Goal: Task Accomplishment & Management: Use online tool/utility

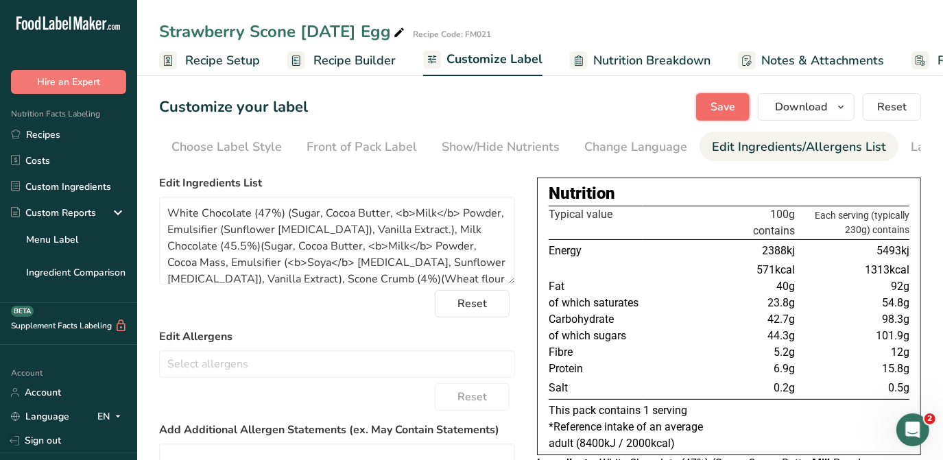
click at [463, 101] on span "Save" at bounding box center [722, 107] width 25 height 16
click at [218, 58] on span "Recipe Setup" at bounding box center [222, 60] width 75 height 19
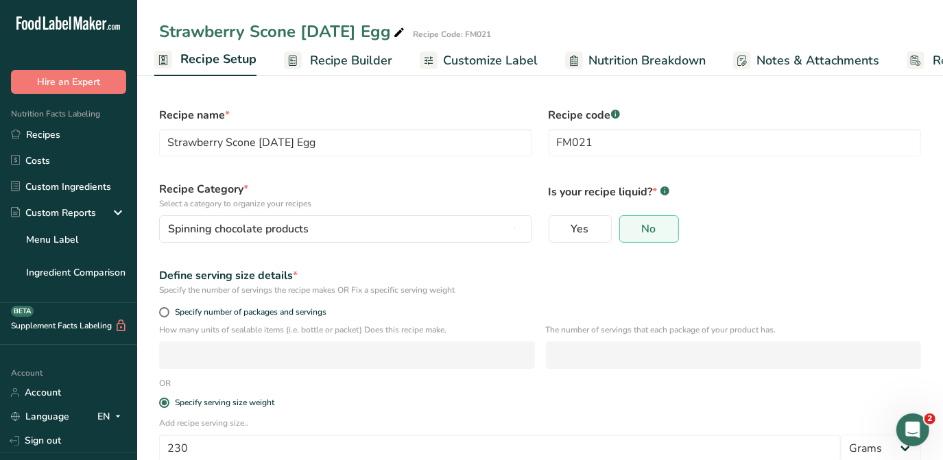
click at [371, 58] on span "Recipe Builder" at bounding box center [351, 60] width 82 height 19
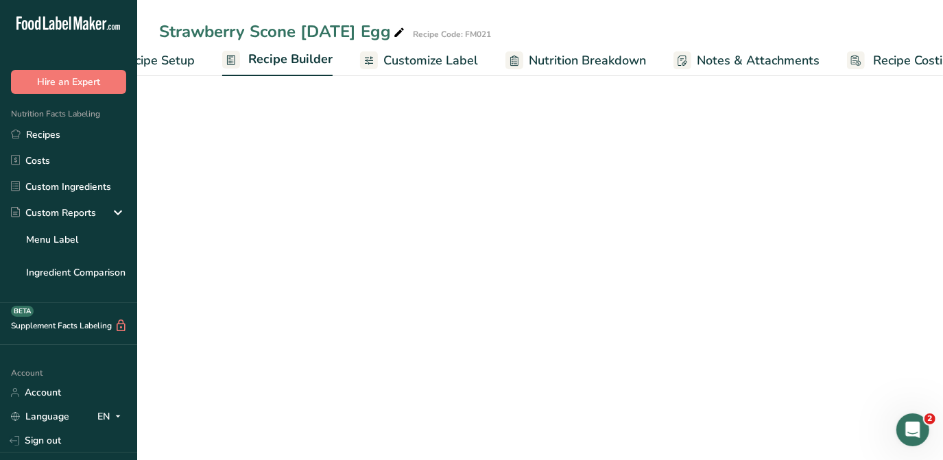
scroll to position [0, 100]
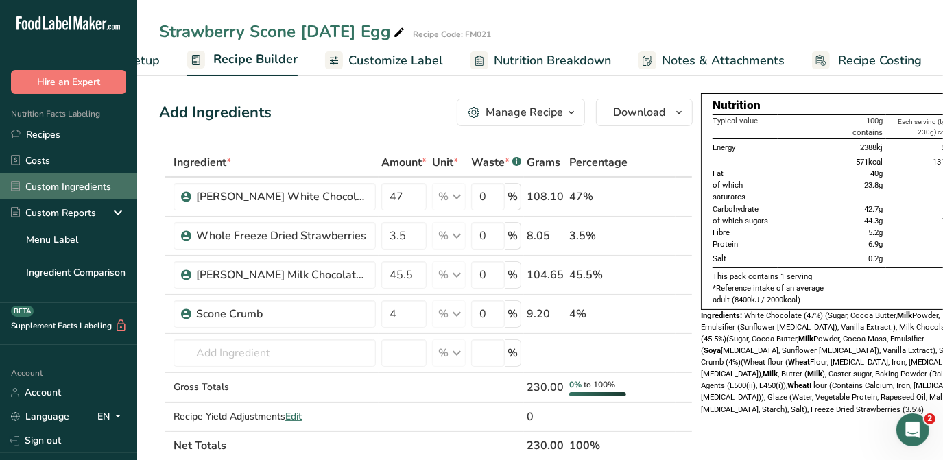
click at [97, 191] on link "Custom Ingredients" at bounding box center [68, 186] width 137 height 26
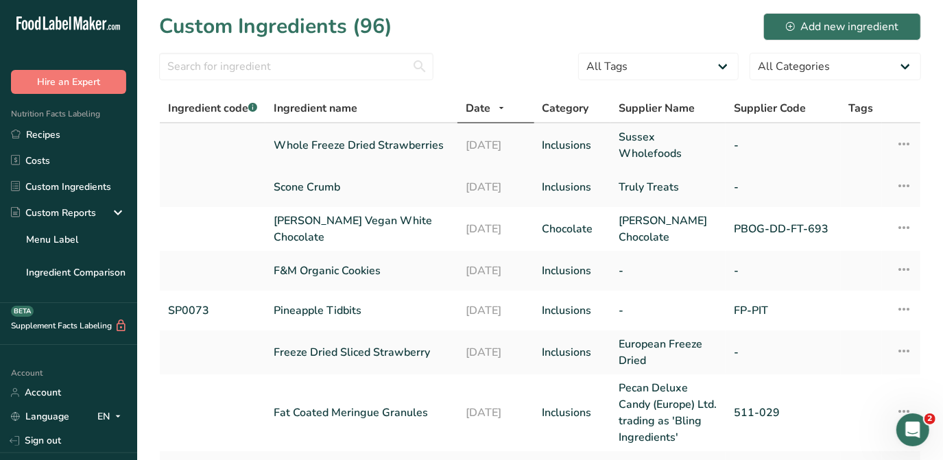
click at [400, 143] on link "Whole Freeze Dried Strawberries" at bounding box center [361, 145] width 175 height 16
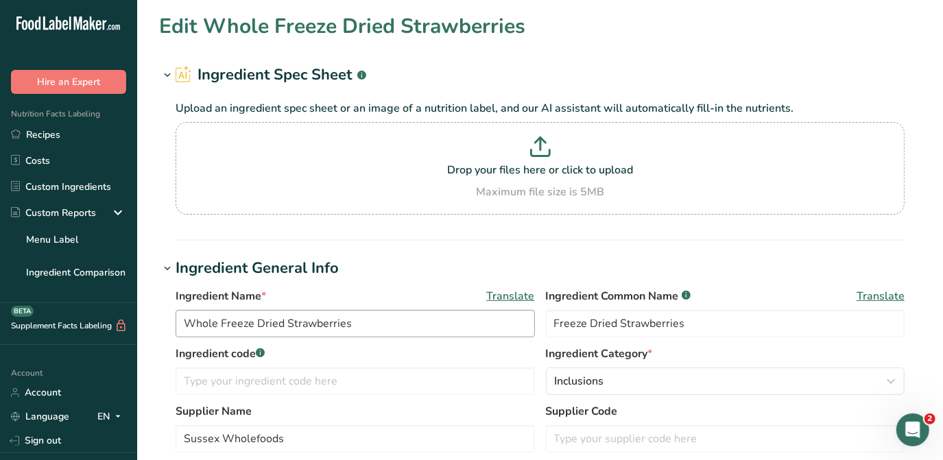
scroll to position [311, 0]
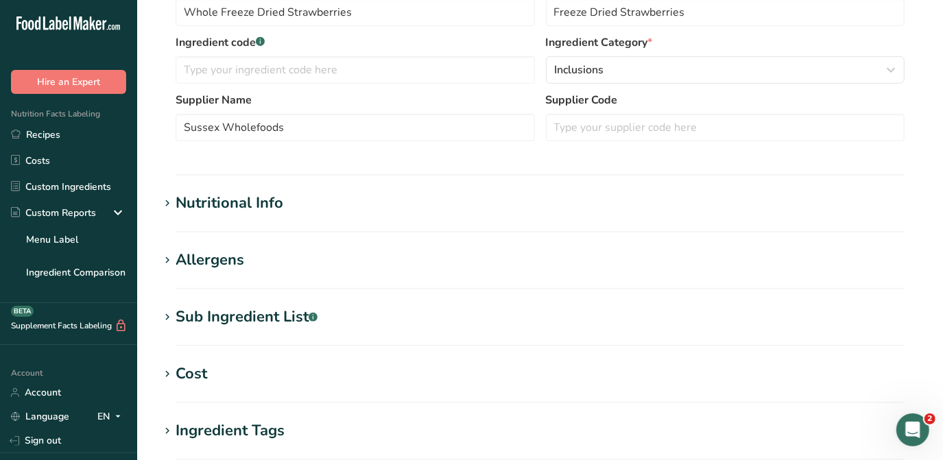
click at [250, 206] on div "Nutritional Info" at bounding box center [230, 203] width 108 height 23
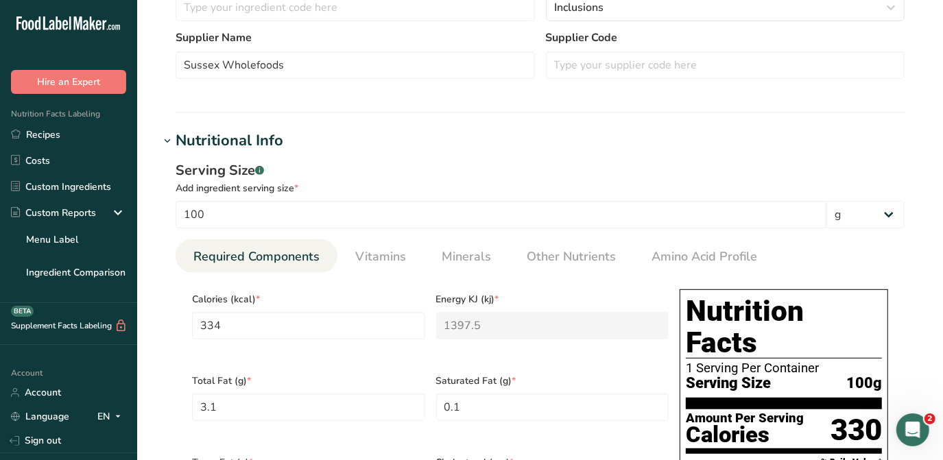
scroll to position [186, 0]
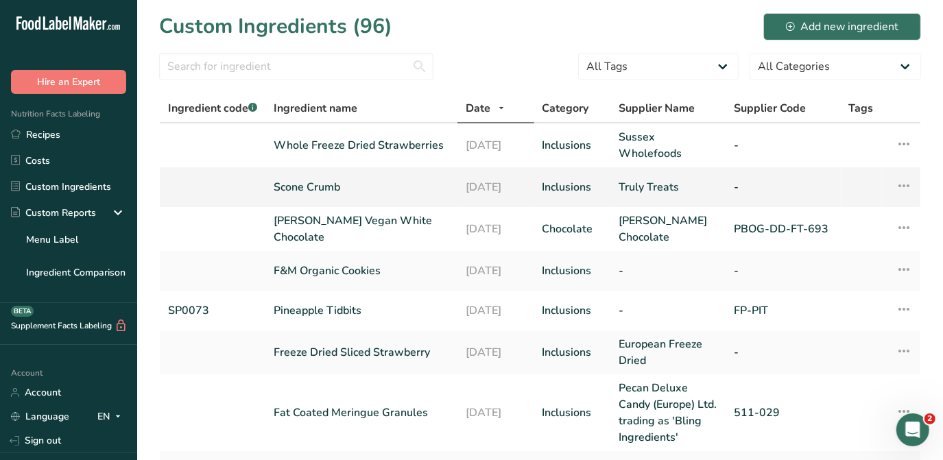
click at [307, 188] on link "Scone Crumb" at bounding box center [361, 187] width 175 height 16
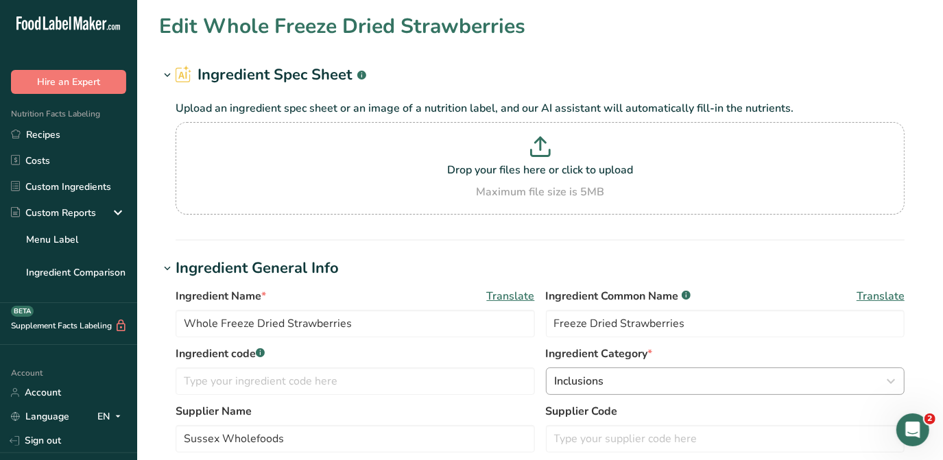
type input "Scone Crumb"
type input "Truly Treats"
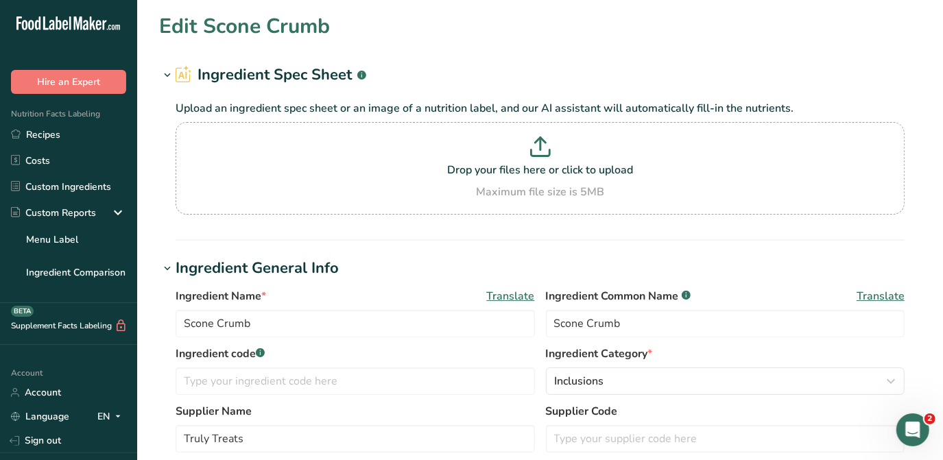
type input "298.91"
type KJ "1250.6"
type Fat "11.35"
type Fat "7.23"
type Fat "0"
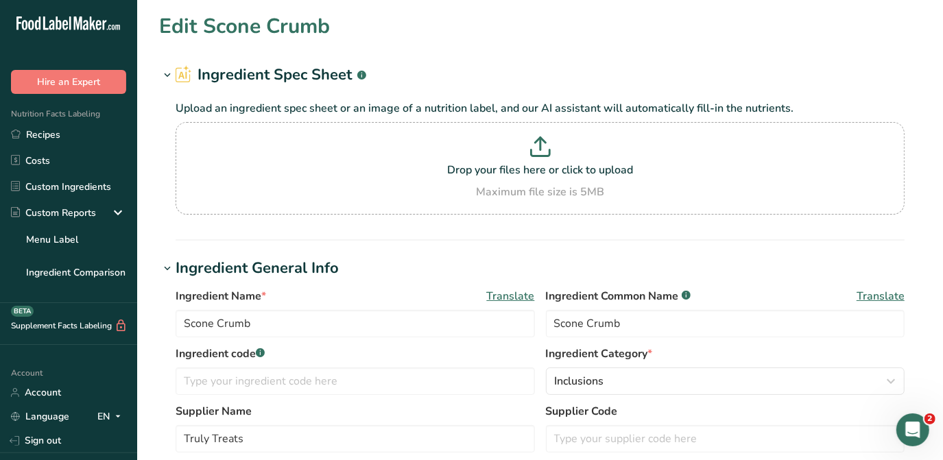
type input "0"
type input "76"
type Carbohydrates "40.95"
type Fiber "0.5"
type Sugars "8.09"
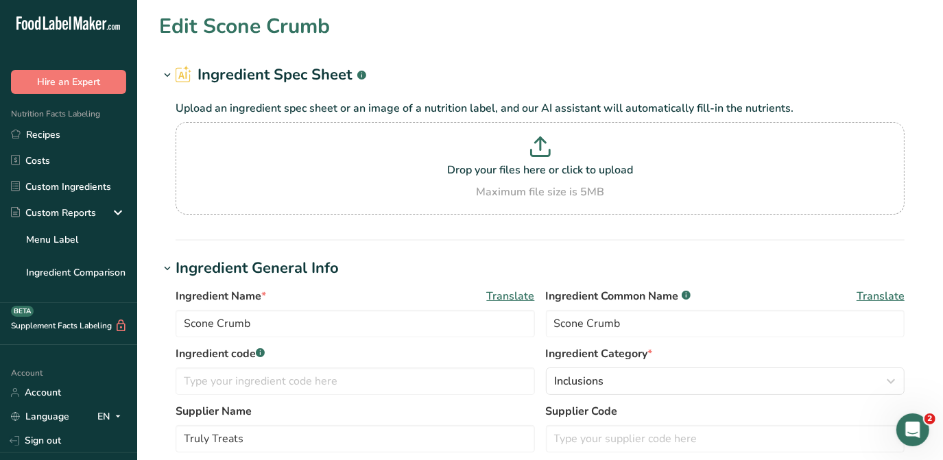
type Sugars "0"
type input "7.19"
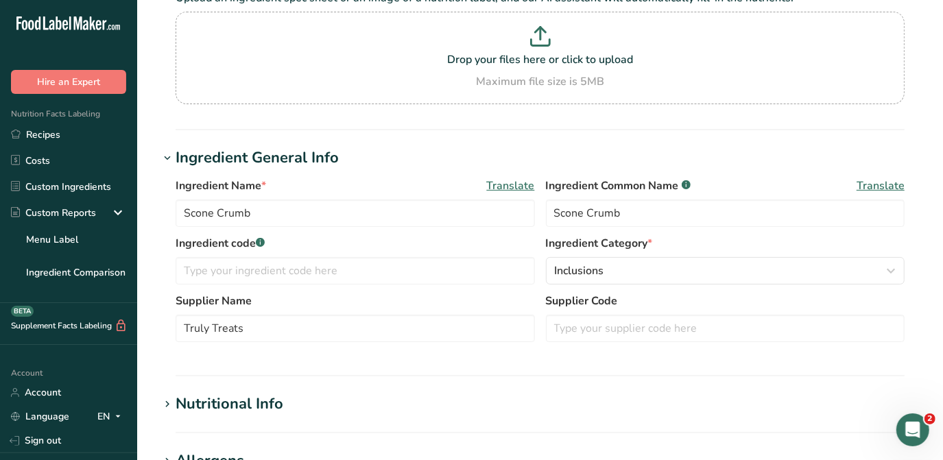
scroll to position [311, 0]
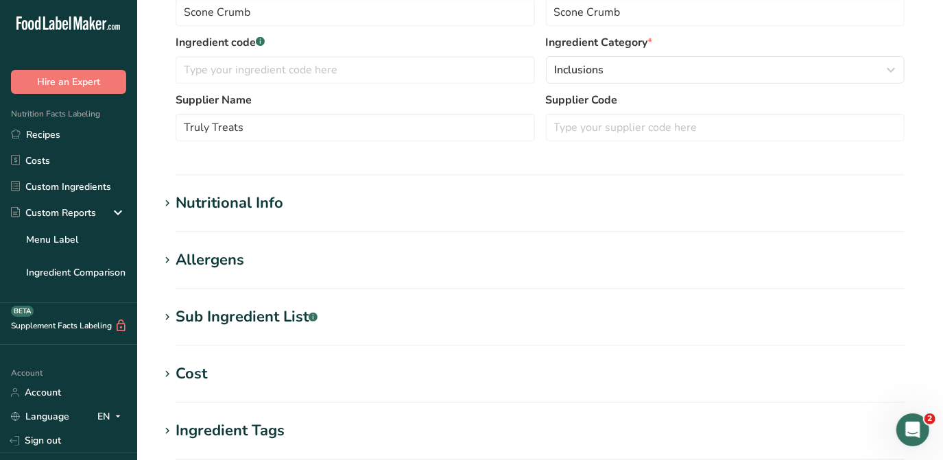
click at [271, 204] on div "Nutritional Info" at bounding box center [230, 203] width 108 height 23
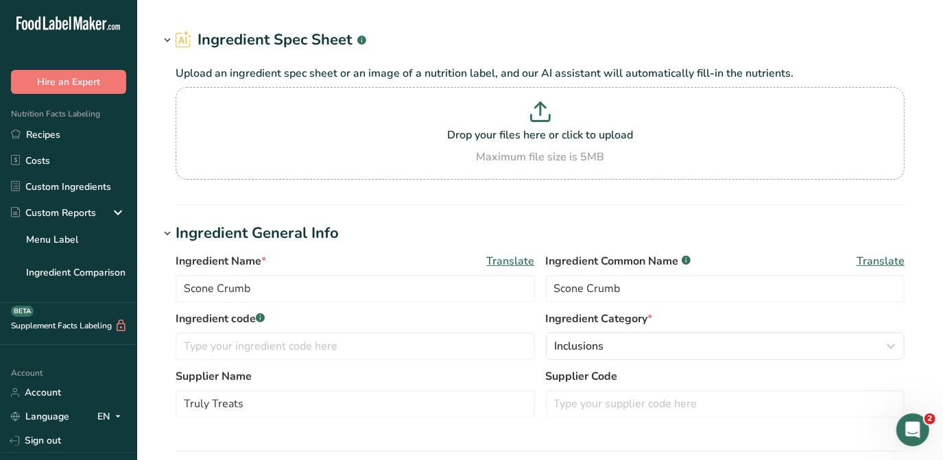
scroll to position [0, 0]
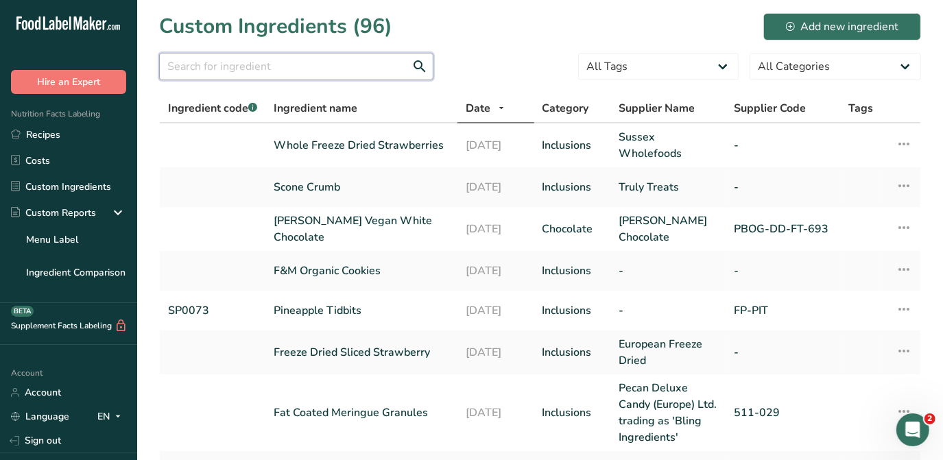
click at [252, 59] on input "text" at bounding box center [296, 66] width 274 height 27
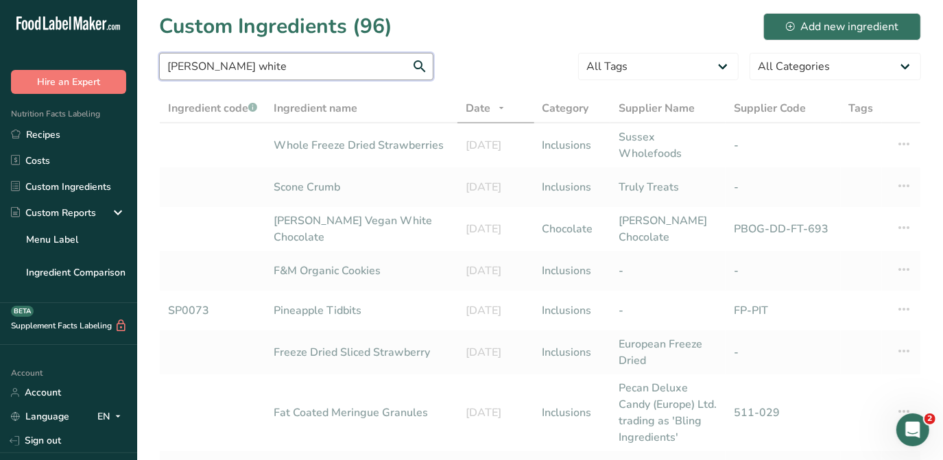
type input "[PERSON_NAME] white"
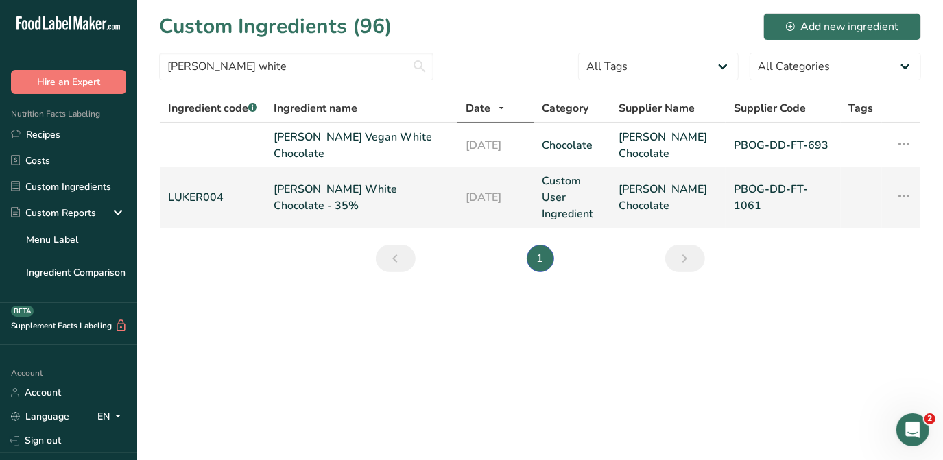
click at [335, 195] on link "[PERSON_NAME] White Chocolate - 35%" at bounding box center [361, 197] width 175 height 33
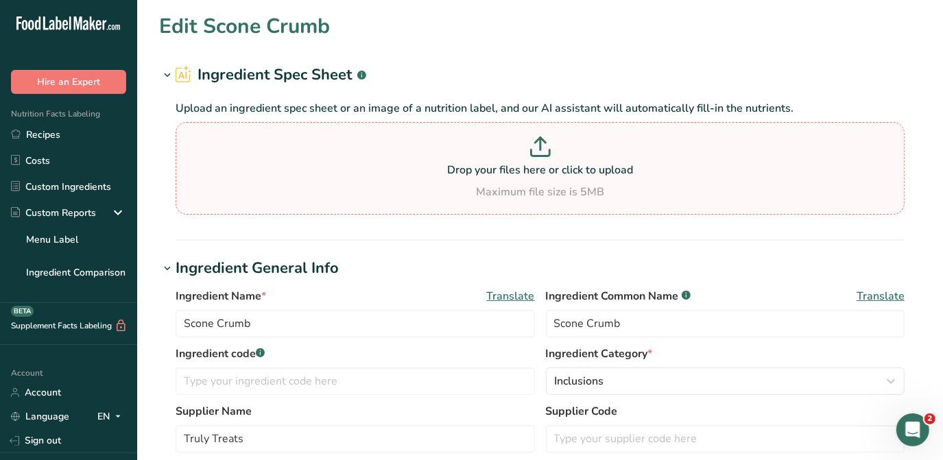
type input "[PERSON_NAME] White Chocolate - 35%"
type input "White Chocolate"
type input "LUKER004"
type input "[PERSON_NAME] Chocolate"
type input "PBOG-DD-FT-1061"
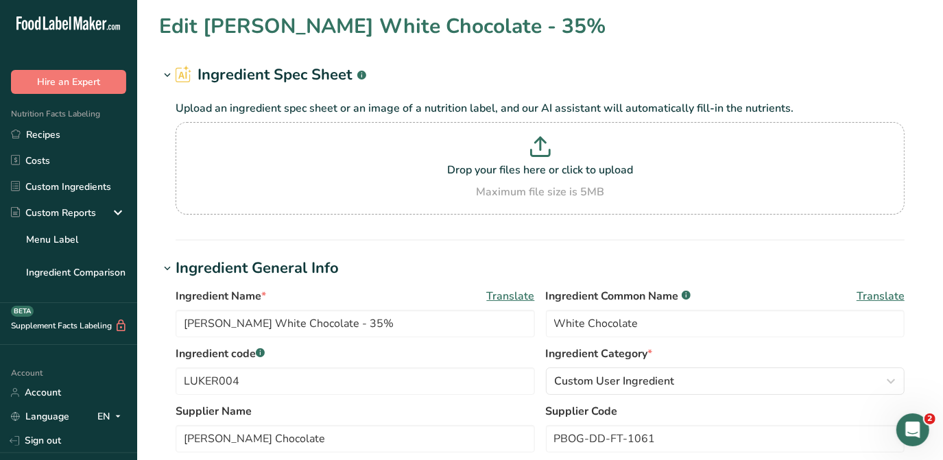
type input "589.72"
type KJ "2467.38"
type Fat "41.95"
type Fat "25.02"
type Fat "0.19"
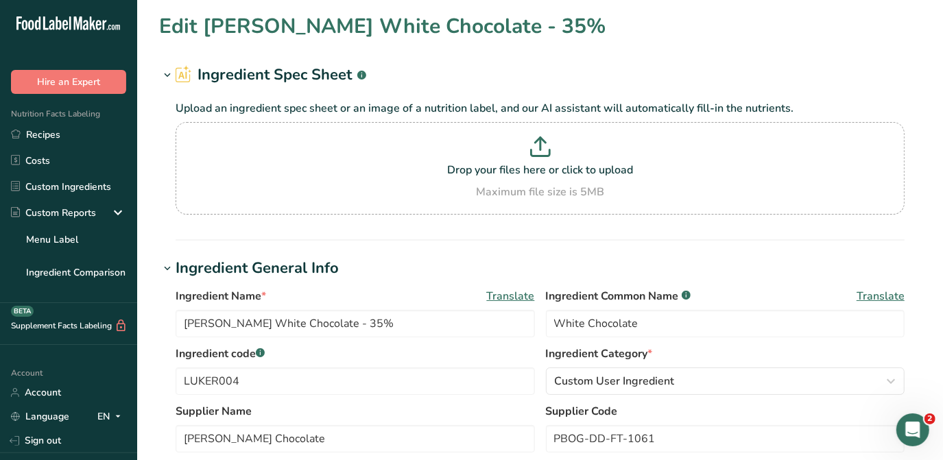
type input "23.28"
type input "89.45"
type Carbohydrates "49.6"
type Fiber "6.9"
type Sugars "49.5"
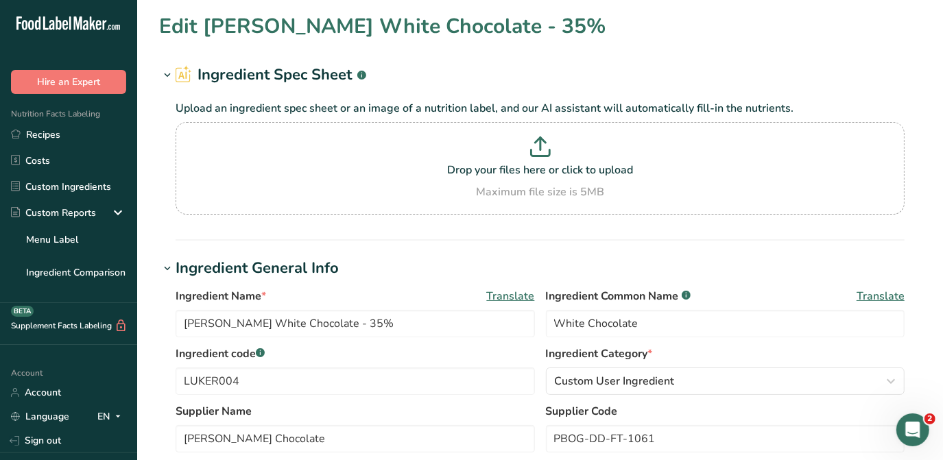
type Sugars "40.28"
type input "6.32"
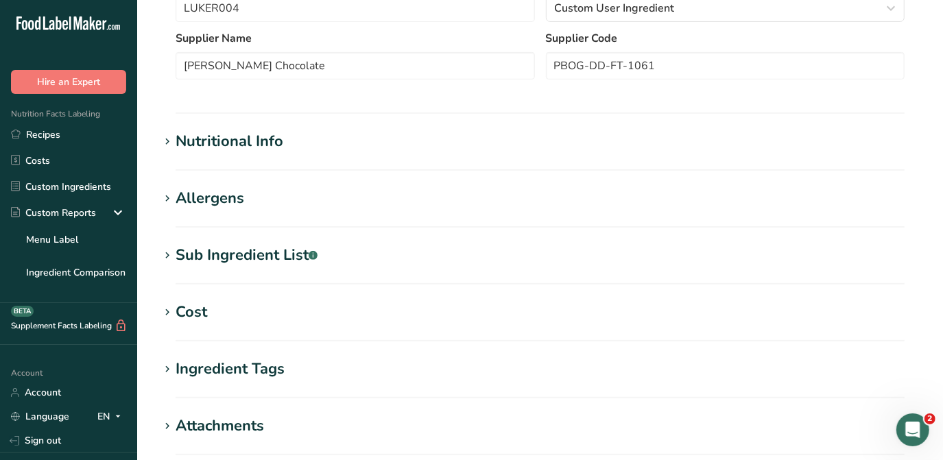
scroll to position [374, 0]
click at [200, 141] on div "Nutritional Info" at bounding box center [230, 141] width 108 height 23
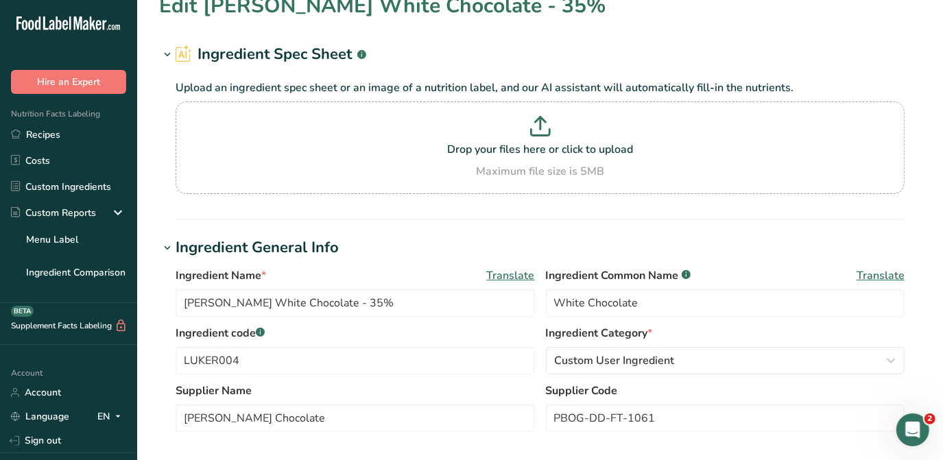
scroll to position [0, 0]
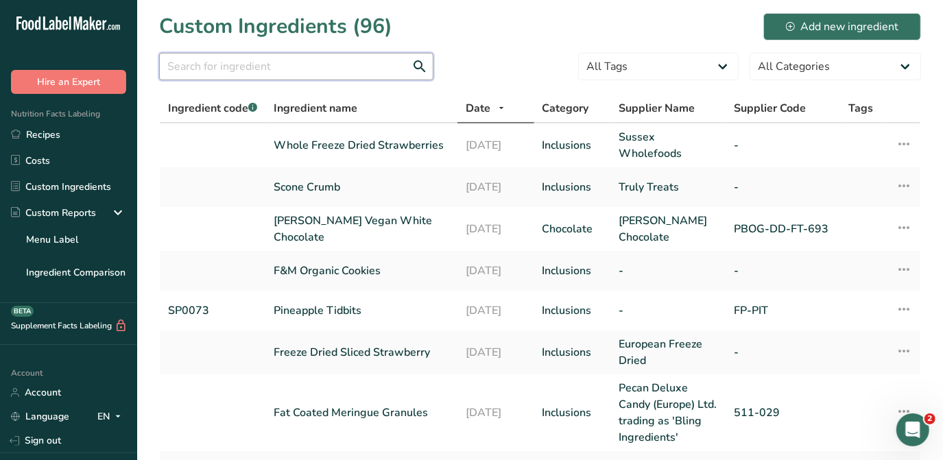
click at [256, 71] on input "text" at bounding box center [296, 66] width 274 height 27
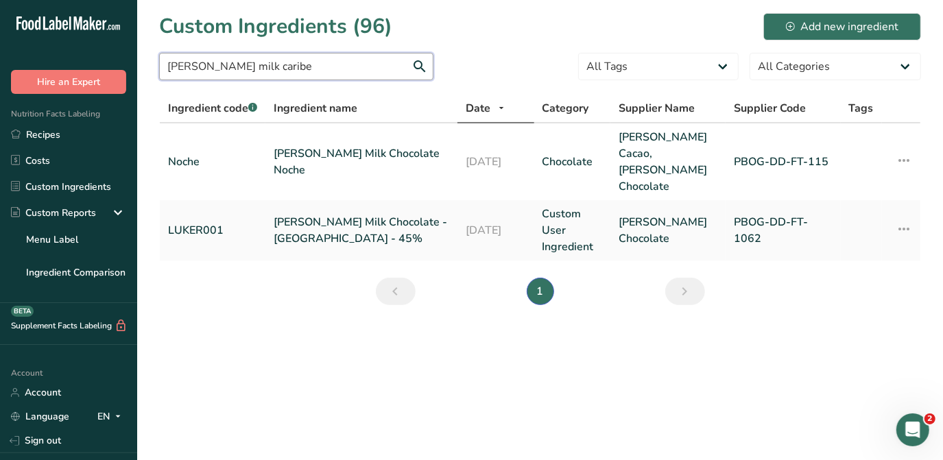
type input "luker milk caribe"
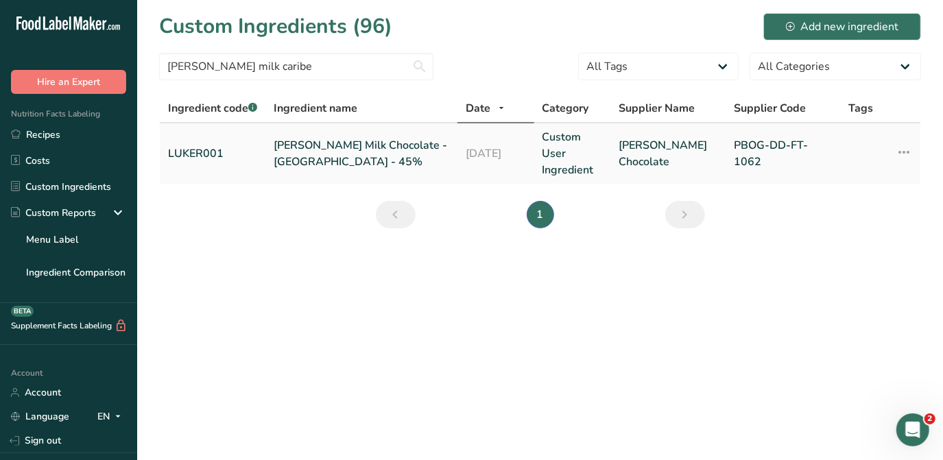
click at [352, 144] on link "[PERSON_NAME] Milk Chocolate - [GEOGRAPHIC_DATA] - 45%" at bounding box center [361, 153] width 175 height 33
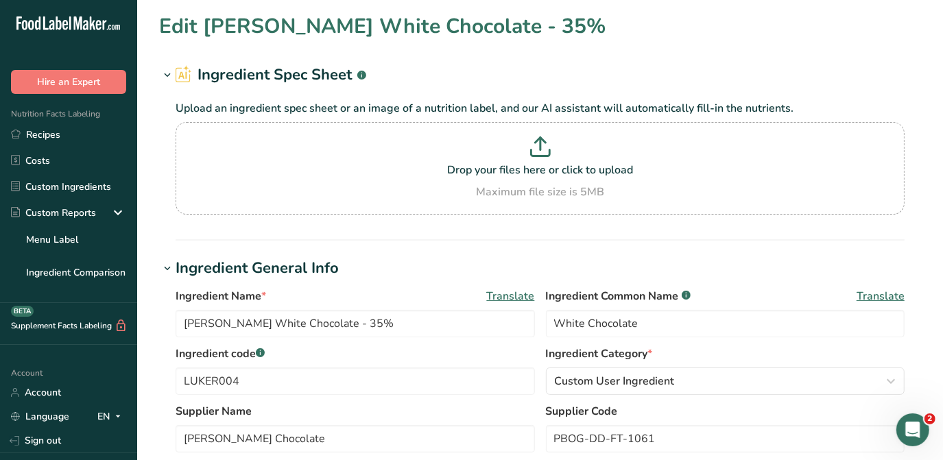
type input "[PERSON_NAME] Milk Chocolate - [GEOGRAPHIC_DATA] - 45%"
type input "Milk Chocolate"
type input "LUKER001"
type input "PBOG-DD-FT-1062"
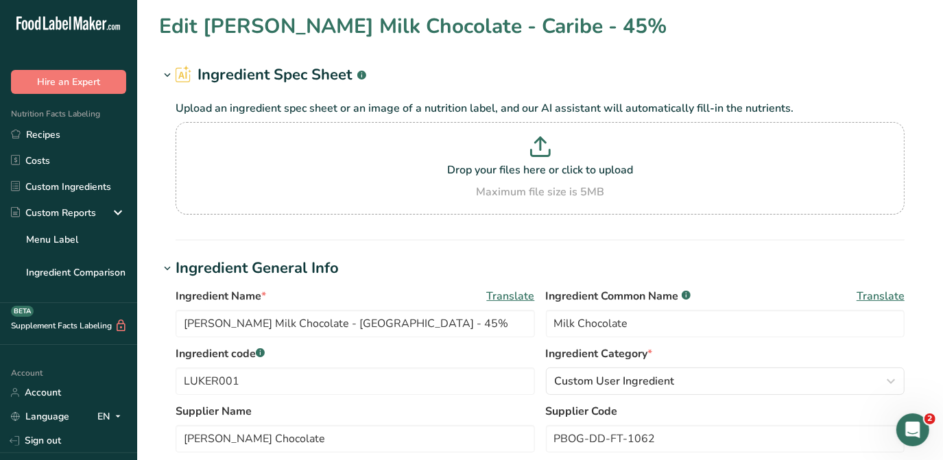
type input "593.46"
type KJ "2483.04"
type Fat "43.3"
type Fat "25.89"
type Fat "0.16"
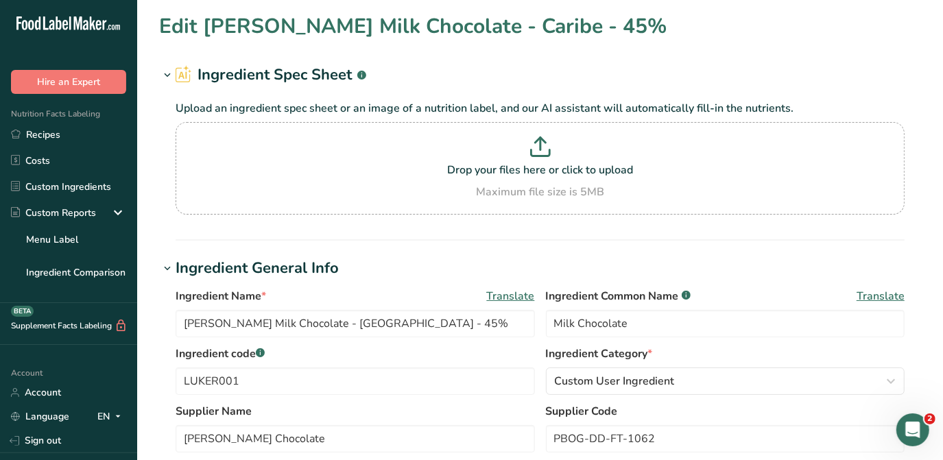
type input "19.4"
type input "74.54"
type Carbohydrates "46.02"
type Fiber "2.67"
type Sugars "41.61"
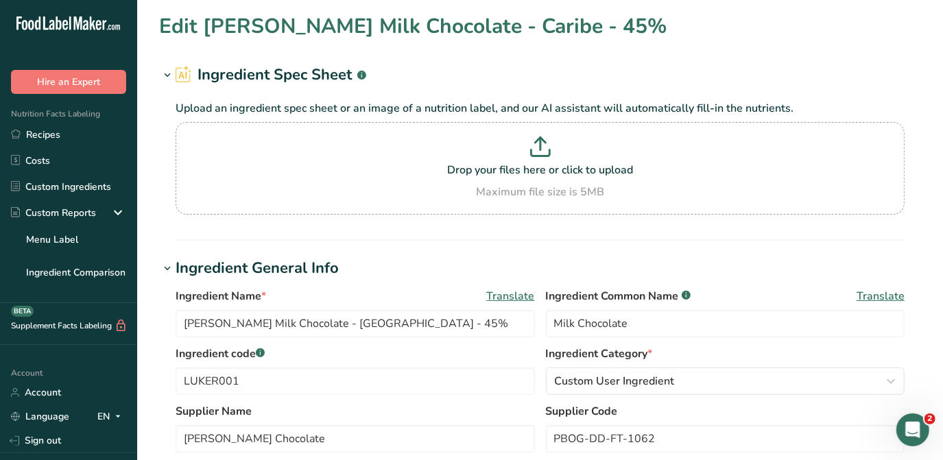
type Sugars "33.92"
type input "7.36"
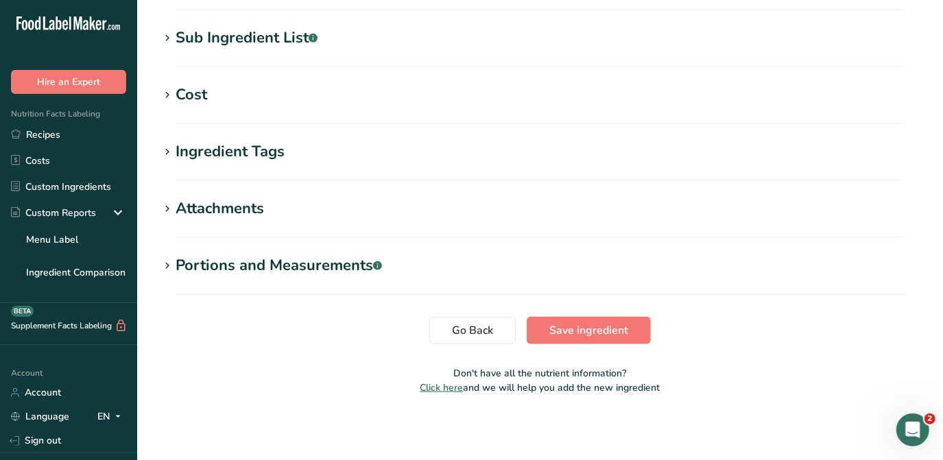
scroll to position [279, 0]
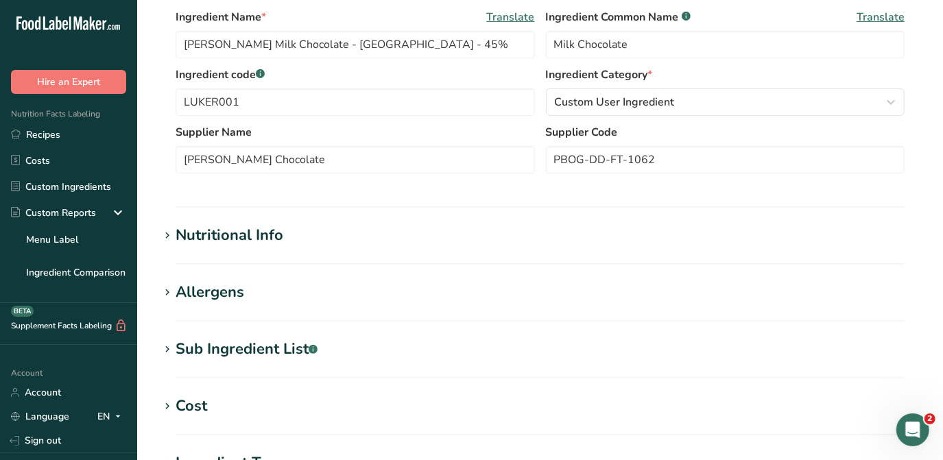
click at [267, 228] on div "Nutritional Info" at bounding box center [230, 235] width 108 height 23
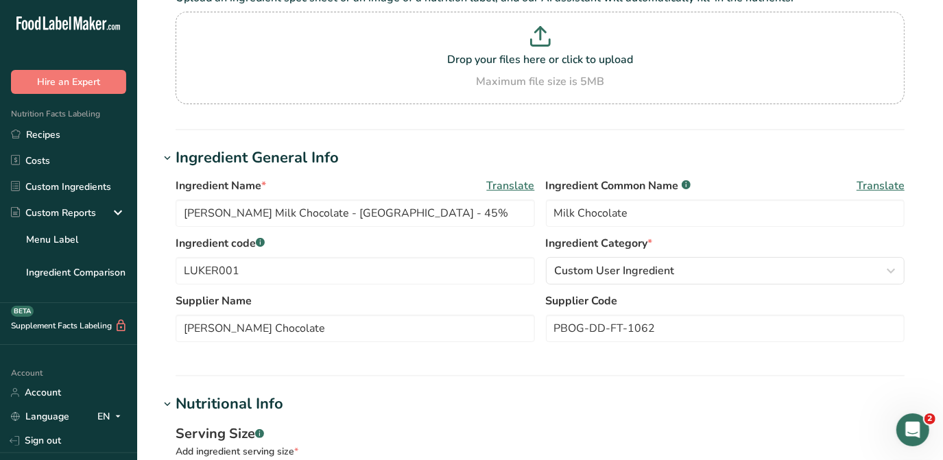
scroll to position [0, 0]
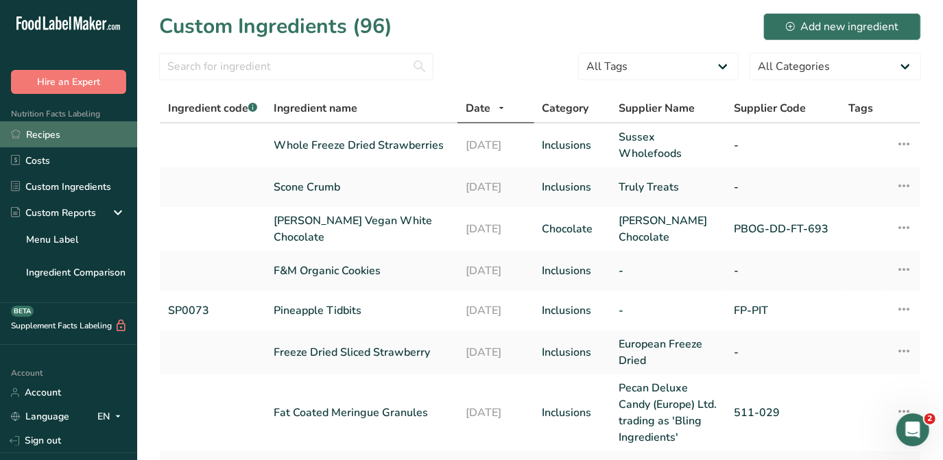
click at [44, 134] on link "Recipes" at bounding box center [68, 134] width 137 height 26
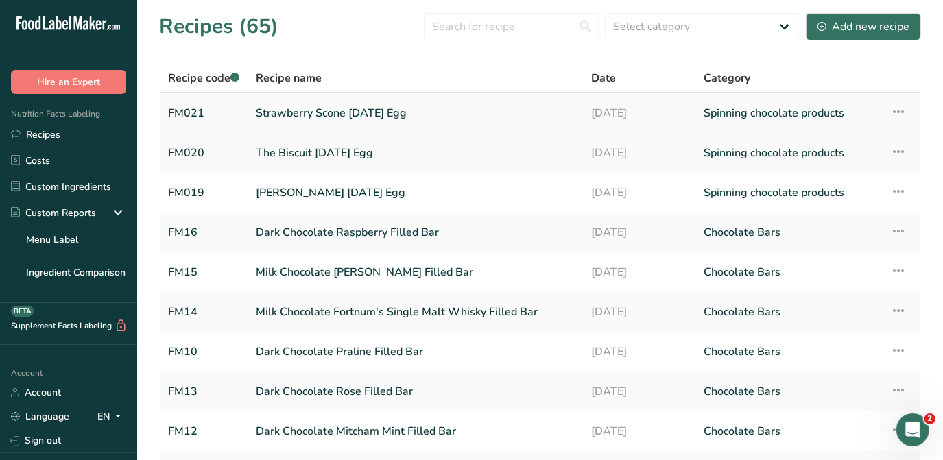
click at [369, 117] on link "Strawberry Scone [DATE] Egg" at bounding box center [416, 113] width 320 height 29
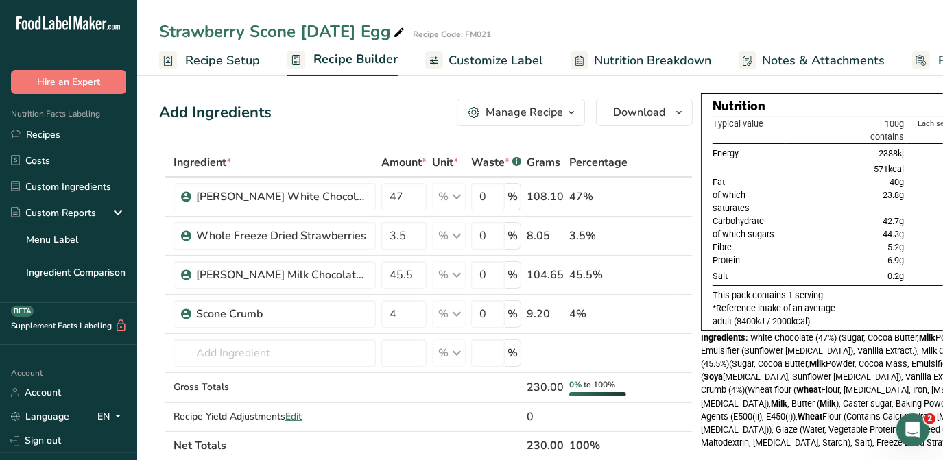
click at [223, 56] on span "Recipe Setup" at bounding box center [222, 60] width 75 height 19
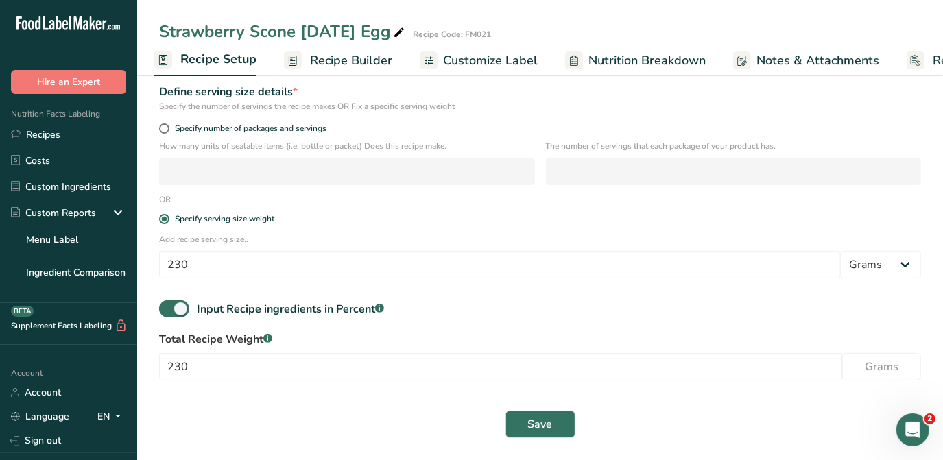
scroll to position [60, 0]
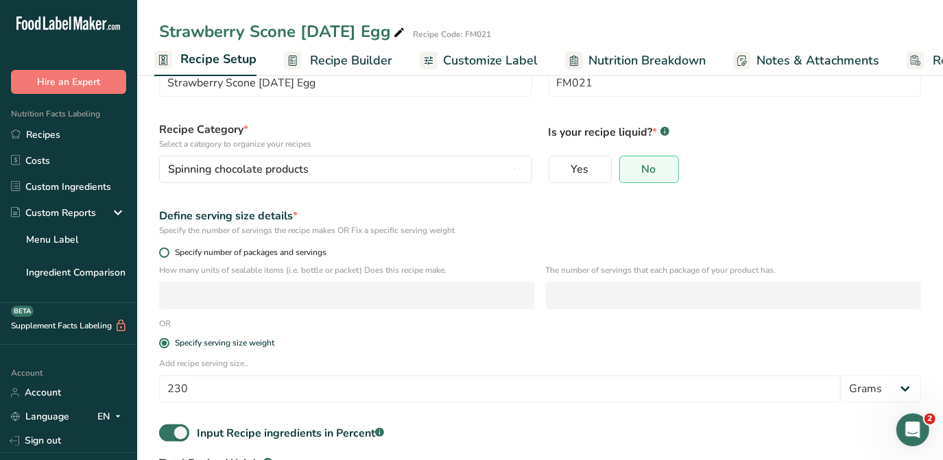
click at [165, 255] on span at bounding box center [164, 253] width 10 height 10
click at [165, 255] on input "Specify number of packages and servings" at bounding box center [163, 252] width 9 height 9
radio input "true"
radio input "false"
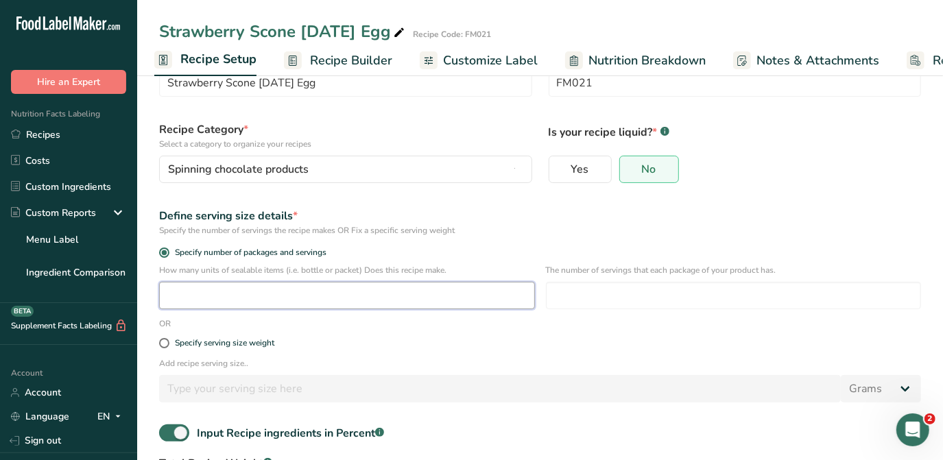
click at [212, 294] on input "number" at bounding box center [347, 295] width 376 height 27
type input "1"
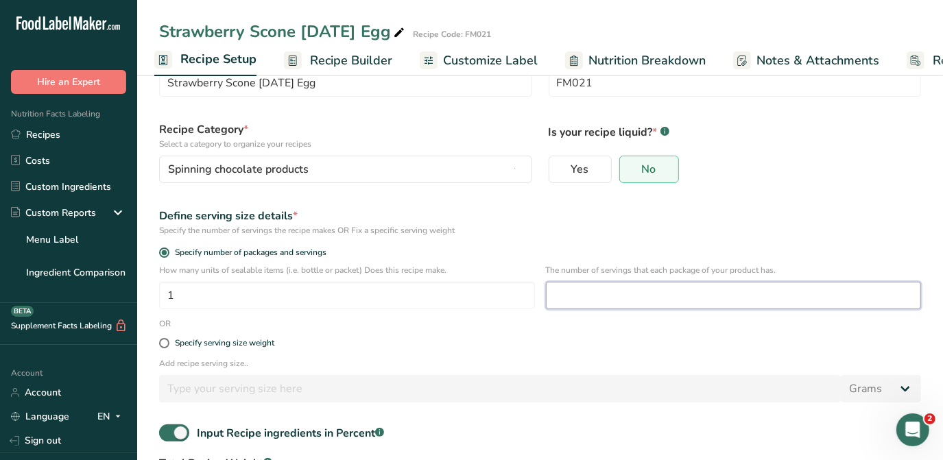
click at [463, 295] on input "number" at bounding box center [734, 295] width 376 height 27
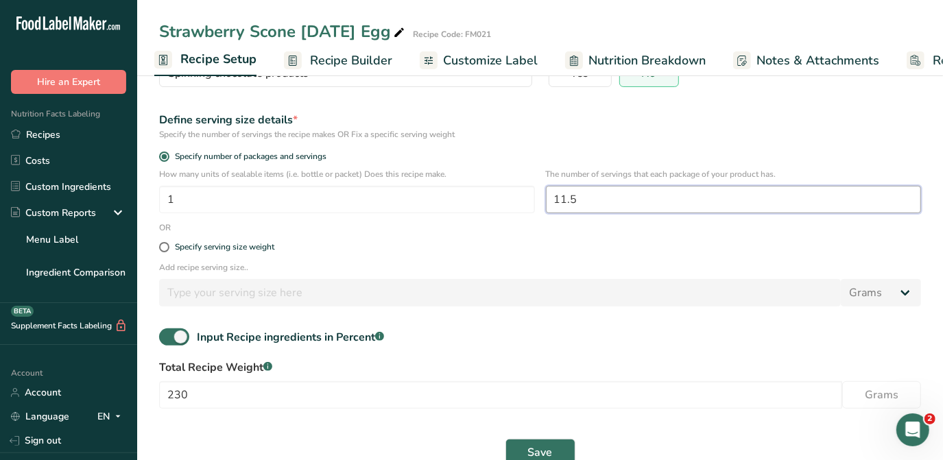
scroll to position [184, 0]
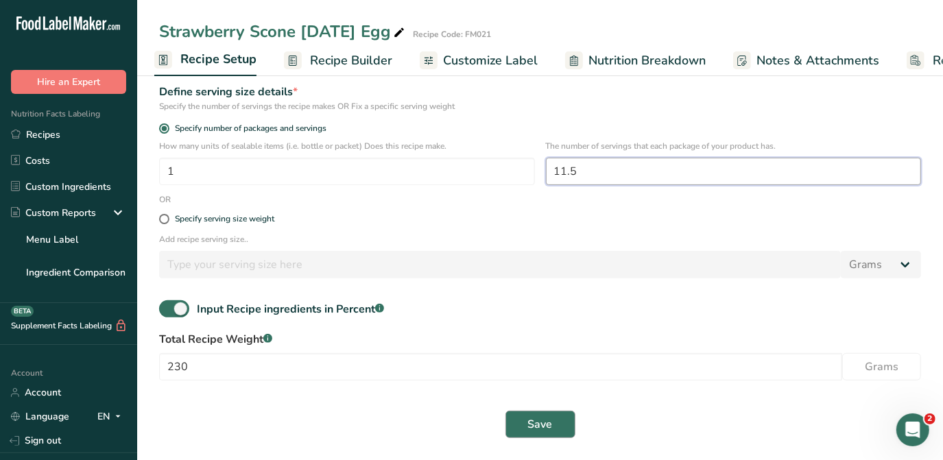
type input "11.5"
click at [463, 429] on button "Save" at bounding box center [540, 424] width 70 height 27
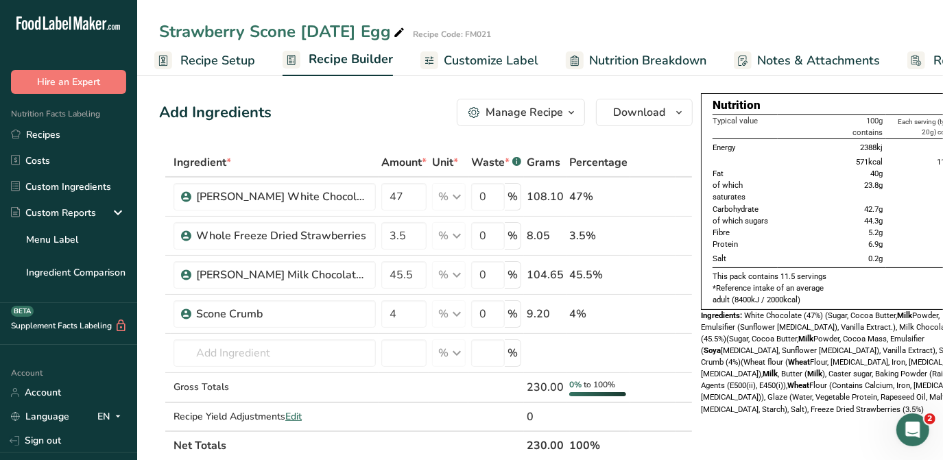
click at [463, 55] on span "Customize Label" at bounding box center [491, 60] width 95 height 19
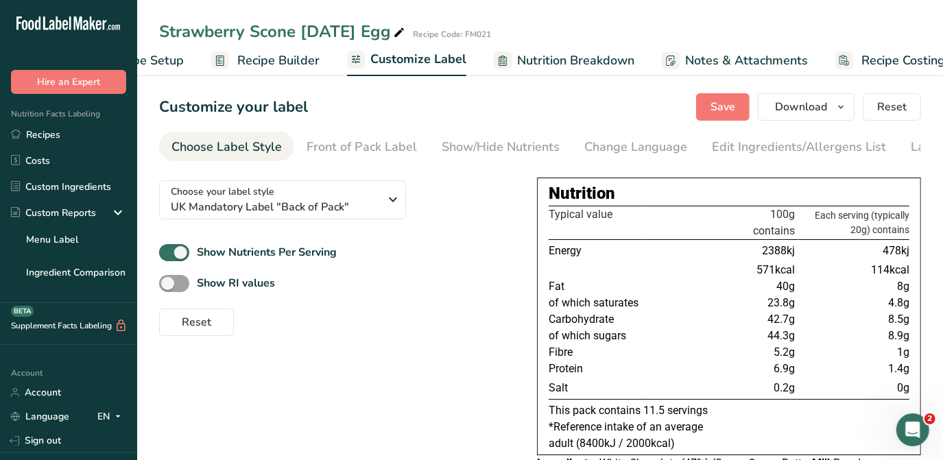
scroll to position [0, 100]
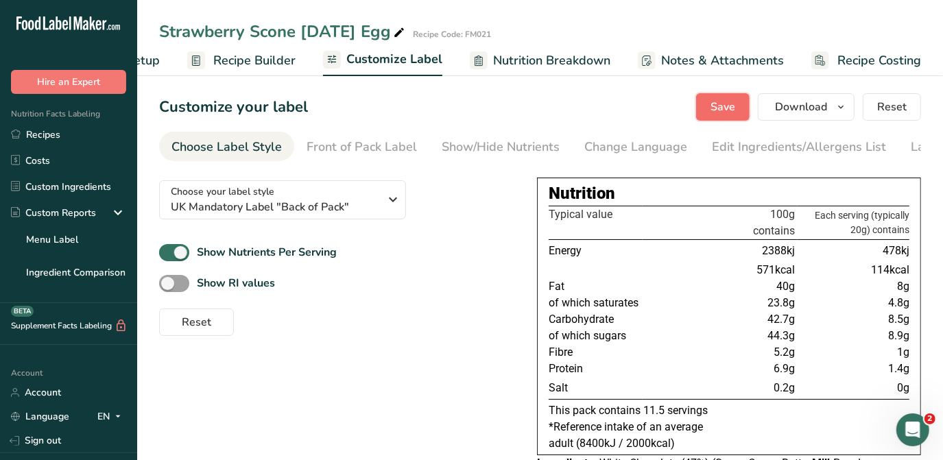
click at [463, 107] on span "Save" at bounding box center [722, 107] width 25 height 16
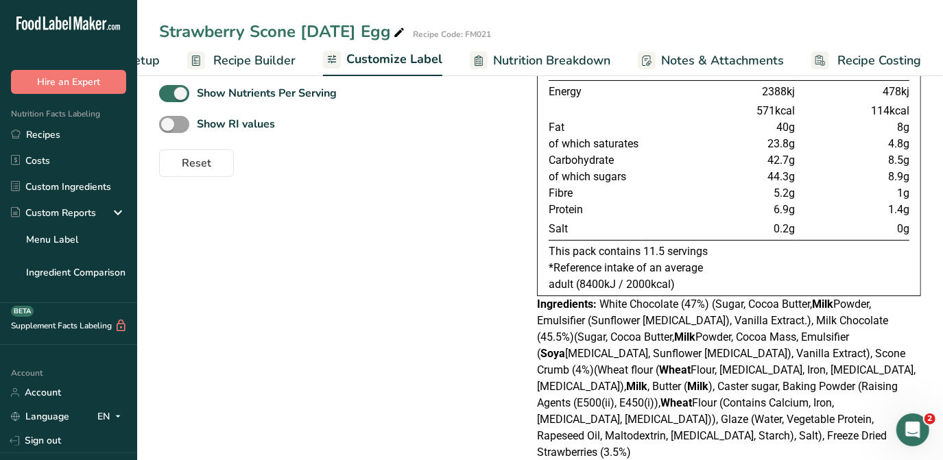
scroll to position [0, 0]
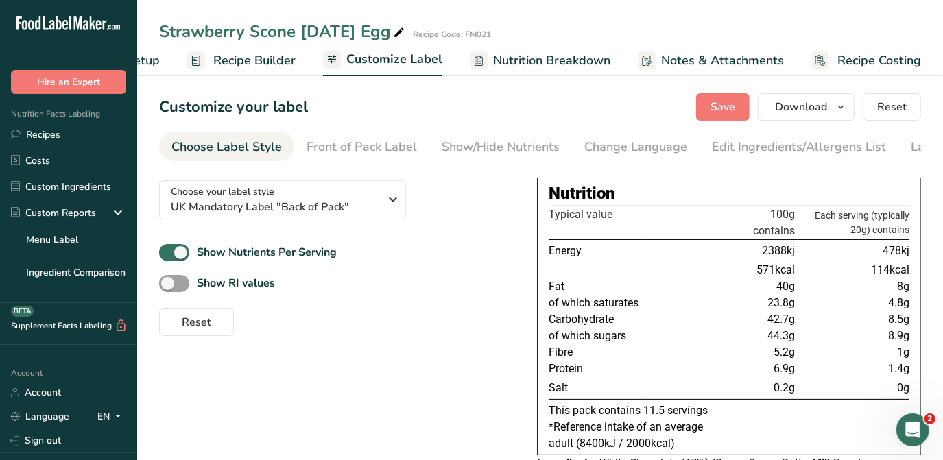
click at [463, 58] on span "Nutrition Breakdown" at bounding box center [551, 60] width 117 height 19
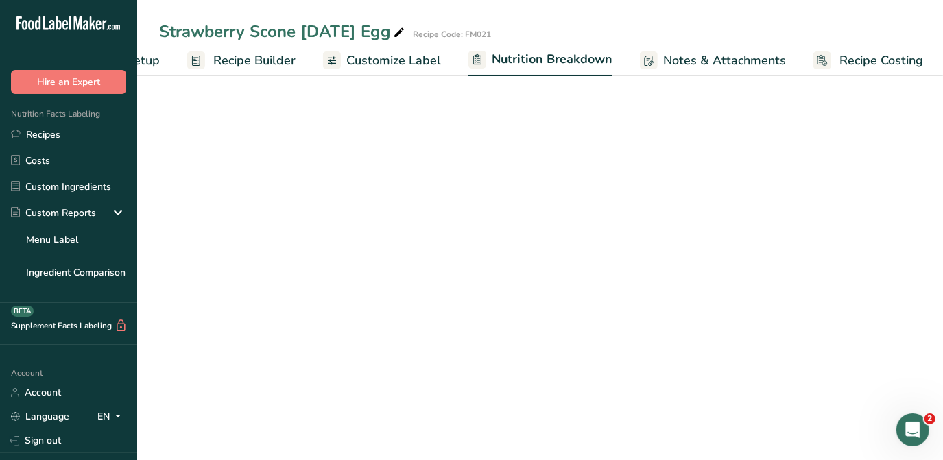
scroll to position [0, 101]
select select "Calories"
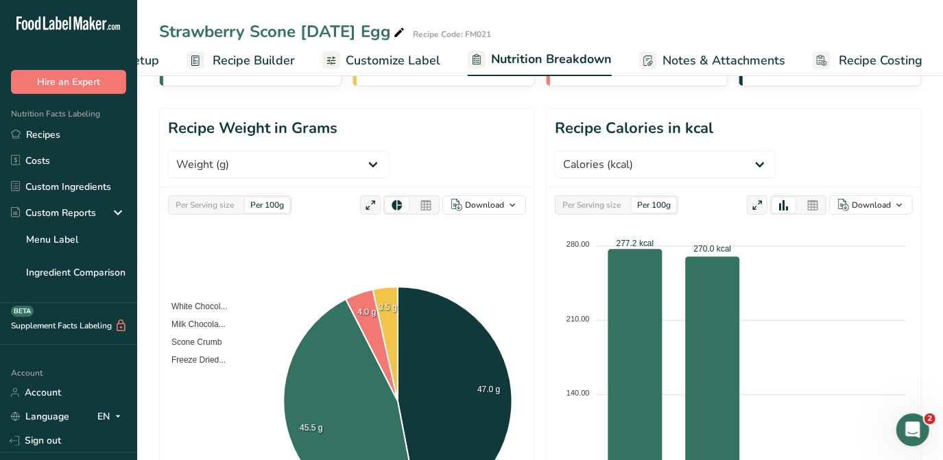
scroll to position [186, 0]
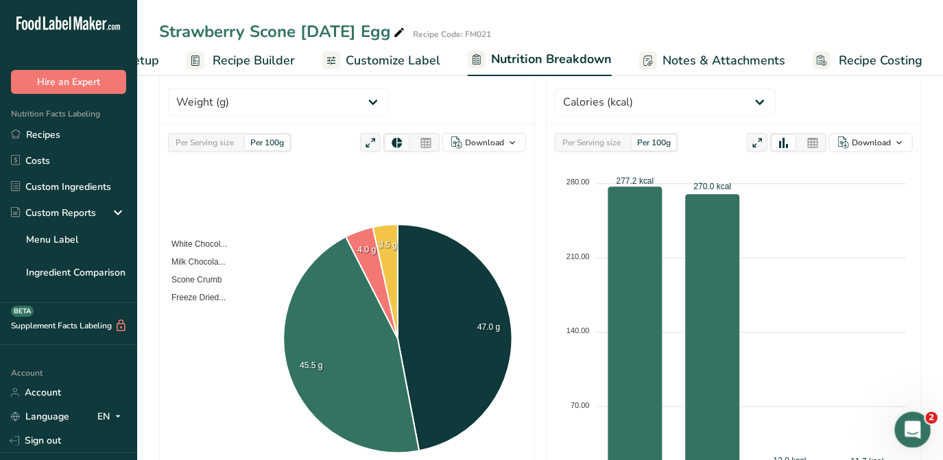
click at [463, 427] on icon "Open Intercom Messenger" at bounding box center [911, 428] width 23 height 23
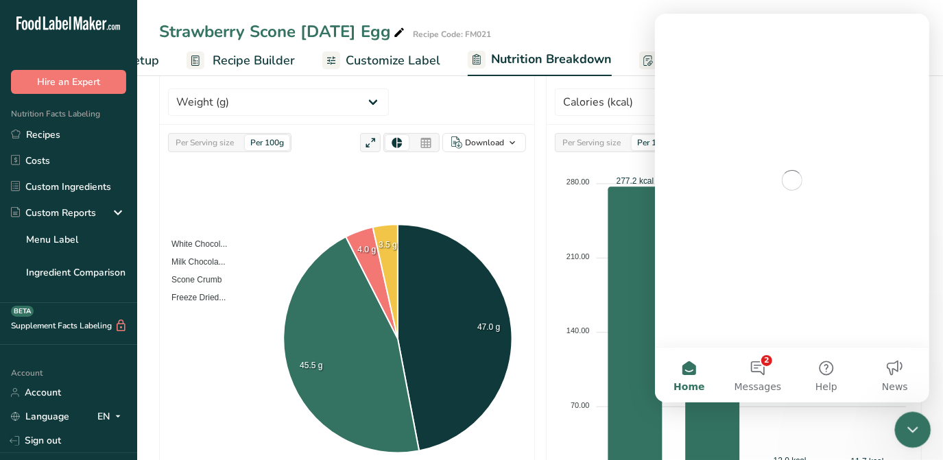
scroll to position [0, 0]
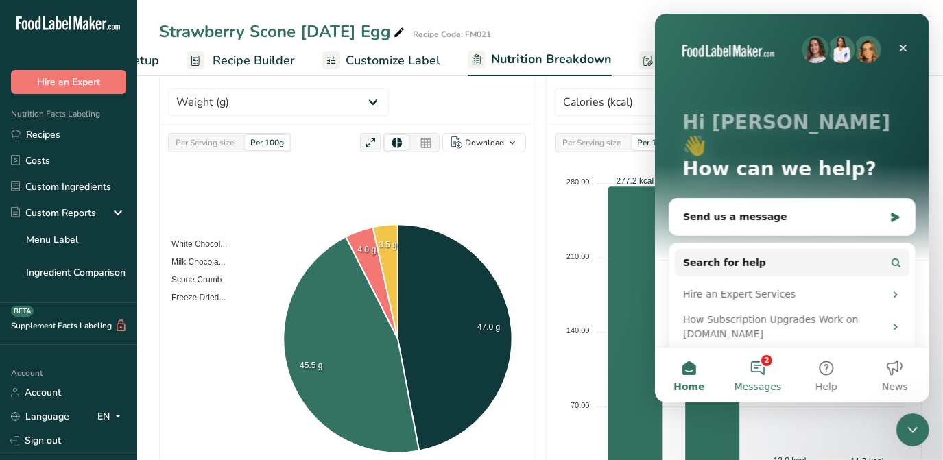
click at [463, 365] on button "2 Messages" at bounding box center [757, 375] width 69 height 55
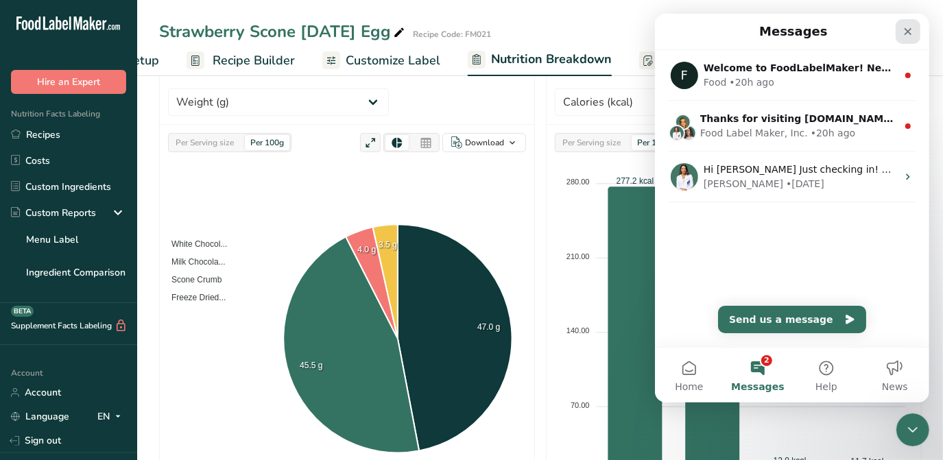
click at [463, 30] on icon "Close" at bounding box center [907, 31] width 11 height 11
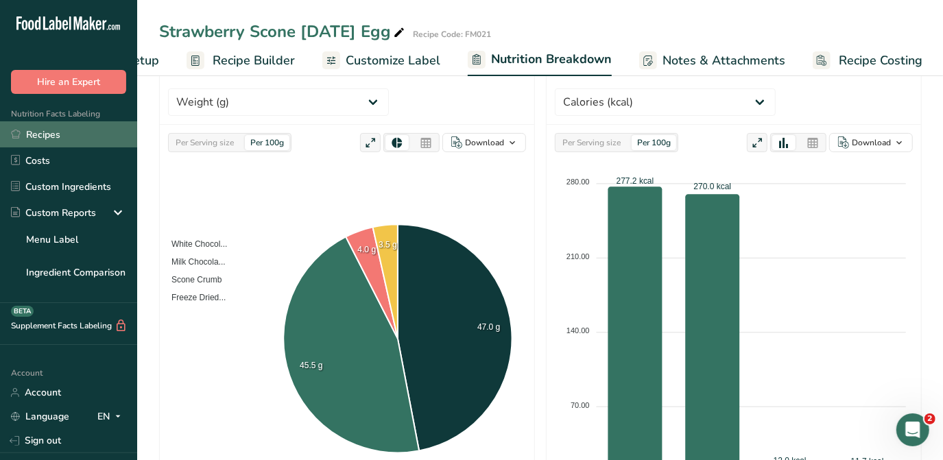
click at [60, 134] on link "Recipes" at bounding box center [68, 134] width 137 height 26
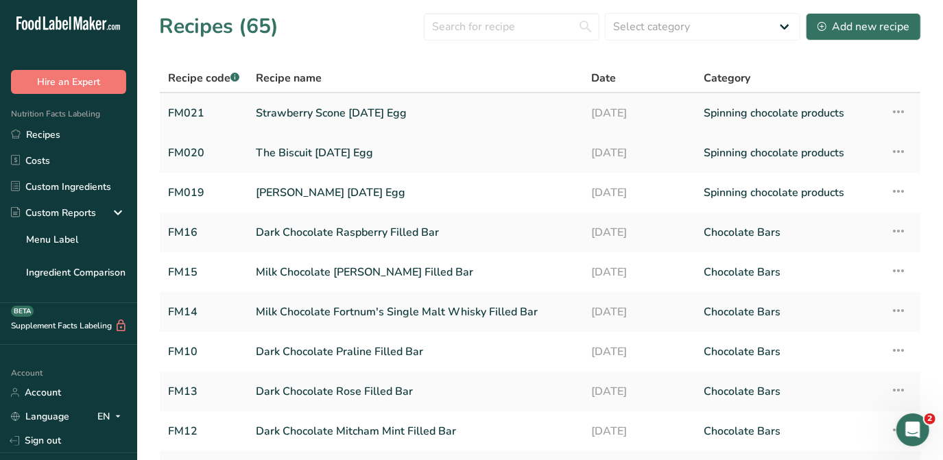
click at [376, 117] on link "Strawberry Scone [DATE] Egg" at bounding box center [416, 113] width 320 height 29
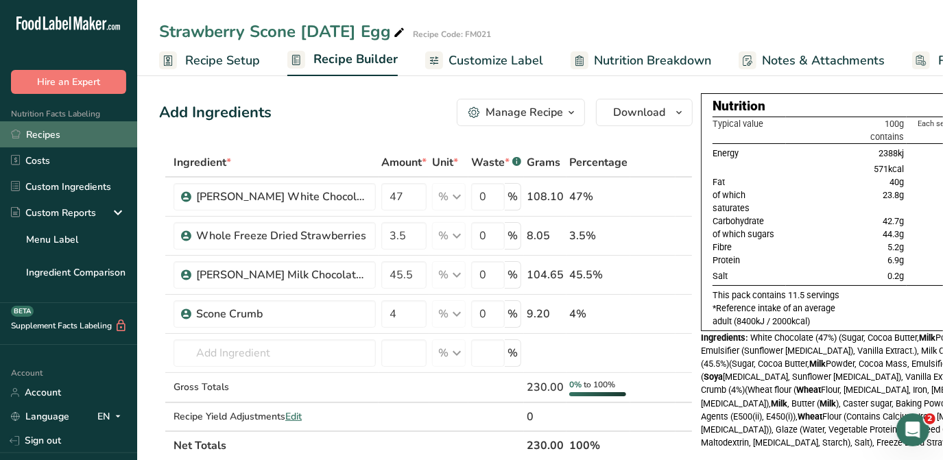
click at [56, 134] on link "Recipes" at bounding box center [68, 134] width 137 height 26
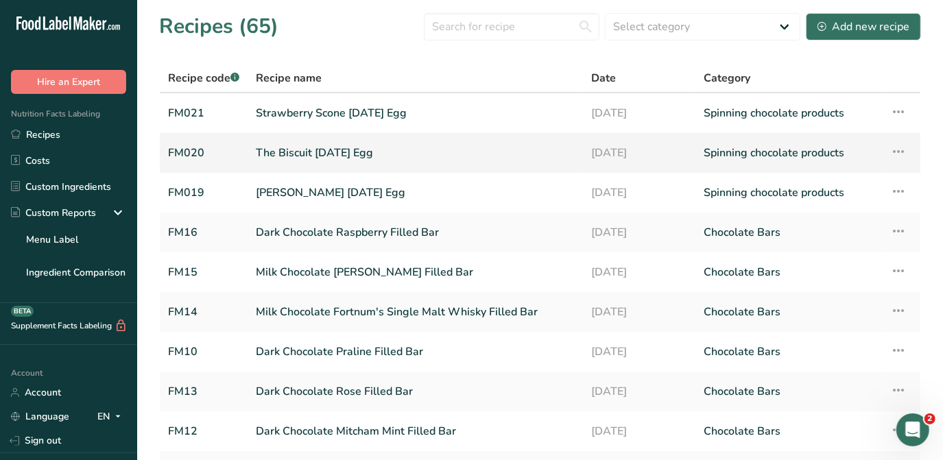
click at [311, 154] on link "The Biscuit Easter Egg" at bounding box center [416, 152] width 320 height 29
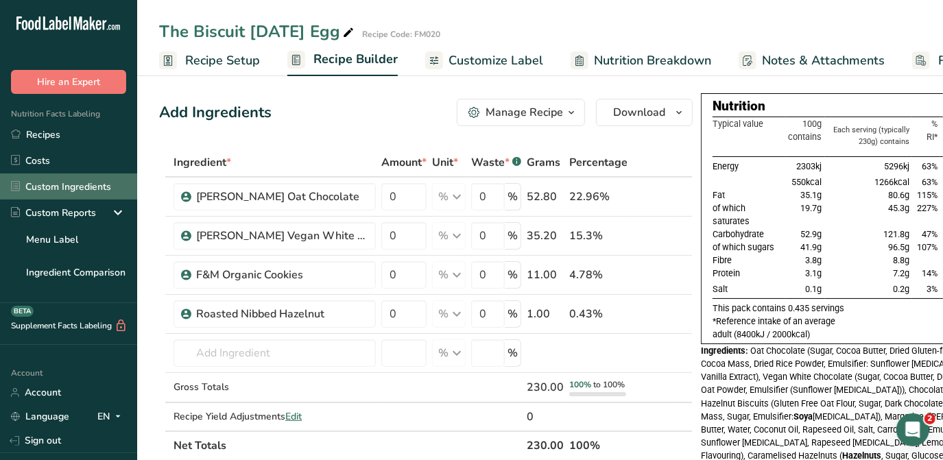
click at [86, 189] on link "Custom Ingredients" at bounding box center [68, 186] width 137 height 26
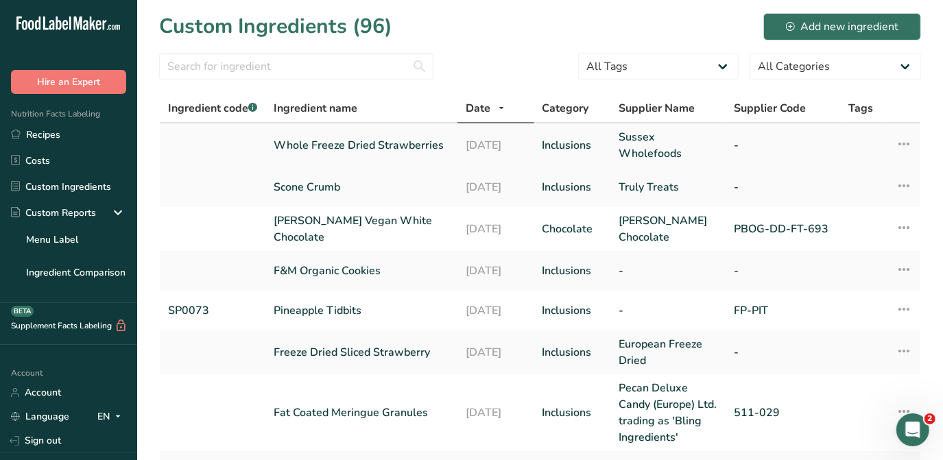
click at [351, 151] on link "Whole Freeze Dried Strawberries" at bounding box center [361, 145] width 175 height 16
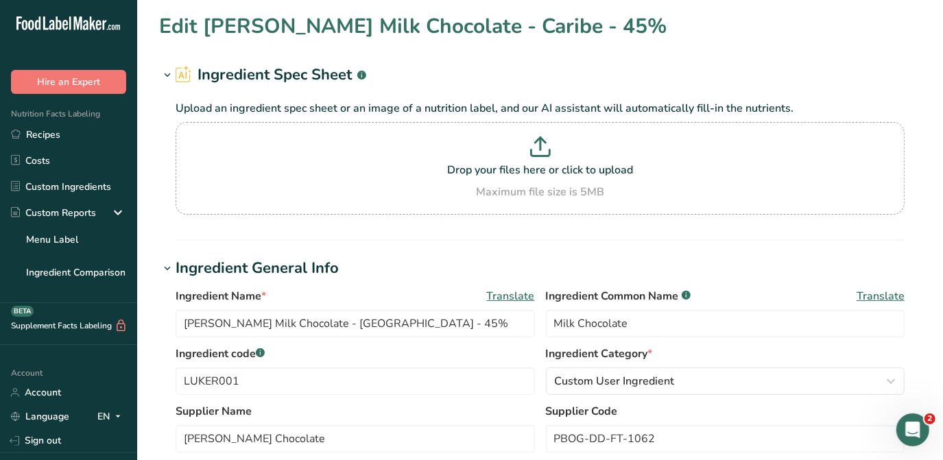
type input "Whole Freeze Dried Strawberries"
type input "Freeze Dried Strawberries"
type input "Sussex Wholefoods"
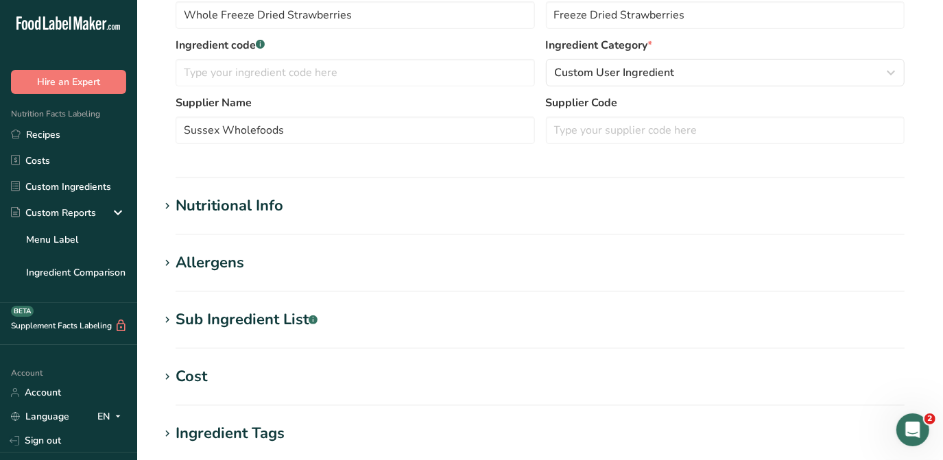
scroll to position [311, 0]
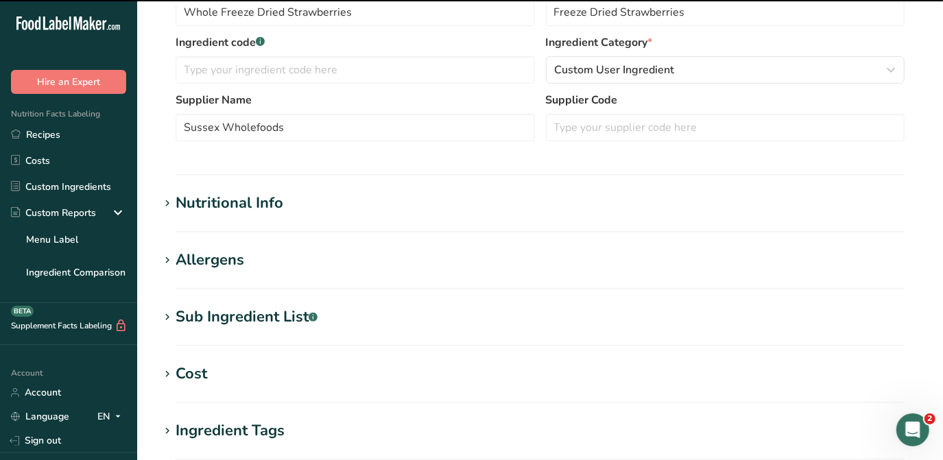
click at [266, 207] on div "Nutritional Info" at bounding box center [230, 203] width 108 height 23
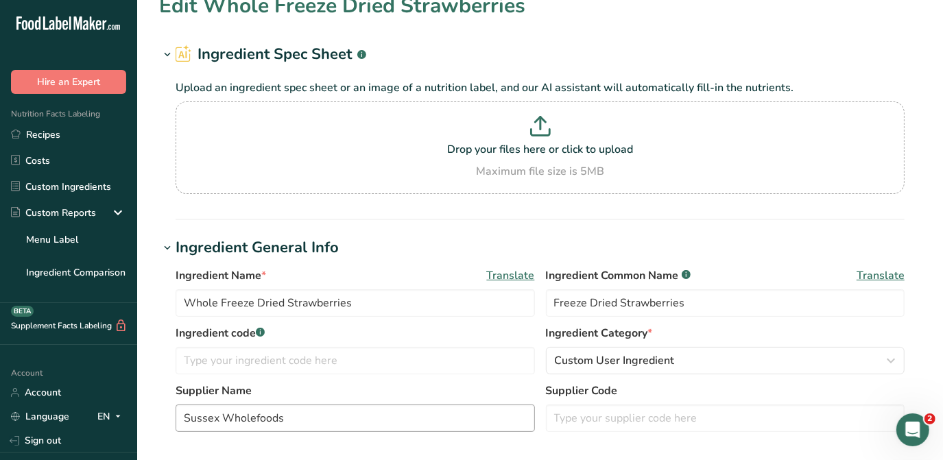
scroll to position [0, 0]
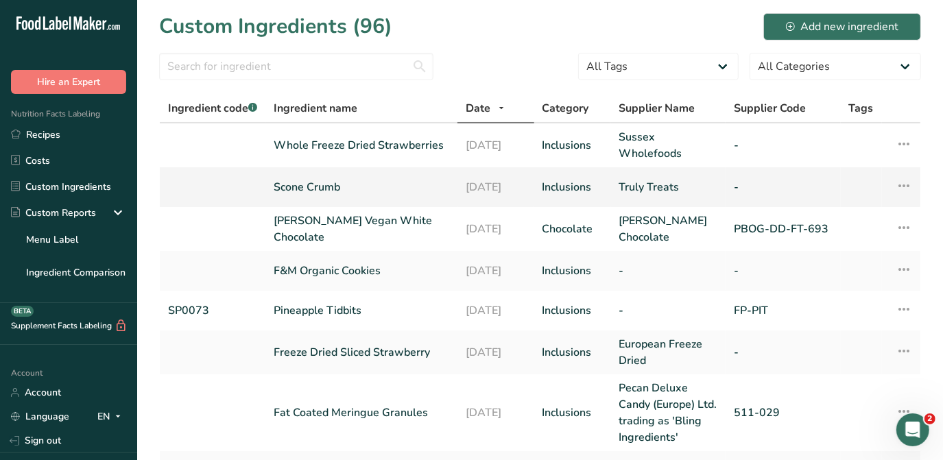
click at [322, 187] on link "Scone Crumb" at bounding box center [361, 187] width 175 height 16
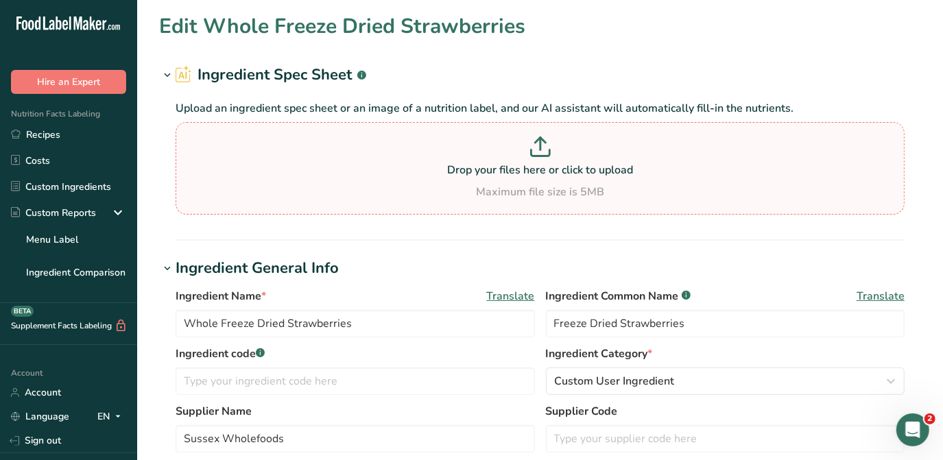
type input "Scone Crumb"
type input "Truly Treats"
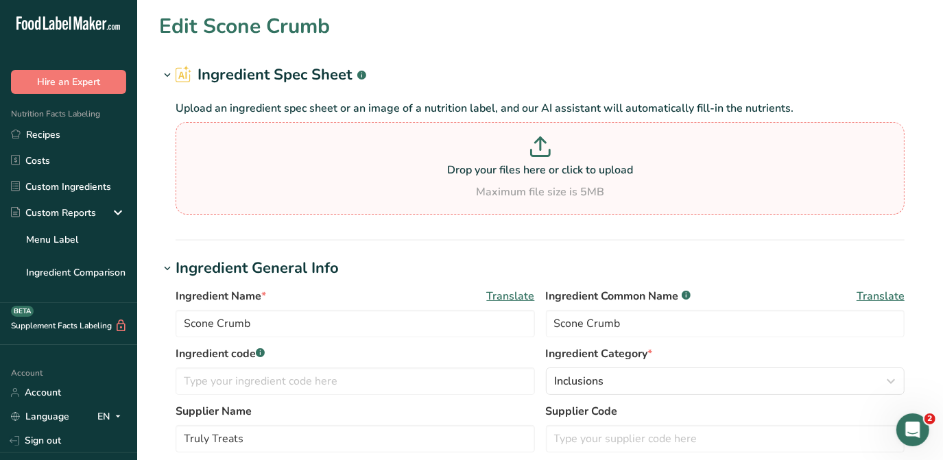
type input "298.91"
type KJ "1250.6"
type Fat "11.35"
type Fat "7.23"
type Fat "0"
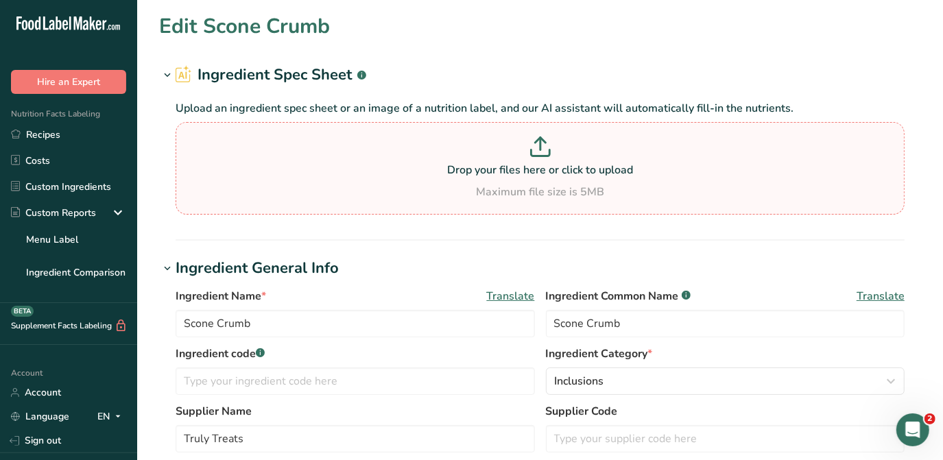
type input "0"
type input "76"
type Carbohydrates "40.95"
type Fiber "0.5"
type Sugars "8.09"
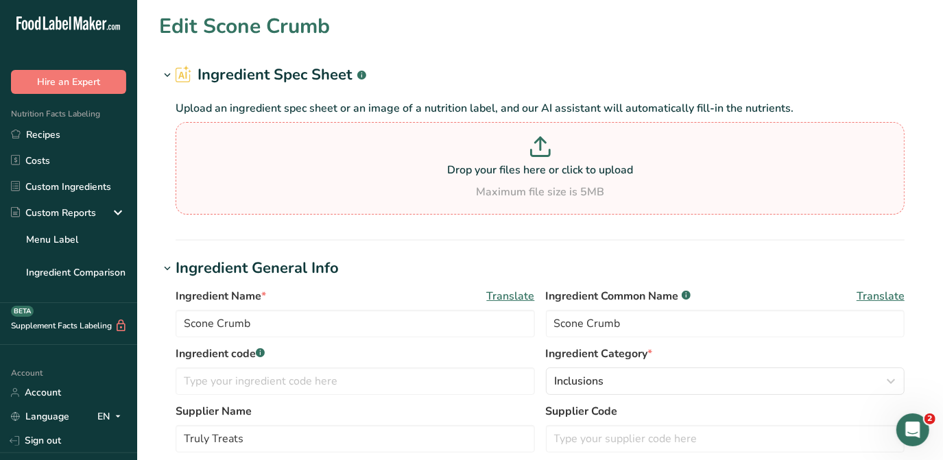
type Sugars "0"
type input "7.19"
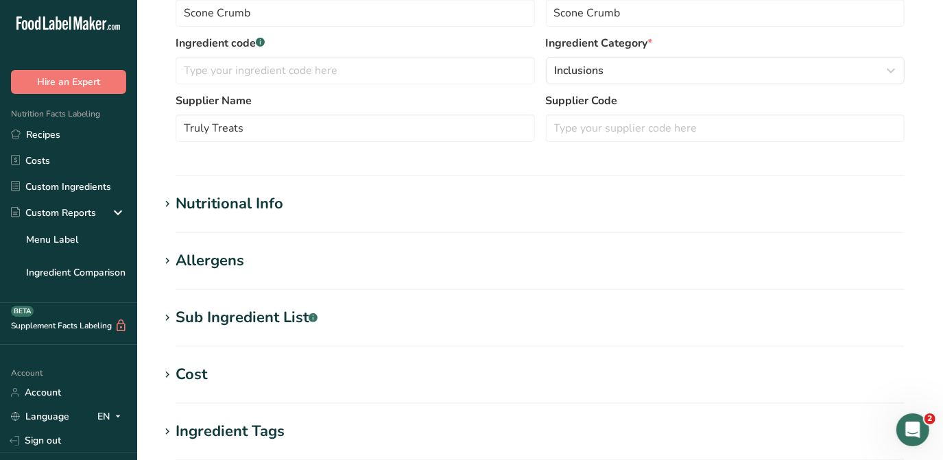
scroll to position [311, 0]
click at [243, 201] on div "Nutritional Info" at bounding box center [230, 203] width 108 height 23
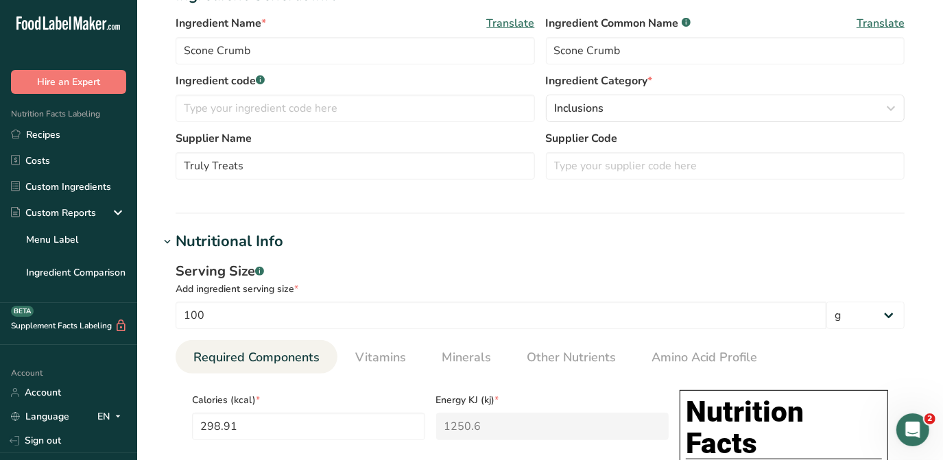
scroll to position [249, 0]
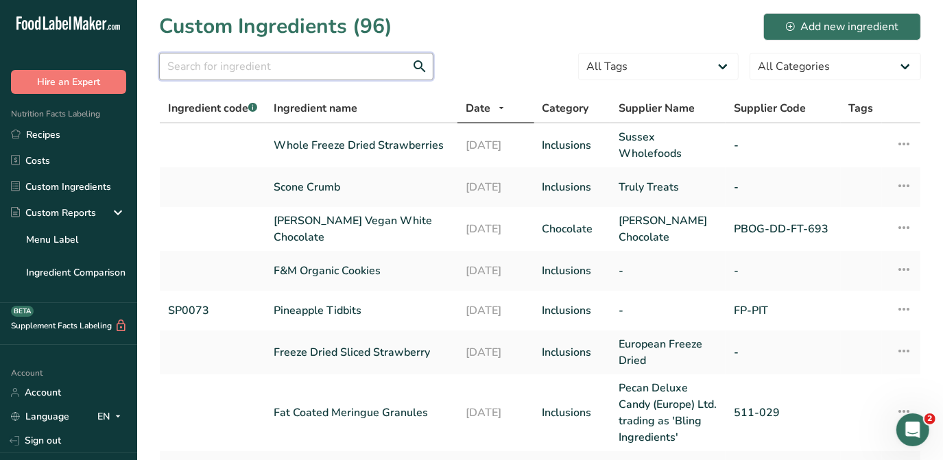
click at [232, 64] on input "text" at bounding box center [296, 66] width 274 height 27
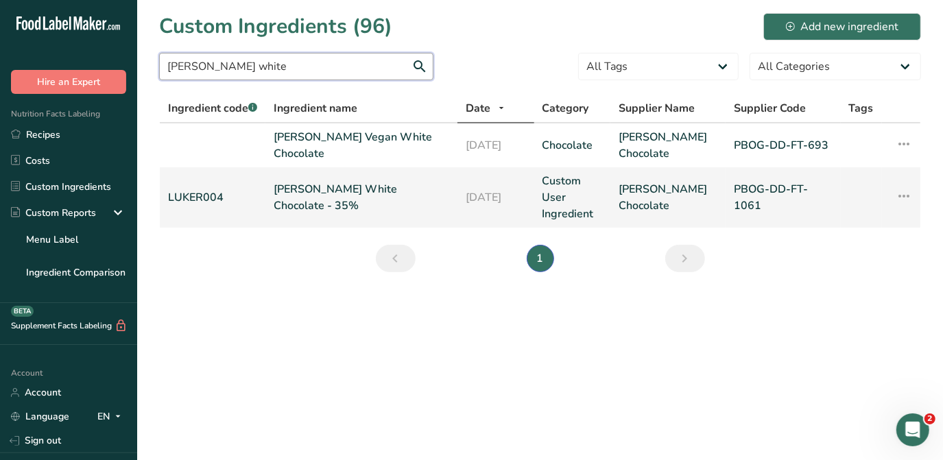
type input "luker white"
click at [336, 191] on link "[PERSON_NAME] White Chocolate - 35%" at bounding box center [361, 197] width 175 height 33
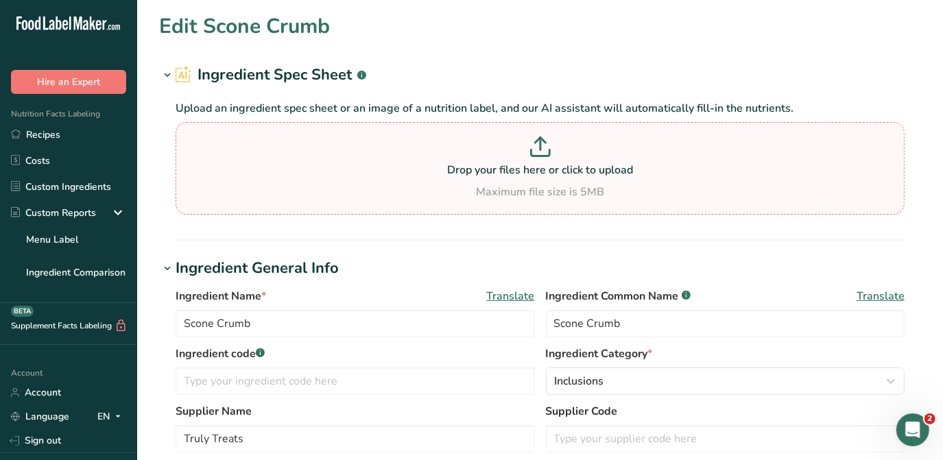
type input "[PERSON_NAME] White Chocolate - 35%"
type input "White Chocolate"
type input "LUKER004"
type input "Luker Chocolate"
type input "PBOG-DD-FT-1061"
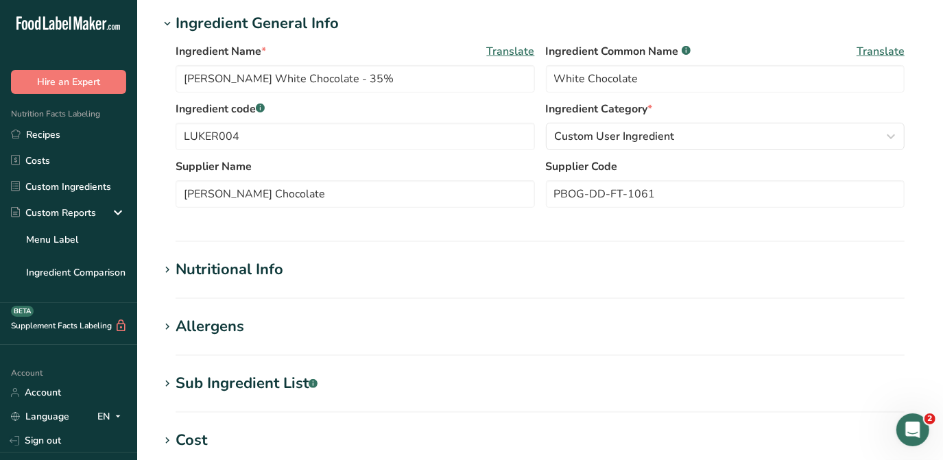
scroll to position [311, 0]
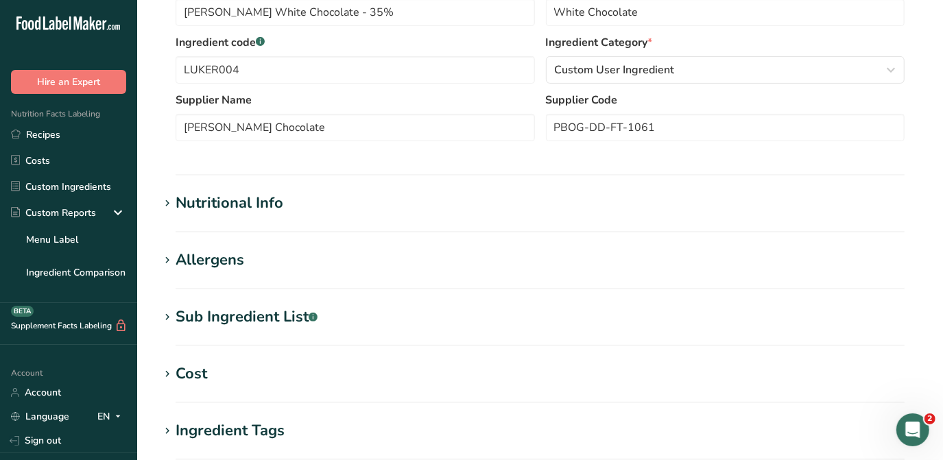
click at [255, 204] on div "Nutritional Info" at bounding box center [230, 203] width 108 height 23
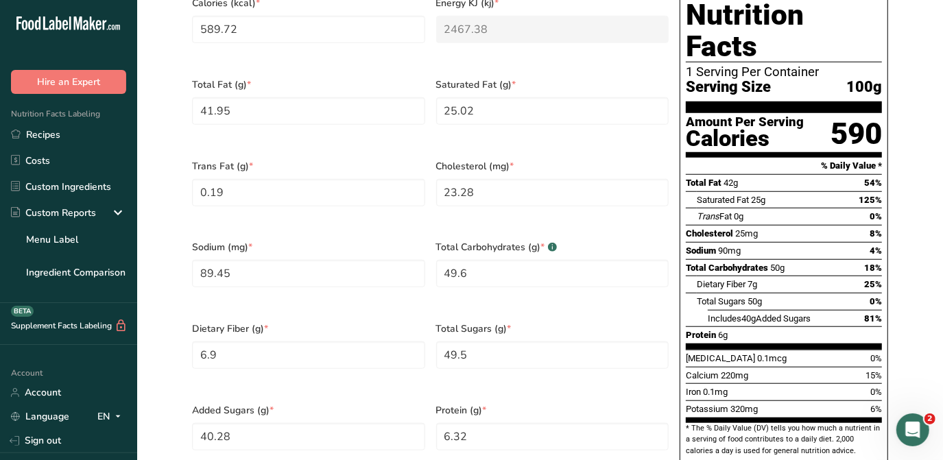
scroll to position [686, 0]
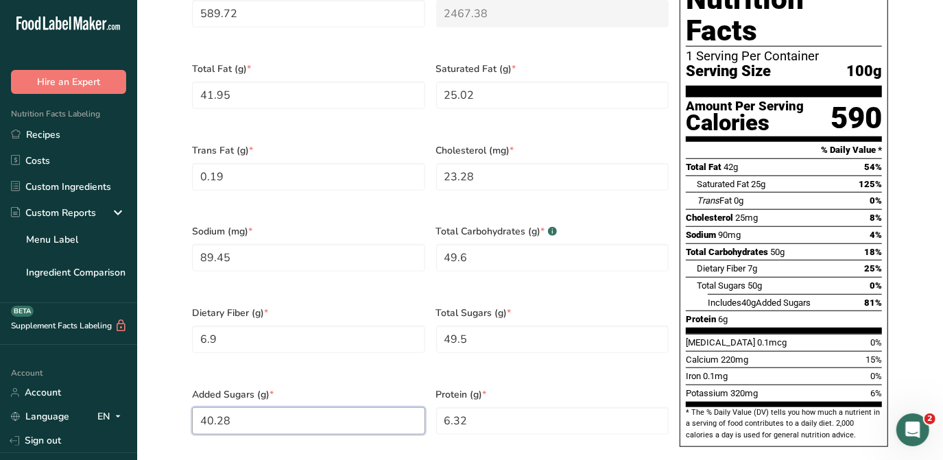
click at [256, 407] on Sugars "40.28" at bounding box center [308, 420] width 233 height 27
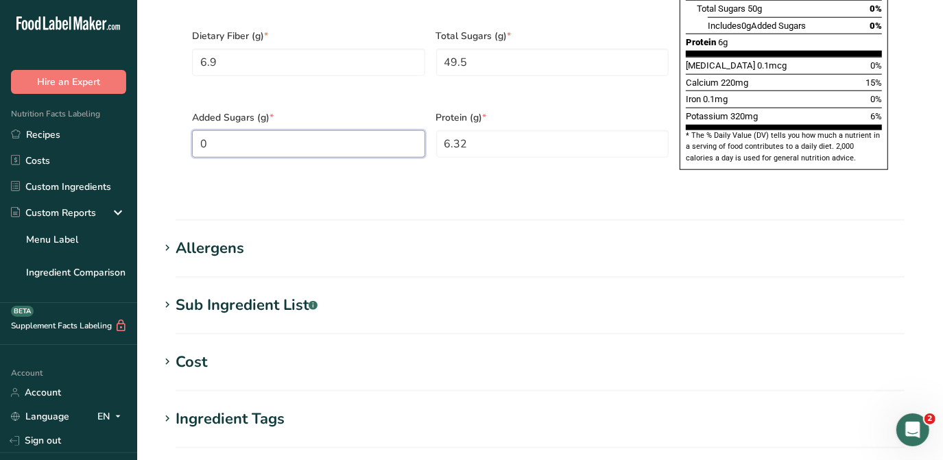
scroll to position [1195, 0]
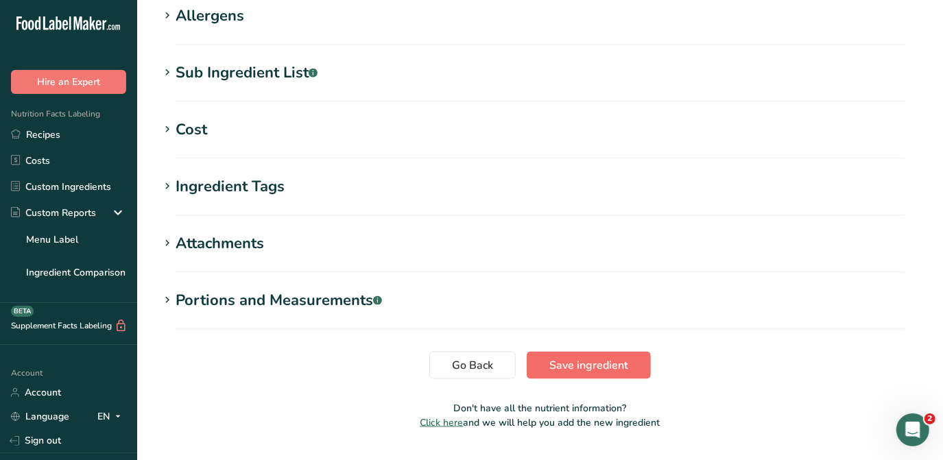
type Sugars "0"
click at [463, 357] on span "Save ingredient" at bounding box center [588, 365] width 79 height 16
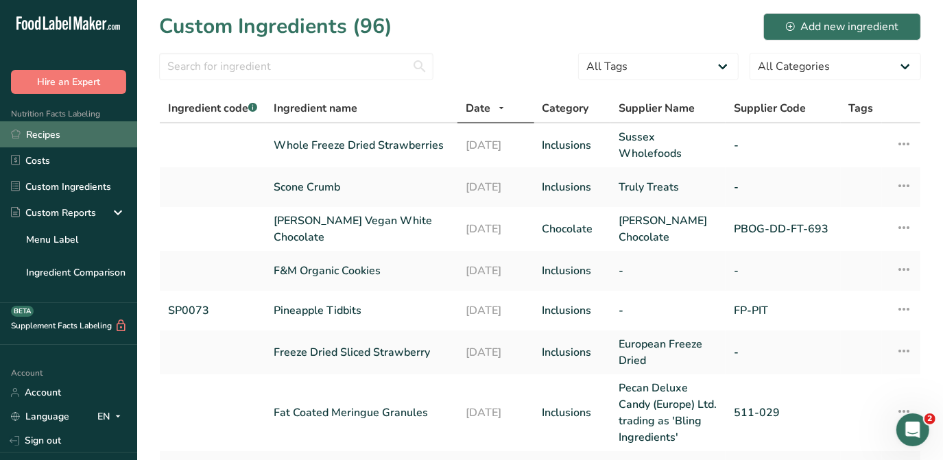
click at [60, 135] on link "Recipes" at bounding box center [68, 134] width 137 height 26
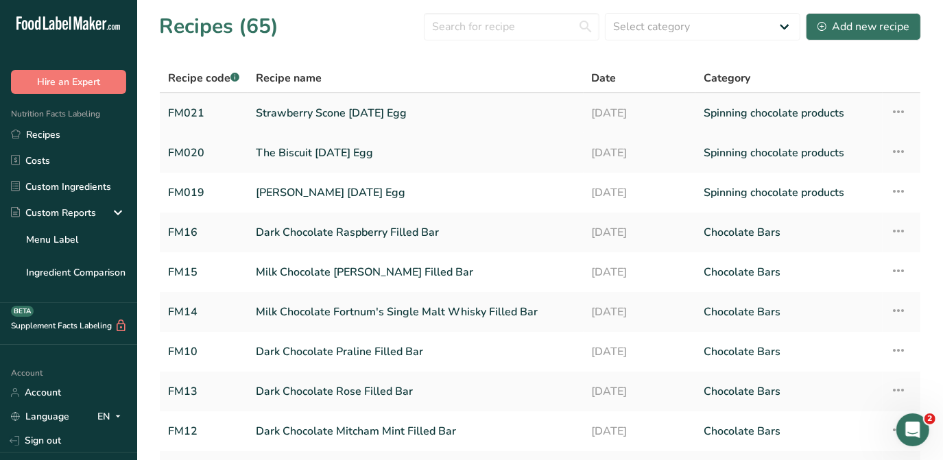
click at [367, 112] on link "Strawberry Scone [DATE] Egg" at bounding box center [416, 113] width 320 height 29
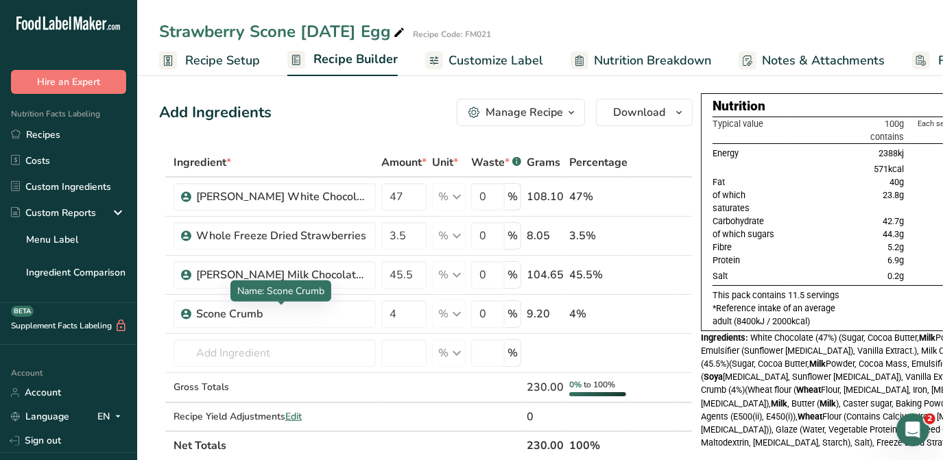
click at [239, 301] on div "Name: Scone Crumb" at bounding box center [280, 290] width 101 height 21
click at [463, 311] on icon at bounding box center [665, 314] width 10 height 14
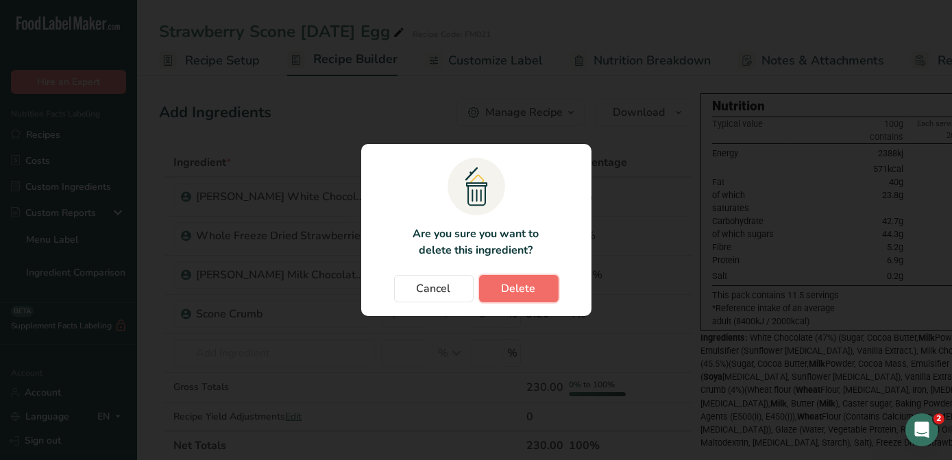
click at [463, 291] on span "Delete" at bounding box center [519, 288] width 34 height 16
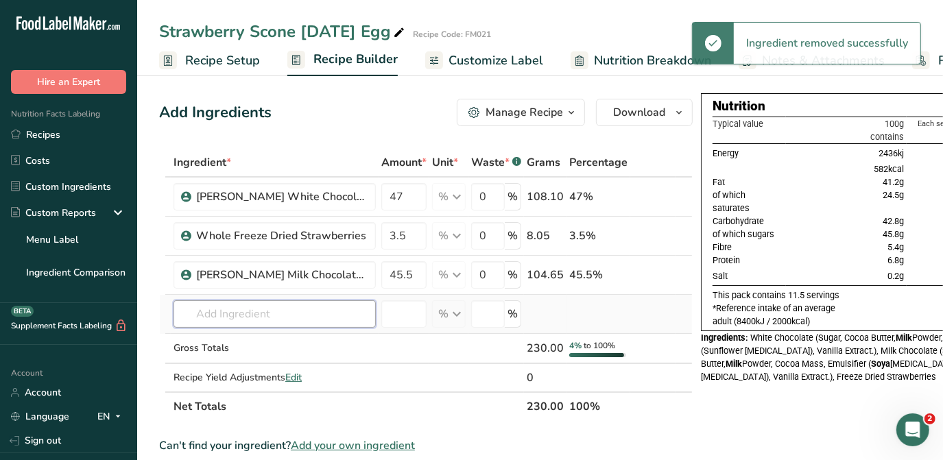
click at [254, 309] on input "text" at bounding box center [274, 313] width 202 height 27
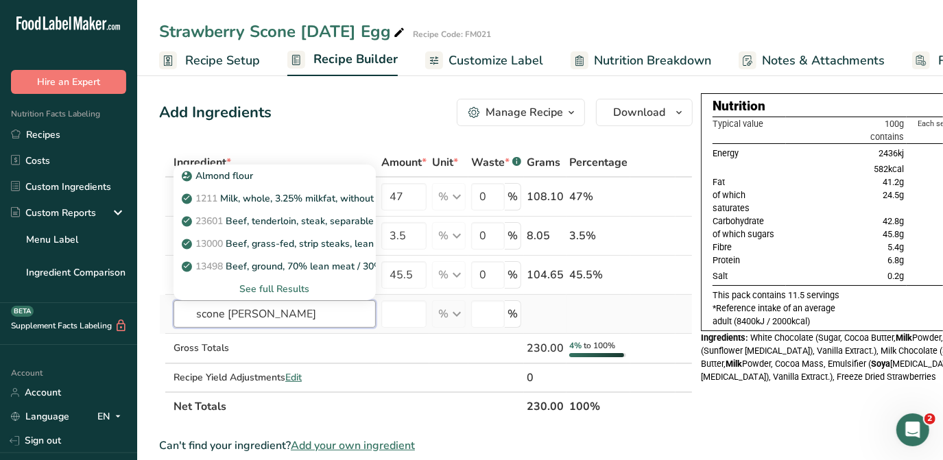
type input "scone crumb"
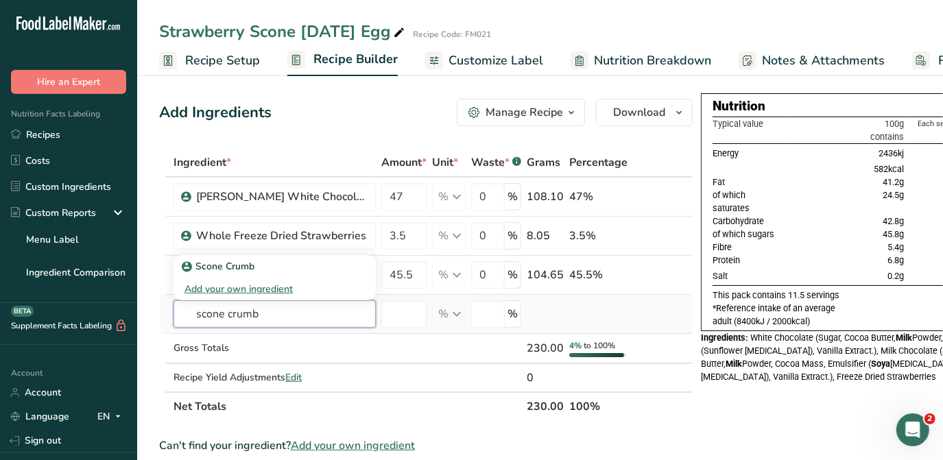
click at [303, 304] on input "scone crumb" at bounding box center [274, 313] width 202 height 27
drag, startPoint x: 270, startPoint y: 317, endPoint x: 145, endPoint y: 305, distance: 126.0
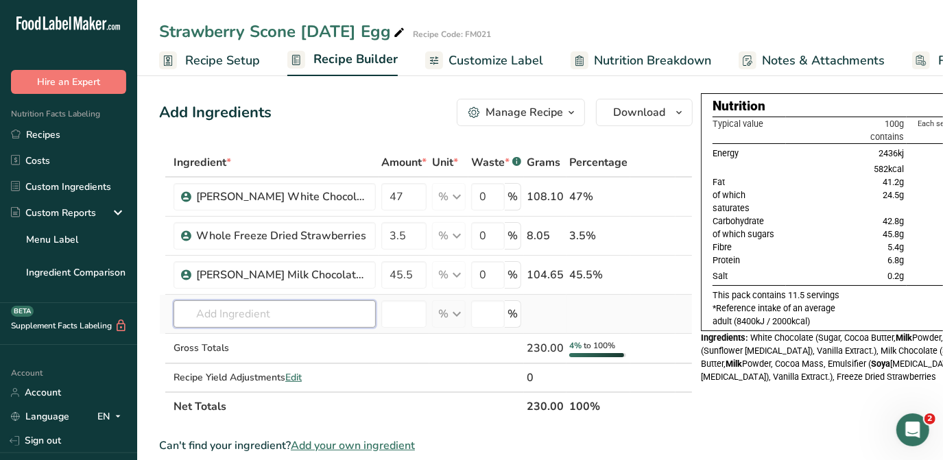
click at [209, 311] on input "text" at bounding box center [274, 313] width 202 height 27
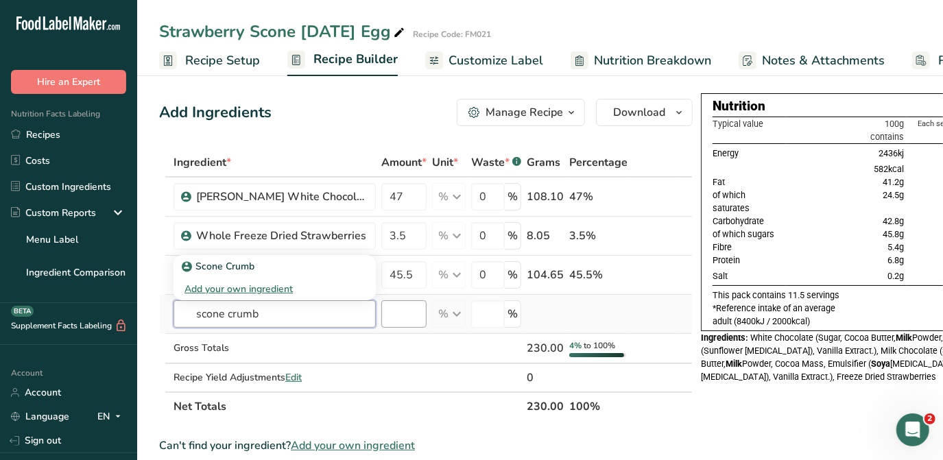
type input "scone crumb"
click at [402, 321] on input "number" at bounding box center [403, 313] width 45 height 27
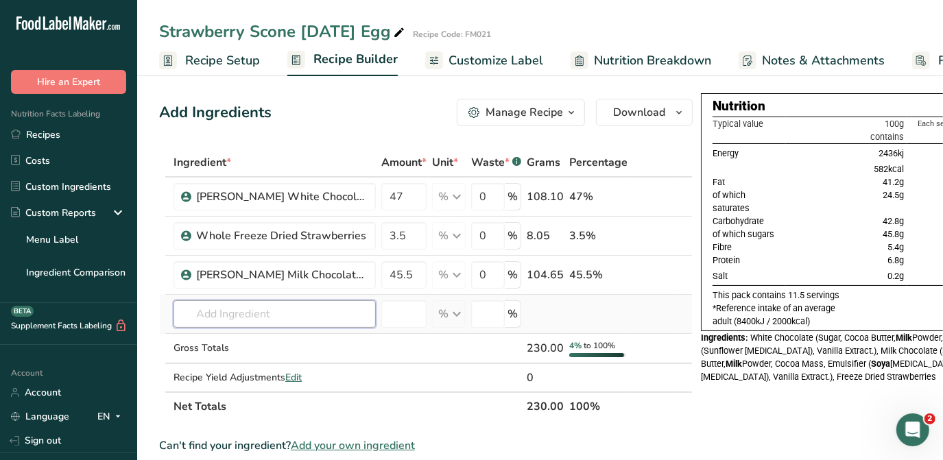
click at [292, 306] on input "text" at bounding box center [274, 313] width 202 height 27
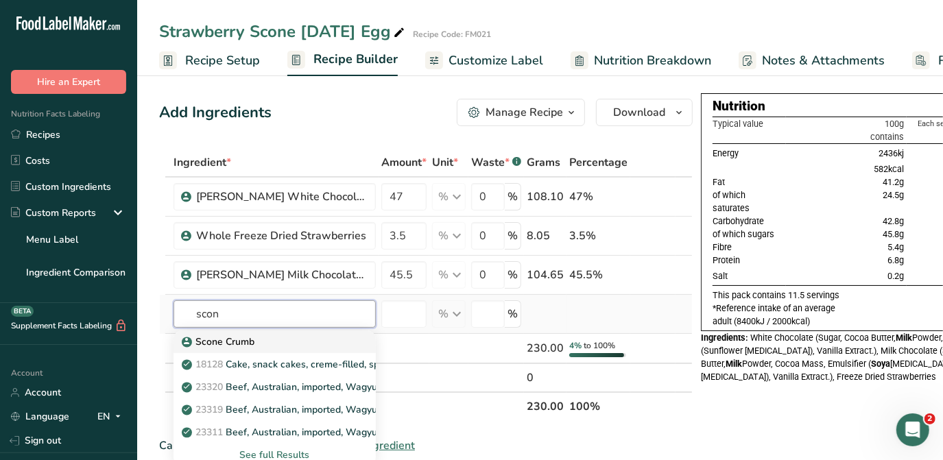
type input "scon"
click at [241, 337] on p "Scone Crumb" at bounding box center [219, 342] width 70 height 14
type input "Scone Crumb"
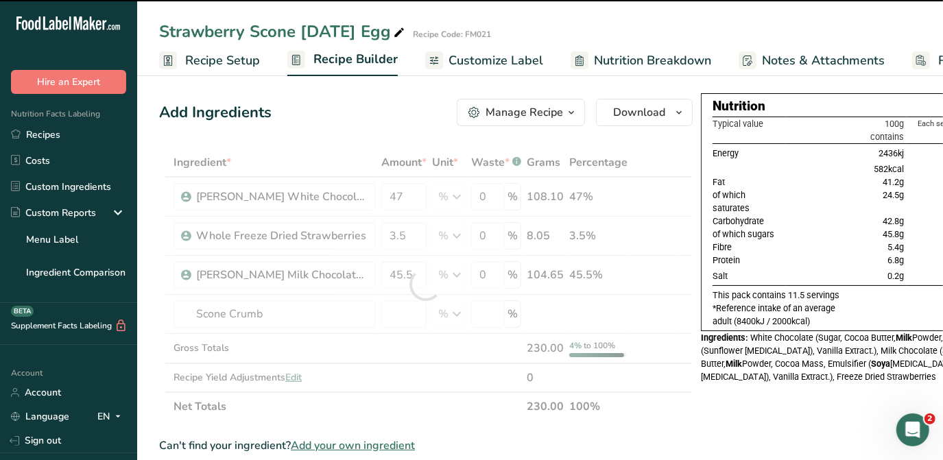
type input "0"
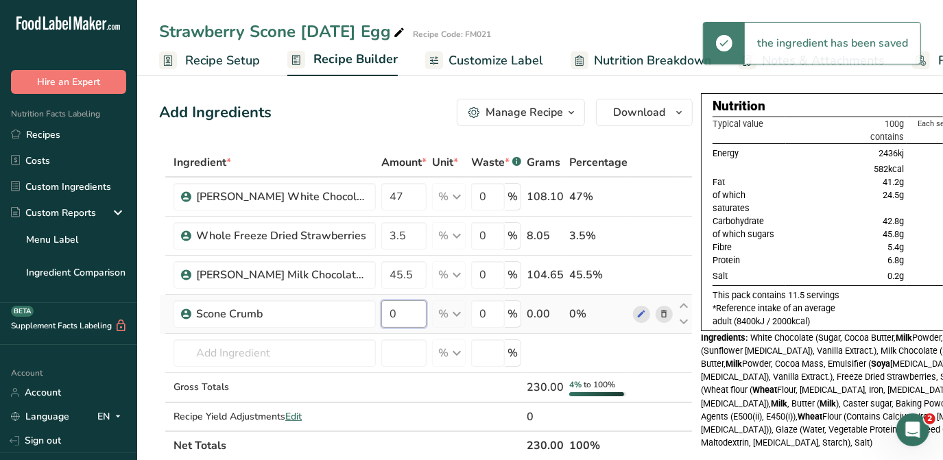
click at [407, 308] on input "0" at bounding box center [403, 313] width 45 height 27
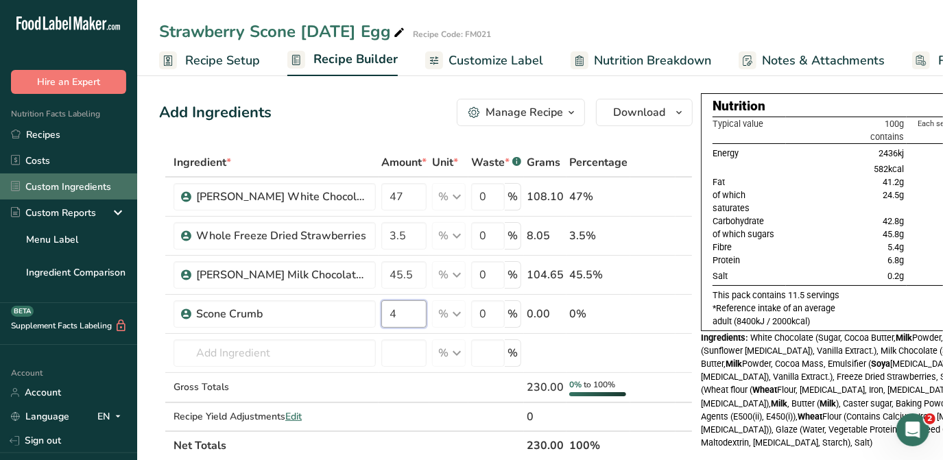
type input "4"
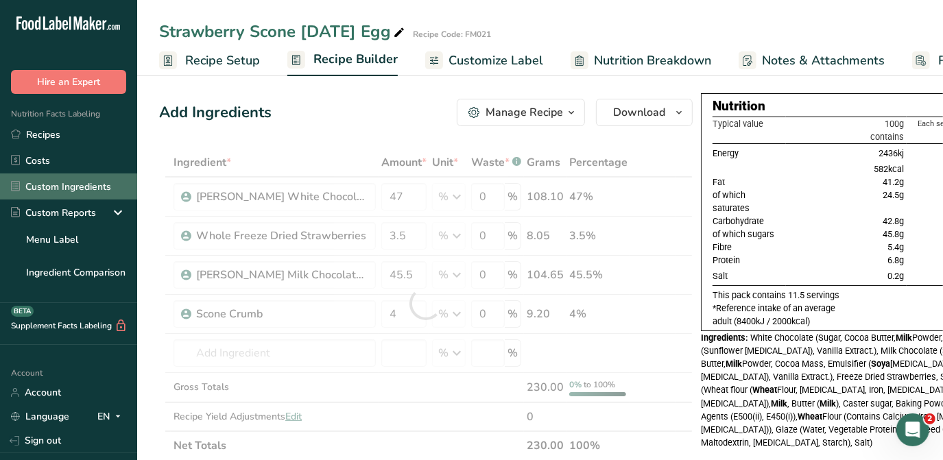
click at [69, 185] on link "Custom Ingredients" at bounding box center [68, 186] width 137 height 26
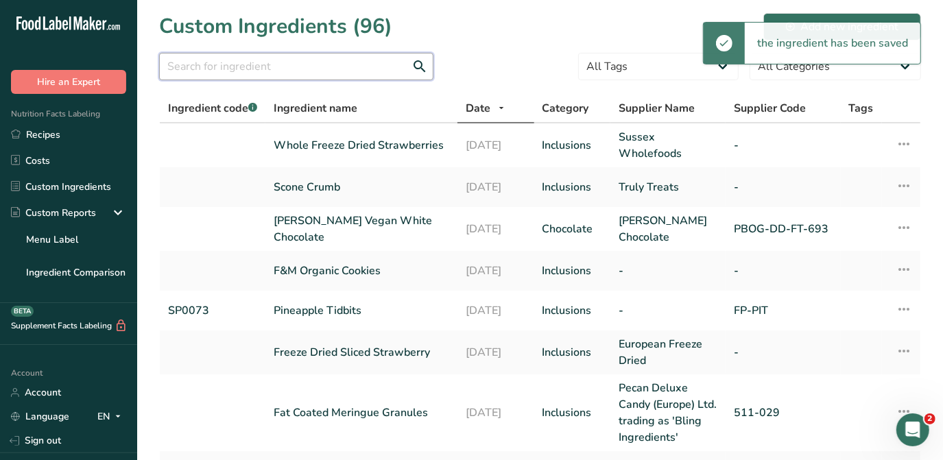
click at [267, 58] on input "text" at bounding box center [296, 66] width 274 height 27
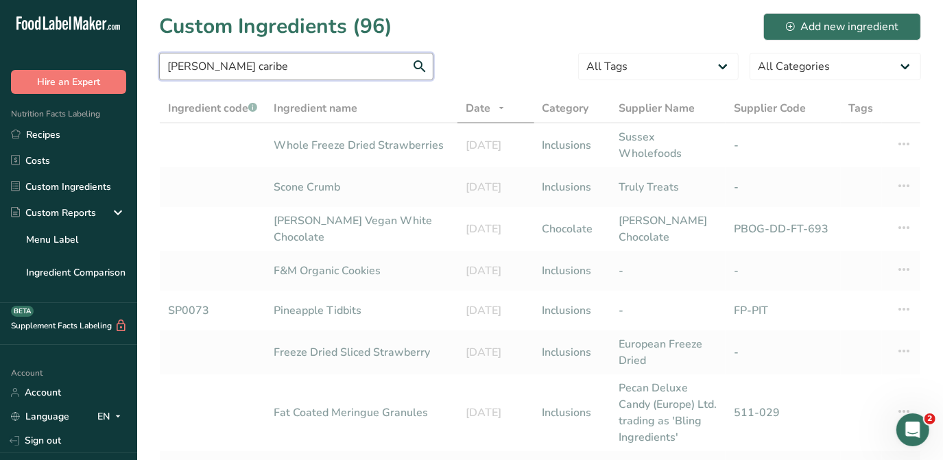
type input "luker caribe"
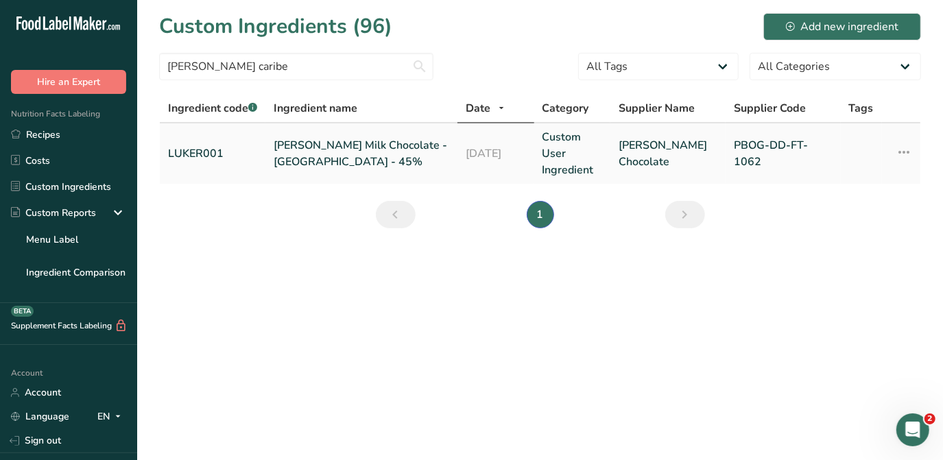
click at [313, 152] on link "Luker Milk Chocolate - Caribe - 45%" at bounding box center [361, 153] width 175 height 33
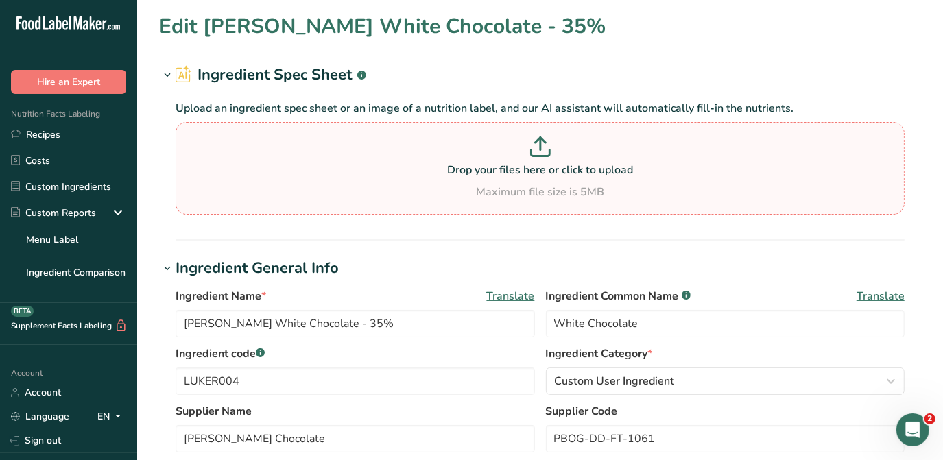
type input "Luker Milk Chocolate - Caribe - 45%"
type input "Milk Chocolate"
type input "LUKER001"
type input "PBOG-DD-FT-1062"
type input "593.46"
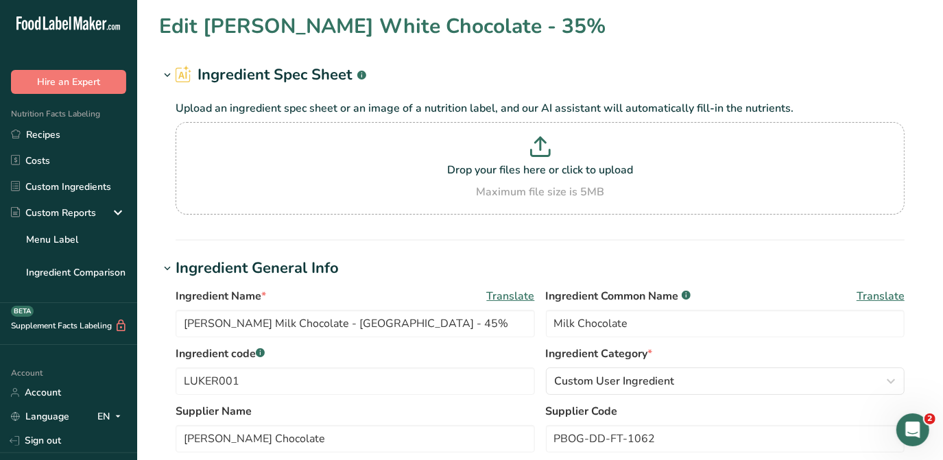
type KJ "2483.04"
type Fat "43.3"
type Fat "25.89"
type Fat "0.16"
type input "19.4"
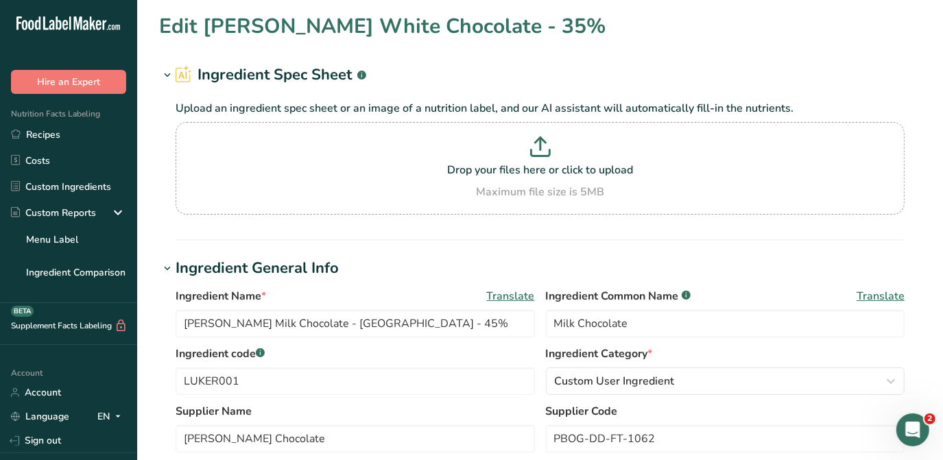
type input "74.54"
type Carbohydrates "46.02"
type Fiber "2.67"
type Sugars "41.61"
type Sugars "33.92"
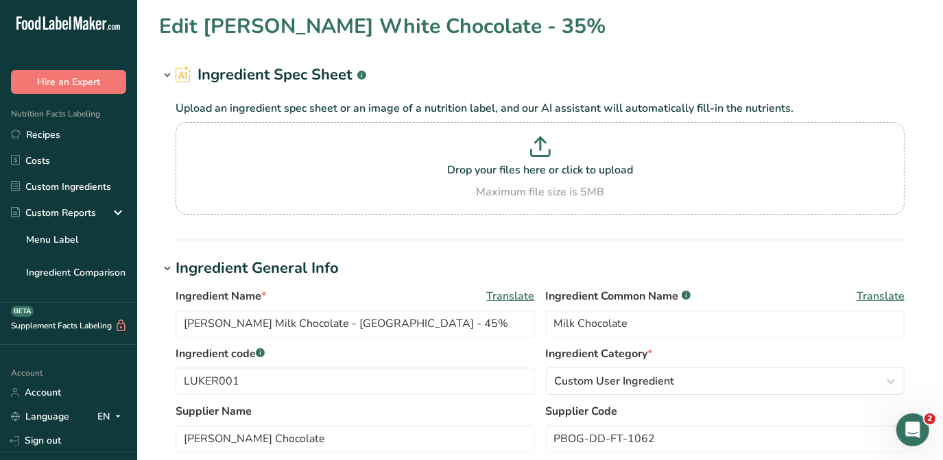
type input "7.36"
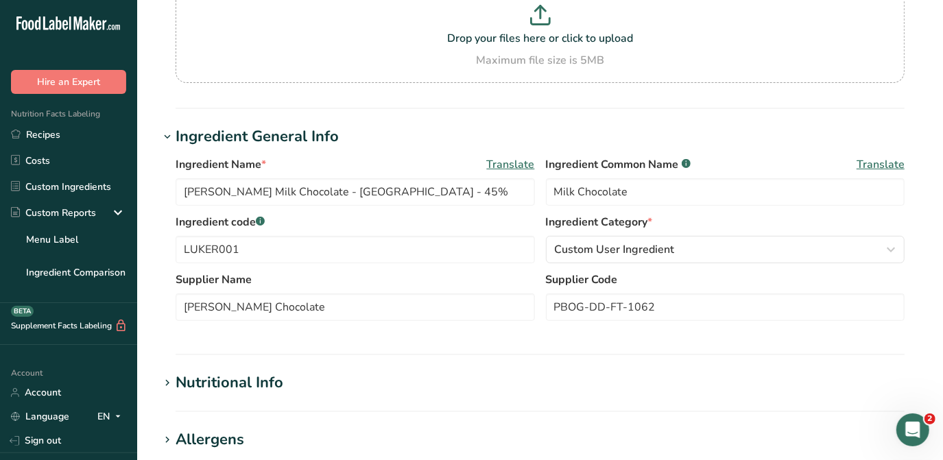
scroll to position [186, 0]
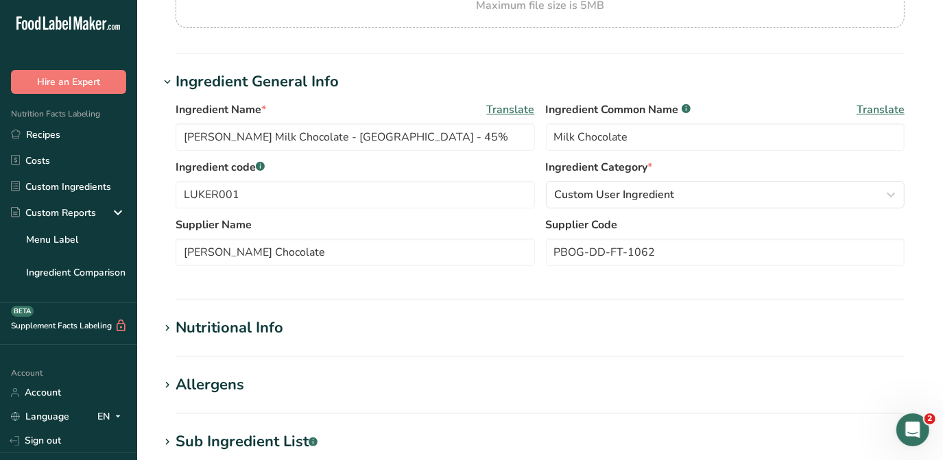
click at [254, 334] on div "Nutritional Info" at bounding box center [230, 328] width 108 height 23
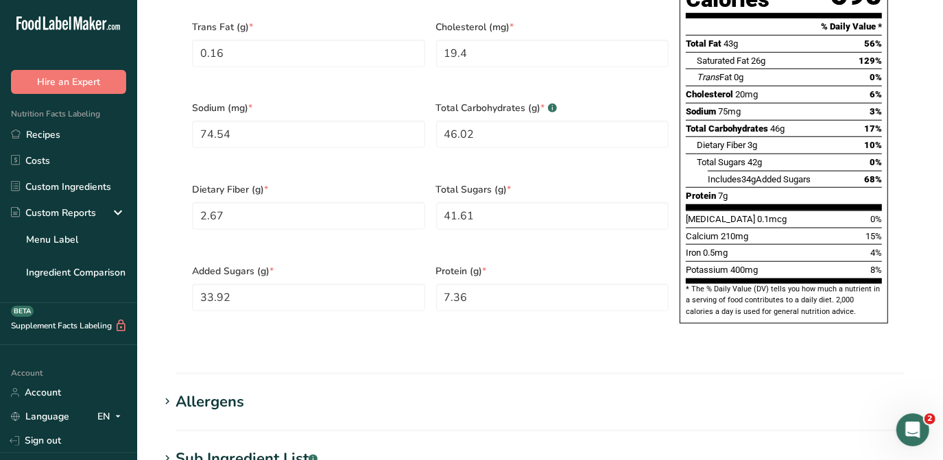
scroll to position [810, 0]
click at [260, 283] on Sugars "33.92" at bounding box center [308, 296] width 233 height 27
type Sugars "0"
click at [463, 390] on h1 "Allergens" at bounding box center [540, 401] width 762 height 23
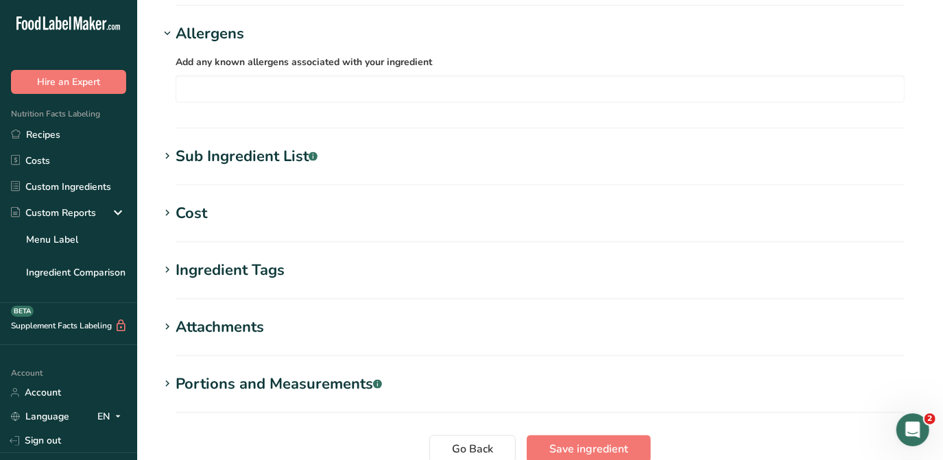
scroll to position [1260, 0]
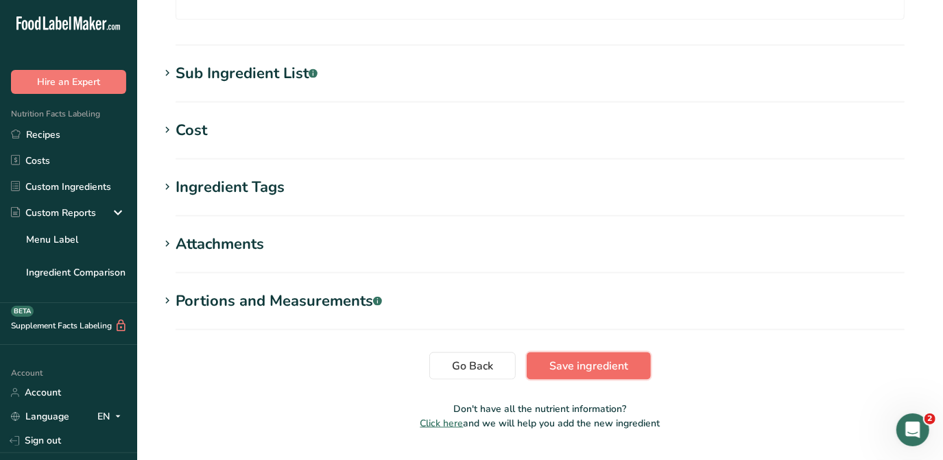
click at [463, 352] on button "Save ingredient" at bounding box center [589, 365] width 124 height 27
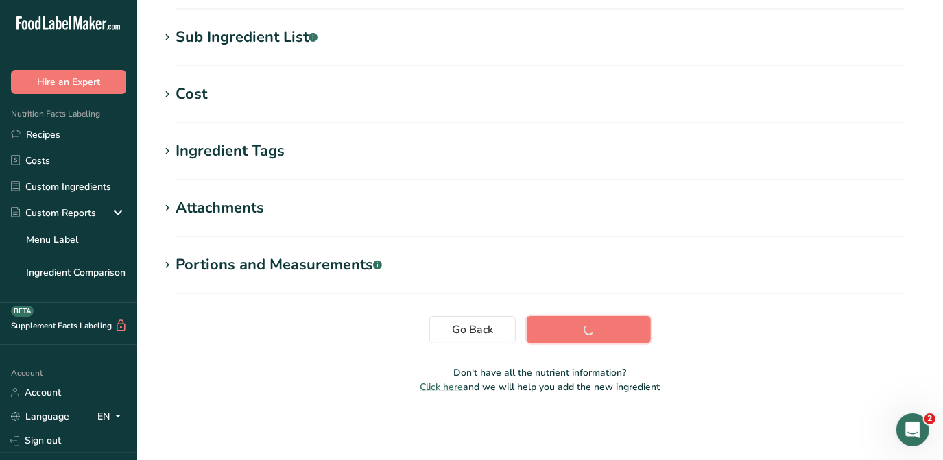
scroll to position [265, 0]
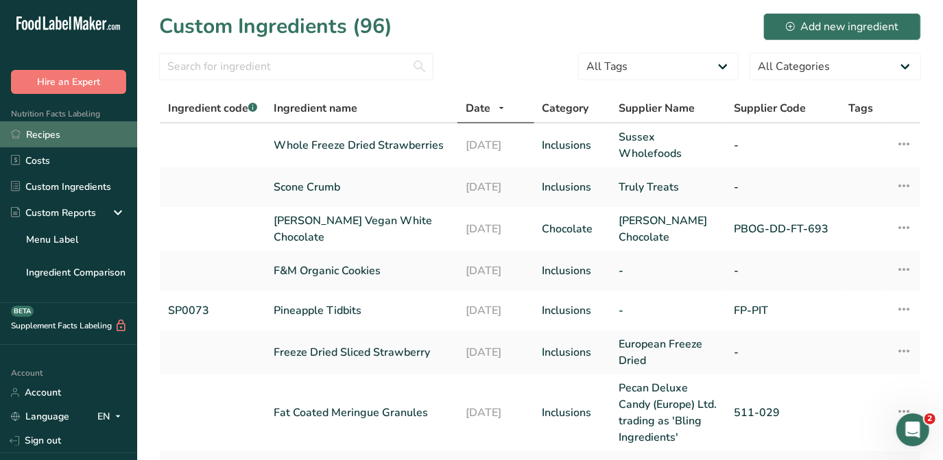
click at [58, 137] on link "Recipes" at bounding box center [68, 134] width 137 height 26
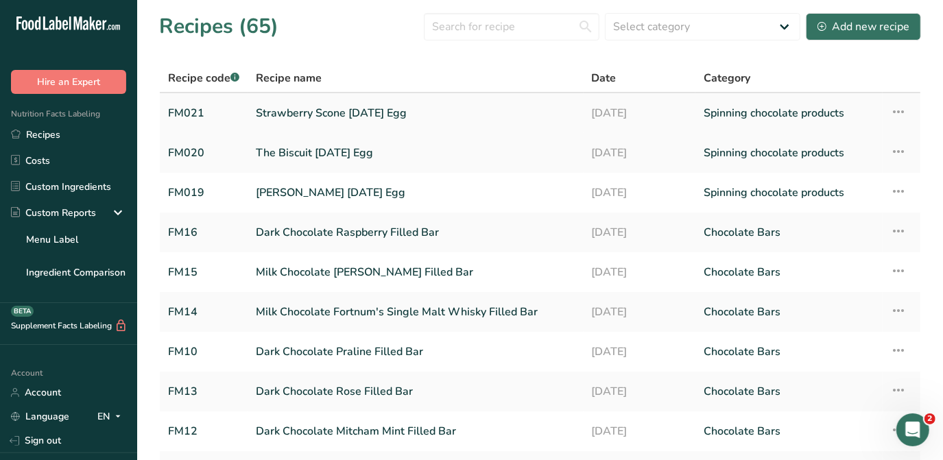
click at [335, 114] on link "Strawberry Scone [DATE] Egg" at bounding box center [416, 113] width 320 height 29
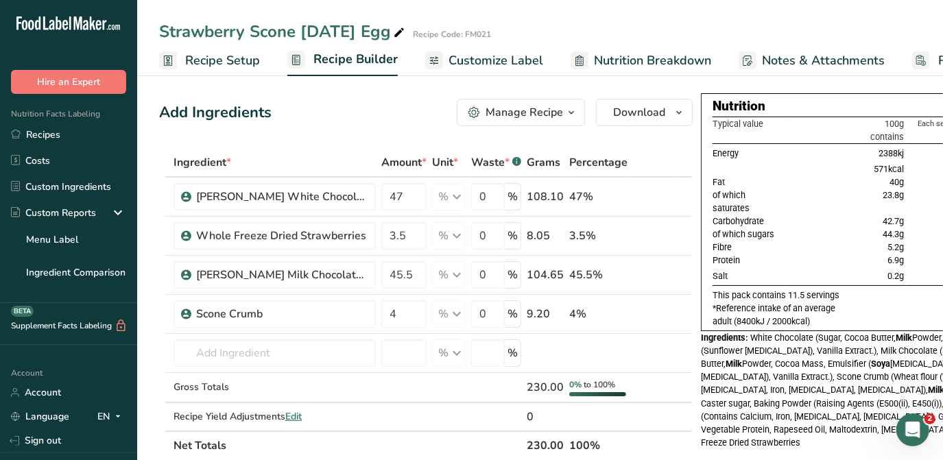
click at [463, 110] on icon "button" at bounding box center [571, 112] width 11 height 17
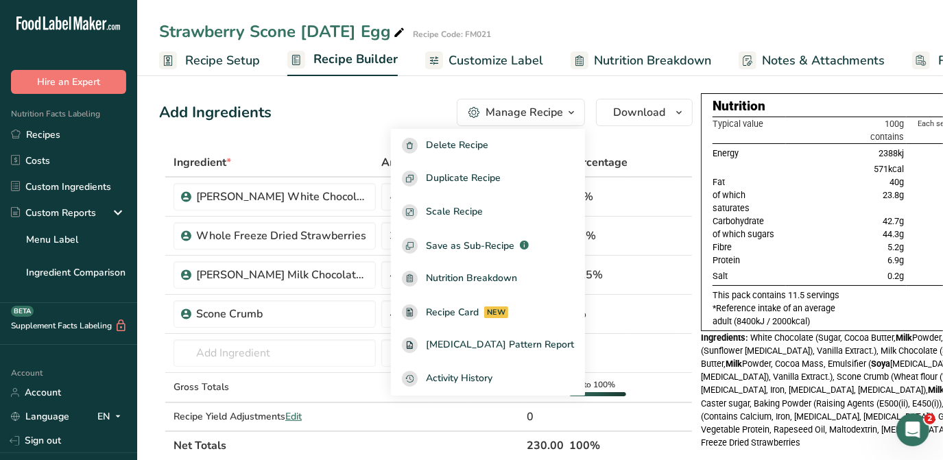
click at [463, 149] on th at bounding box center [683, 163] width 16 height 29
click at [326, 387] on div "Gross Totals" at bounding box center [274, 387] width 202 height 14
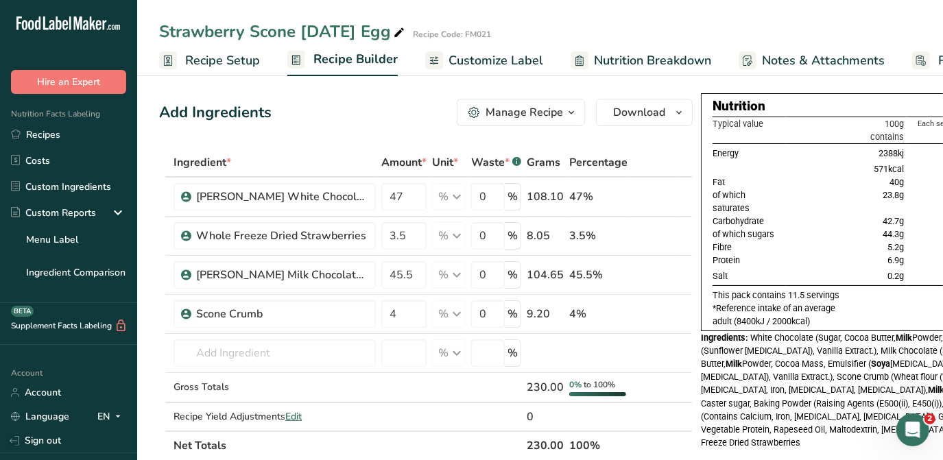
click at [463, 59] on span "Customize Label" at bounding box center [495, 60] width 95 height 19
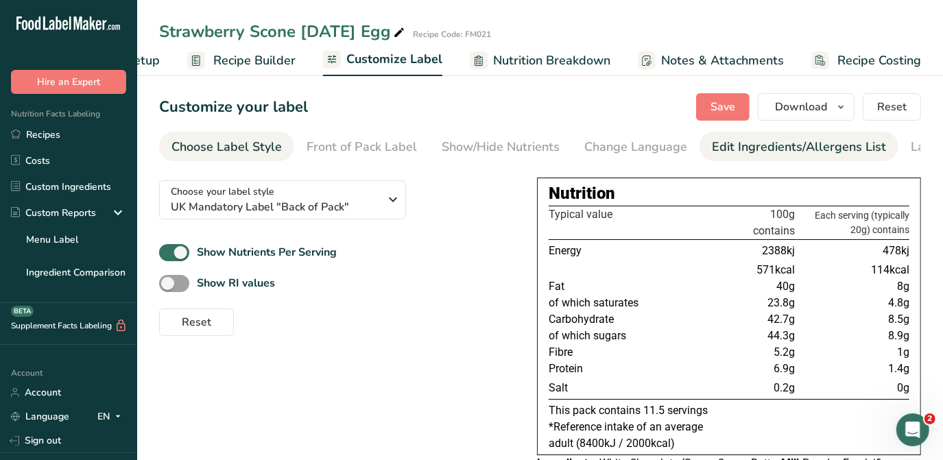
click at [463, 142] on div "Edit Ingredients/Allergens List" at bounding box center [799, 147] width 174 height 19
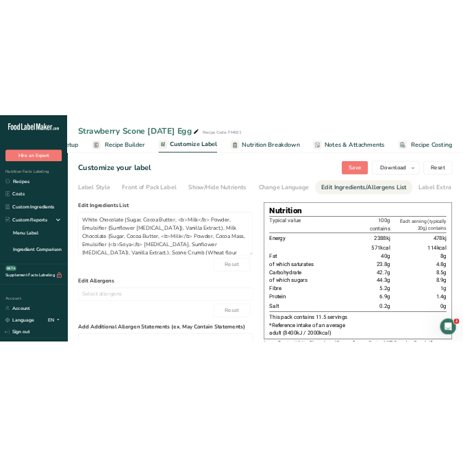
scroll to position [0, 82]
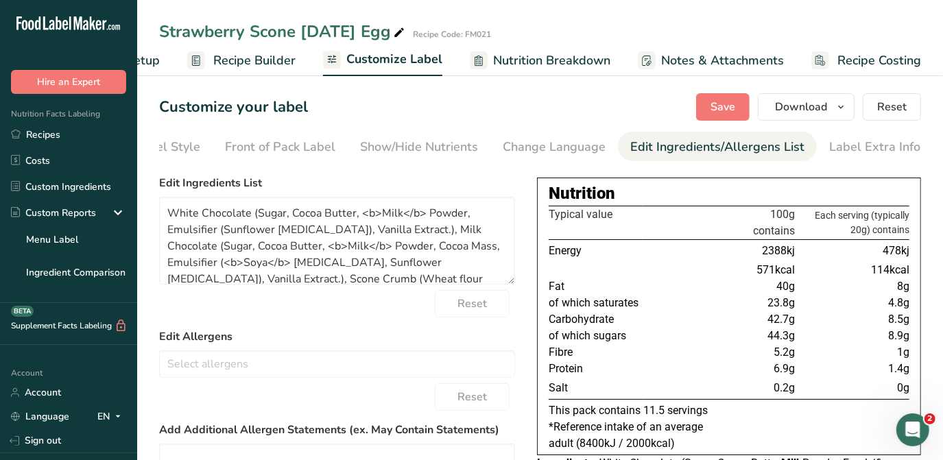
click at [247, 58] on span "Recipe Builder" at bounding box center [254, 60] width 82 height 19
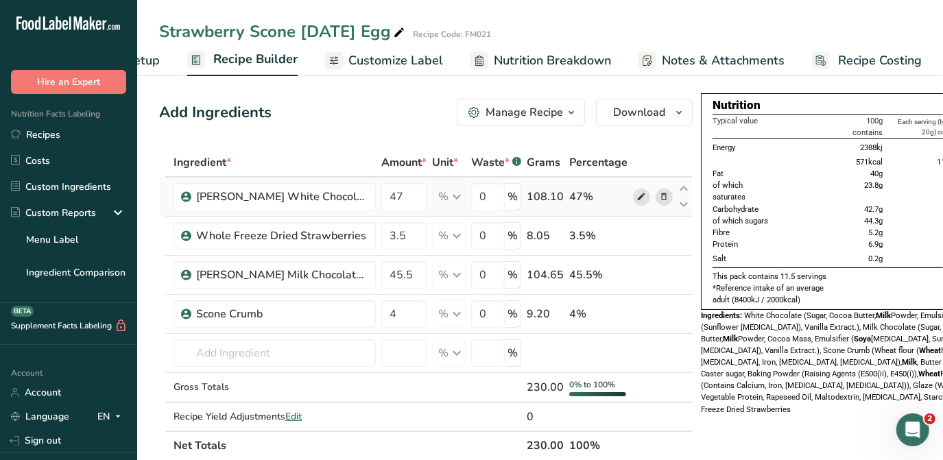
click at [463, 194] on icon at bounding box center [642, 197] width 10 height 14
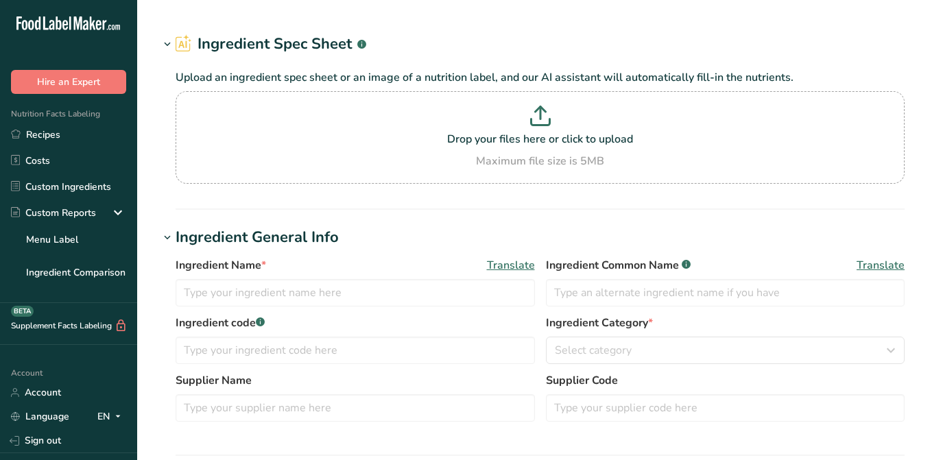
type input "[PERSON_NAME] White Chocolate - 35%"
type input "White Chocolate"
type input "LUKER004"
type input "[PERSON_NAME] Chocolate"
type input "PBOG-DD-FT-1061"
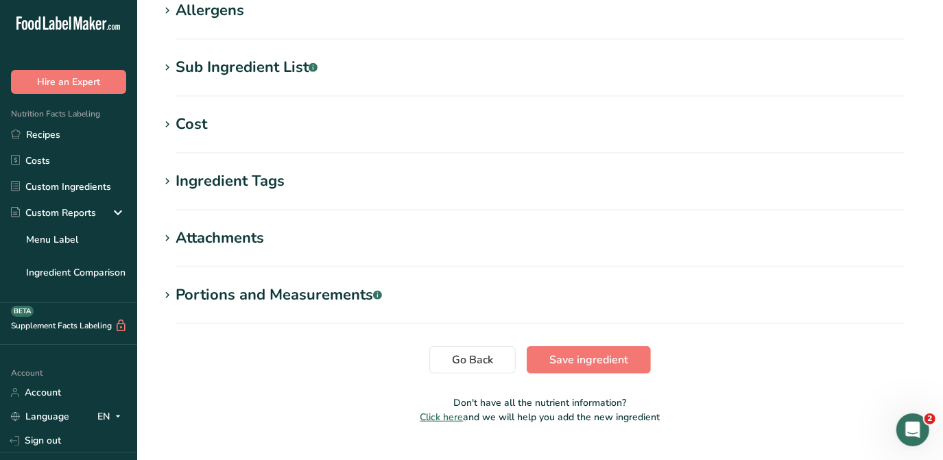
scroll to position [590, 0]
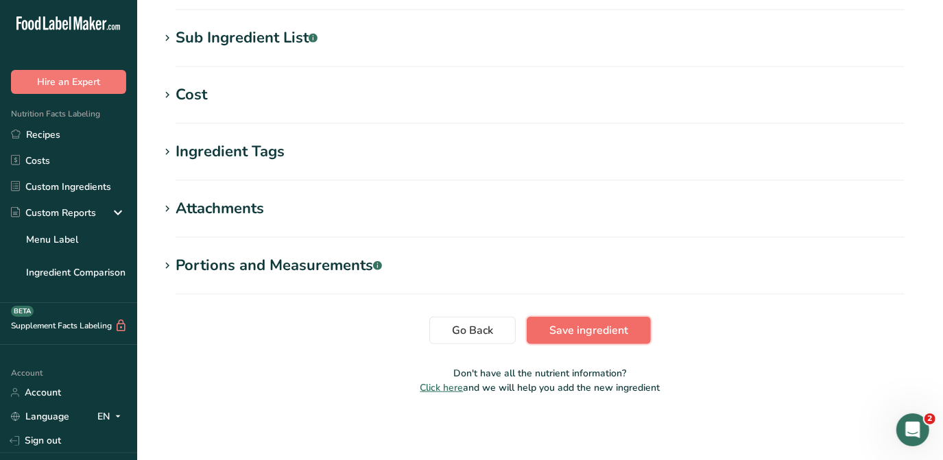
click at [625, 330] on span "Save ingredient" at bounding box center [588, 330] width 79 height 16
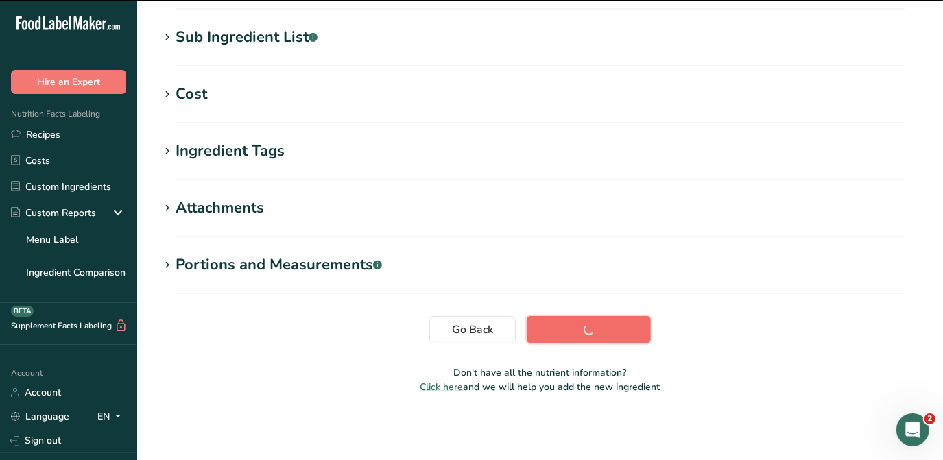
scroll to position [265, 0]
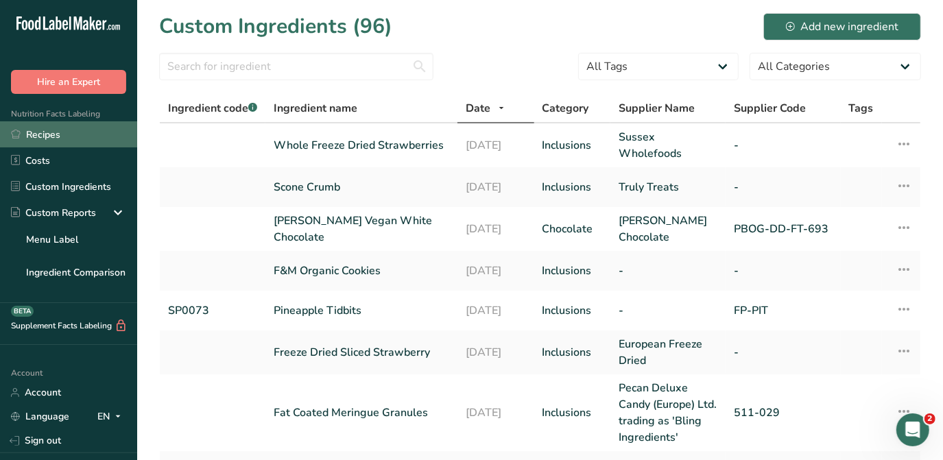
click at [49, 134] on link "Recipes" at bounding box center [68, 134] width 137 height 26
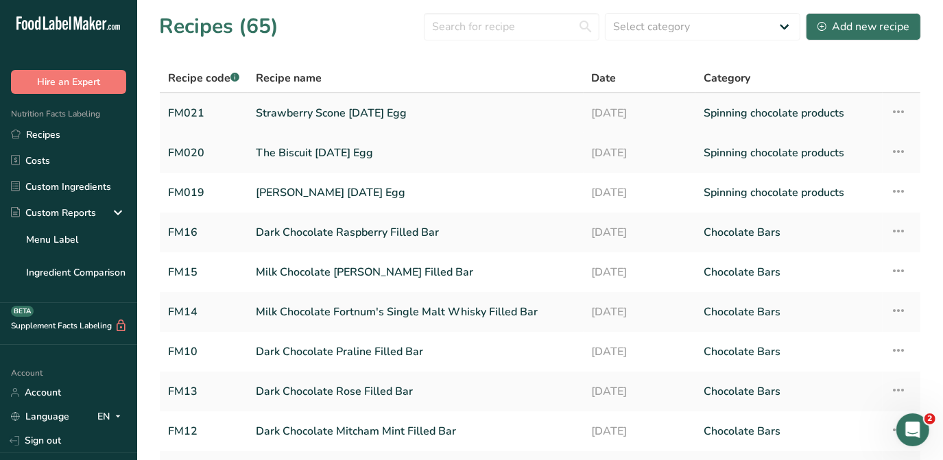
click at [336, 113] on link "Strawberry Scone [DATE] Egg" at bounding box center [416, 113] width 320 height 29
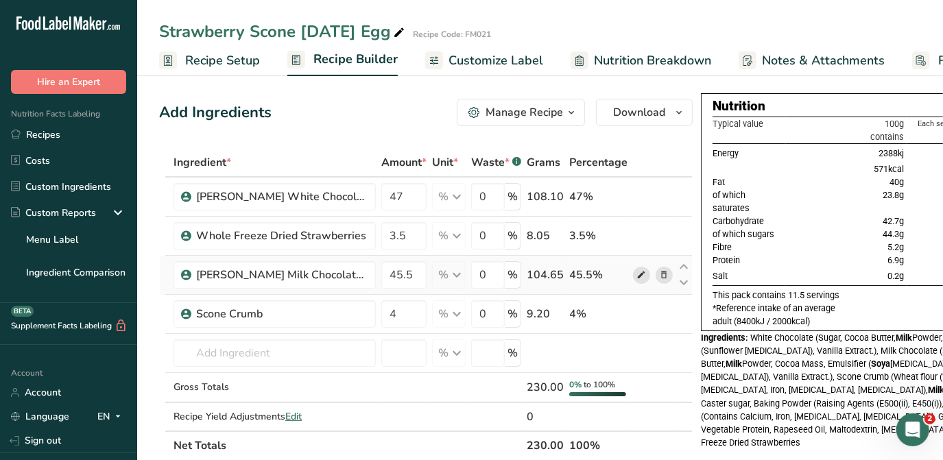
click at [637, 271] on icon at bounding box center [642, 275] width 10 height 14
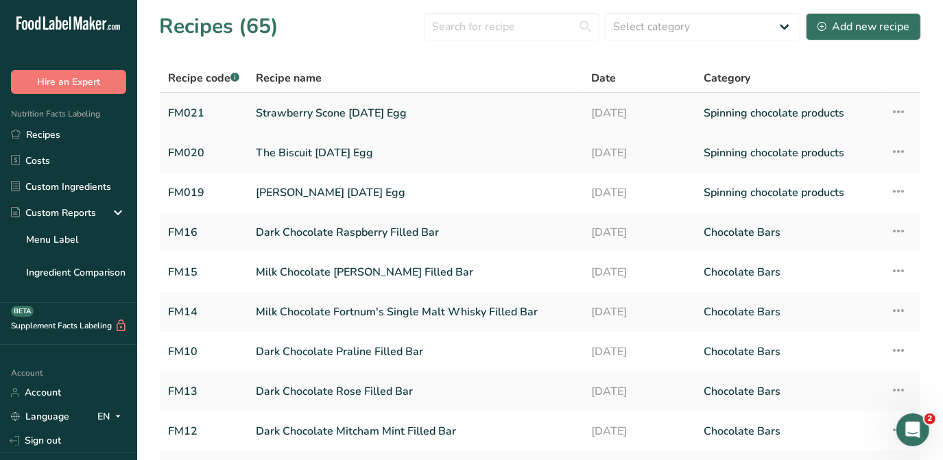
click at [333, 115] on link "Strawberry Scone [DATE] Egg" at bounding box center [416, 113] width 320 height 29
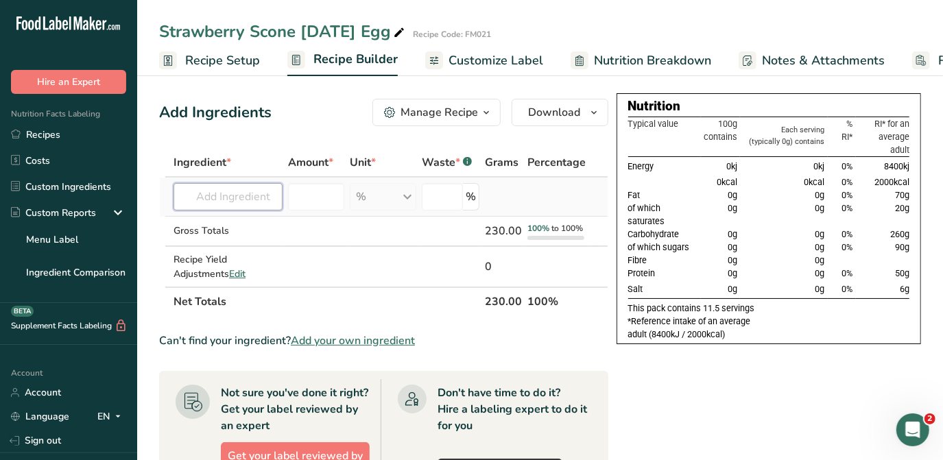
click at [243, 197] on input "text" at bounding box center [227, 196] width 109 height 27
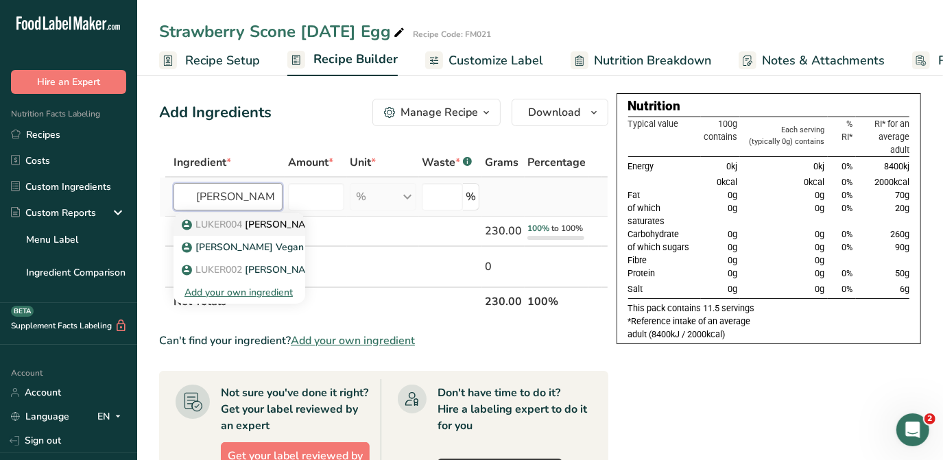
type input "[PERSON_NAME] white"
click at [278, 222] on p "LUKER004 Luker White Chocolate - 35%" at bounding box center [306, 224] width 245 height 14
type input "[PERSON_NAME] White Chocolate - 35%"
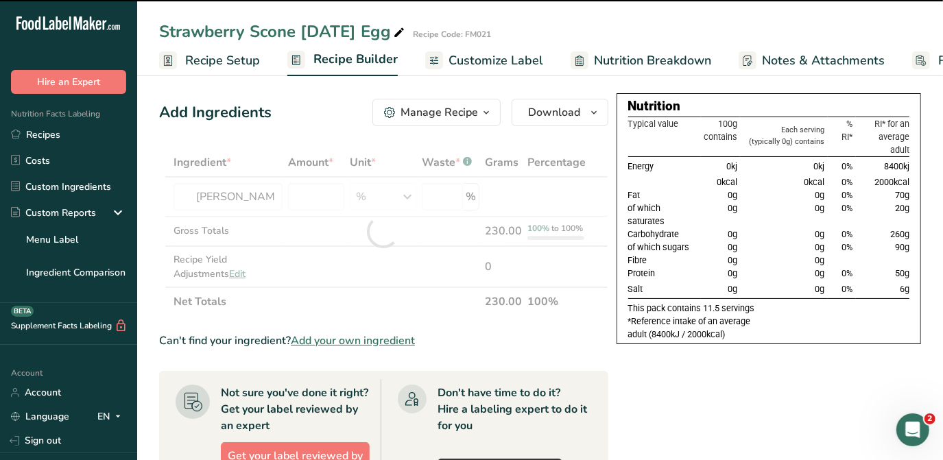
type input "0"
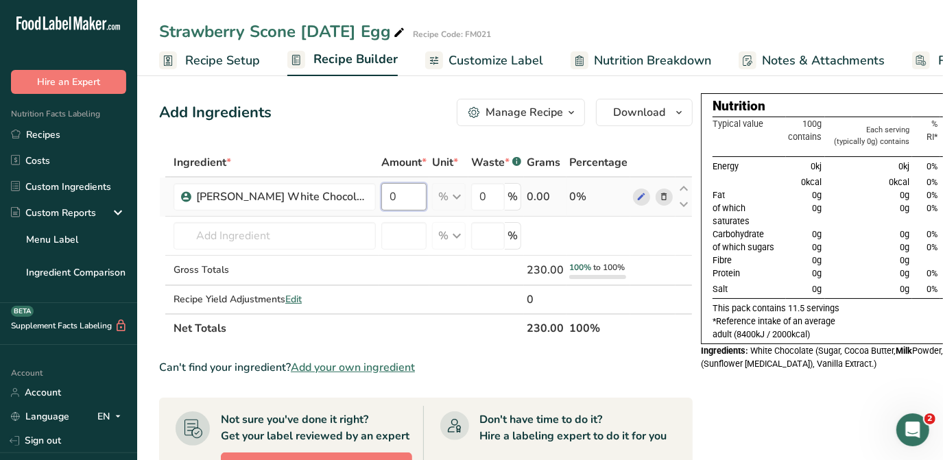
click at [381, 195] on input "0" at bounding box center [403, 196] width 45 height 27
type input "47"
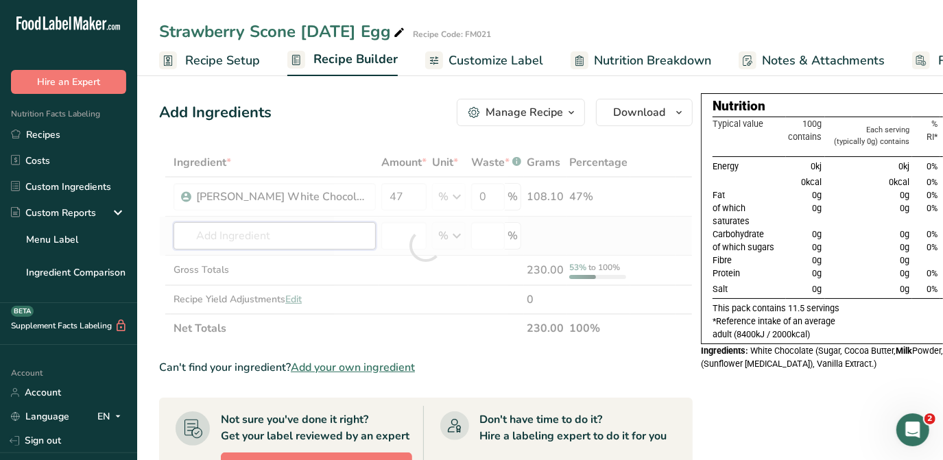
click at [281, 233] on div "Ingredient * Amount * Unit * Waste * .a-a{fill:#347362;}.b-a{fill:#fff;} Grams …" at bounding box center [425, 245] width 533 height 195
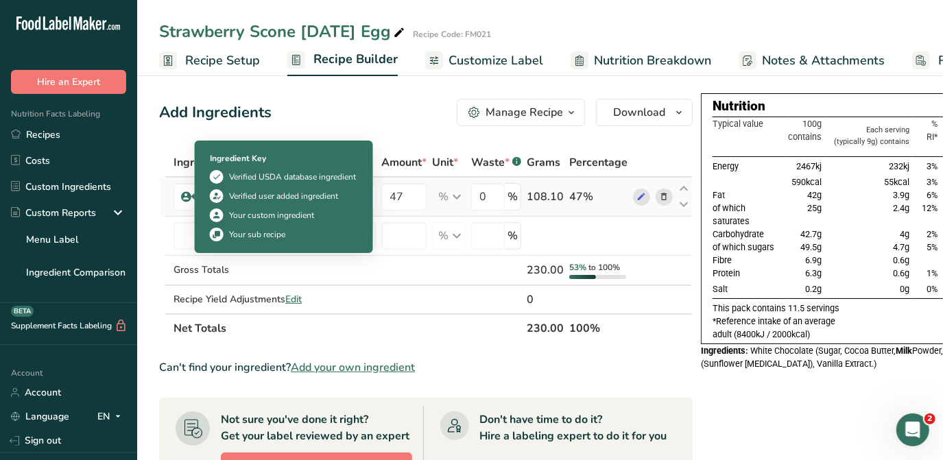
click at [182, 191] on icon at bounding box center [186, 197] width 8 height 12
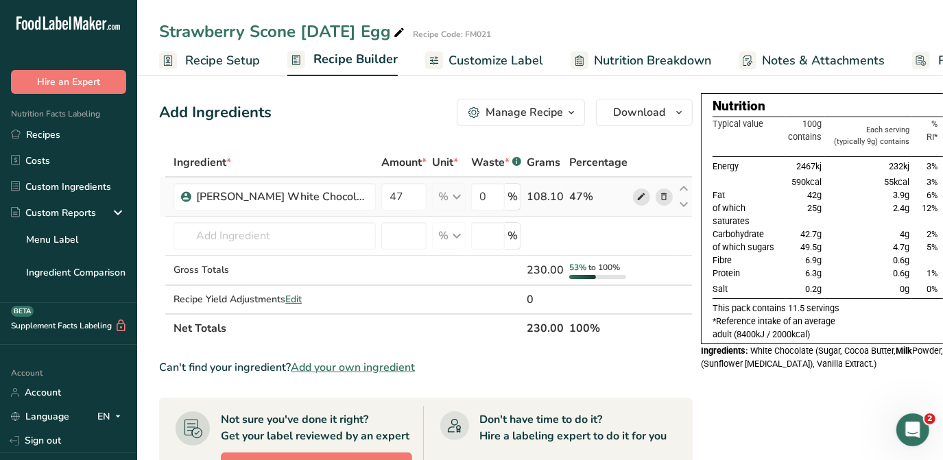
click at [637, 194] on icon at bounding box center [642, 197] width 10 height 14
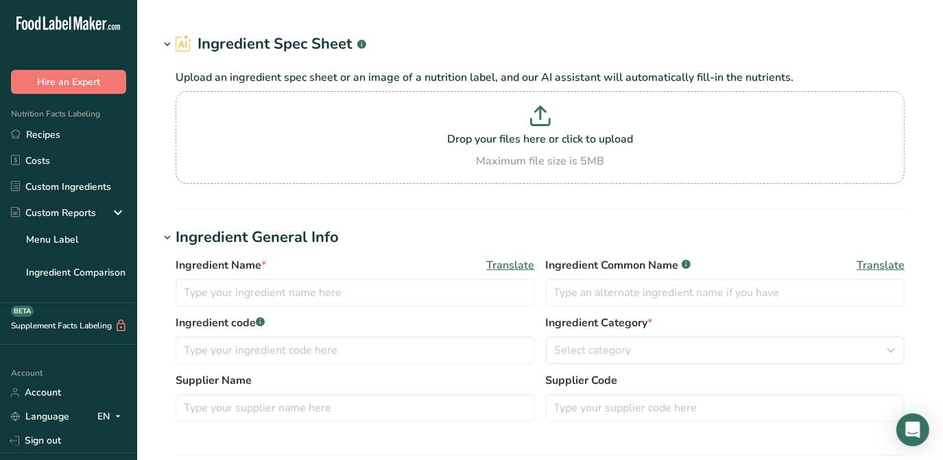
type input "[PERSON_NAME] Milk Chocolate - [GEOGRAPHIC_DATA] - 45%"
type input "Milk Chocolate"
type input "LUKER001"
type input "[PERSON_NAME] Chocolate"
type input "PBOG-DD-FT-1062"
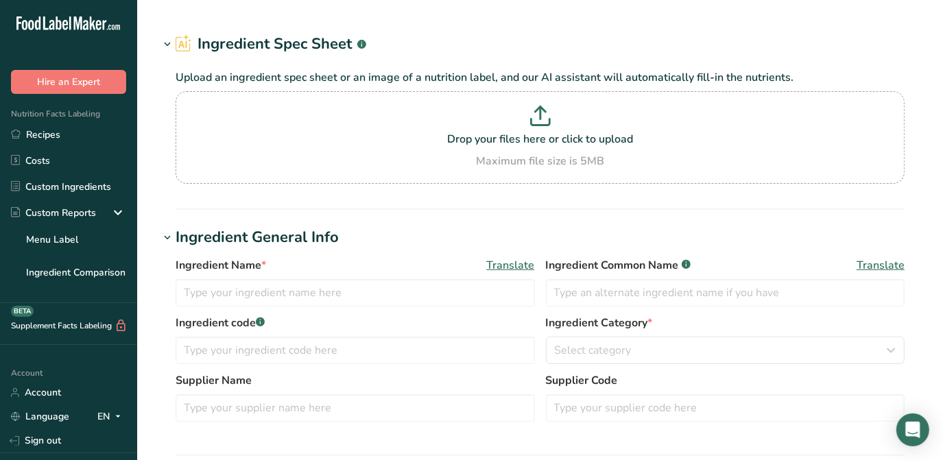
type input "100"
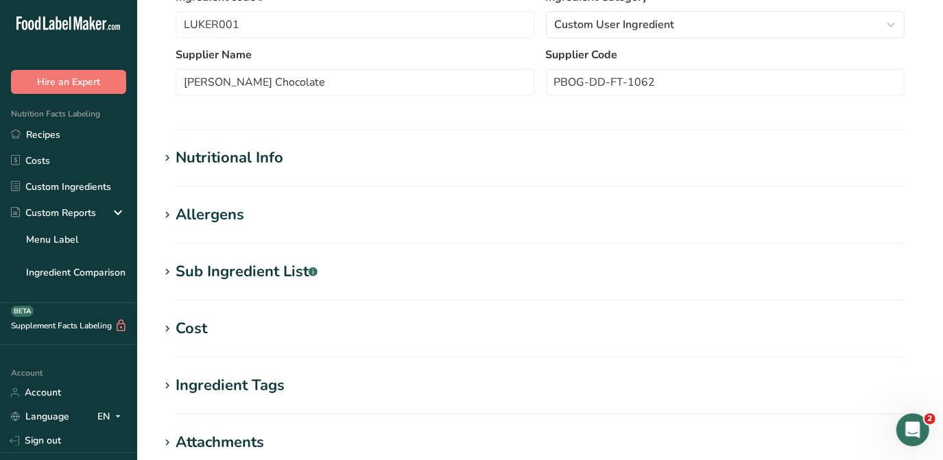
scroll to position [374, 0]
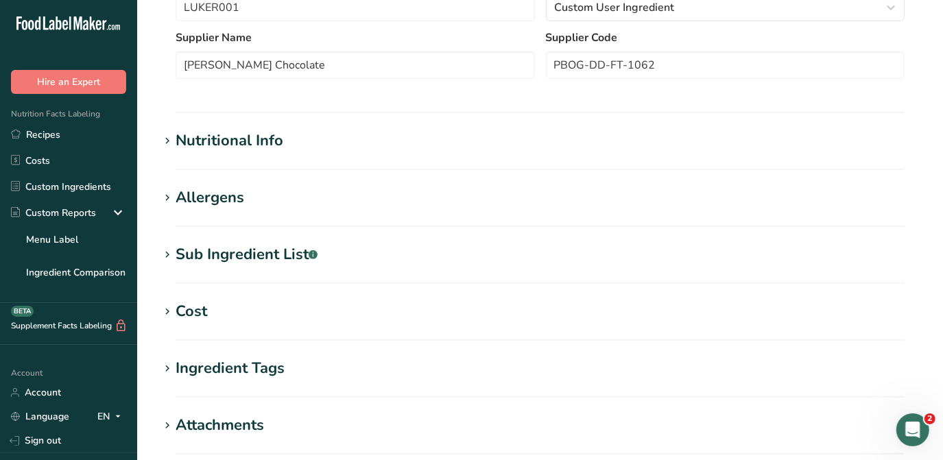
click at [233, 138] on div "Nutritional Info" at bounding box center [230, 141] width 108 height 23
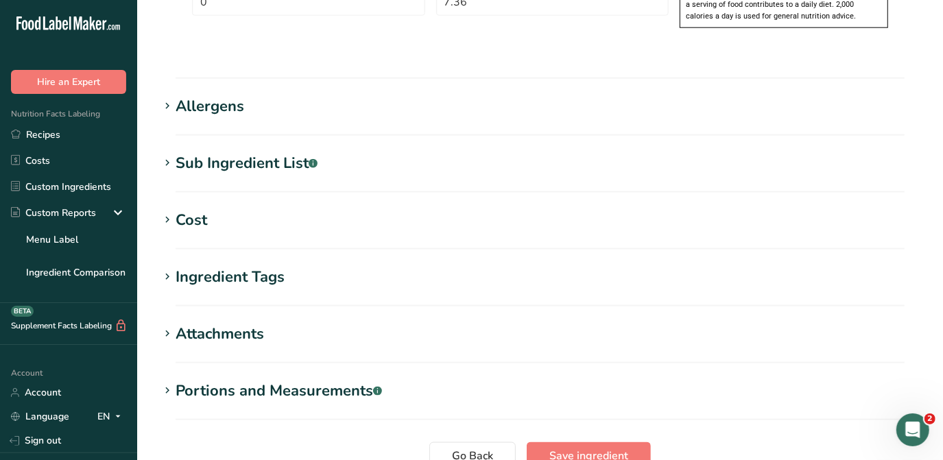
scroll to position [1195, 0]
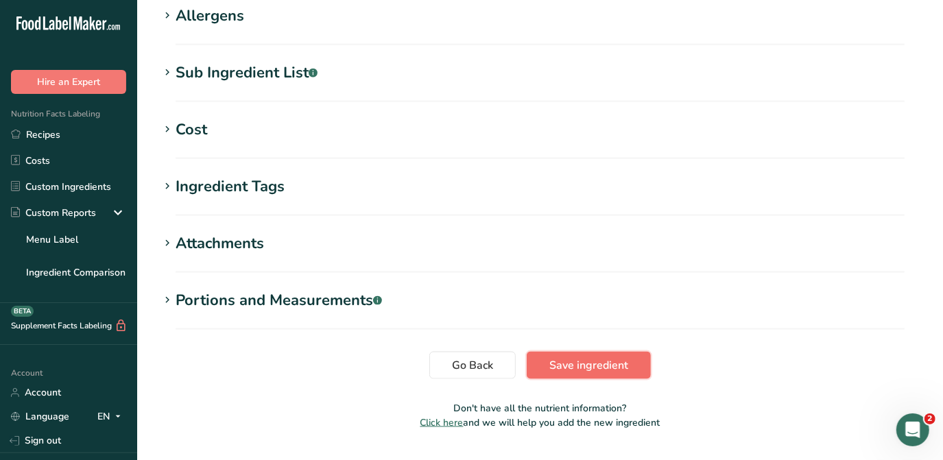
click at [572, 357] on span "Save ingredient" at bounding box center [588, 365] width 79 height 16
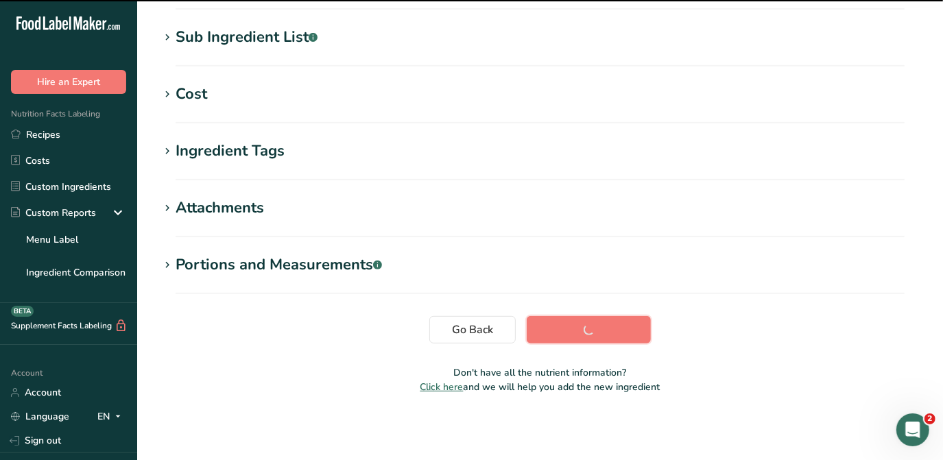
scroll to position [265, 0]
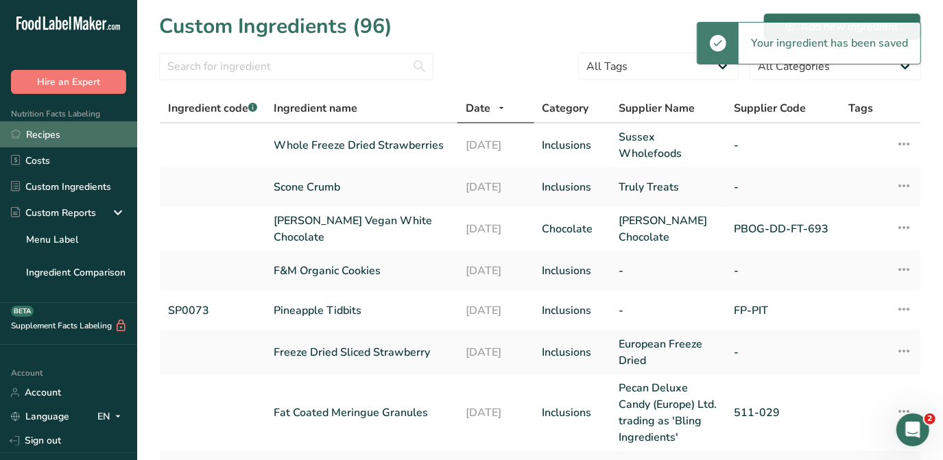
click at [44, 128] on link "Recipes" at bounding box center [68, 134] width 137 height 26
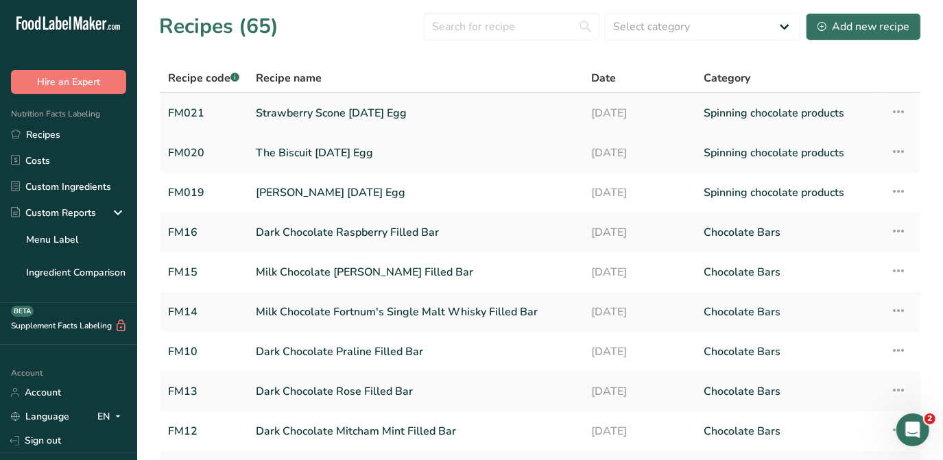
click at [365, 104] on link "Strawberry Scone [DATE] Egg" at bounding box center [416, 113] width 320 height 29
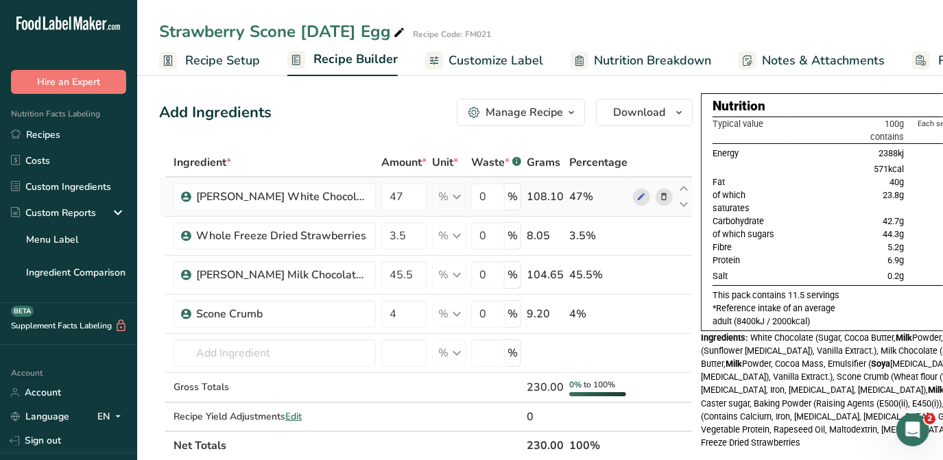
click at [661, 196] on icon at bounding box center [665, 197] width 10 height 14
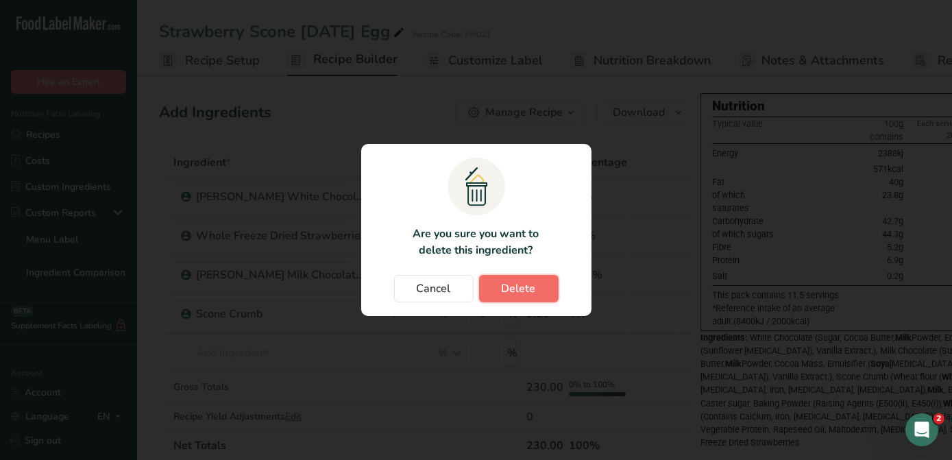
drag, startPoint x: 661, startPoint y: 196, endPoint x: 524, endPoint y: 290, distance: 166.2
click at [524, 290] on span "Delete" at bounding box center [519, 288] width 34 height 16
type input "3.5"
type input "45.5"
type input "4"
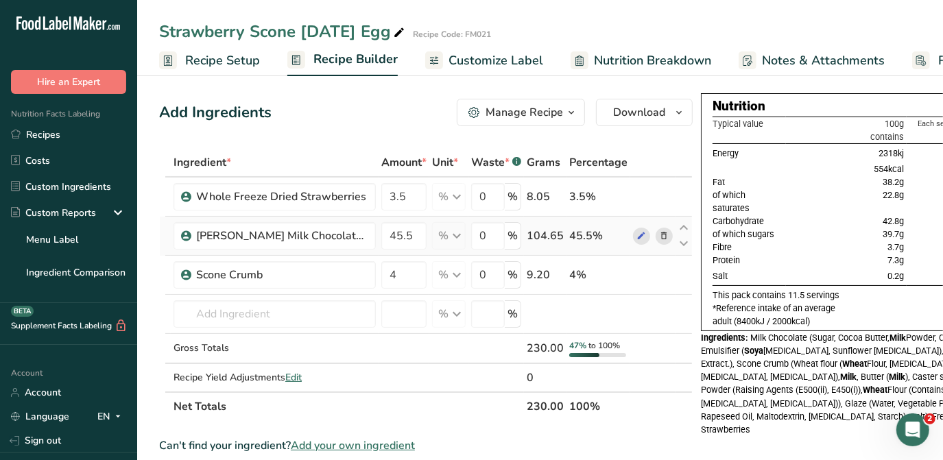
click at [665, 231] on icon at bounding box center [665, 236] width 10 height 14
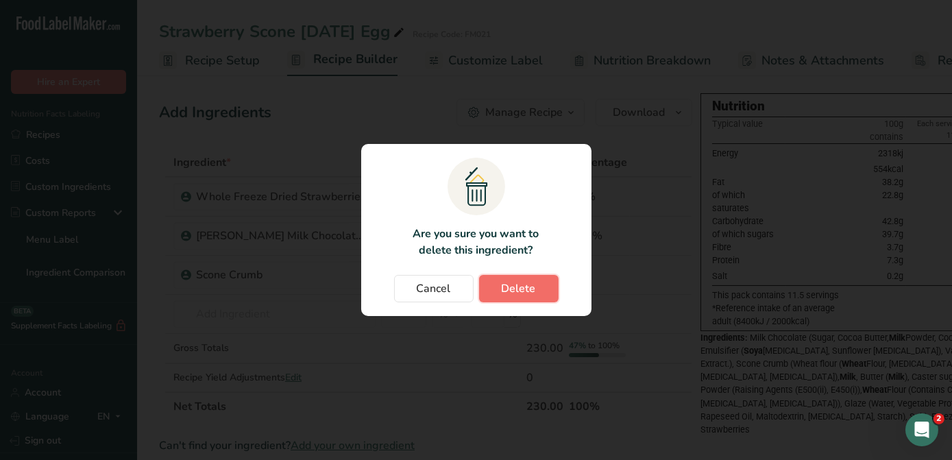
click at [520, 293] on span "Delete" at bounding box center [519, 288] width 34 height 16
type input "4"
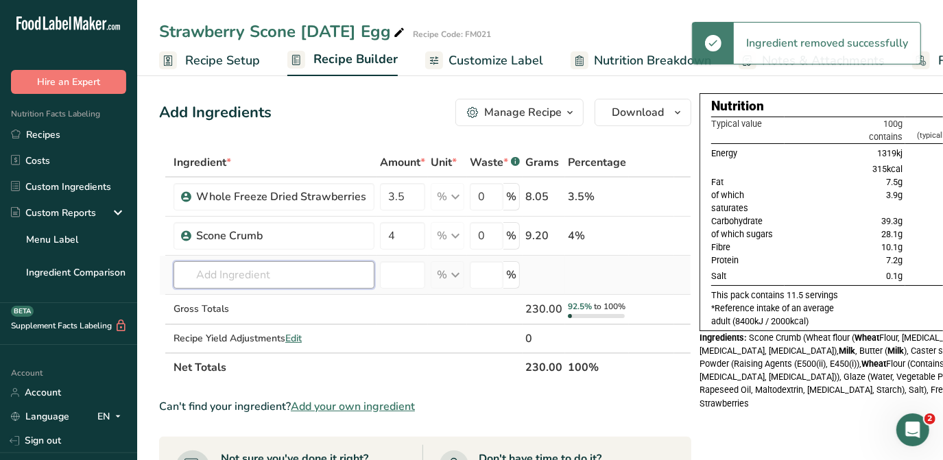
click at [245, 275] on input "text" at bounding box center [273, 274] width 201 height 27
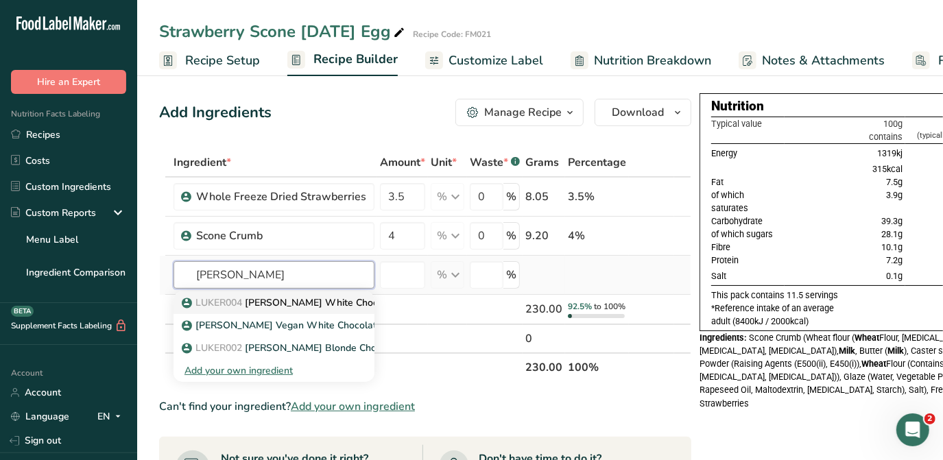
type input "Luker white"
click at [280, 306] on p "LUKER004 Luker White Chocolate - 35%" at bounding box center [306, 303] width 245 height 14
type input "[PERSON_NAME] White Chocolate - 35%"
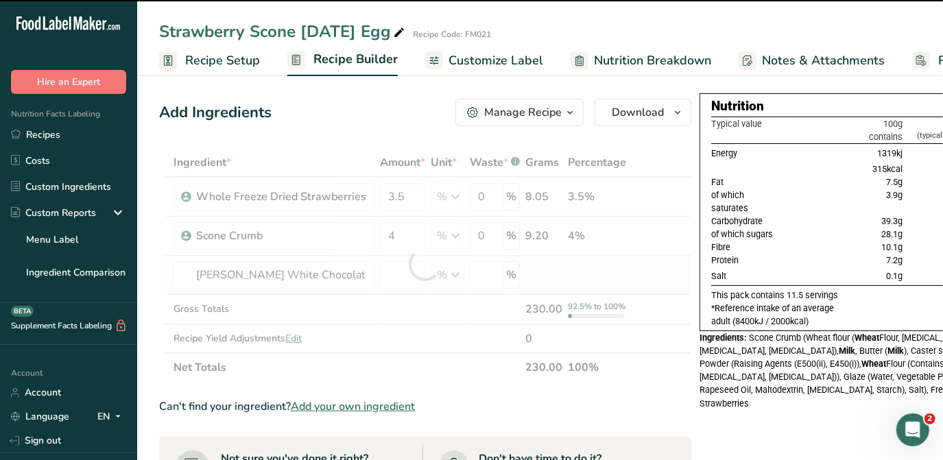
type input "0"
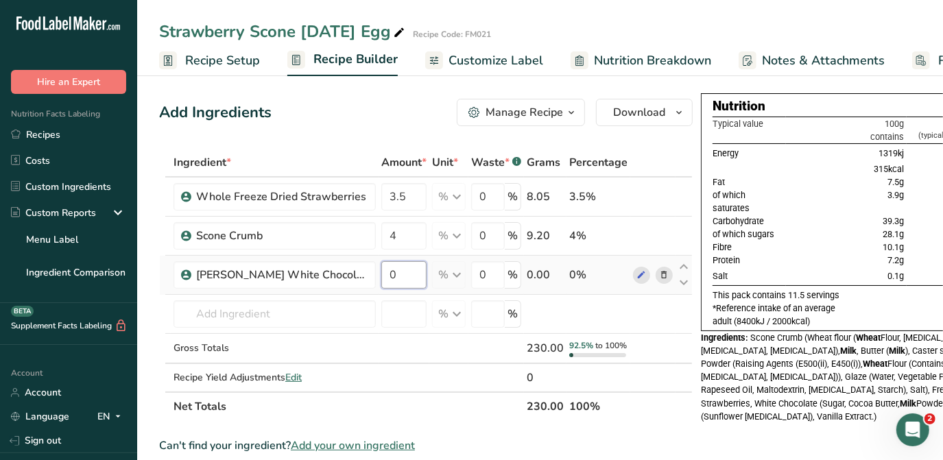
click at [411, 282] on input "0" at bounding box center [403, 274] width 45 height 27
type input "47"
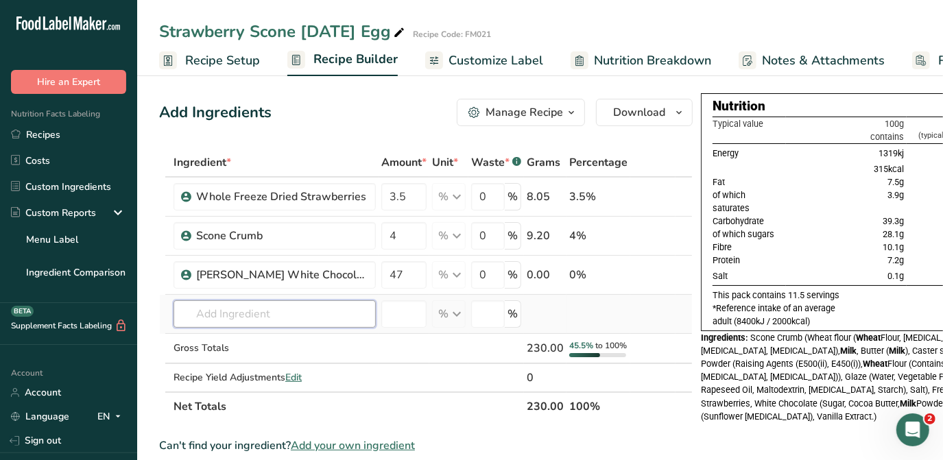
click at [292, 313] on div "Ingredient * Amount * Unit * Waste * .a-a{fill:#347362;}.b-a{fill:#fff;} Grams …" at bounding box center [425, 284] width 533 height 273
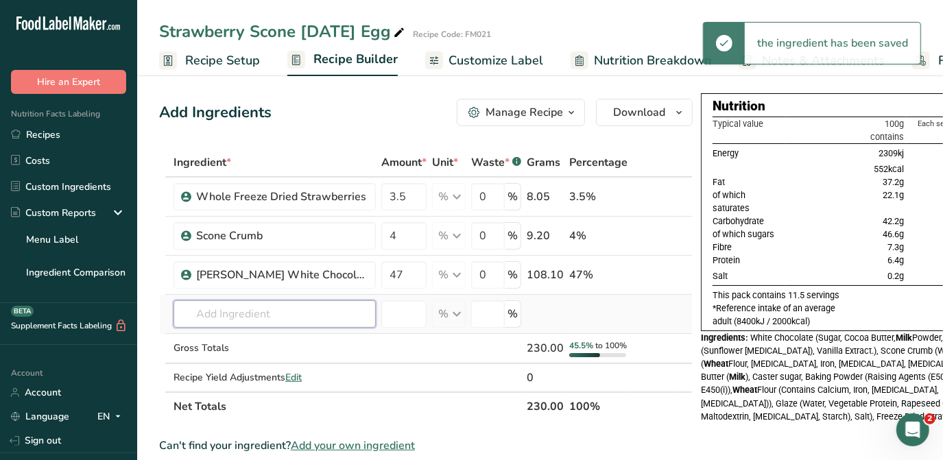
type input "m"
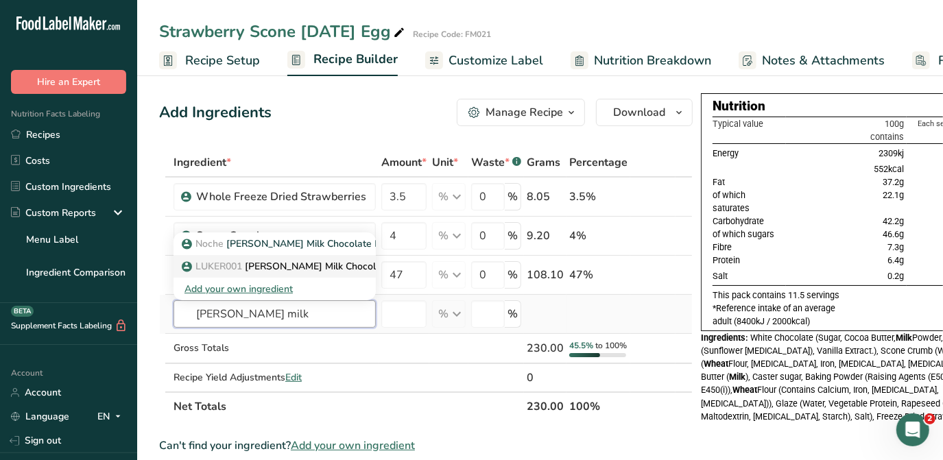
type input "luker milk"
click at [276, 266] on p "LUKER001 [PERSON_NAME] Milk Chocolate - [GEOGRAPHIC_DATA] - 45%" at bounding box center [356, 266] width 345 height 14
type input "[PERSON_NAME] Milk Chocolate - [GEOGRAPHIC_DATA] - 45%"
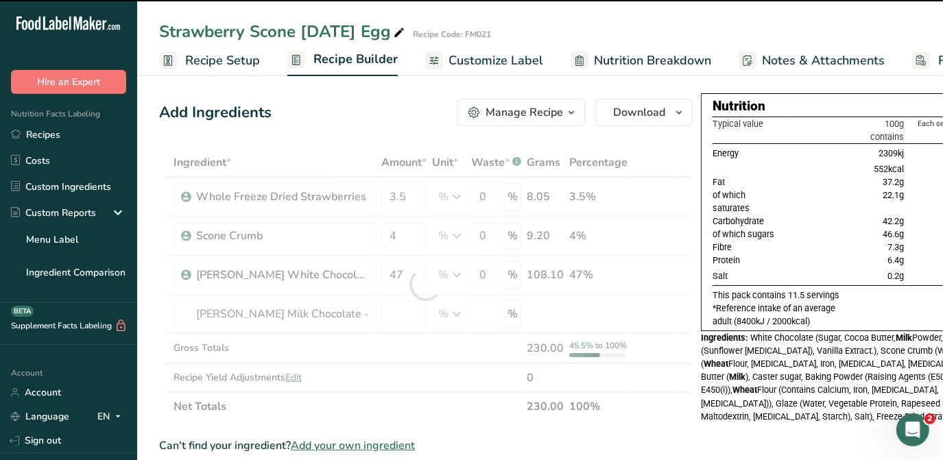
type input "0"
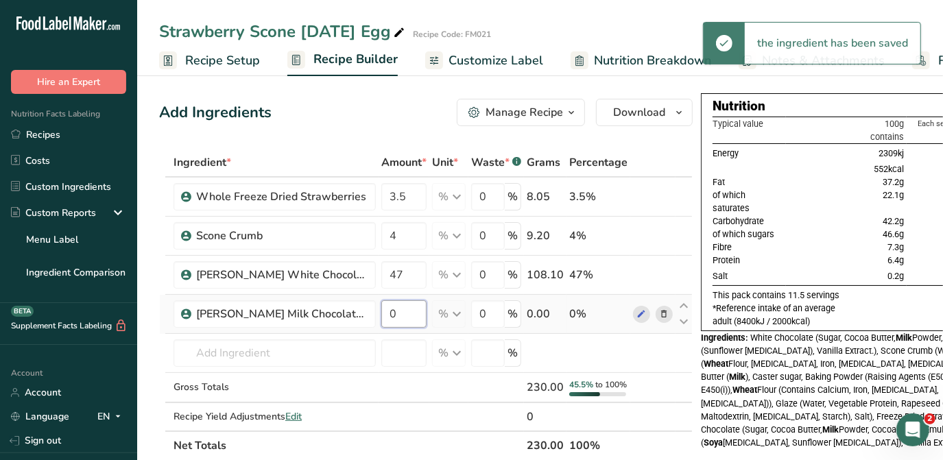
click at [418, 311] on input "0" at bounding box center [403, 313] width 45 height 27
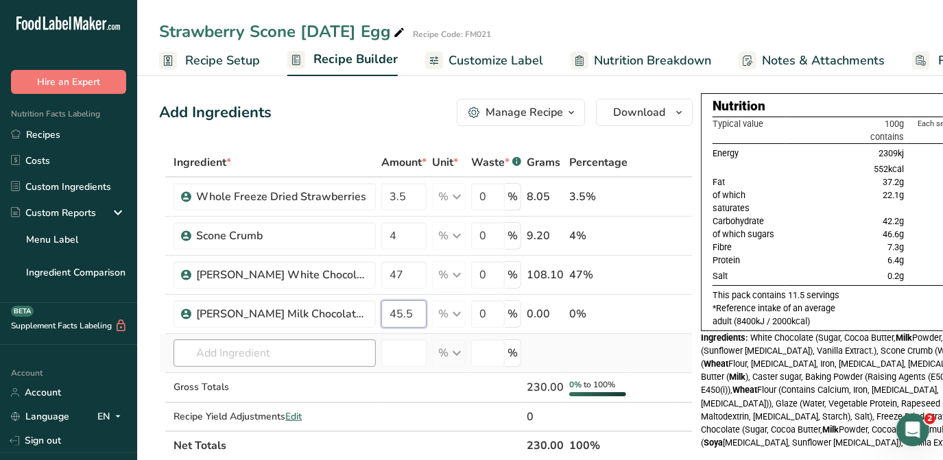
type input "45.5"
click at [348, 350] on div "Ingredient * Amount * Unit * Waste * .a-a{fill:#347362;}.b-a{fill:#fff;} Grams …" at bounding box center [425, 304] width 533 height 312
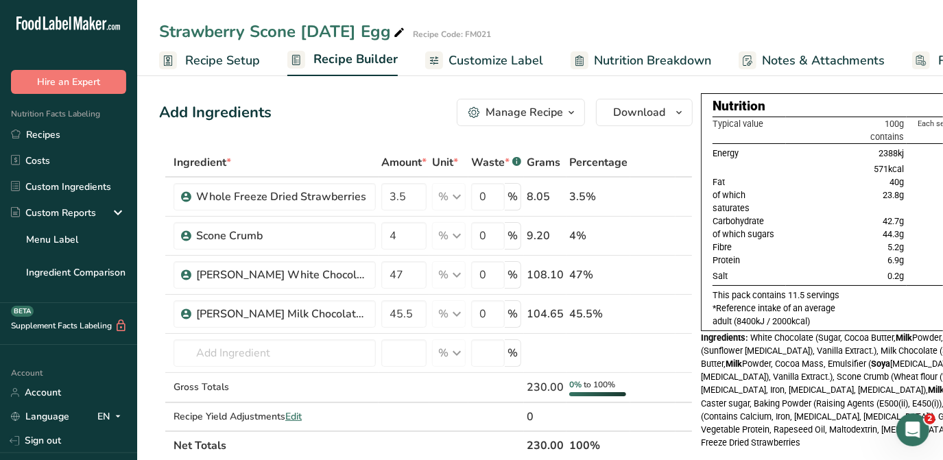
click at [496, 61] on span "Customize Label" at bounding box center [495, 60] width 95 height 19
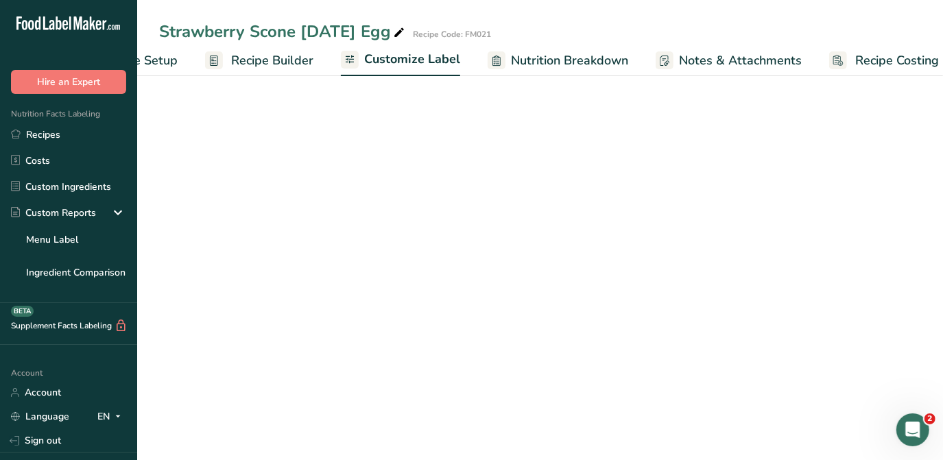
scroll to position [0, 100]
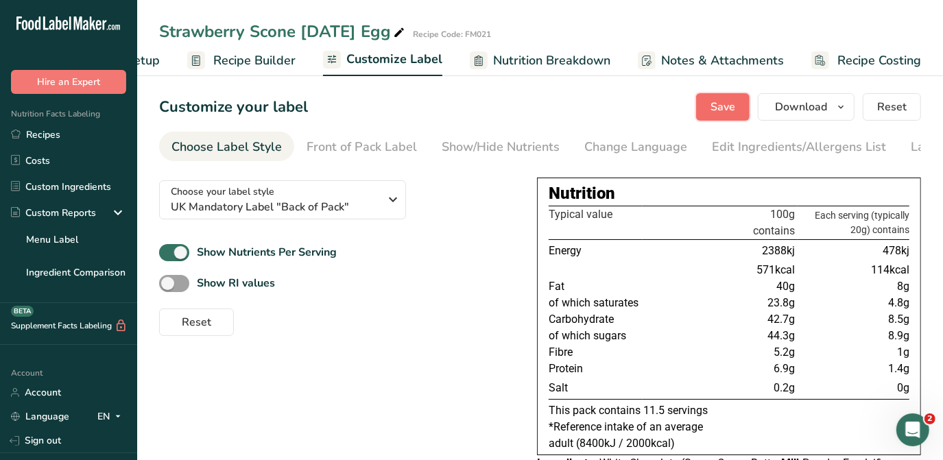
click at [723, 97] on button "Save" at bounding box center [722, 106] width 53 height 27
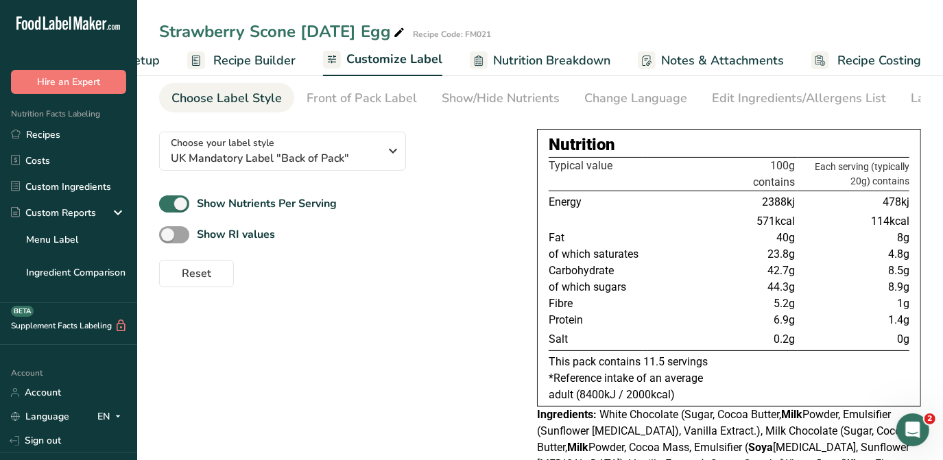
scroll to position [0, 0]
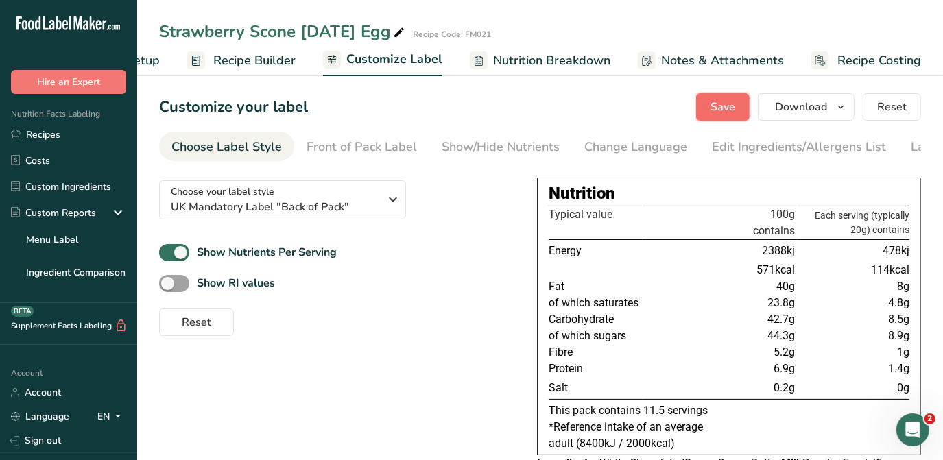
click at [730, 108] on span "Save" at bounding box center [722, 107] width 25 height 16
click at [254, 62] on span "Recipe Builder" at bounding box center [254, 60] width 82 height 19
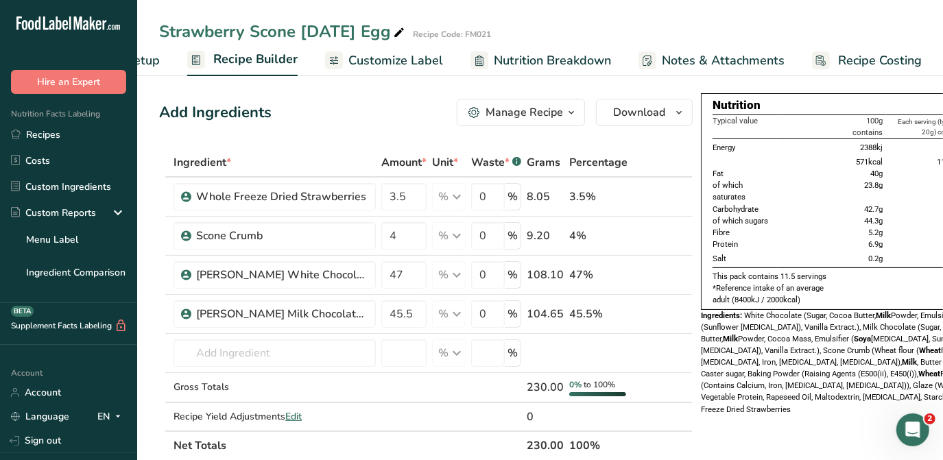
click at [396, 60] on span "Customize Label" at bounding box center [395, 60] width 95 height 19
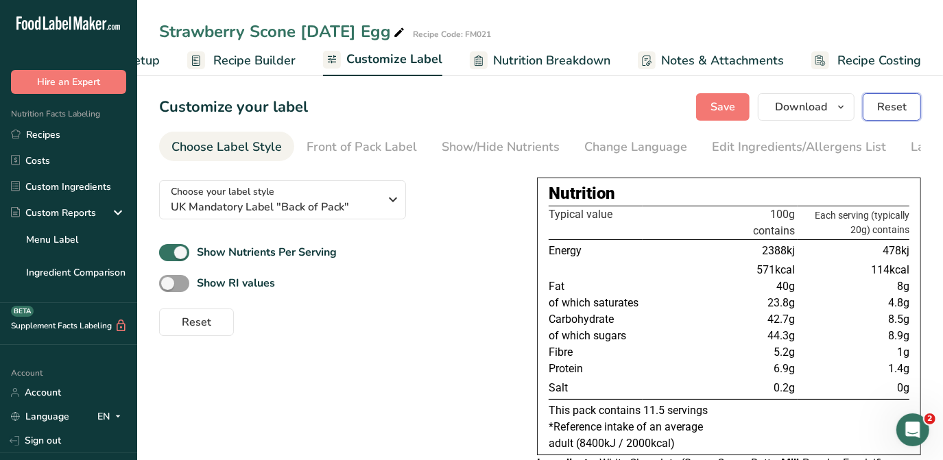
click at [900, 104] on span "Reset" at bounding box center [891, 107] width 29 height 16
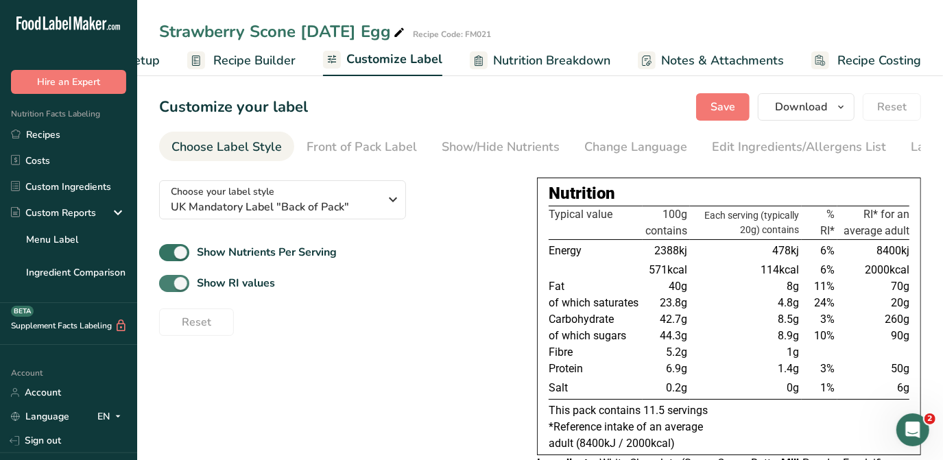
click at [184, 288] on span at bounding box center [174, 283] width 30 height 17
click at [168, 288] on input "Show RI values" at bounding box center [163, 283] width 9 height 9
checkbox input "false"
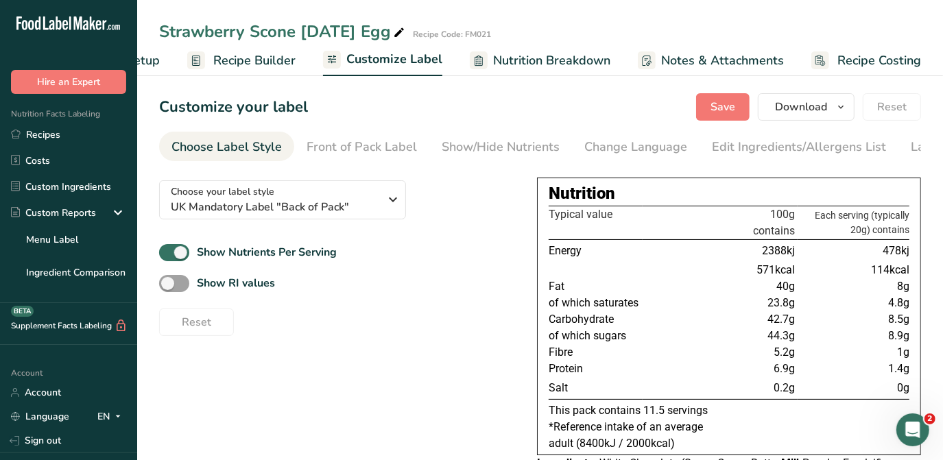
click at [269, 63] on span "Recipe Builder" at bounding box center [254, 60] width 82 height 19
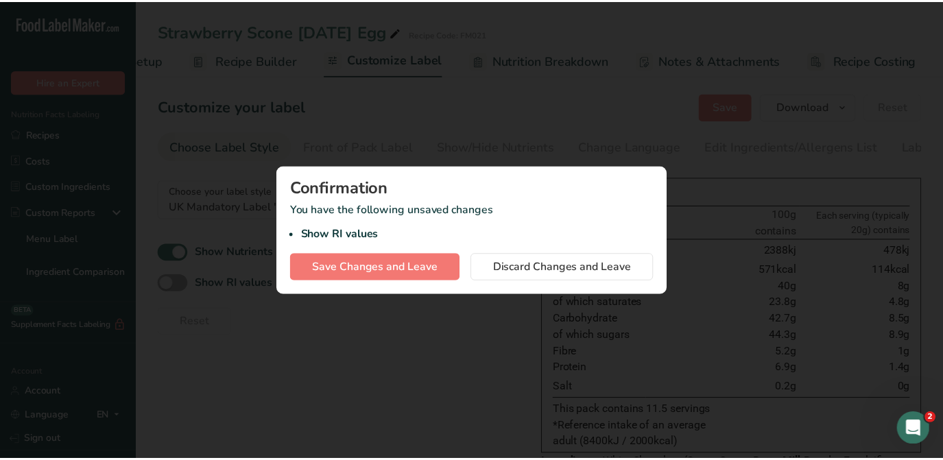
scroll to position [0, 91]
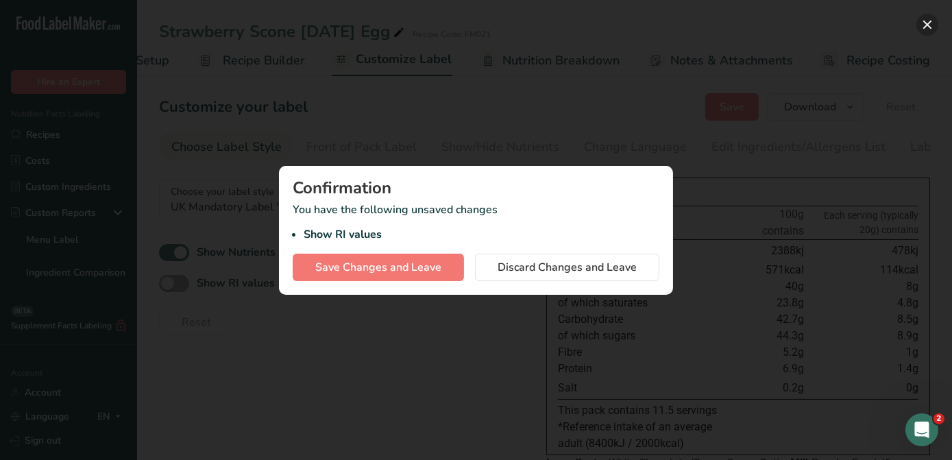
click at [928, 32] on button "button" at bounding box center [928, 25] width 22 height 22
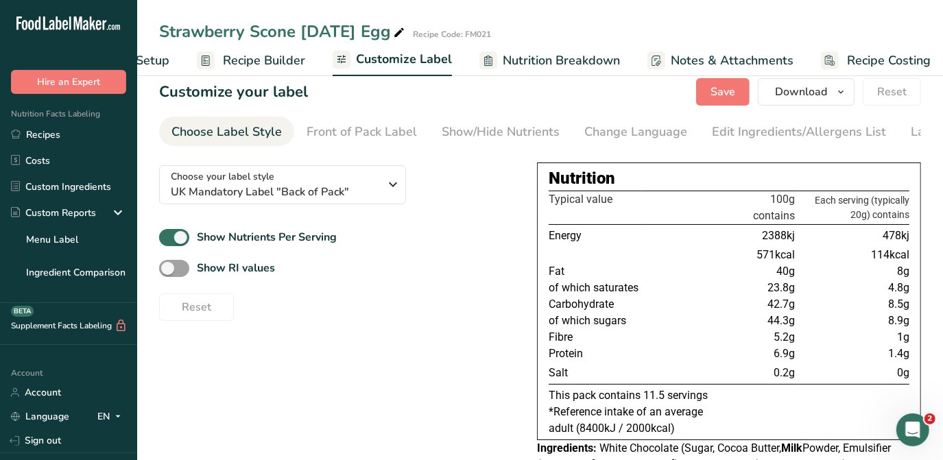
scroll to position [0, 0]
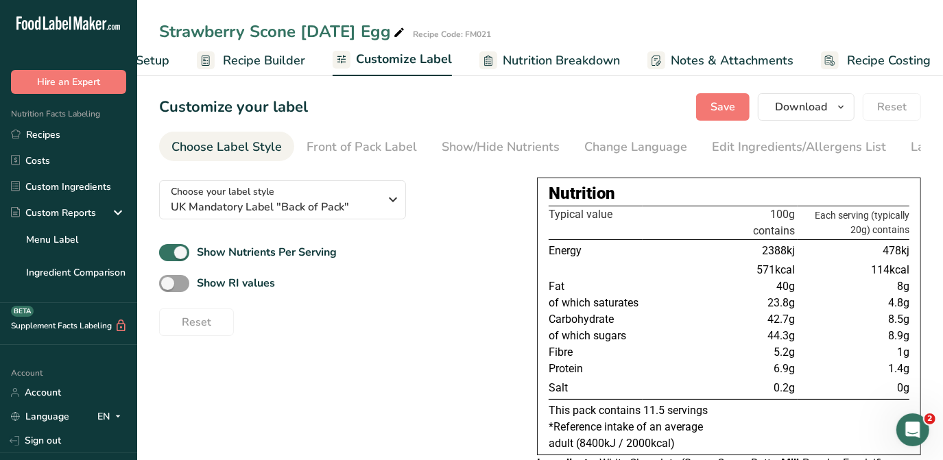
click at [272, 70] on link "Recipe Builder" at bounding box center [251, 60] width 108 height 31
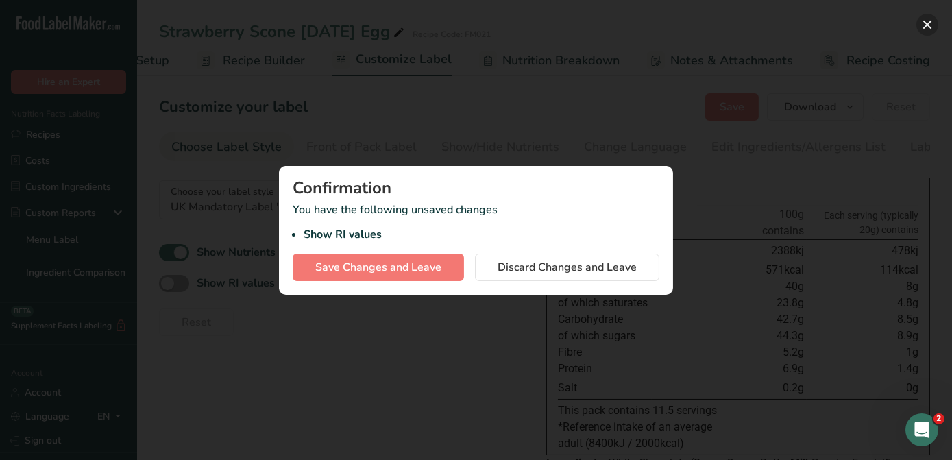
click at [924, 25] on button "button" at bounding box center [928, 25] width 22 height 22
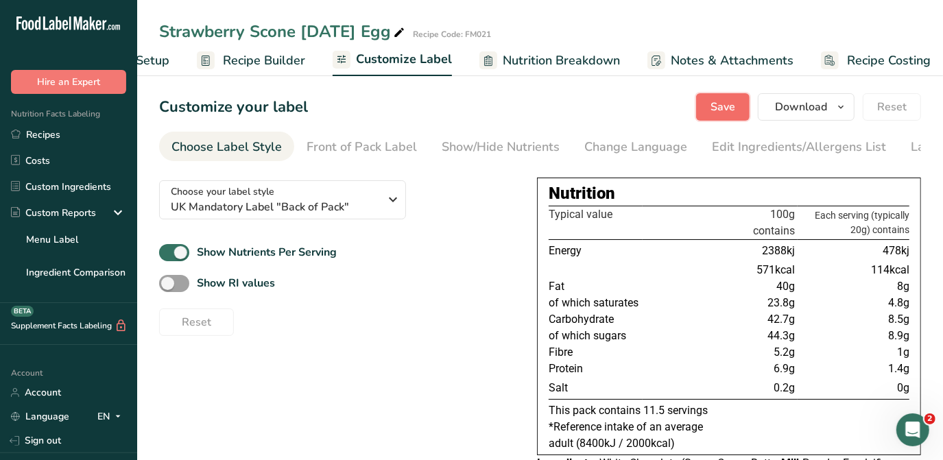
click at [727, 99] on span "Save" at bounding box center [722, 107] width 25 height 16
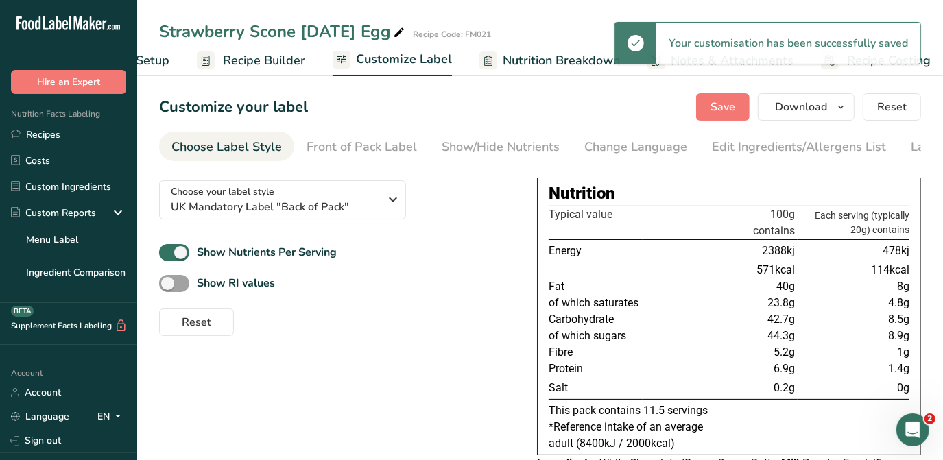
click at [248, 64] on span "Recipe Builder" at bounding box center [264, 60] width 82 height 19
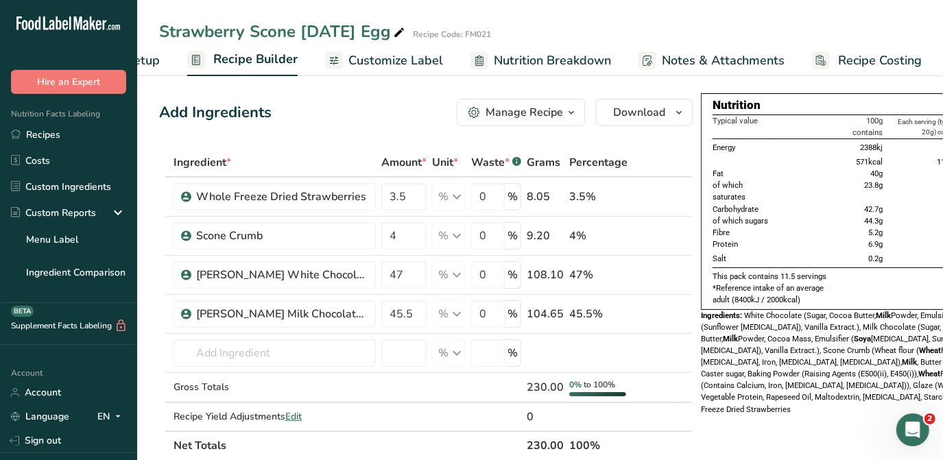
click at [407, 58] on span "Customize Label" at bounding box center [395, 60] width 95 height 19
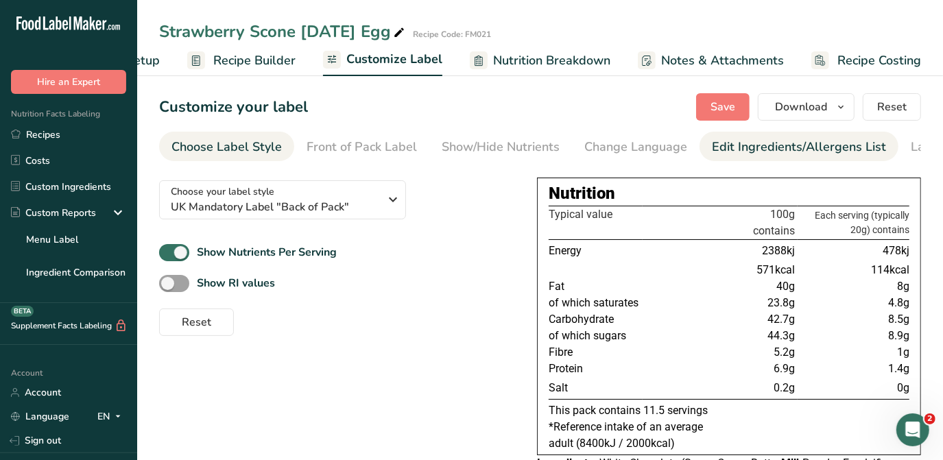
click at [825, 150] on div "Edit Ingredients/Allergens List" at bounding box center [799, 147] width 174 height 19
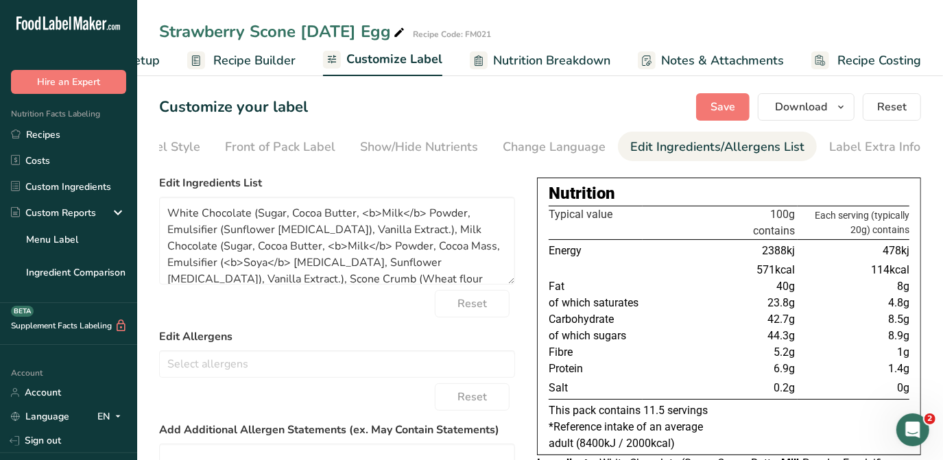
click at [248, 49] on link "Recipe Builder" at bounding box center [241, 60] width 108 height 31
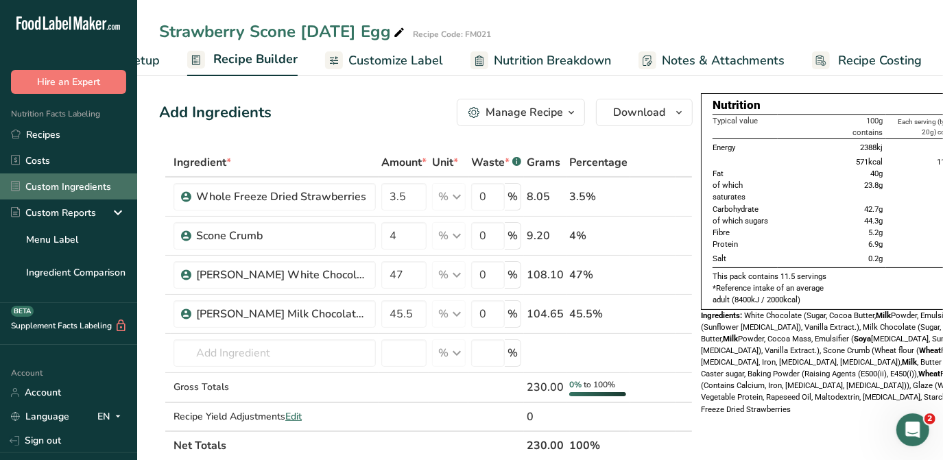
click at [69, 191] on link "Custom Ingredients" at bounding box center [68, 186] width 137 height 26
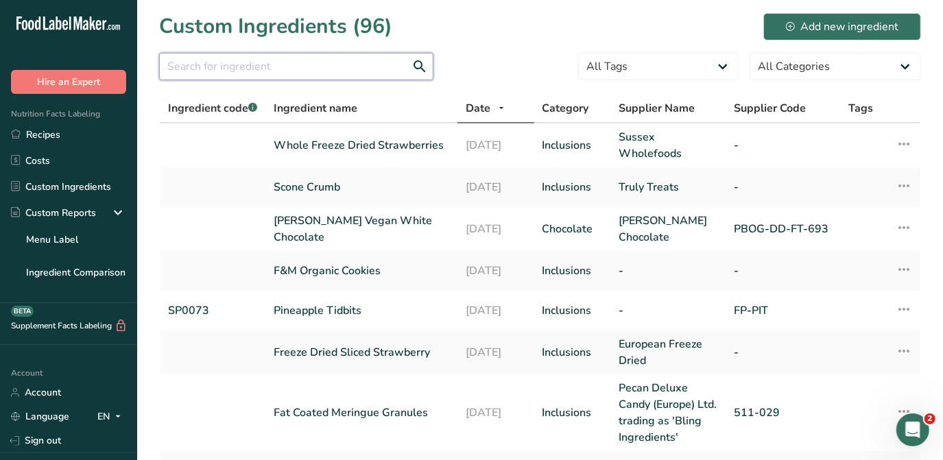
click at [228, 69] on input "text" at bounding box center [296, 66] width 274 height 27
click at [331, 187] on link "Scone Crumb" at bounding box center [361, 187] width 175 height 16
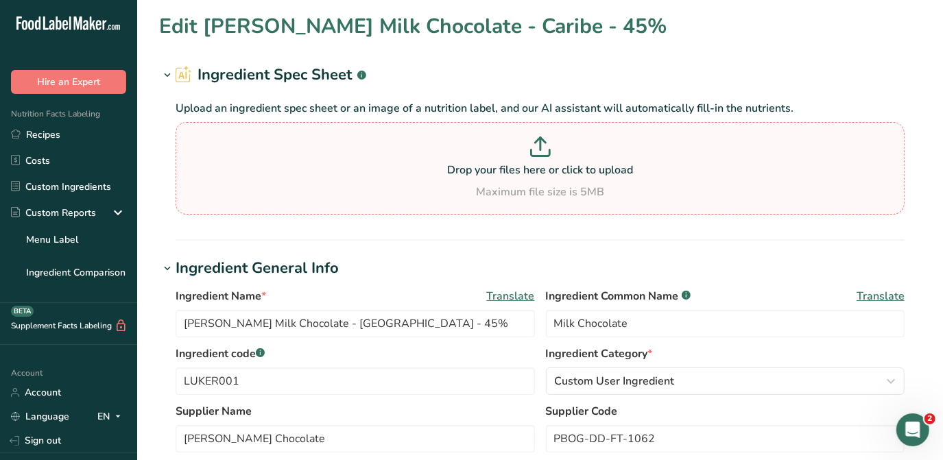
type input "Scone Crumb"
type input "Truly Treats"
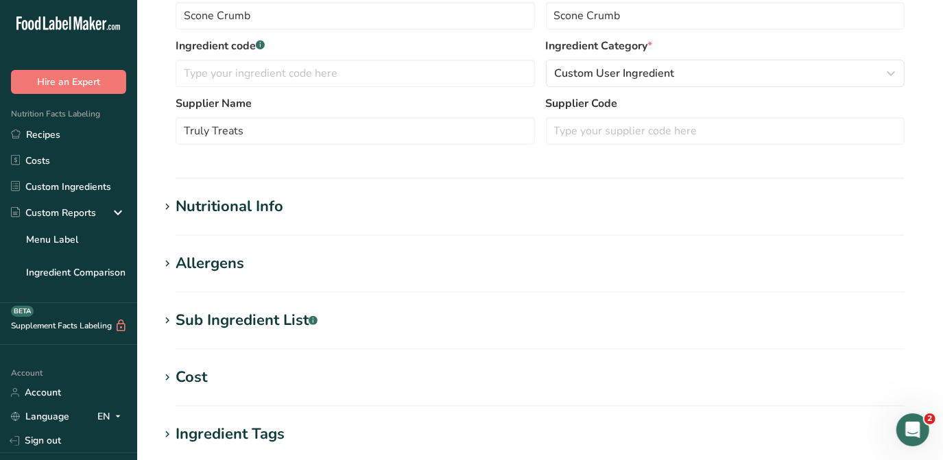
scroll to position [311, 0]
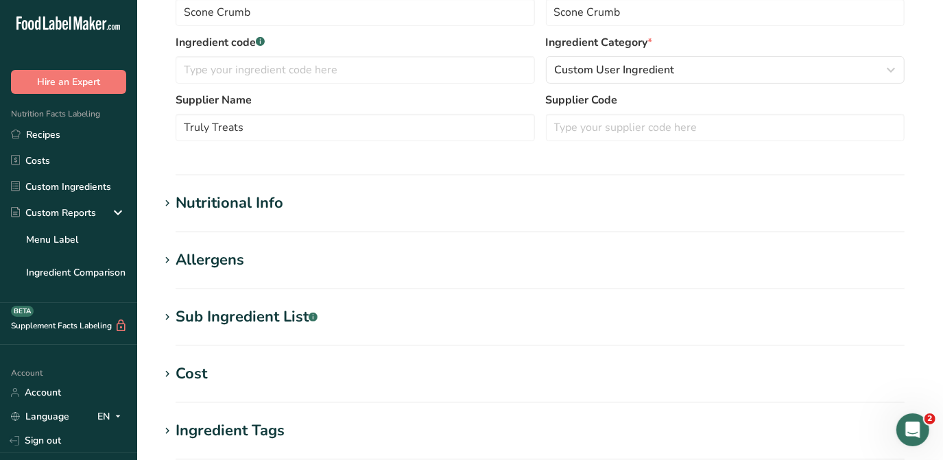
click at [241, 207] on div "Nutritional Info" at bounding box center [230, 203] width 108 height 23
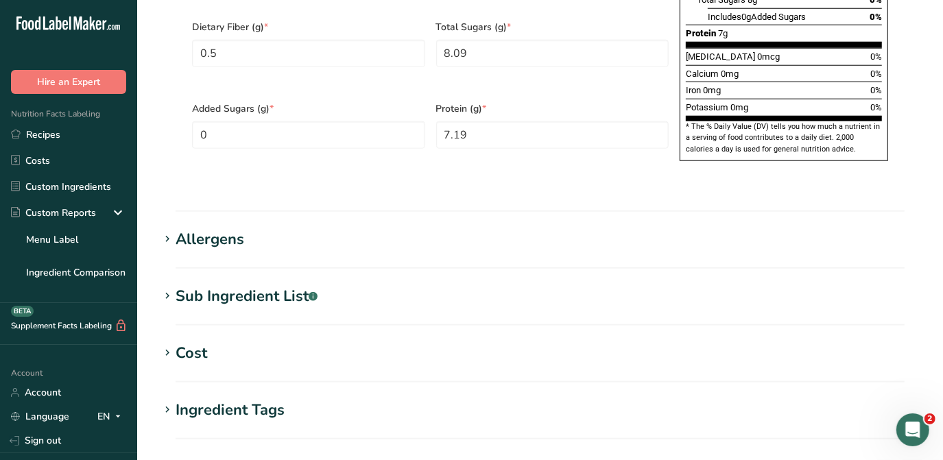
scroll to position [997, 0]
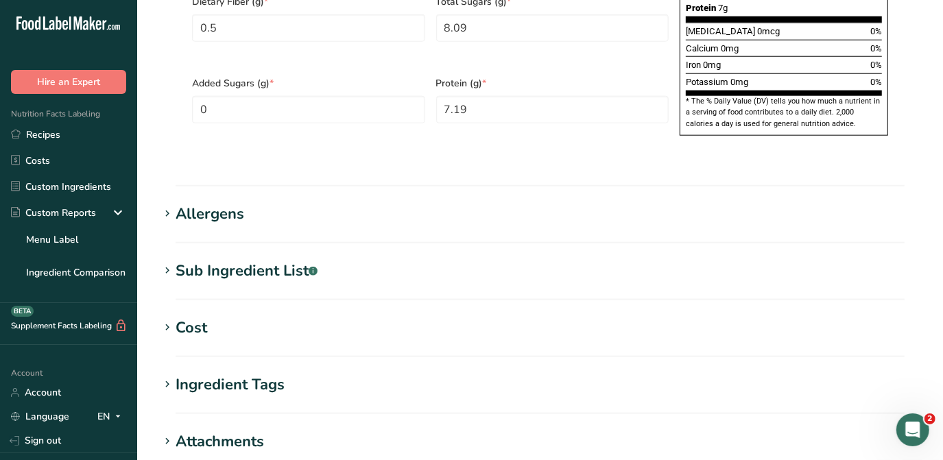
click at [291, 260] on div "Sub Ingredient List .a-a{fill:#347362;}.b-a{fill:#fff;}" at bounding box center [247, 271] width 142 height 23
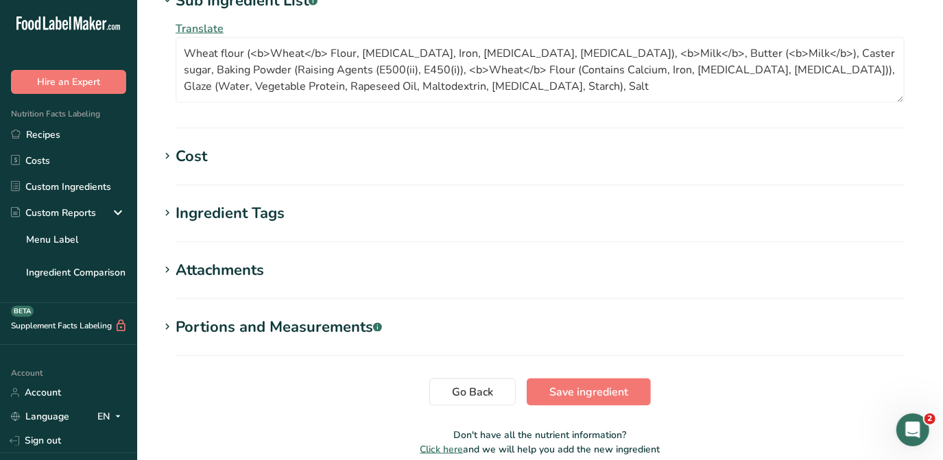
scroll to position [1293, 0]
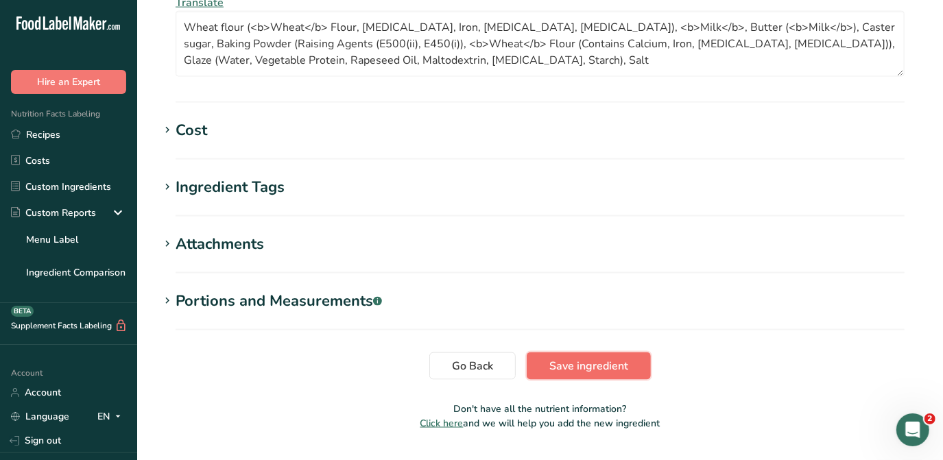
click at [575, 358] on span "Save ingredient" at bounding box center [588, 366] width 79 height 16
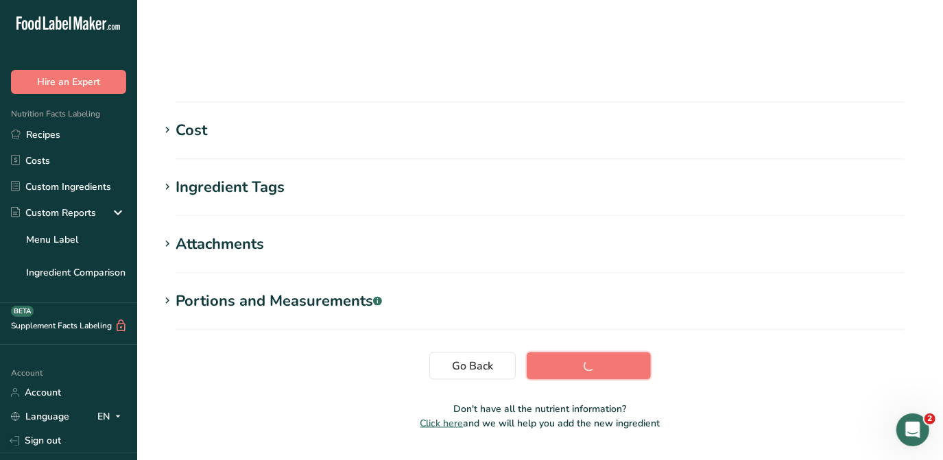
scroll to position [265, 0]
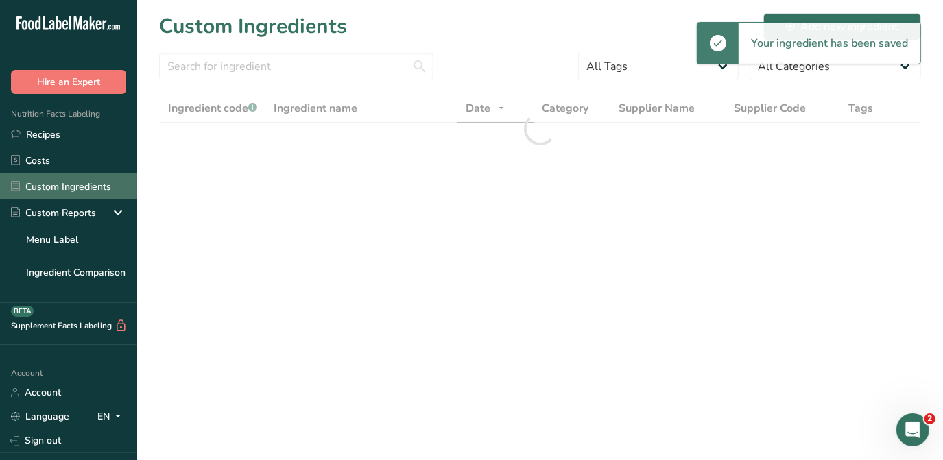
click at [88, 191] on link "Custom Ingredients" at bounding box center [68, 186] width 137 height 26
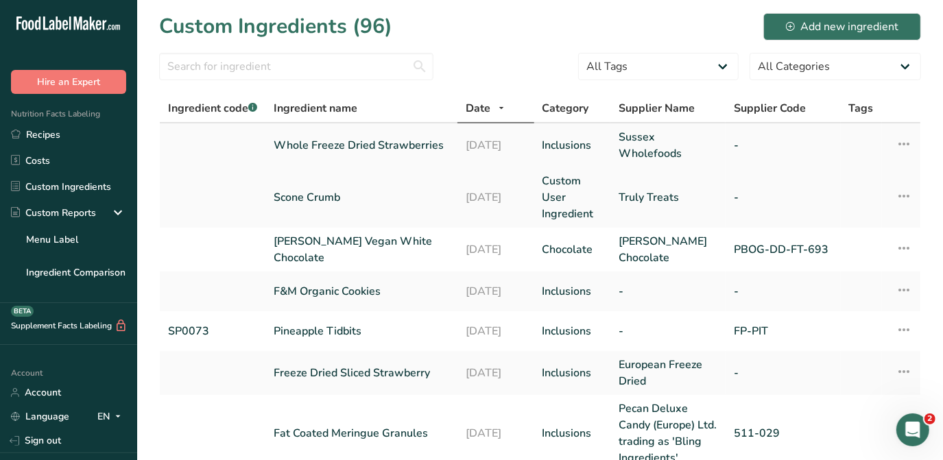
click at [380, 140] on link "Whole Freeze Dried Strawberries" at bounding box center [361, 145] width 175 height 16
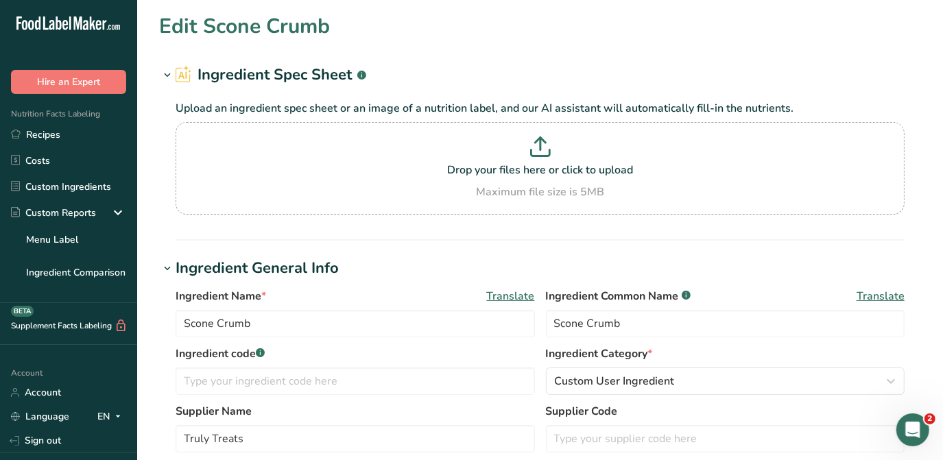
type input "Whole Freeze Dried Strawberries"
type input "Freeze Dried Strawberries"
type input "Sussex Wholefoods"
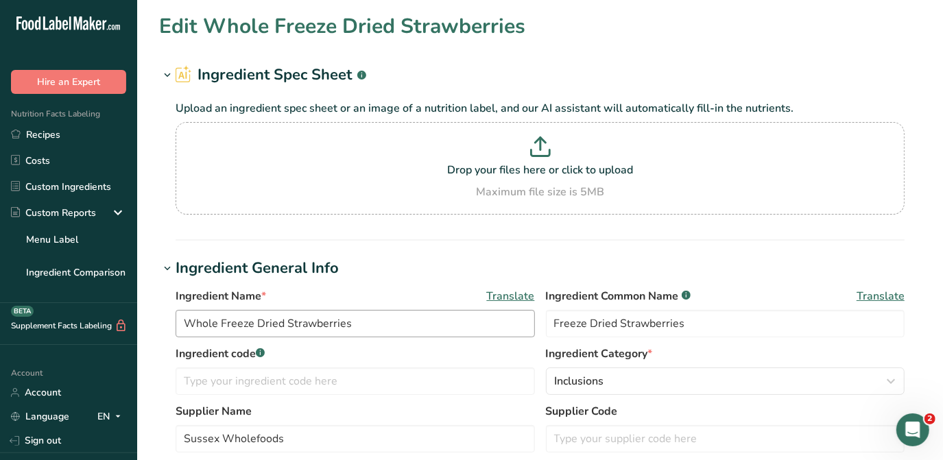
type input "334"
type KJ "1397.5"
type Fat "3.1"
type Fat "0.1"
type Fat "0"
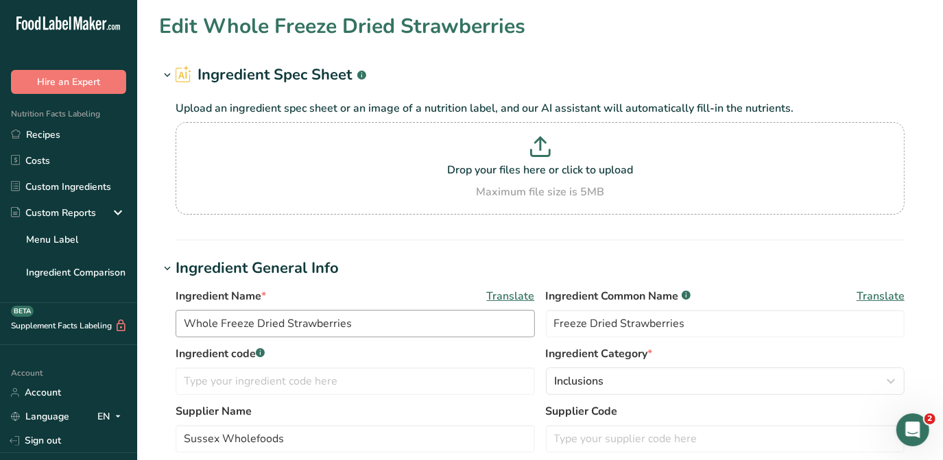
type input "0"
type input "12"
type Carbohydrates "59"
type Fiber "21"
type Sugars "51"
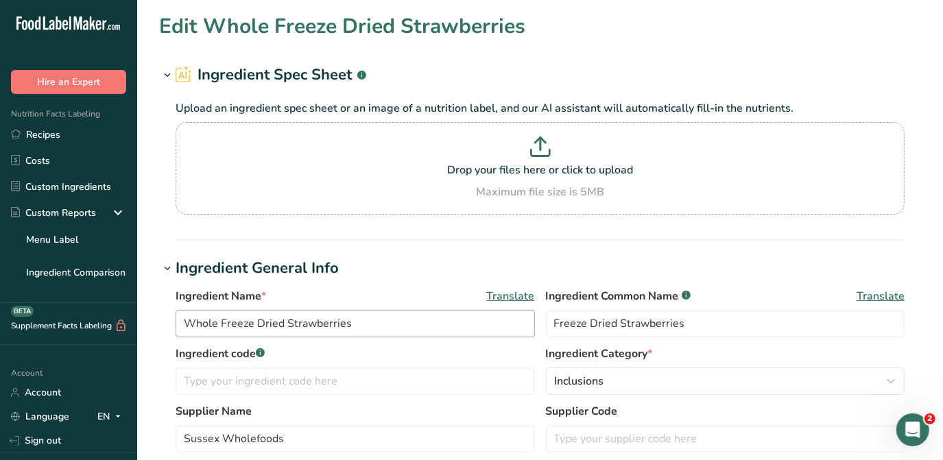
type Sugars "0"
type input "7.2"
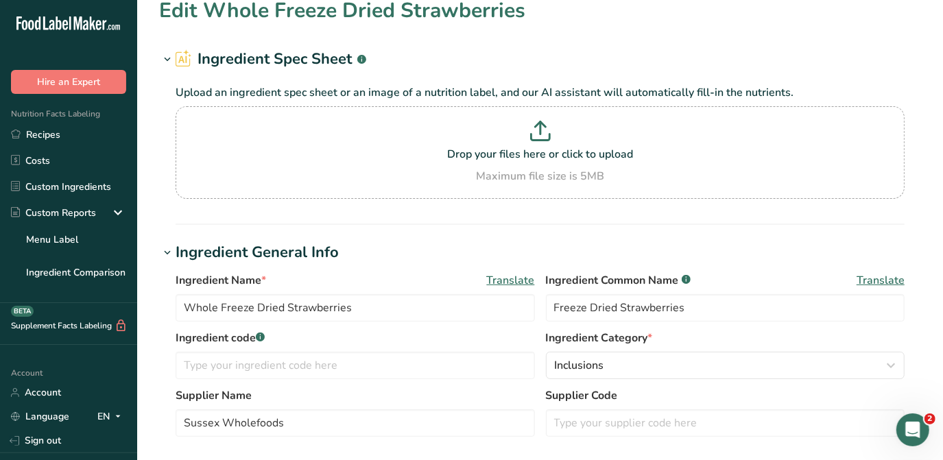
scroll to position [186, 0]
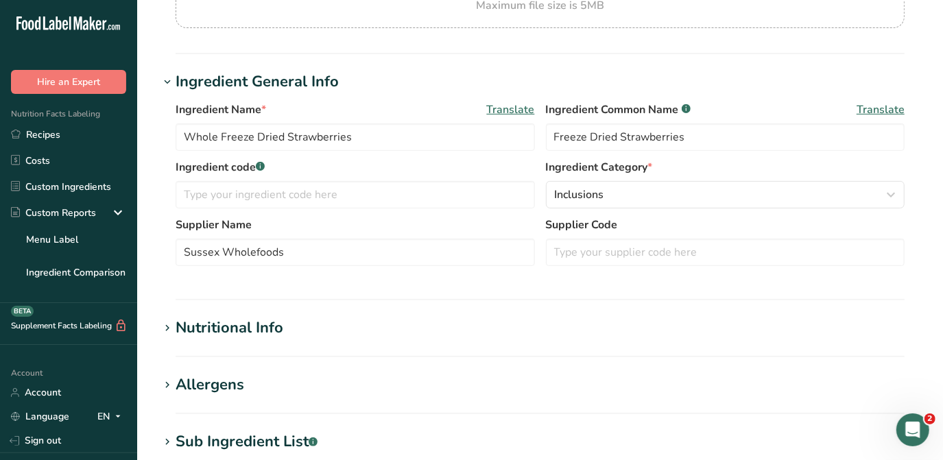
click at [245, 328] on div "Nutritional Info" at bounding box center [230, 328] width 108 height 23
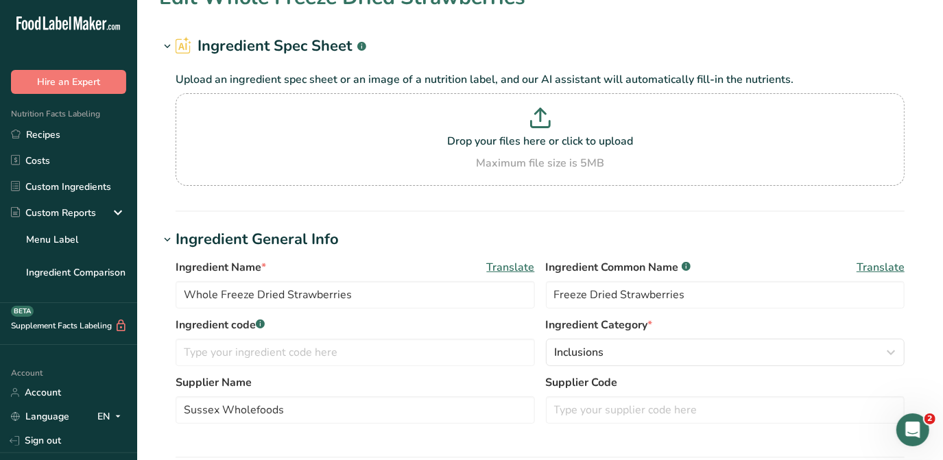
scroll to position [0, 0]
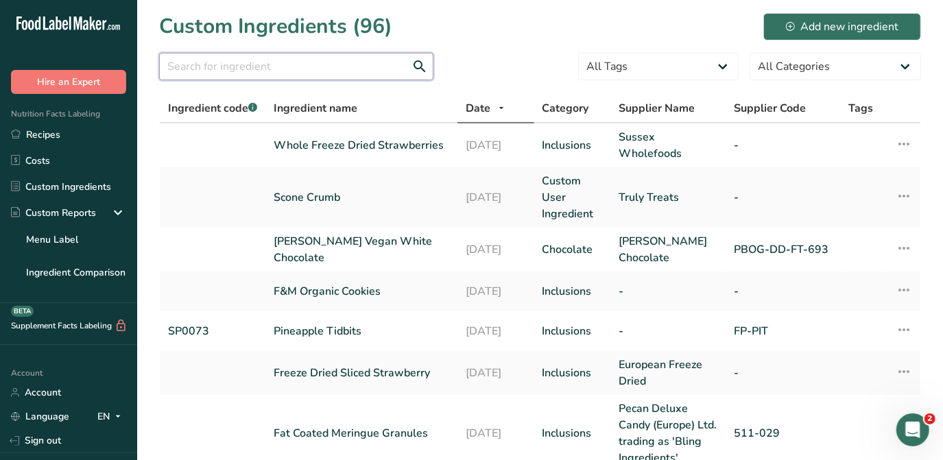
click at [258, 67] on input "text" at bounding box center [296, 66] width 274 height 27
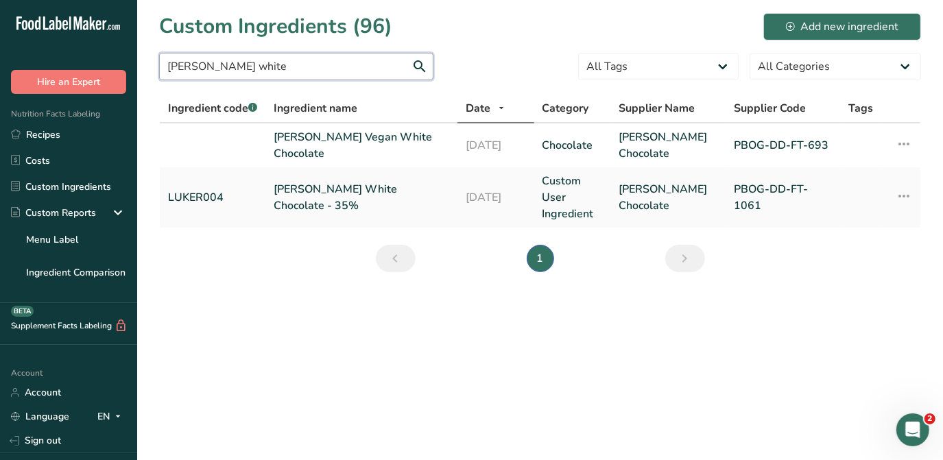
type input "luker white"
click at [357, 197] on link "[PERSON_NAME] White Chocolate - 35%" at bounding box center [361, 197] width 175 height 33
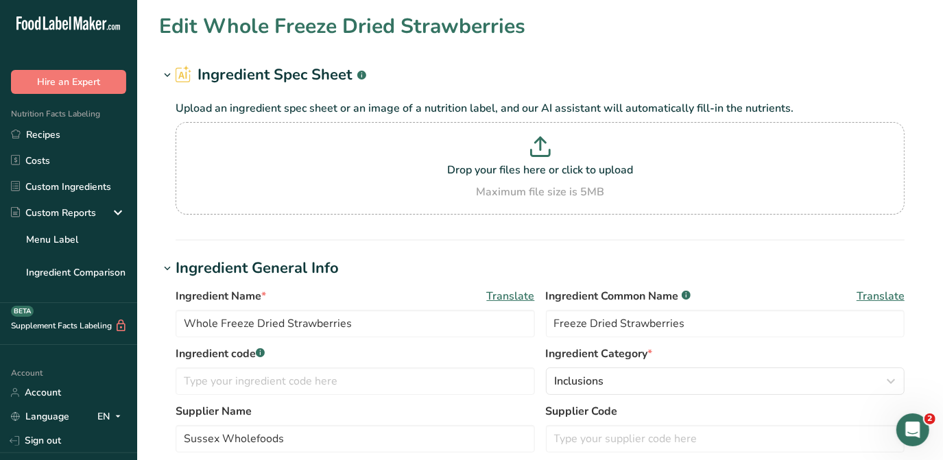
type input "[PERSON_NAME] White Chocolate - 35%"
type input "White Chocolate"
type input "LUKER004"
type input "Luker Chocolate"
type input "PBOG-DD-FT-1061"
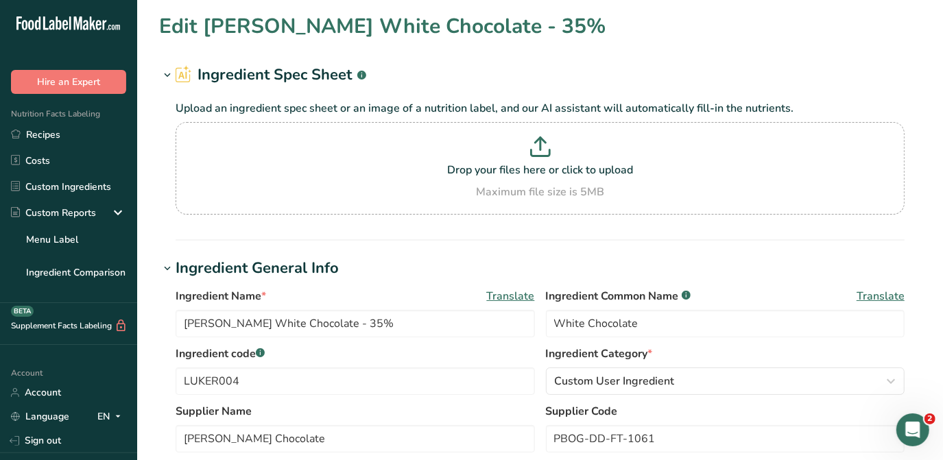
type input "589.72"
type KJ "2467.38"
type Fat "41.95"
type Fat "25.02"
type Fat "0.19"
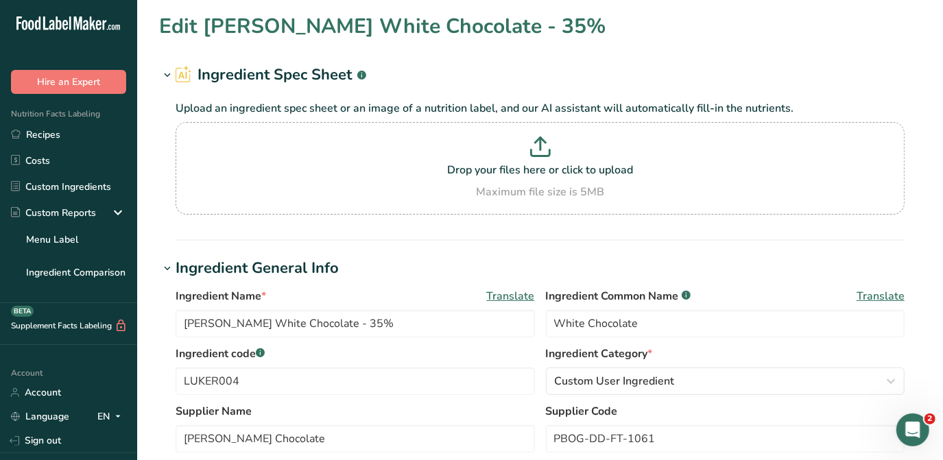
type input "23.28"
type input "89.45"
type Carbohydrates "49.6"
type Fiber "6.9"
type Sugars "49.5"
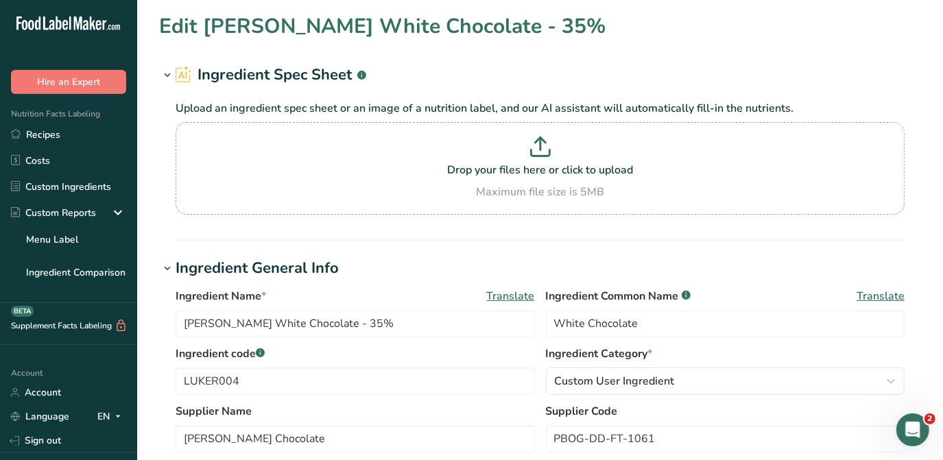
type Sugars "0"
type input "6.32"
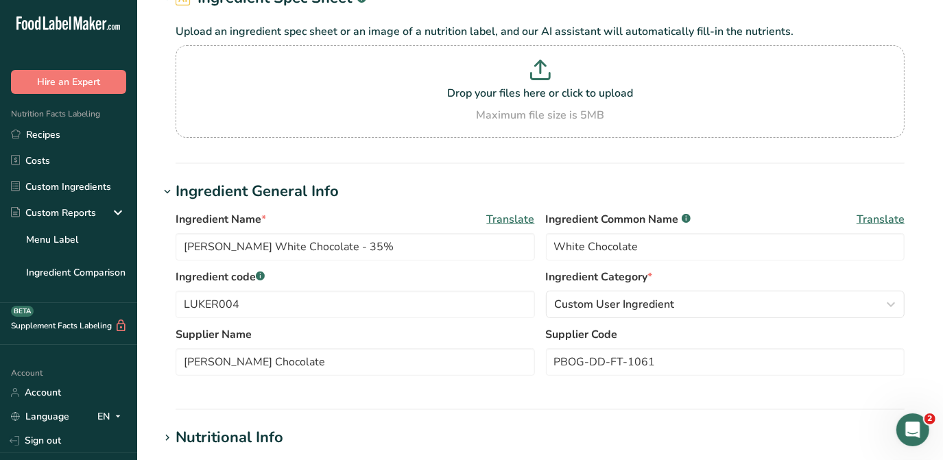
scroll to position [249, 0]
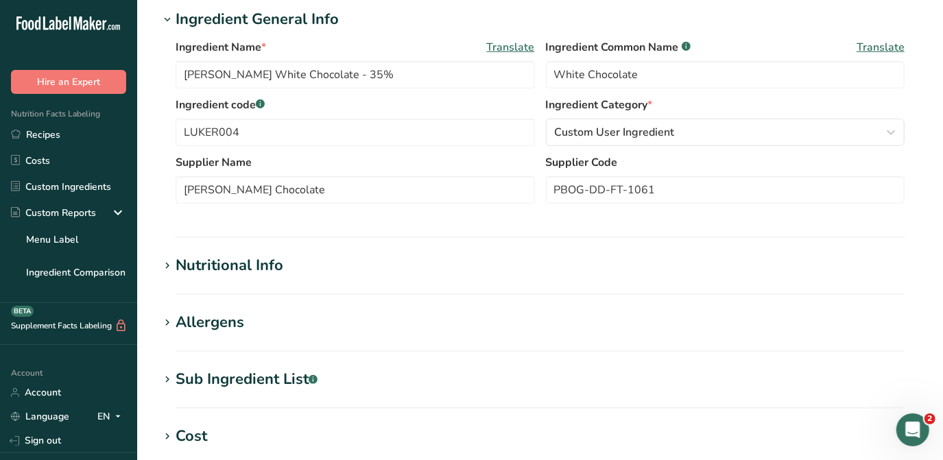
click at [267, 267] on div "Nutritional Info" at bounding box center [230, 265] width 108 height 23
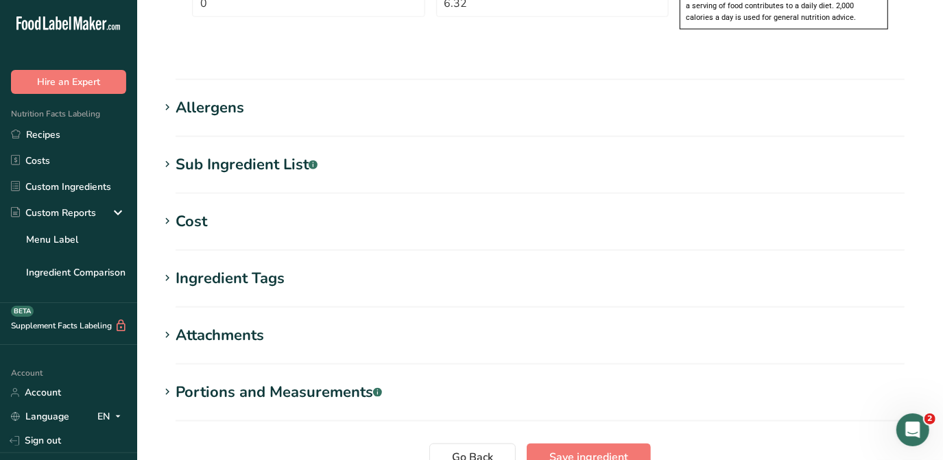
scroll to position [1122, 0]
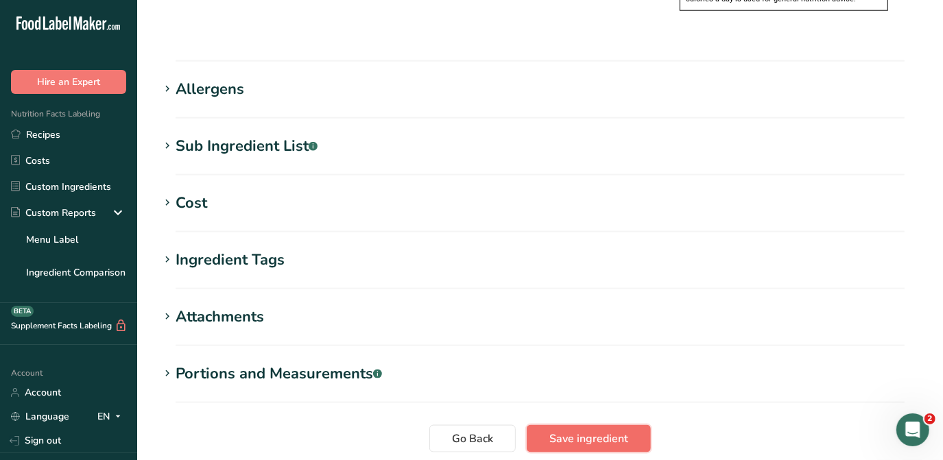
click at [605, 431] on span "Save ingredient" at bounding box center [588, 439] width 79 height 16
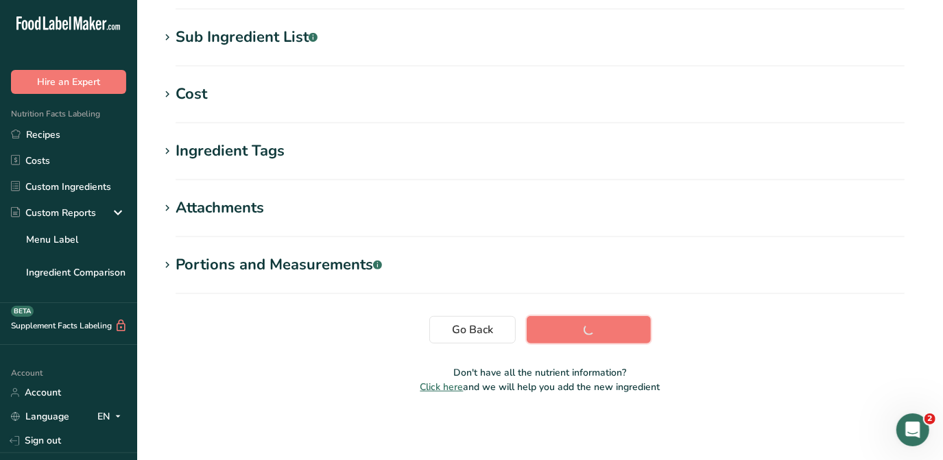
scroll to position [265, 0]
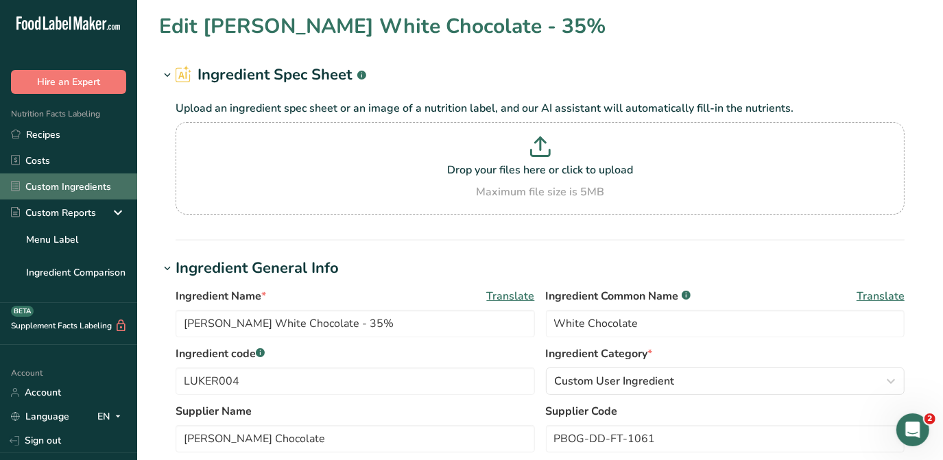
click at [65, 193] on link "Custom Ingredients" at bounding box center [68, 186] width 137 height 26
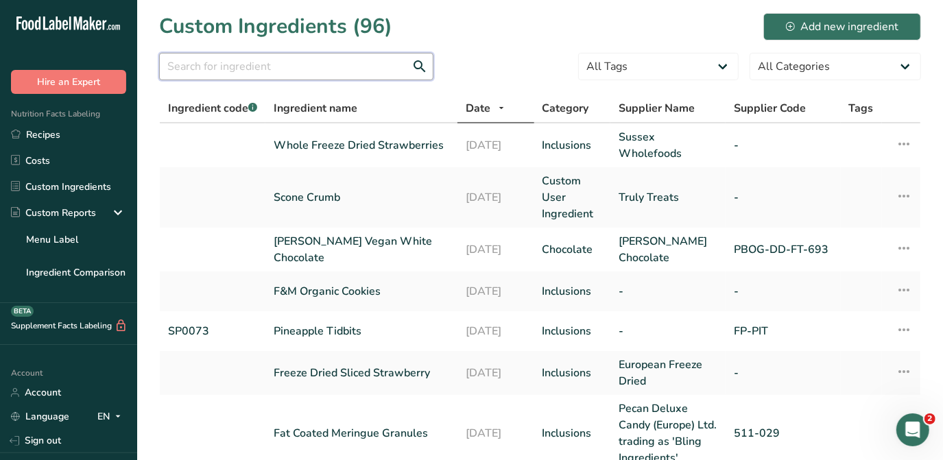
click at [276, 75] on input "text" at bounding box center [296, 66] width 274 height 27
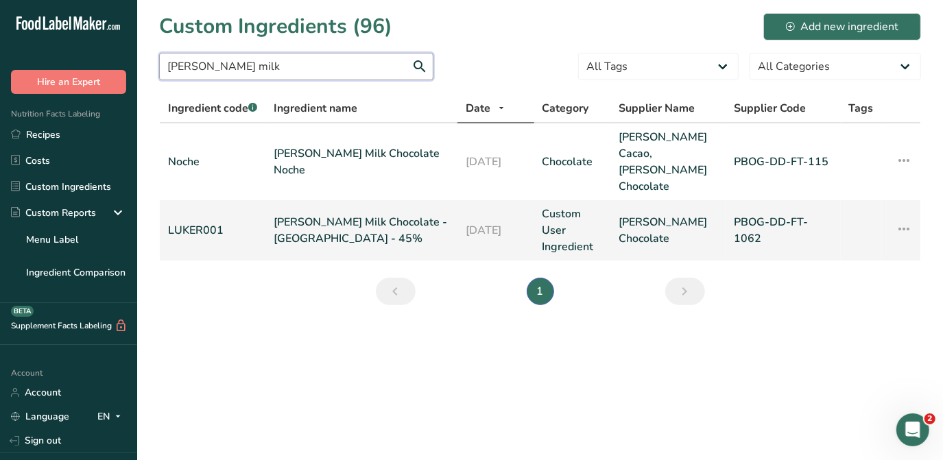
type input "luker milk"
click at [370, 214] on link "Luker Milk Chocolate - Caribe - 45%" at bounding box center [361, 230] width 175 height 33
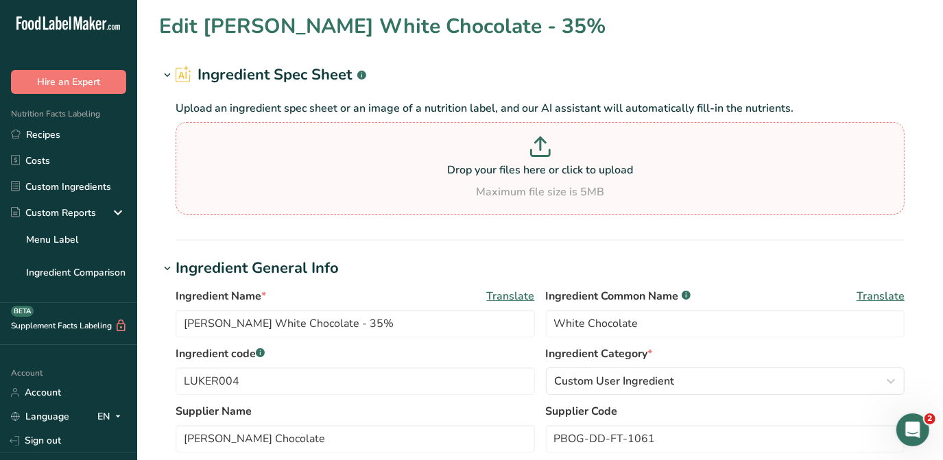
type input "Luker Milk Chocolate - Caribe - 45%"
type input "Milk Chocolate"
type input "LUKER001"
type input "PBOG-DD-FT-1062"
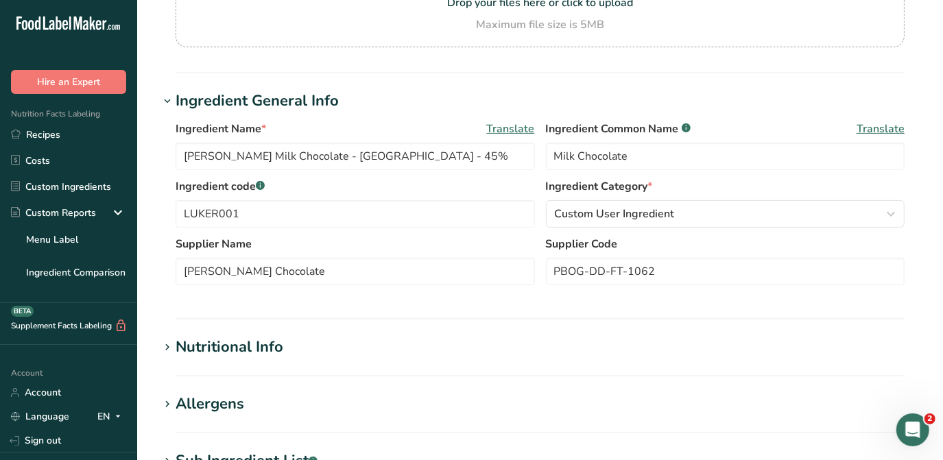
scroll to position [249, 0]
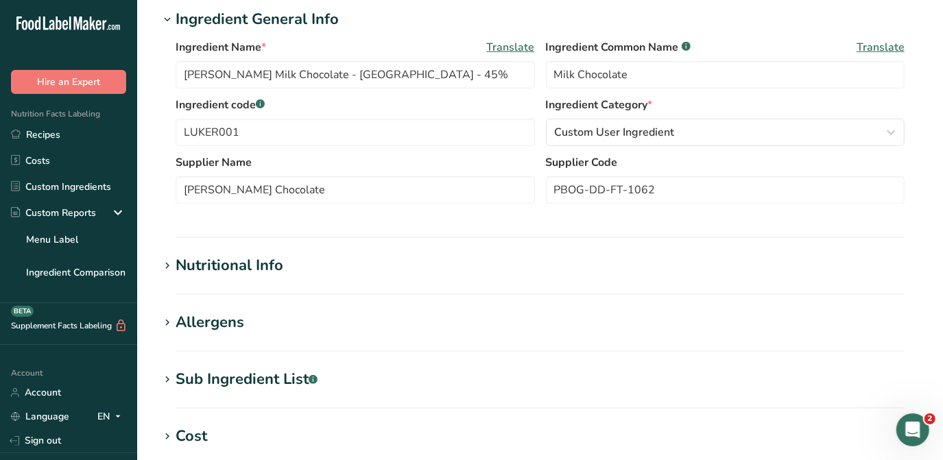
click at [259, 272] on div "Nutritional Info" at bounding box center [230, 265] width 108 height 23
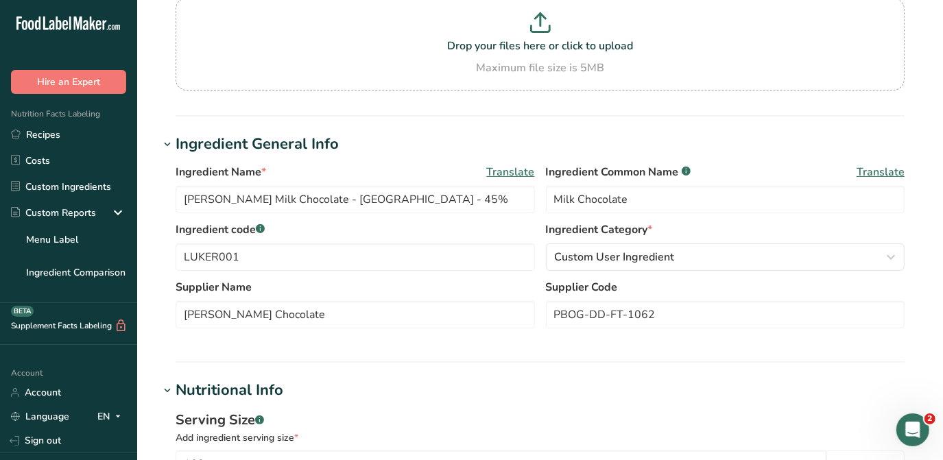
scroll to position [0, 0]
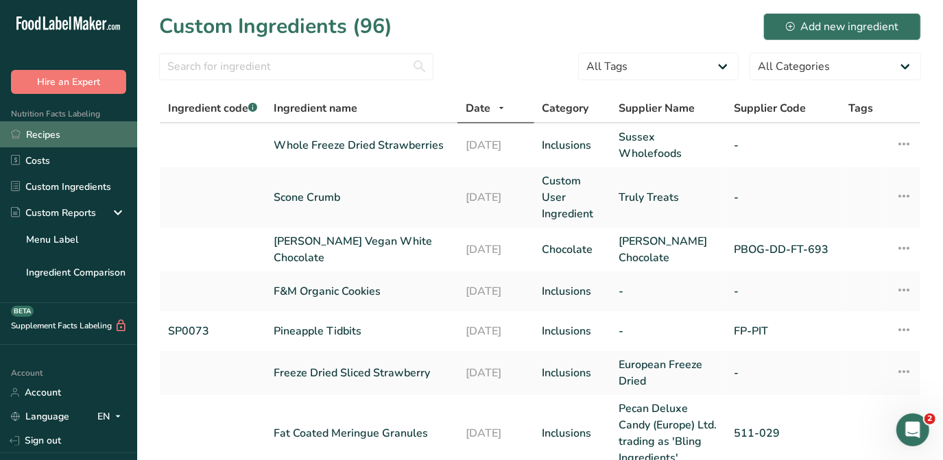
click at [36, 133] on link "Recipes" at bounding box center [68, 134] width 137 height 26
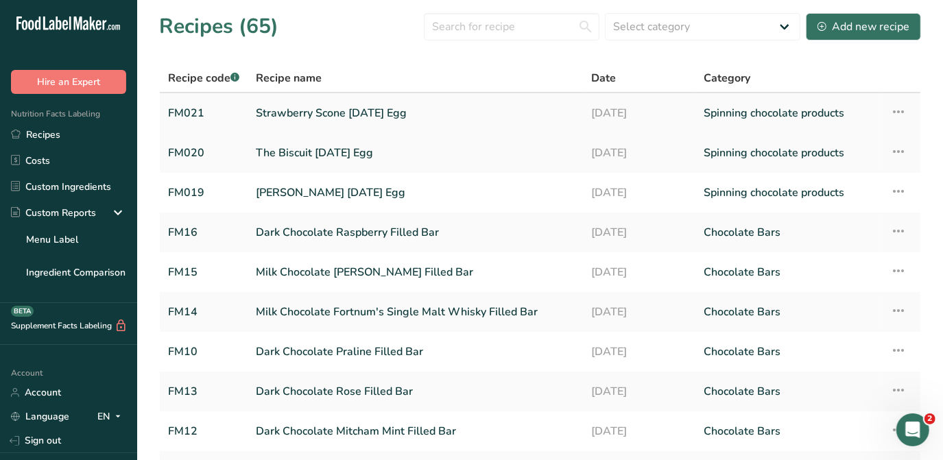
click at [900, 116] on icon at bounding box center [899, 111] width 16 height 25
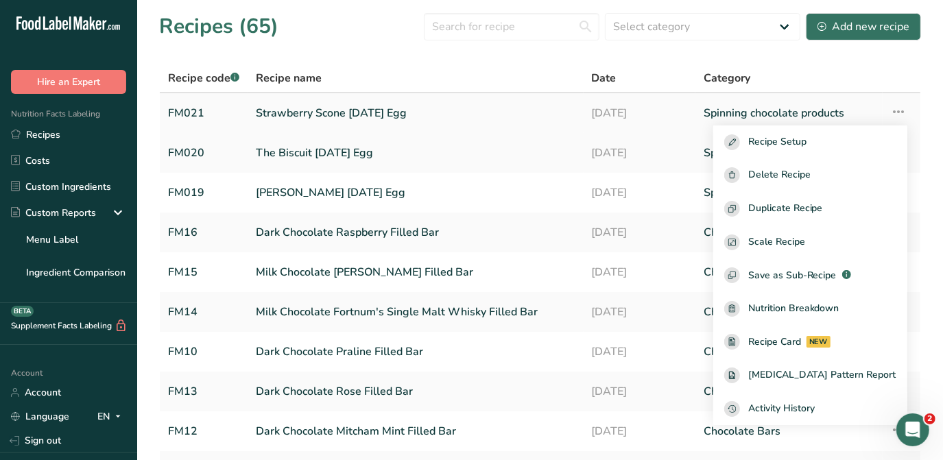
click at [356, 114] on link "Strawberry Scone [DATE] Egg" at bounding box center [416, 113] width 320 height 29
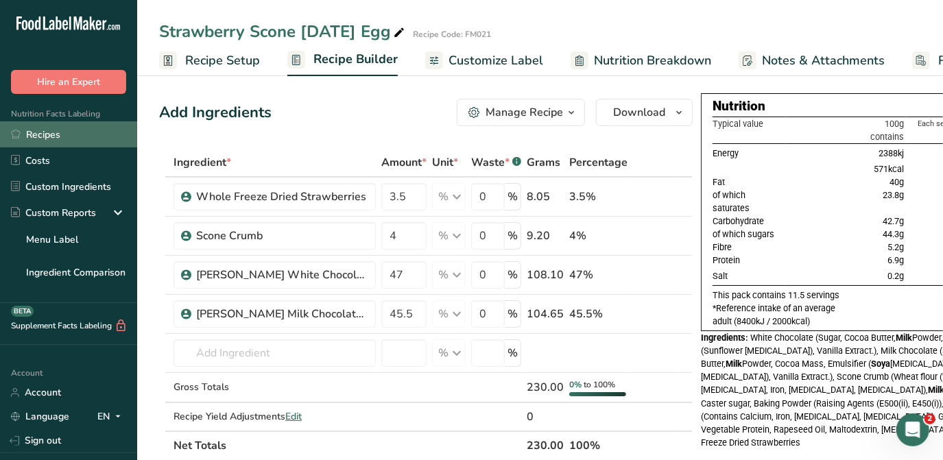
click at [68, 134] on link "Recipes" at bounding box center [68, 134] width 137 height 26
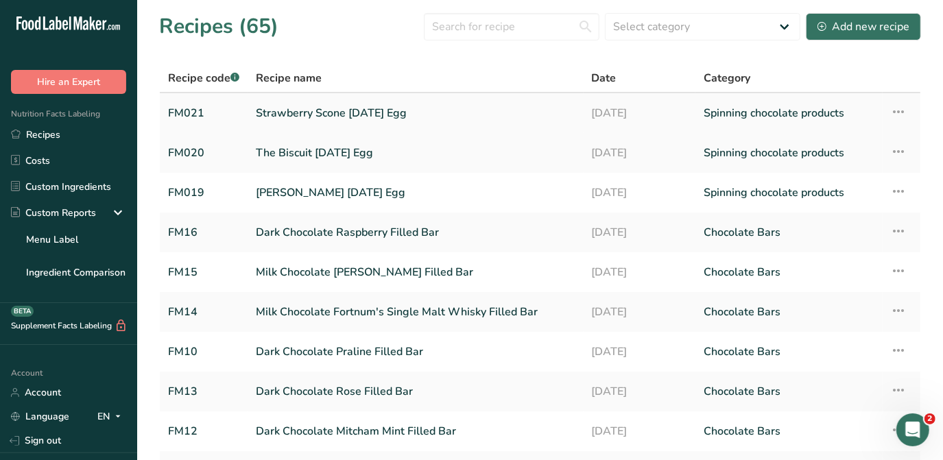
click at [904, 109] on icon at bounding box center [899, 111] width 16 height 25
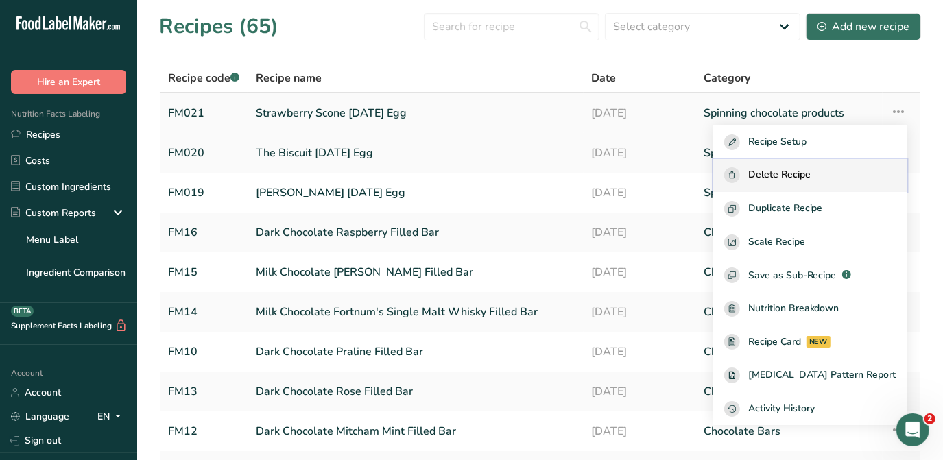
click at [810, 172] on span "Delete Recipe" at bounding box center [779, 175] width 62 height 16
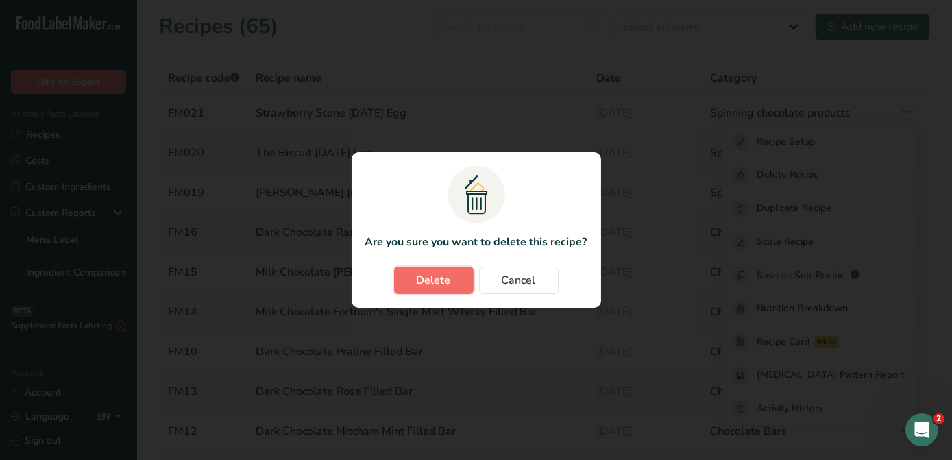
click at [442, 282] on span "Delete" at bounding box center [434, 280] width 34 height 16
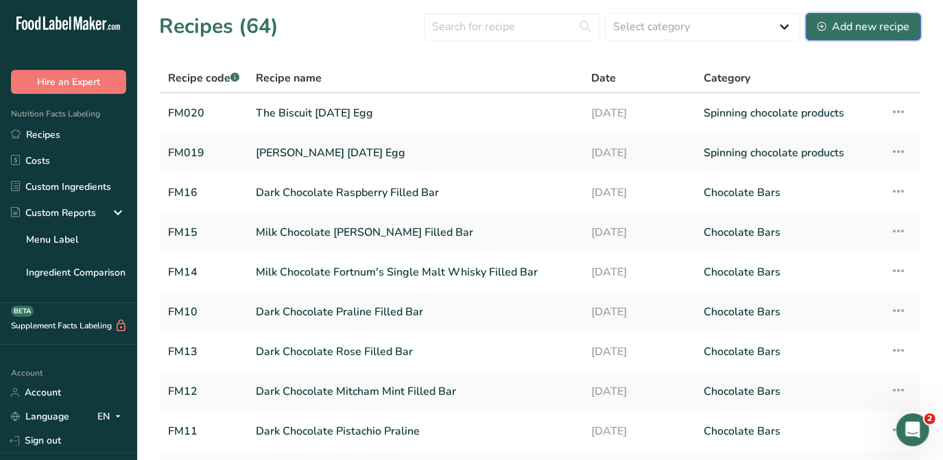
click at [870, 27] on div "Add new recipe" at bounding box center [863, 27] width 92 height 16
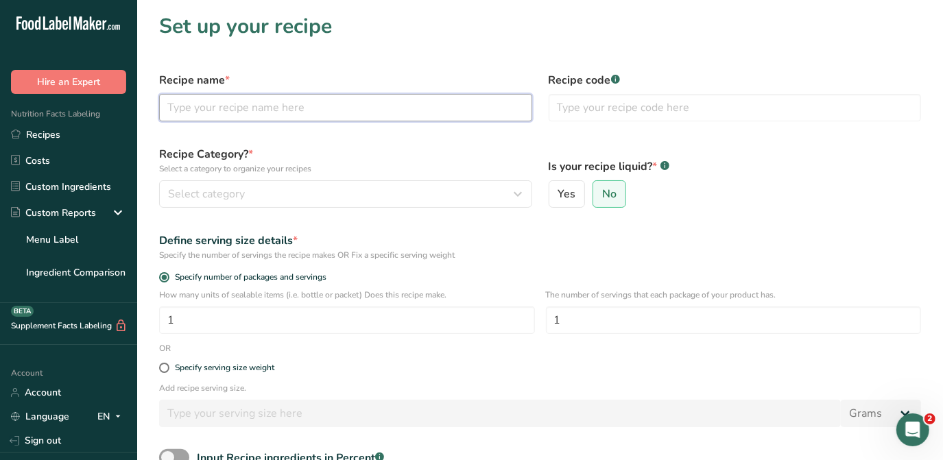
click at [221, 100] on input "text" at bounding box center [345, 107] width 373 height 27
type input "Strawberry Scone [DATE] Egg"
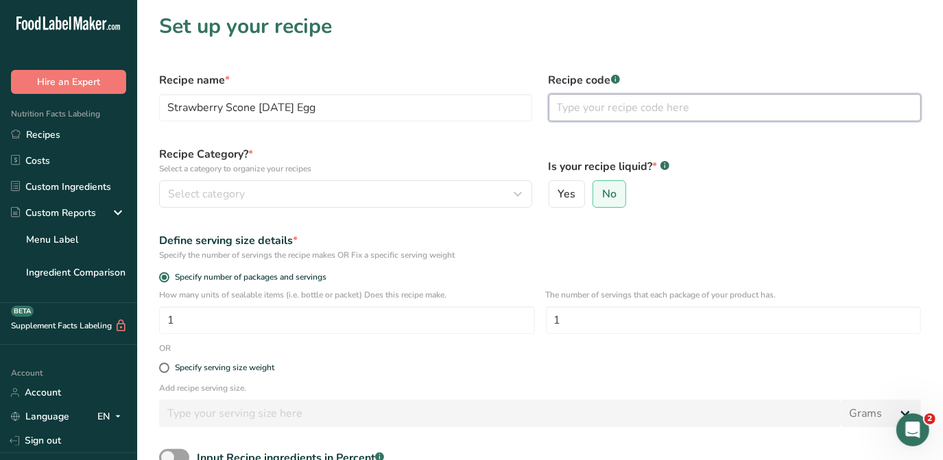
click at [583, 108] on input "text" at bounding box center [735, 107] width 373 height 27
type input "FM021"
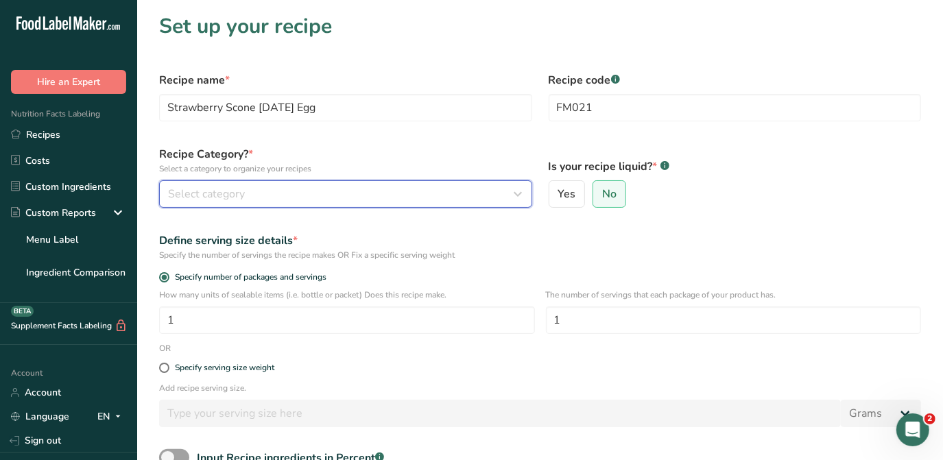
click at [238, 193] on span "Select category" at bounding box center [206, 194] width 77 height 16
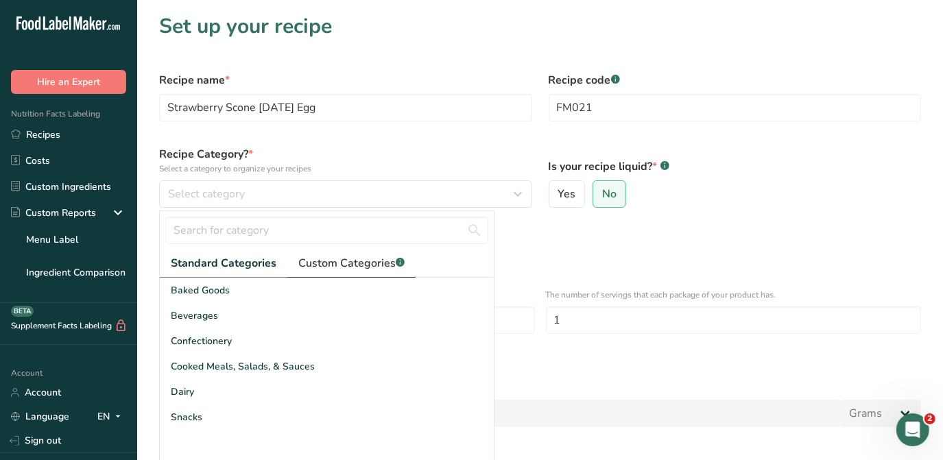
click at [330, 272] on link "Custom Categories .a-a{fill:#347362;}.b-a{fill:#fff;}" at bounding box center [351, 264] width 128 height 28
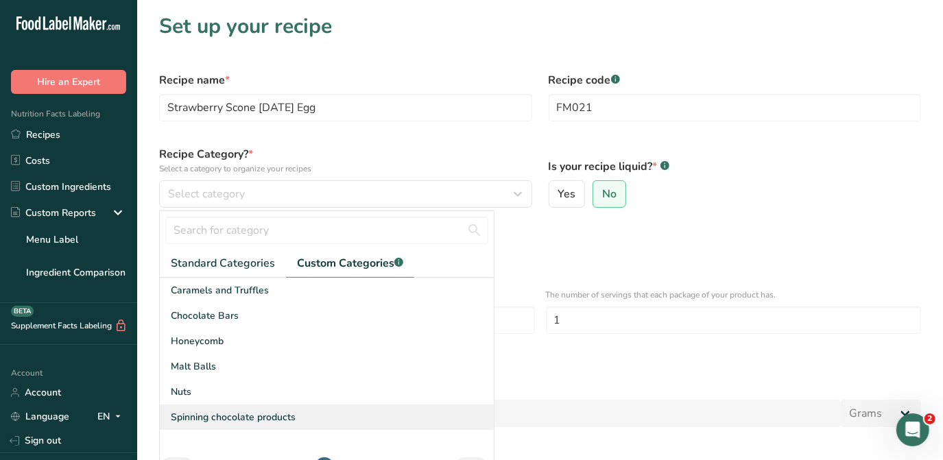
click at [290, 415] on span "Spinning chocolate products" at bounding box center [233, 417] width 125 height 14
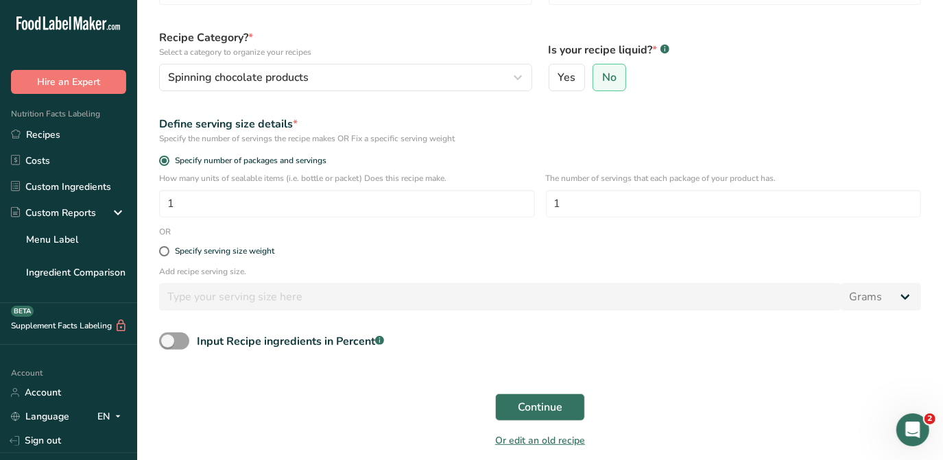
scroll to position [124, 0]
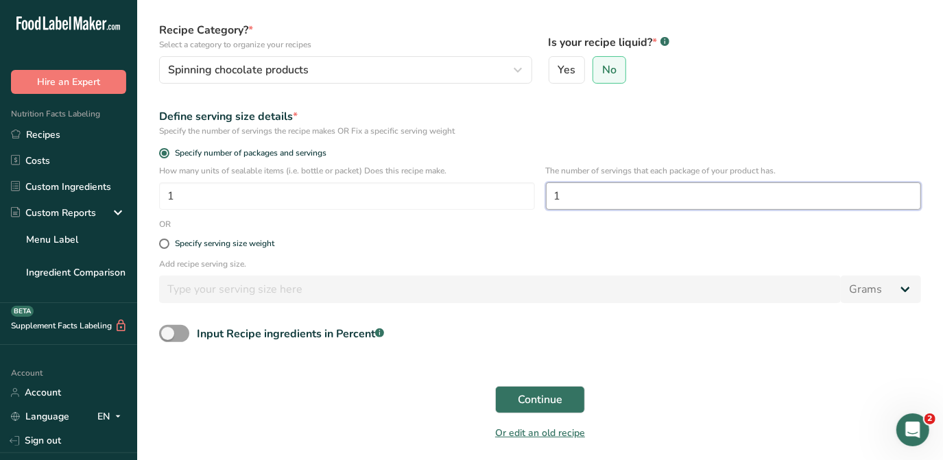
click at [594, 191] on input "1" at bounding box center [734, 195] width 376 height 27
type input "11.5"
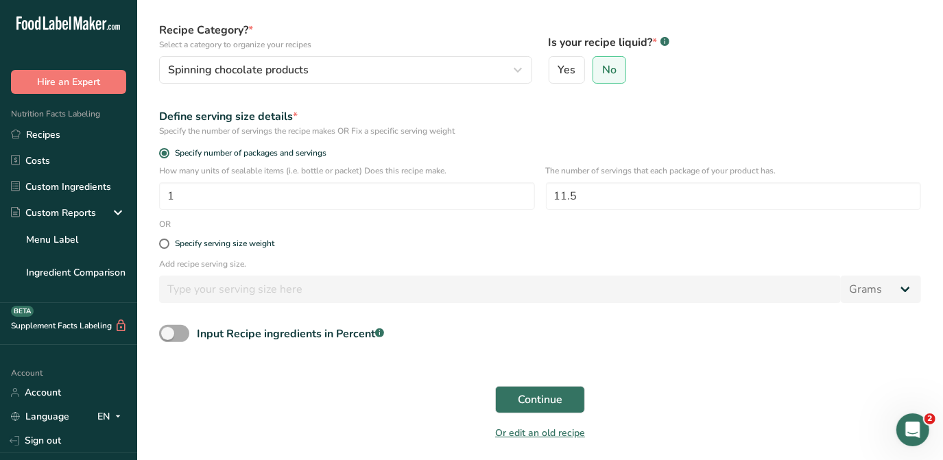
click at [167, 337] on span at bounding box center [174, 333] width 30 height 17
click at [167, 337] on input "Input Recipe ingredients in Percent .a-a{fill:#347362;}.b-a{fill:#fff;}" at bounding box center [163, 333] width 9 height 9
checkbox input "true"
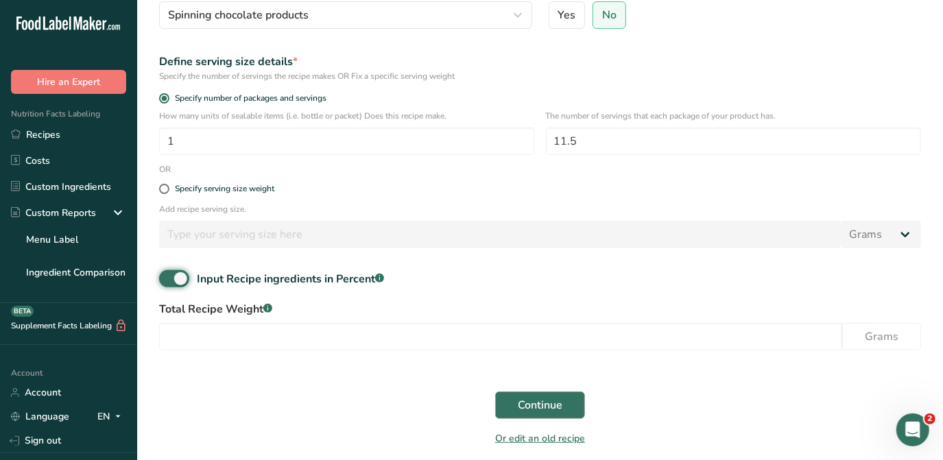
scroll to position [232, 0]
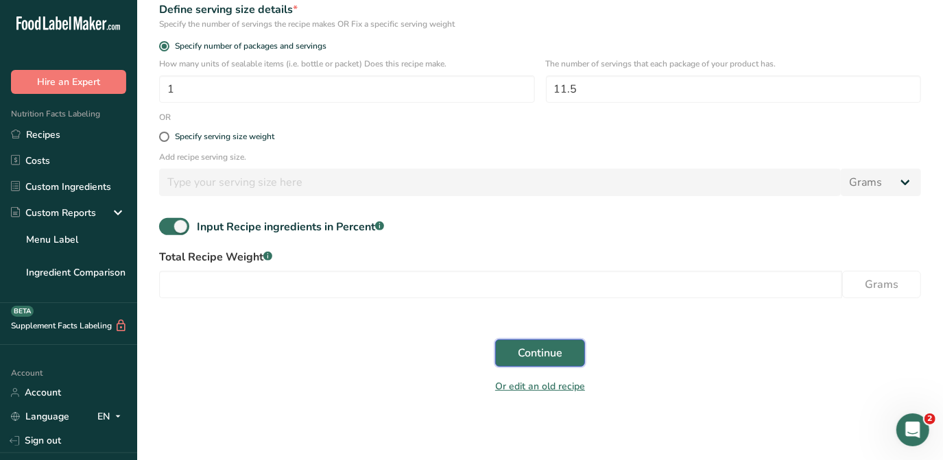
click at [561, 354] on span "Continue" at bounding box center [540, 353] width 45 height 16
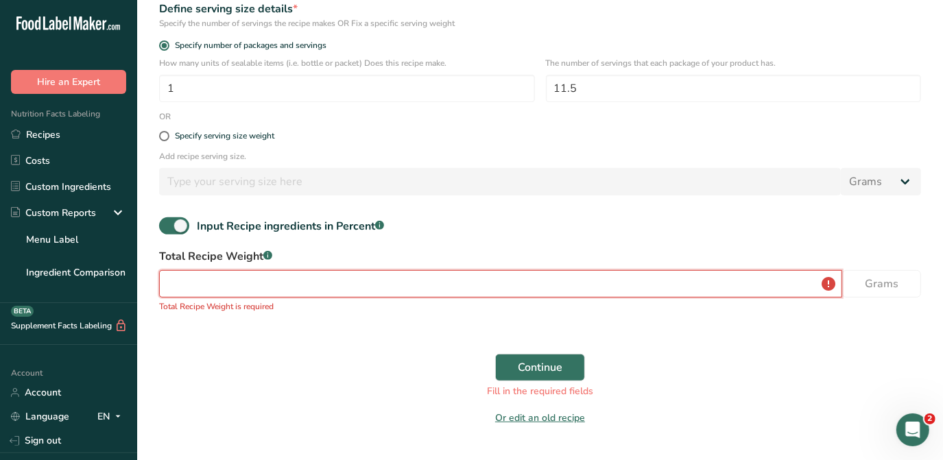
click at [195, 291] on input "number" at bounding box center [500, 283] width 683 height 27
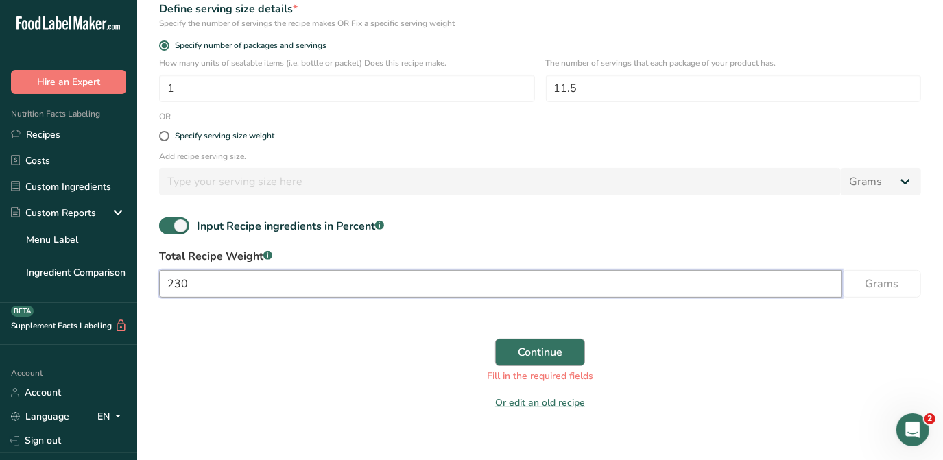
type input "230"
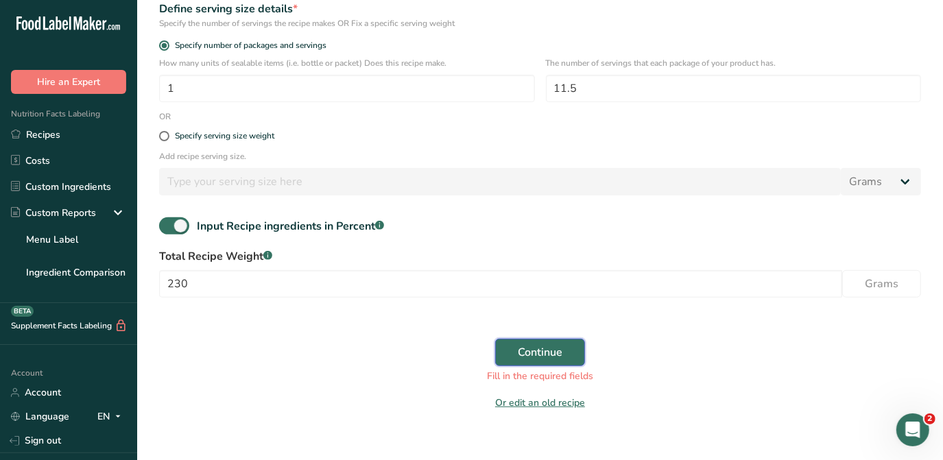
click at [546, 348] on span "Continue" at bounding box center [540, 352] width 45 height 16
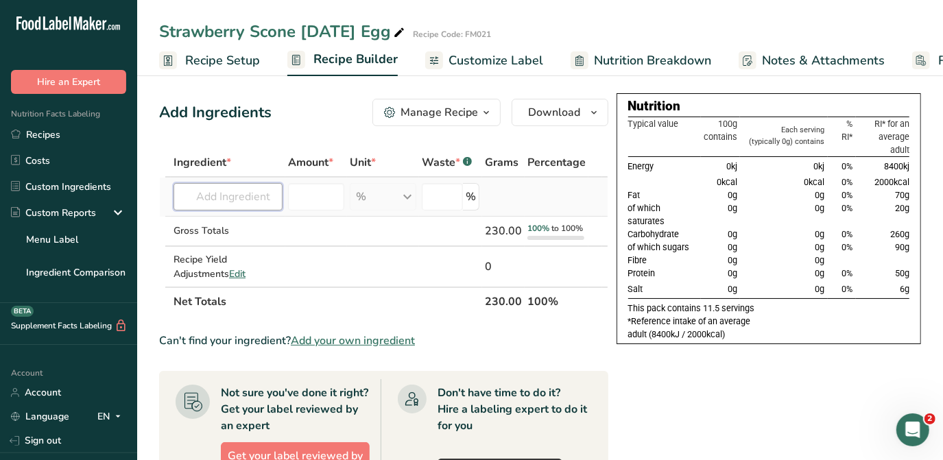
click at [230, 202] on input "text" at bounding box center [227, 196] width 109 height 27
type input "w"
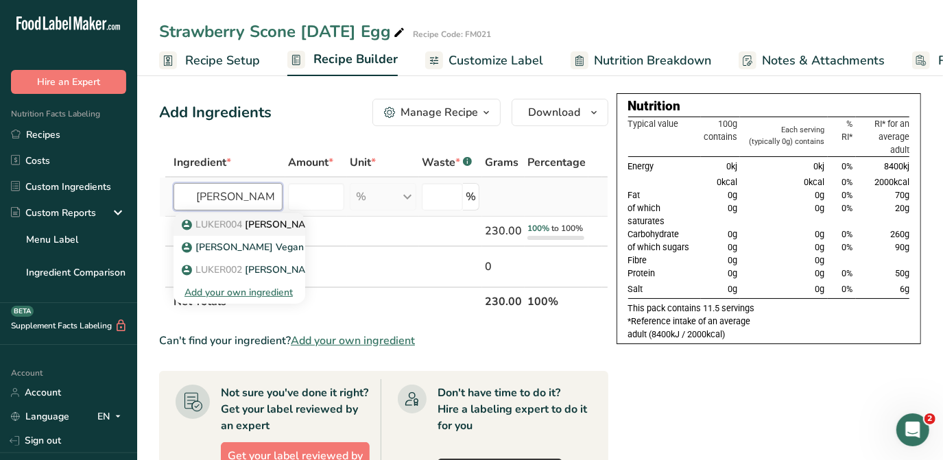
type input "[PERSON_NAME] white"
click at [254, 225] on p "LUKER004 Luker White Chocolate - 35%" at bounding box center [306, 224] width 245 height 14
type input "[PERSON_NAME] White Chocolate - 35%"
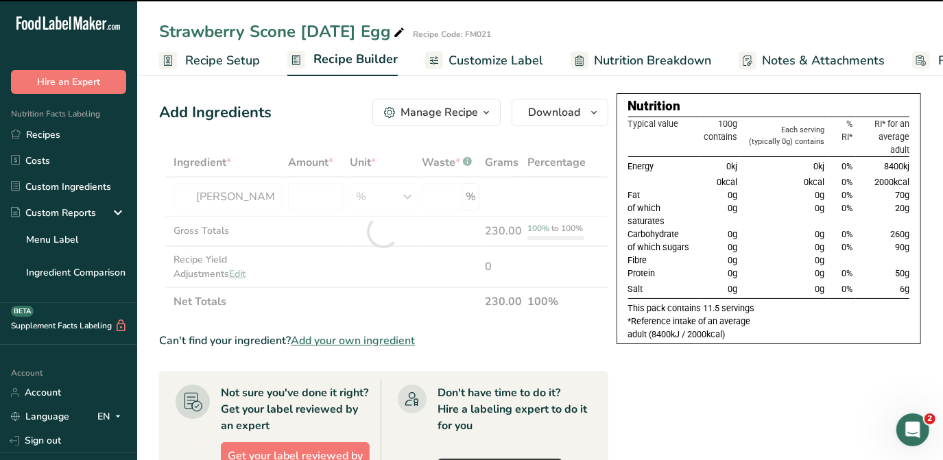
type input "0"
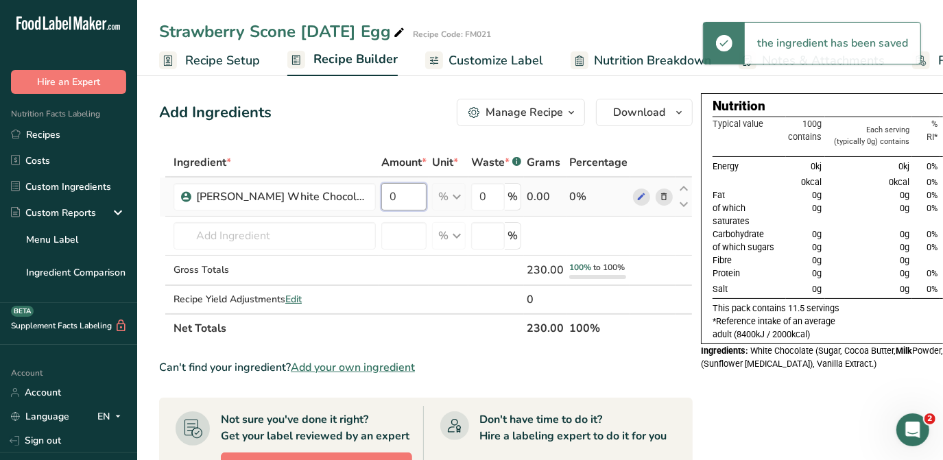
click at [381, 197] on input "0" at bounding box center [403, 196] width 45 height 27
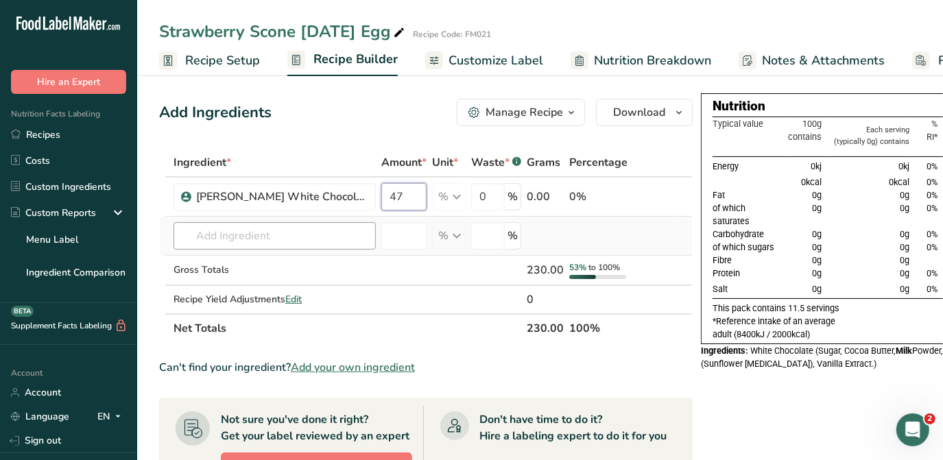
type input "47"
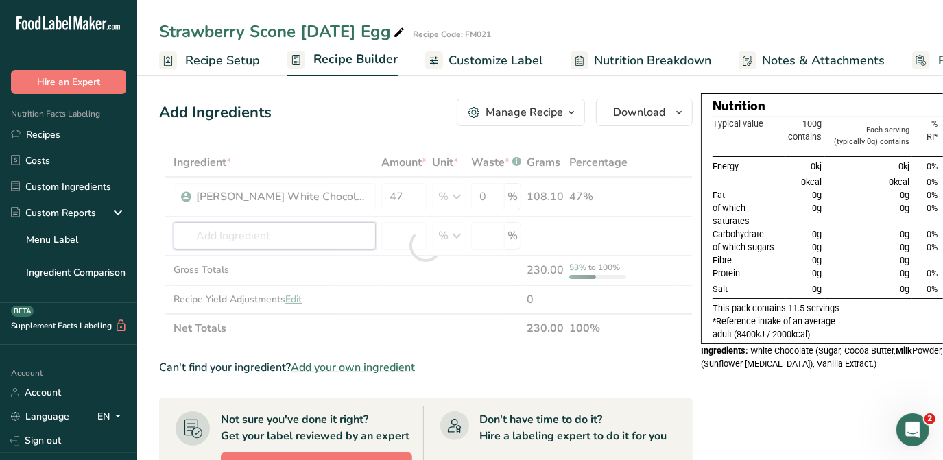
click at [236, 233] on div "Ingredient * Amount * Unit * Waste * .a-a{fill:#347362;}.b-a{fill:#fff;} Grams …" at bounding box center [425, 245] width 533 height 195
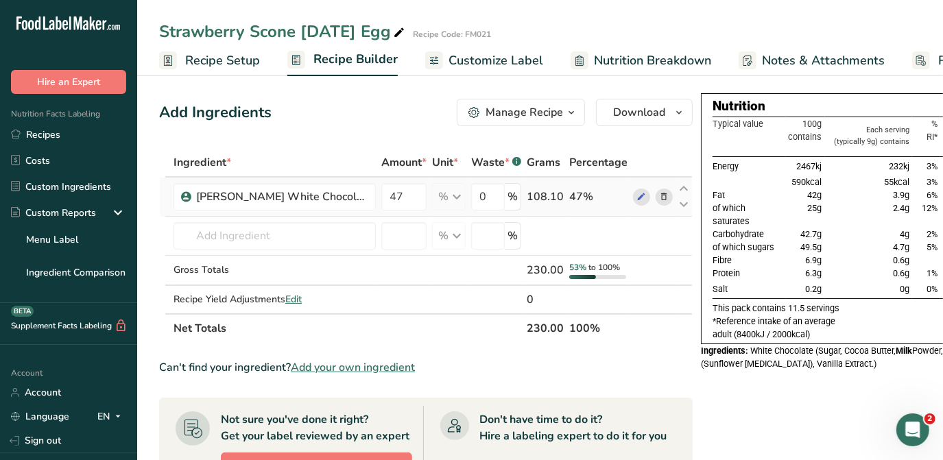
click at [660, 198] on icon at bounding box center [665, 197] width 10 height 14
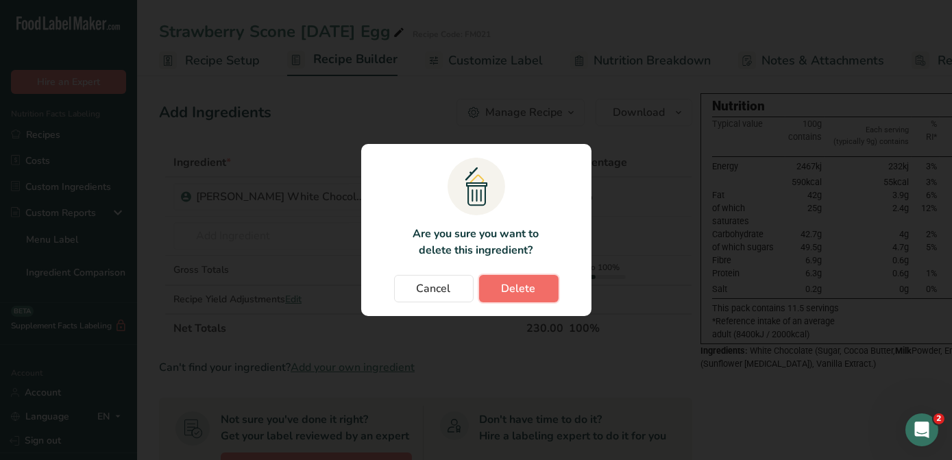
click at [508, 291] on span "Delete" at bounding box center [519, 288] width 34 height 16
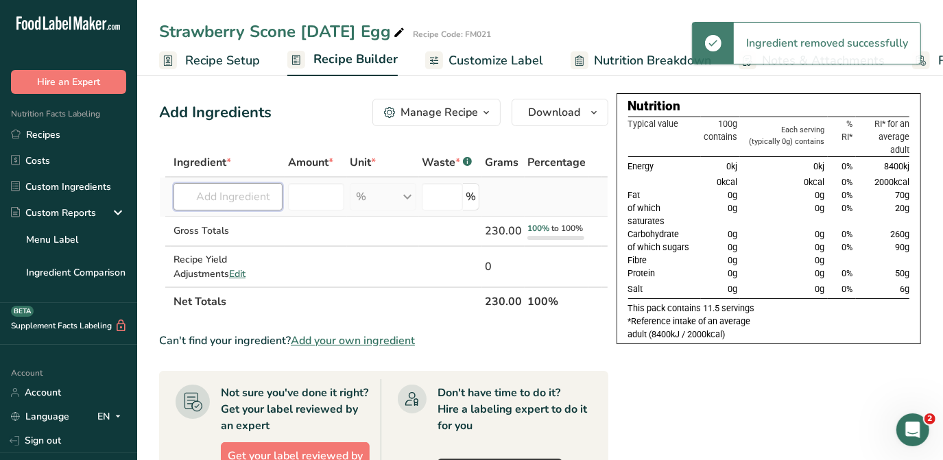
click at [242, 195] on input "text" at bounding box center [227, 196] width 109 height 27
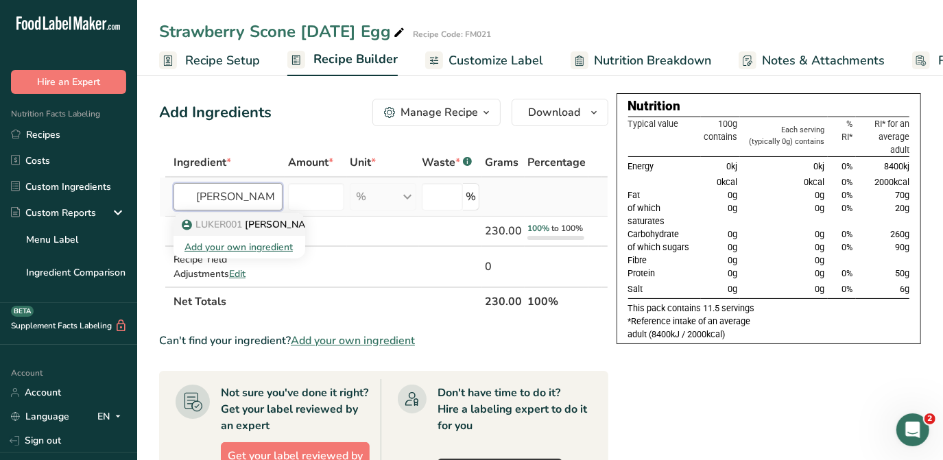
type input "Luker caribe"
click at [285, 228] on p "LUKER001 [PERSON_NAME] Milk Chocolate - [GEOGRAPHIC_DATA] - 45%" at bounding box center [356, 224] width 345 height 14
type input "[PERSON_NAME] Milk Chocolate - [GEOGRAPHIC_DATA] - 45%"
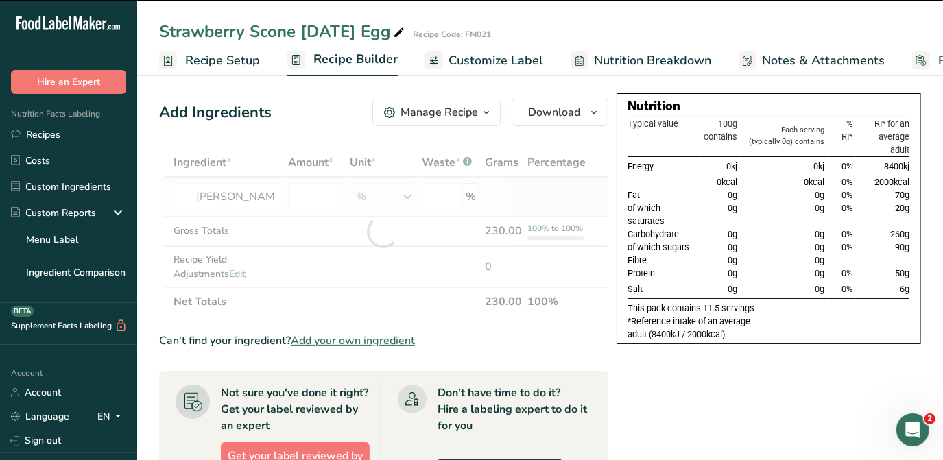
type input "0"
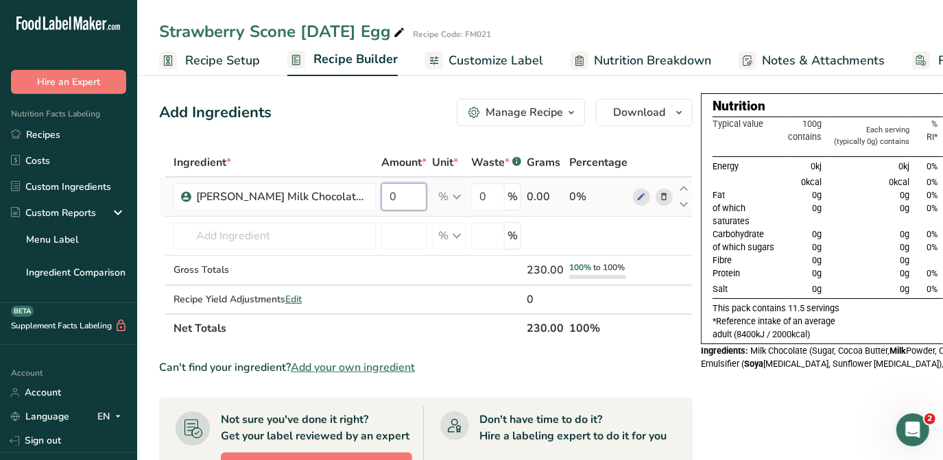
click at [398, 188] on input "0" at bounding box center [403, 196] width 45 height 27
type input "45.5"
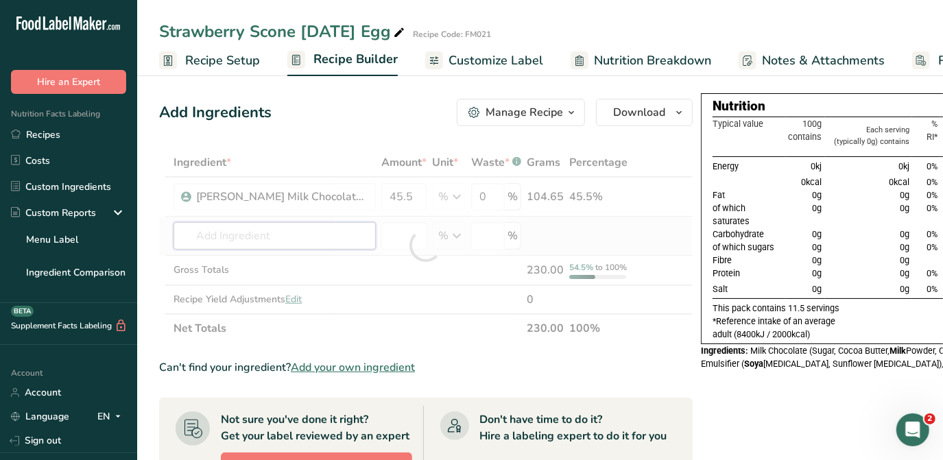
click at [343, 224] on div "Ingredient * Amount * Unit * Waste * .a-a{fill:#347362;}.b-a{fill:#fff;} Grams …" at bounding box center [425, 245] width 533 height 195
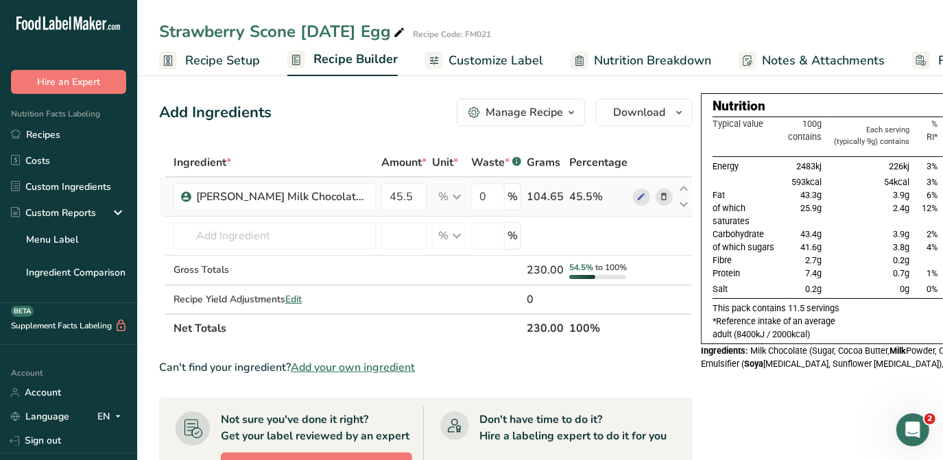
click at [661, 193] on icon at bounding box center [665, 197] width 10 height 14
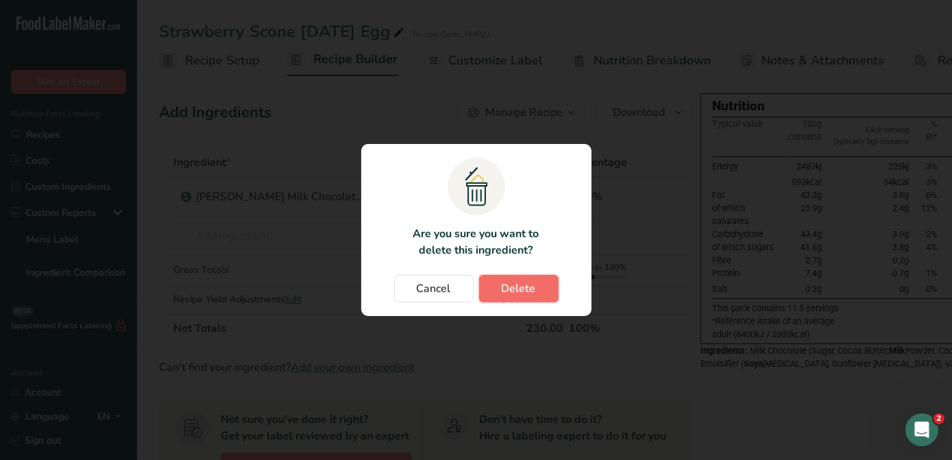
click at [532, 290] on span "Delete" at bounding box center [519, 288] width 34 height 16
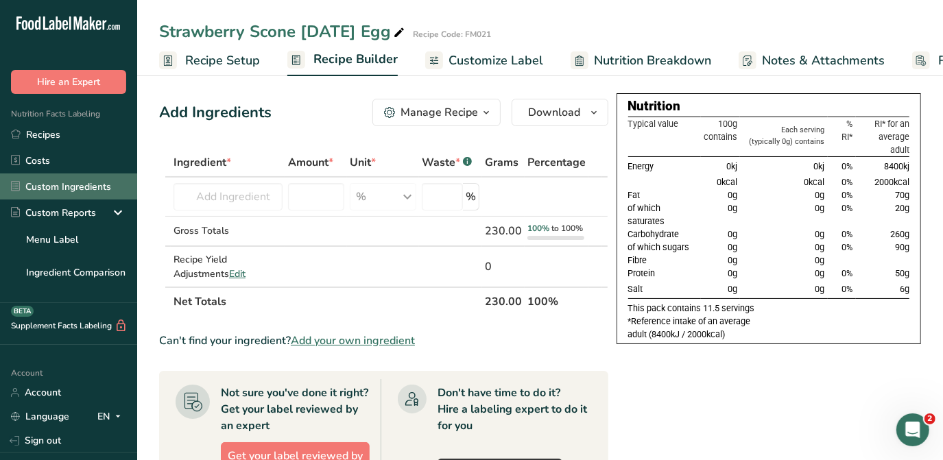
click at [47, 193] on link "Custom Ingredients" at bounding box center [68, 186] width 137 height 26
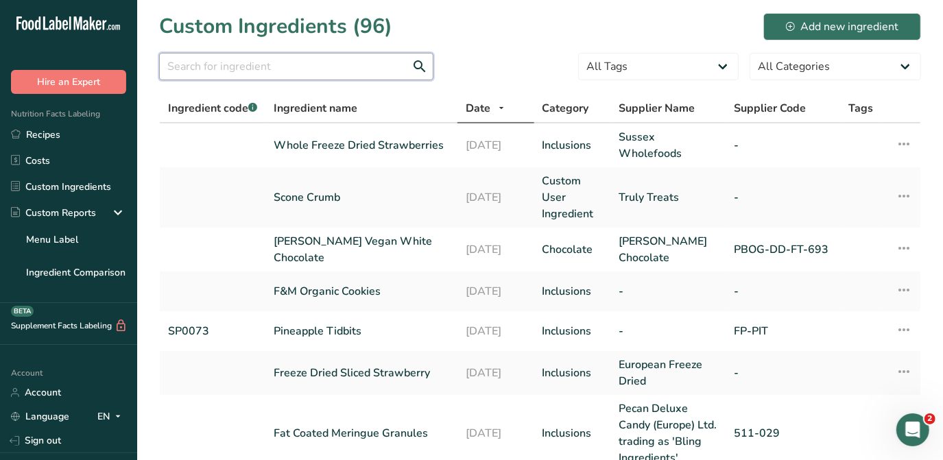
click at [258, 68] on input "text" at bounding box center [296, 66] width 274 height 27
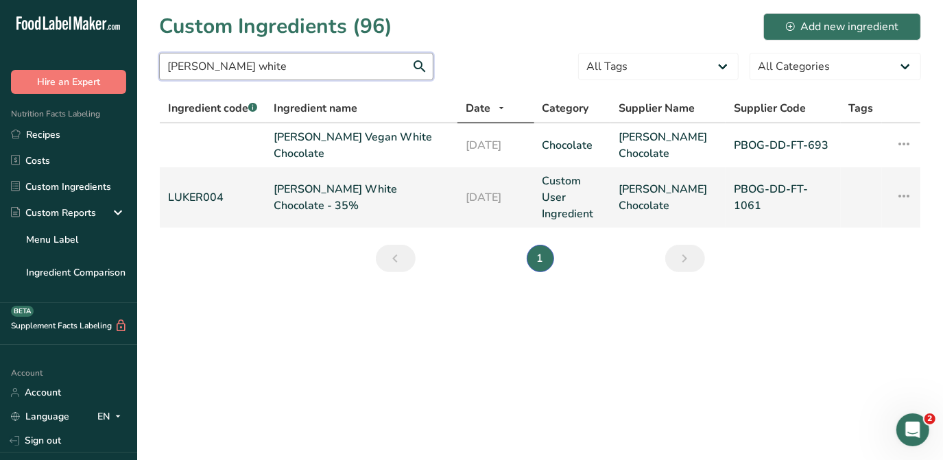
type input "[PERSON_NAME] white"
click at [911, 197] on icon at bounding box center [903, 196] width 16 height 25
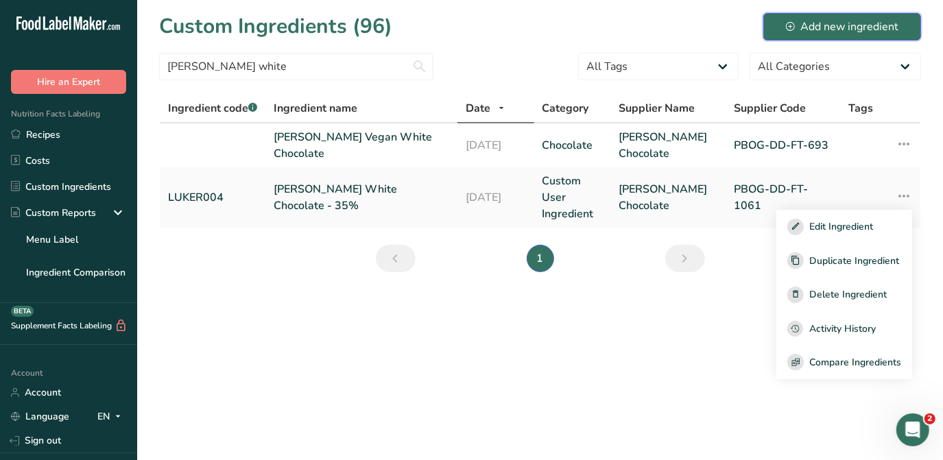
click at [855, 32] on div "Add new ingredient" at bounding box center [842, 27] width 112 height 16
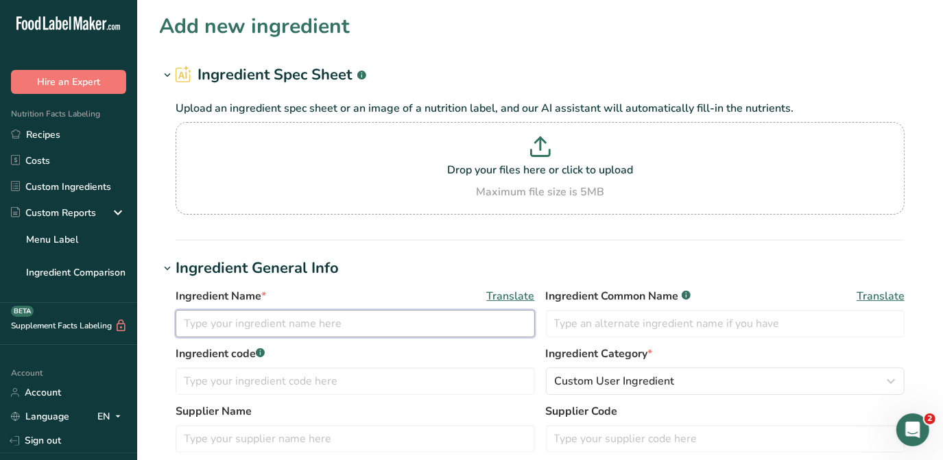
click at [243, 327] on input "text" at bounding box center [355, 323] width 359 height 27
click at [186, 323] on input "[PERSON_NAME]" at bounding box center [355, 323] width 359 height 27
click at [276, 322] on input "[PERSON_NAME]" at bounding box center [355, 323] width 359 height 27
type input "[PERSON_NAME] White Chocolate 19 08 25"
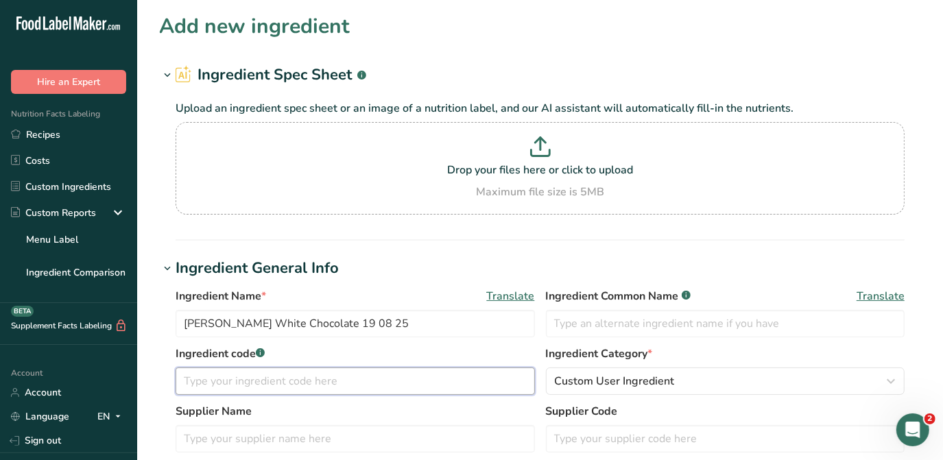
click at [289, 376] on input "text" at bounding box center [355, 380] width 359 height 27
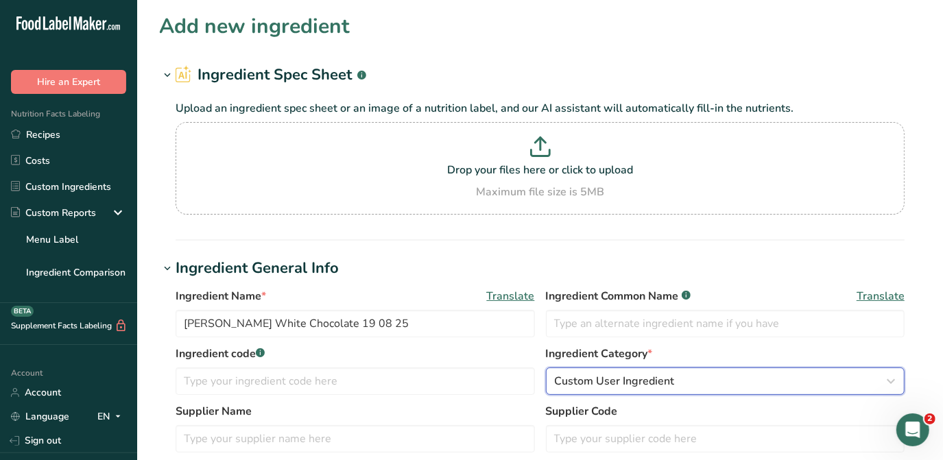
click at [651, 385] on span "Custom User Ingredient" at bounding box center [615, 381] width 120 height 16
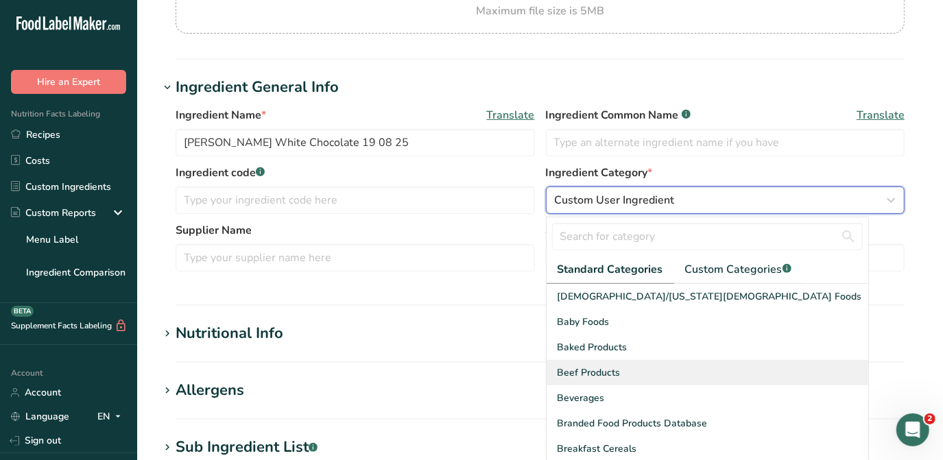
scroll to position [186, 0]
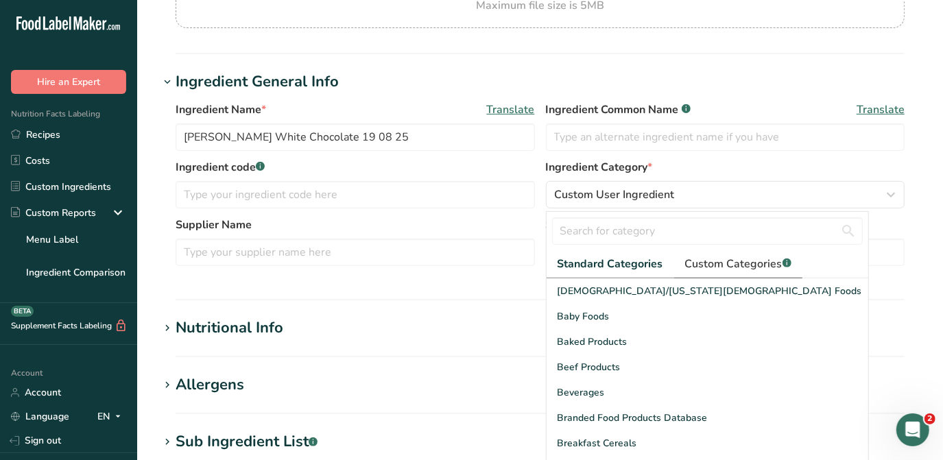
click at [735, 269] on span "Custom Categories .a-a{fill:#347362;}.b-a{fill:#fff;}" at bounding box center [738, 264] width 106 height 16
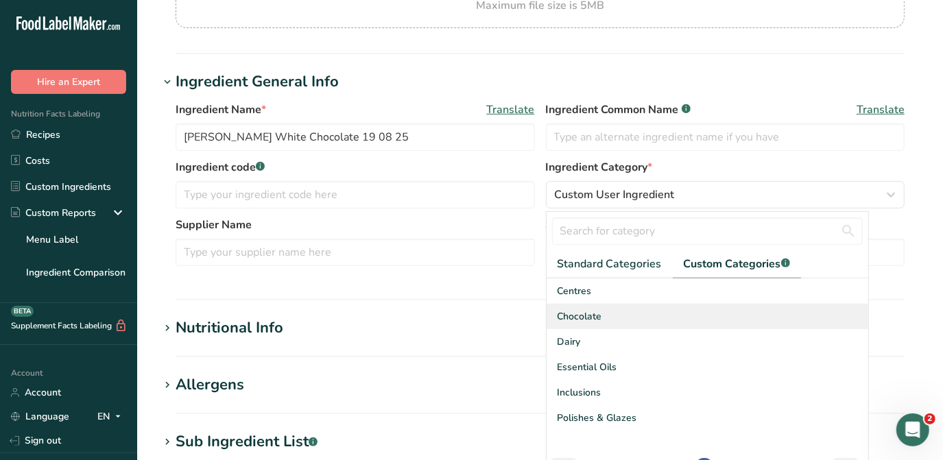
click at [583, 316] on span "Chocolate" at bounding box center [579, 316] width 45 height 14
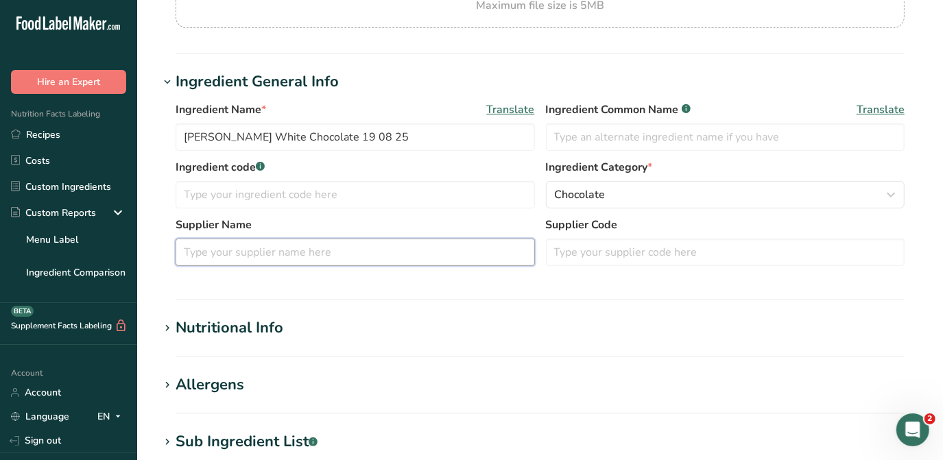
click at [245, 256] on input "text" at bounding box center [355, 252] width 359 height 27
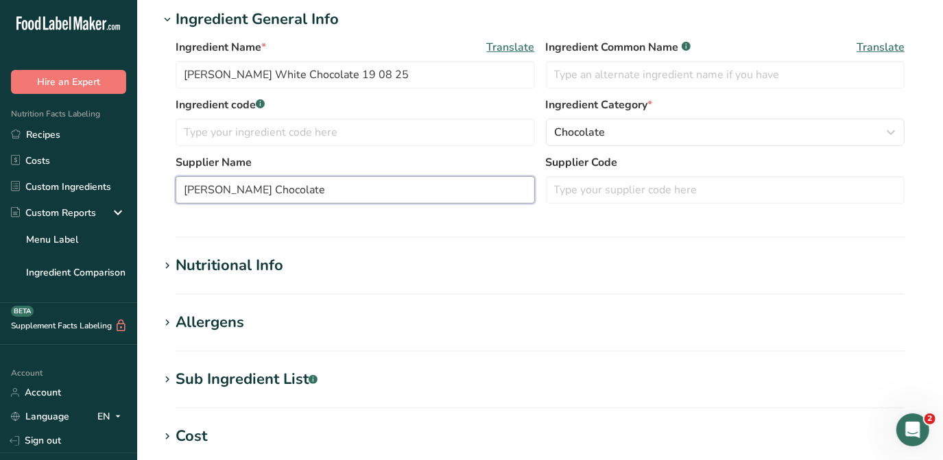
type input "[PERSON_NAME] Chocolate"
click at [266, 264] on div "Nutritional Info" at bounding box center [230, 265] width 108 height 23
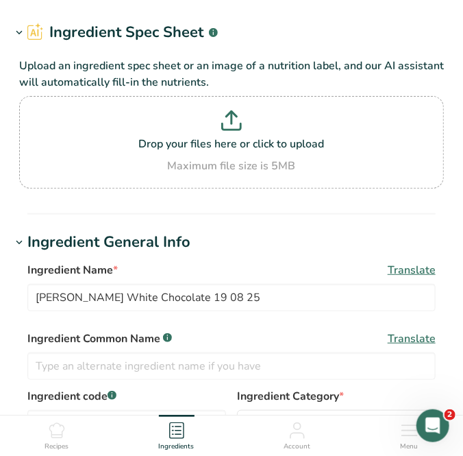
scroll to position [0, 0]
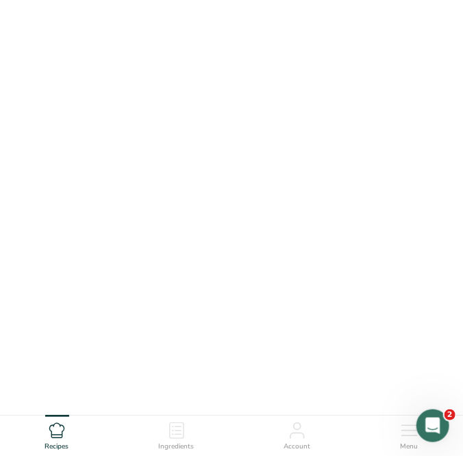
scroll to position [232, 0]
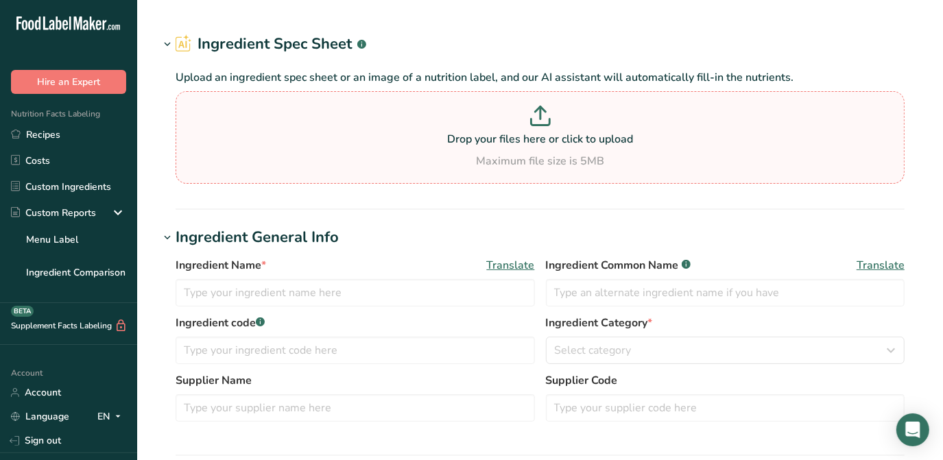
type input "[PERSON_NAME] White Chocolate - 35%"
type input "White Chocolate"
type input "LUKER004"
type input "[PERSON_NAME] Chocolate"
type input "PBOG-DD-FT-1061"
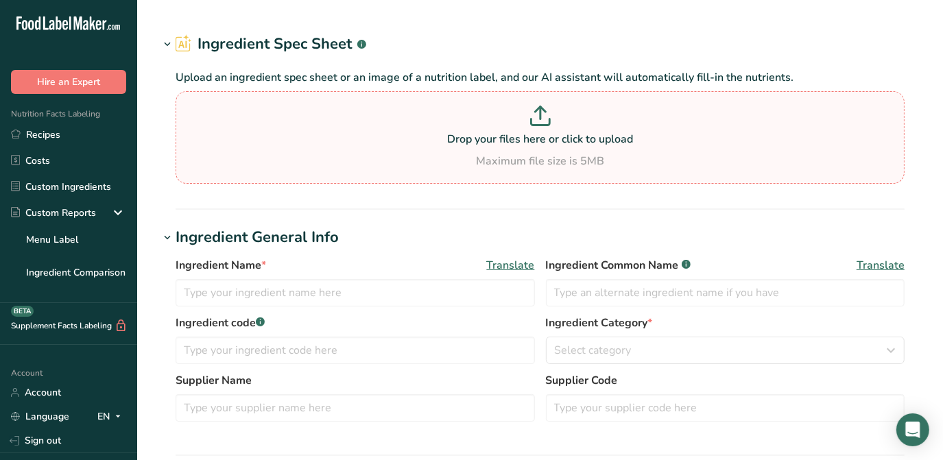
type input "100"
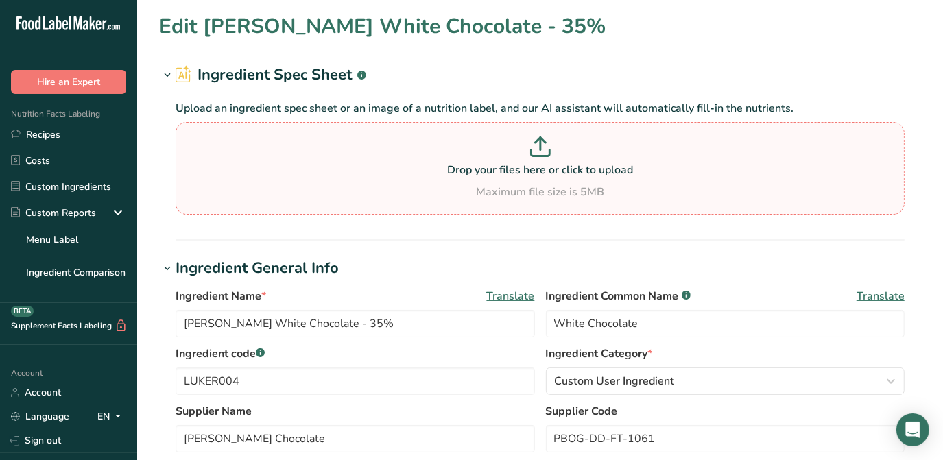
type input "589.72"
type KJ "2467.38"
type Fat "41.95"
type Fat "25.02"
type Fat "0.19"
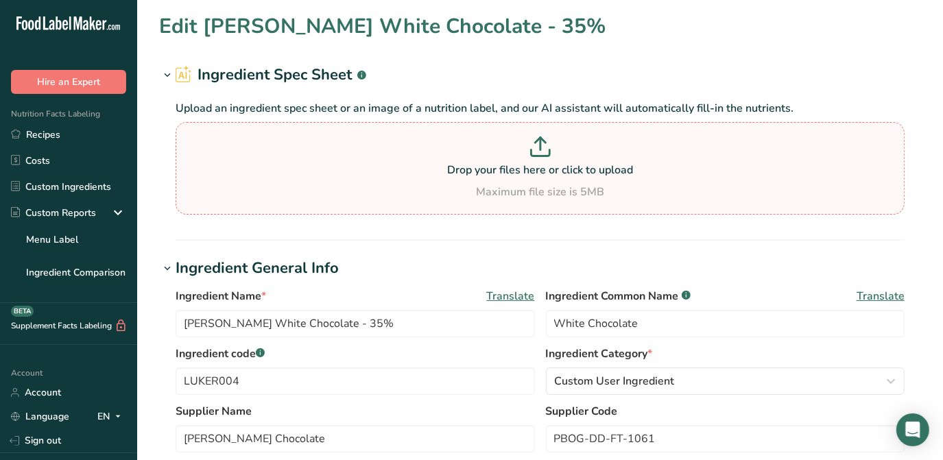
type input "23.28"
type input "89.45"
type Carbohydrates "49.6"
type Fiber "6.9"
type Sugars "49.5"
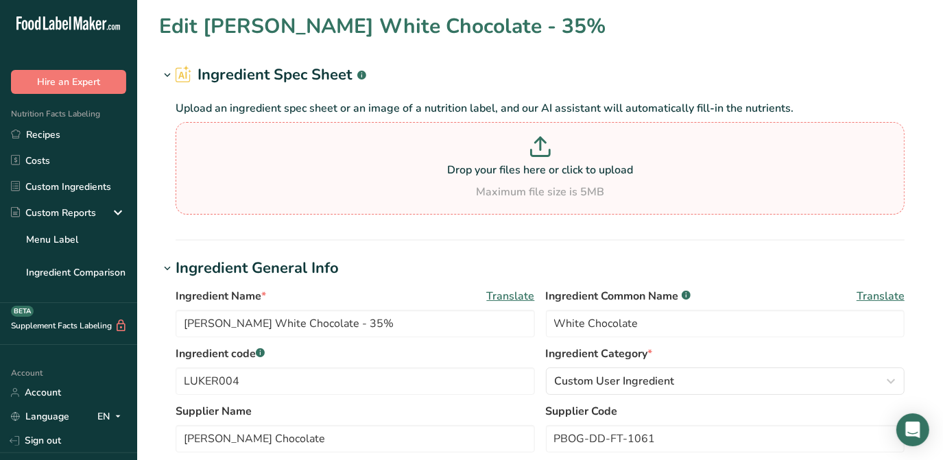
type Sugars "0"
type input "6.32"
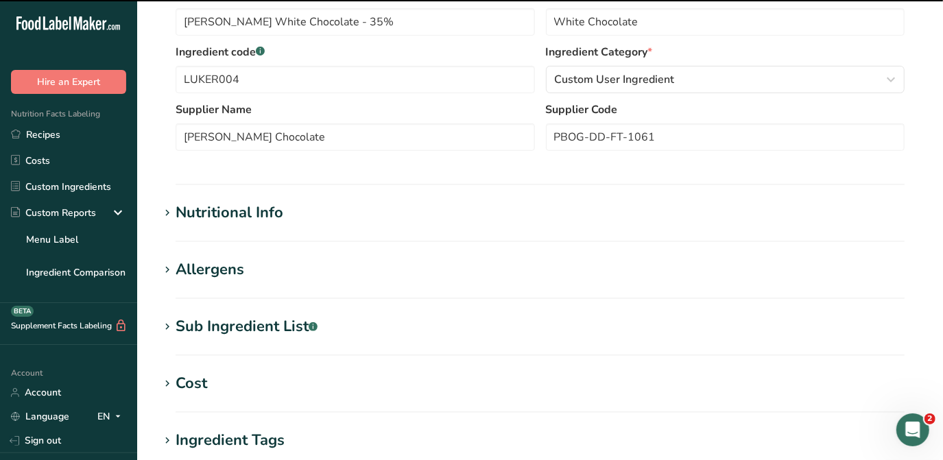
scroll to position [311, 0]
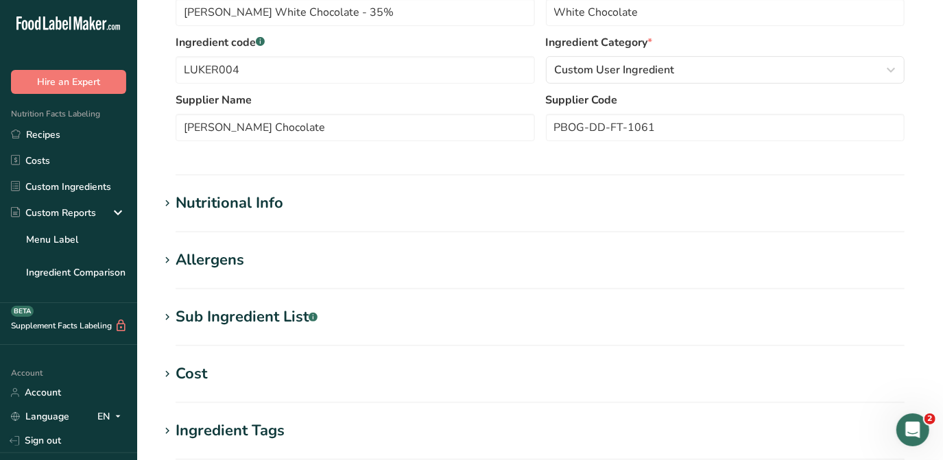
drag, startPoint x: 227, startPoint y: 208, endPoint x: 376, endPoint y: 240, distance: 152.1
click at [227, 208] on div "Nutritional Info" at bounding box center [230, 203] width 108 height 23
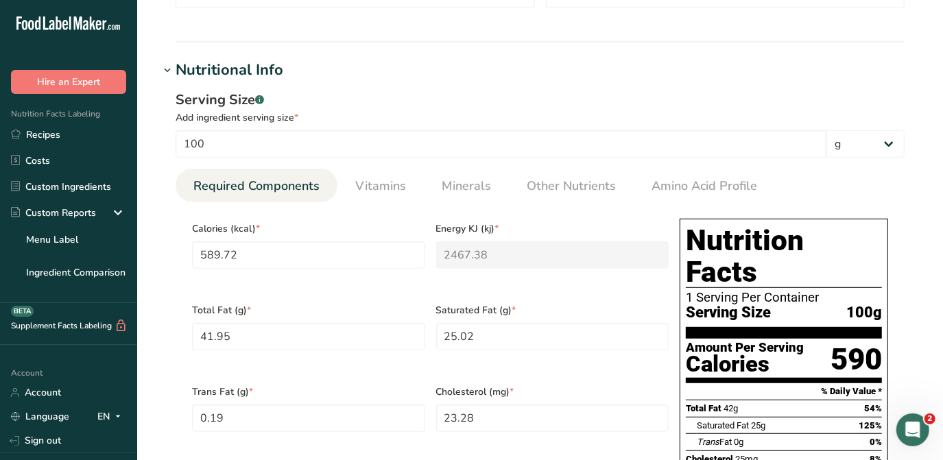
scroll to position [436, 0]
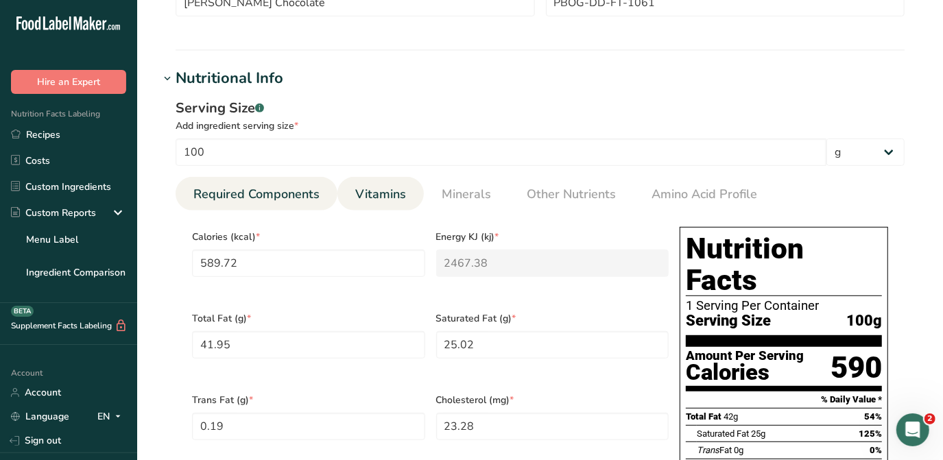
click at [378, 189] on span "Vitamins" at bounding box center [380, 194] width 51 height 19
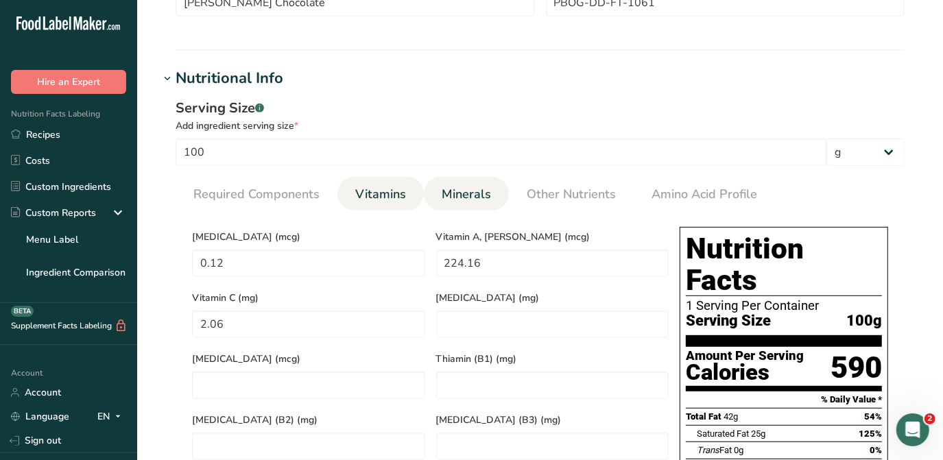
click at [477, 190] on span "Minerals" at bounding box center [466, 194] width 49 height 19
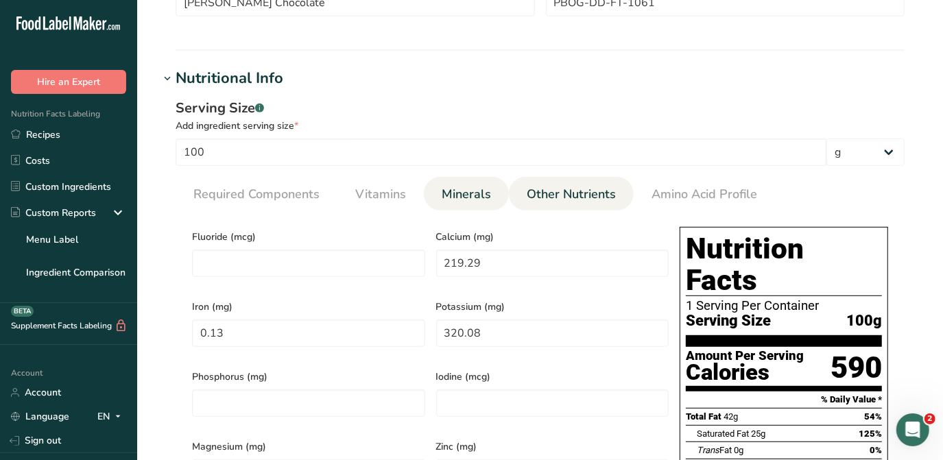
click at [532, 191] on span "Other Nutrients" at bounding box center [571, 194] width 89 height 19
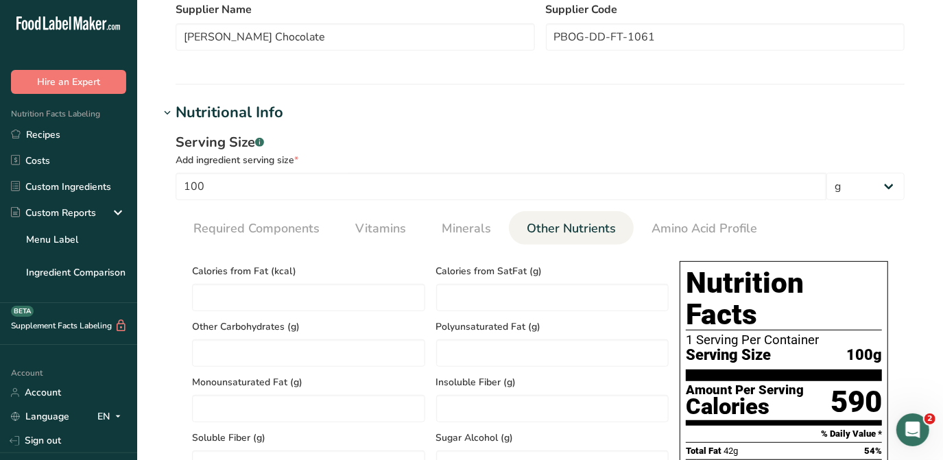
scroll to position [374, 0]
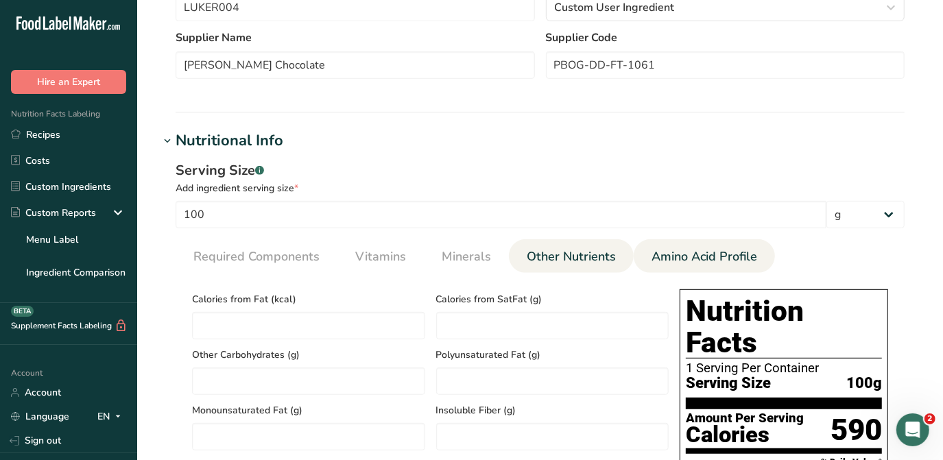
click at [727, 253] on span "Amino Acid Profile" at bounding box center [704, 257] width 106 height 19
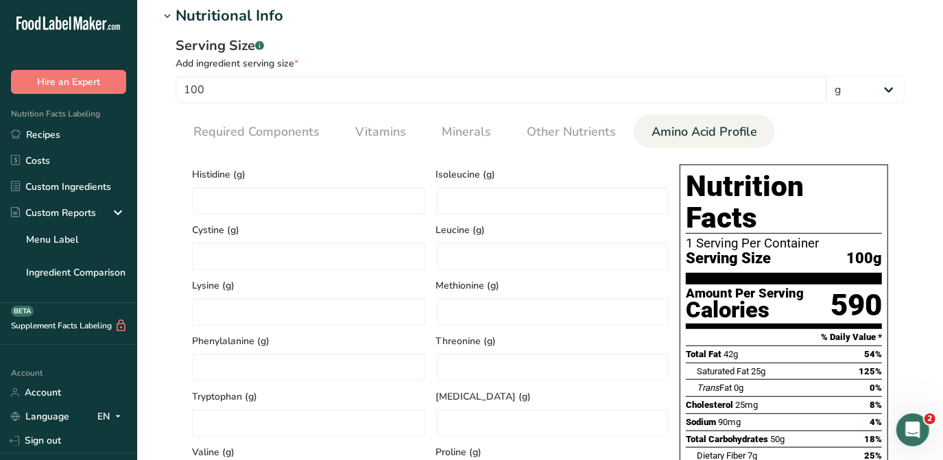
scroll to position [311, 0]
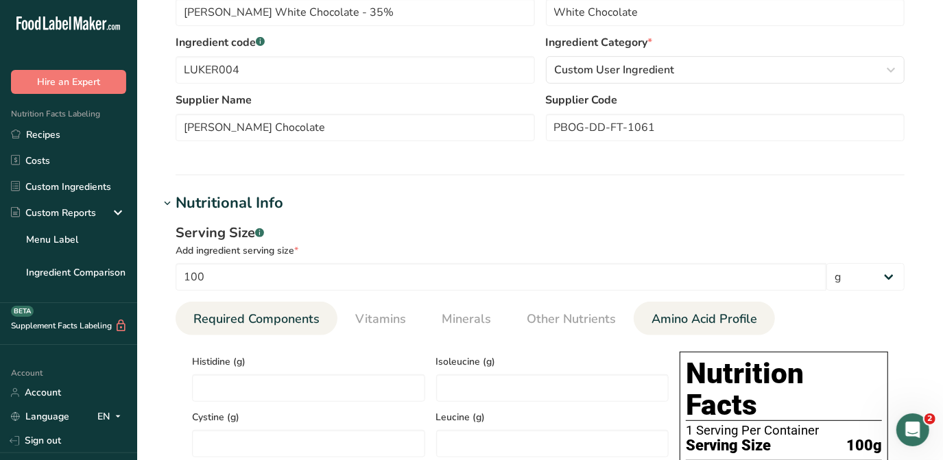
click at [276, 326] on span "Required Components" at bounding box center [256, 319] width 126 height 19
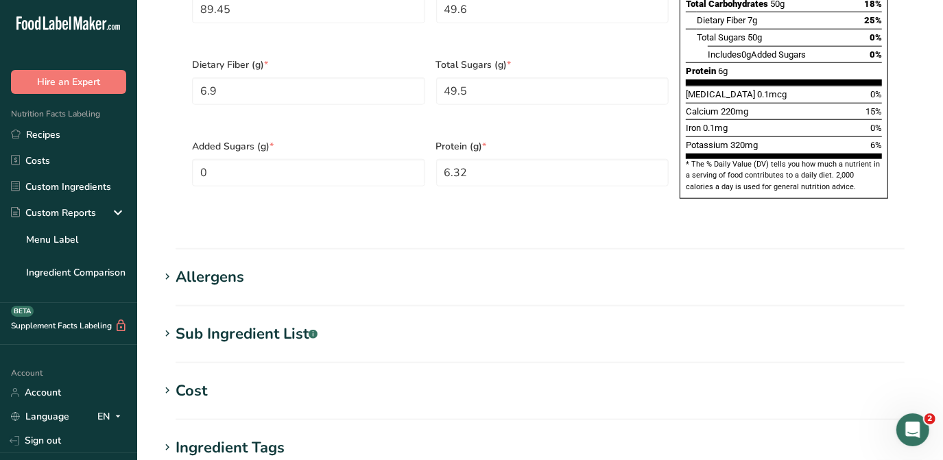
scroll to position [935, 0]
click at [243, 322] on div "Sub Ingredient List .a-a{fill:#347362;}.b-a{fill:#fff;}" at bounding box center [247, 333] width 142 height 23
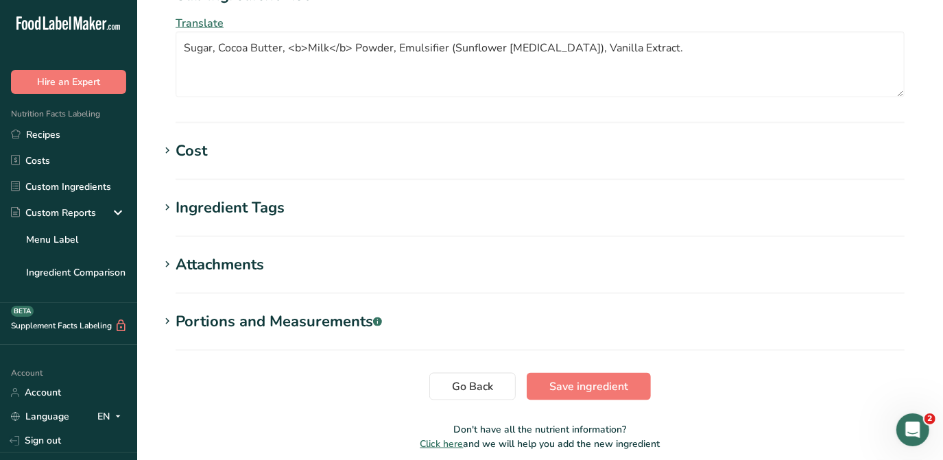
scroll to position [1293, 0]
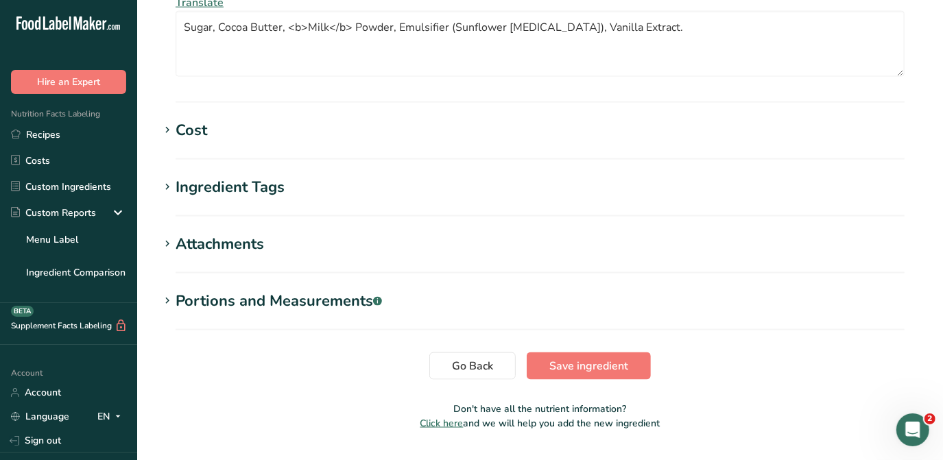
click at [287, 290] on div "Portions and Measurements .a-a{fill:#347362;}.b-a{fill:#fff;}" at bounding box center [279, 301] width 206 height 23
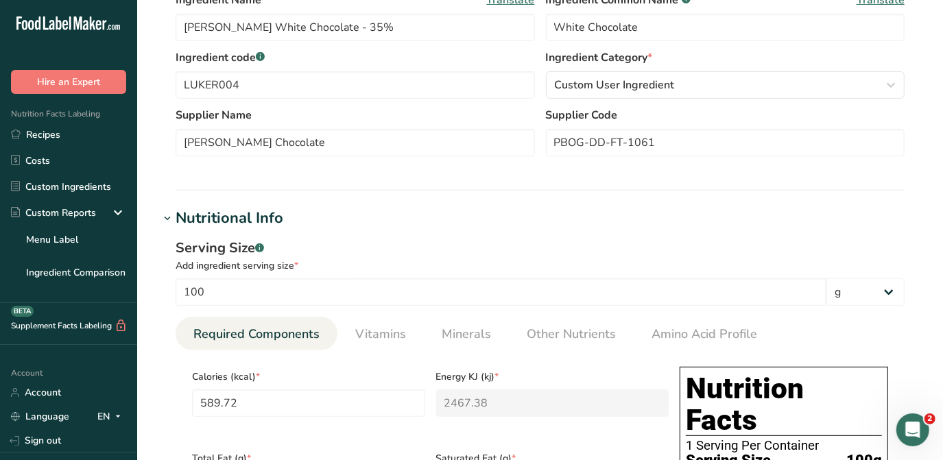
scroll to position [109, 0]
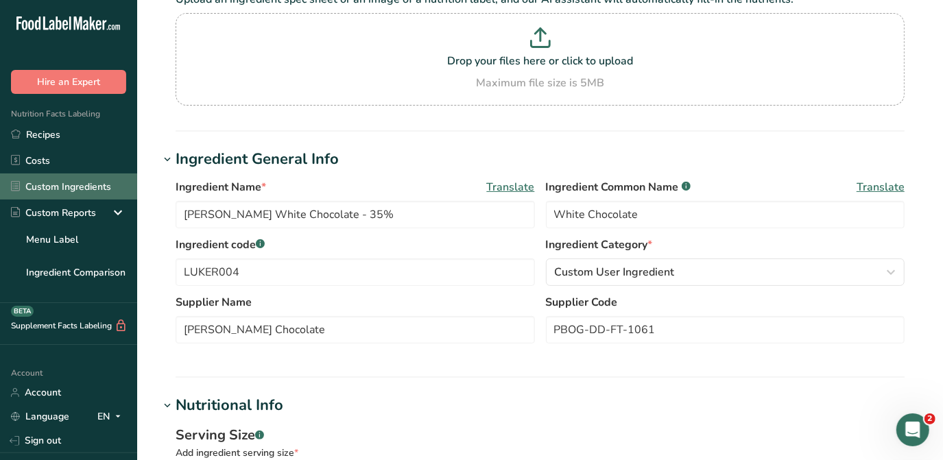
click at [73, 187] on link "Custom Ingredients" at bounding box center [68, 186] width 137 height 26
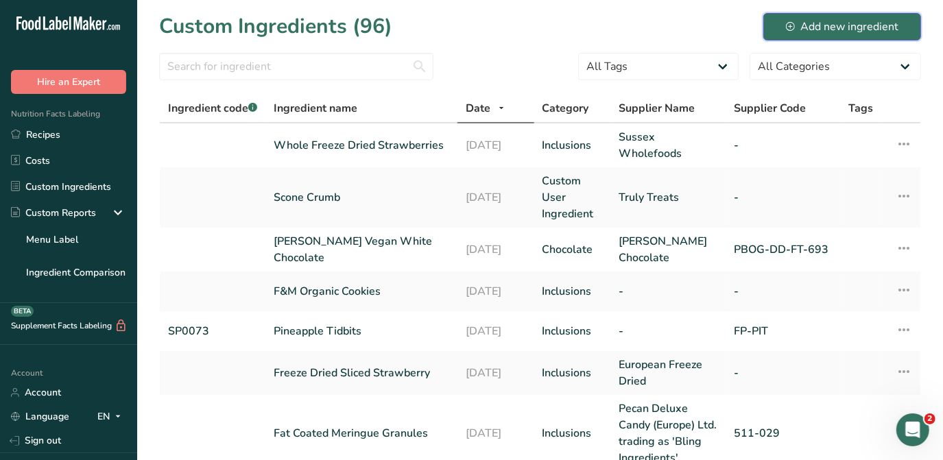
click at [853, 27] on div "Add new ingredient" at bounding box center [842, 27] width 112 height 16
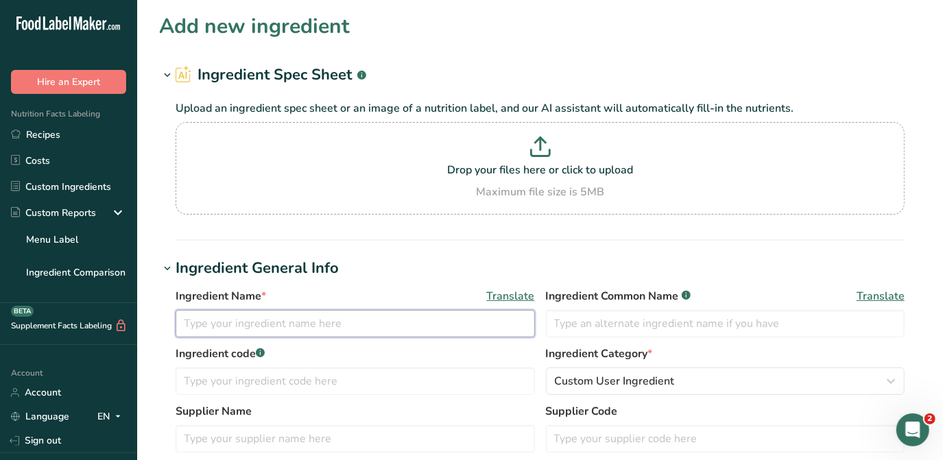
click at [204, 315] on input "text" at bounding box center [355, 323] width 359 height 27
type input "[PERSON_NAME] White Chocolate 19 08 25"
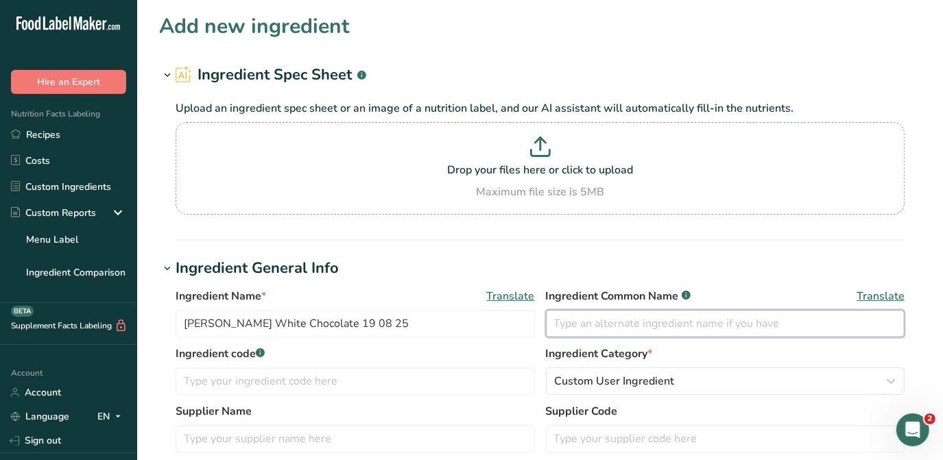
click at [603, 329] on input "text" at bounding box center [725, 323] width 359 height 27
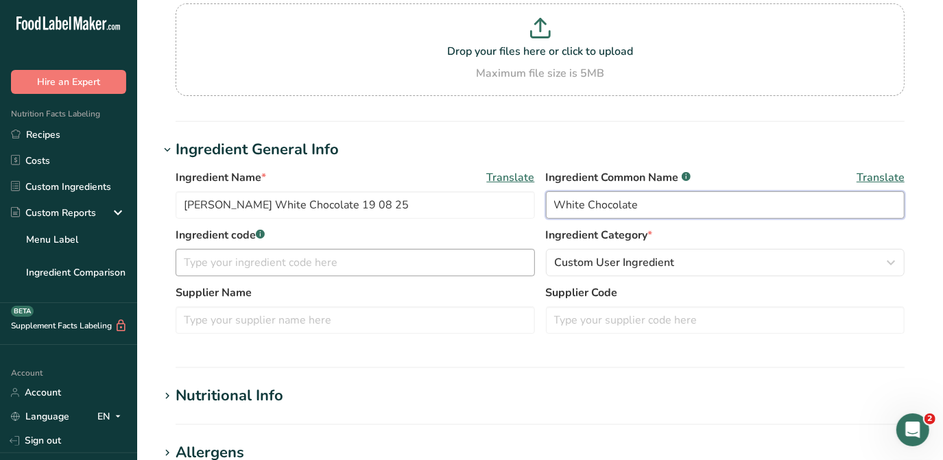
scroll to position [124, 0]
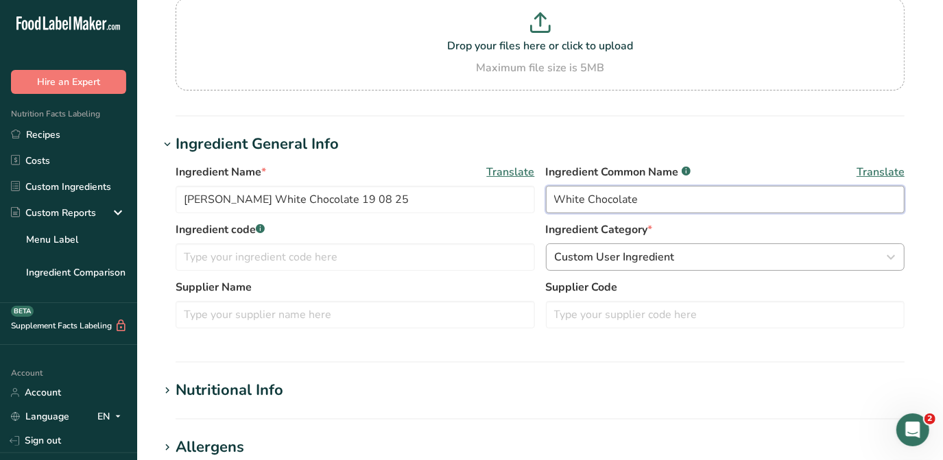
type input "White Chocolate"
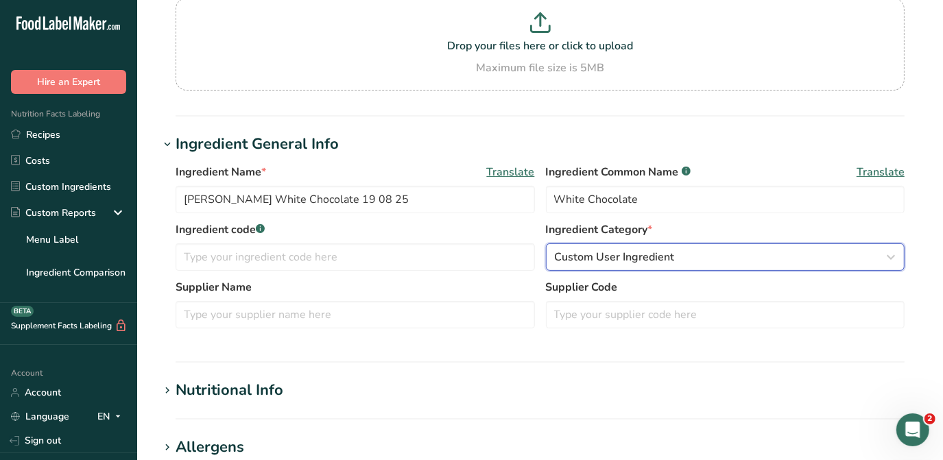
click at [660, 252] on span "Custom User Ingredient" at bounding box center [615, 257] width 120 height 16
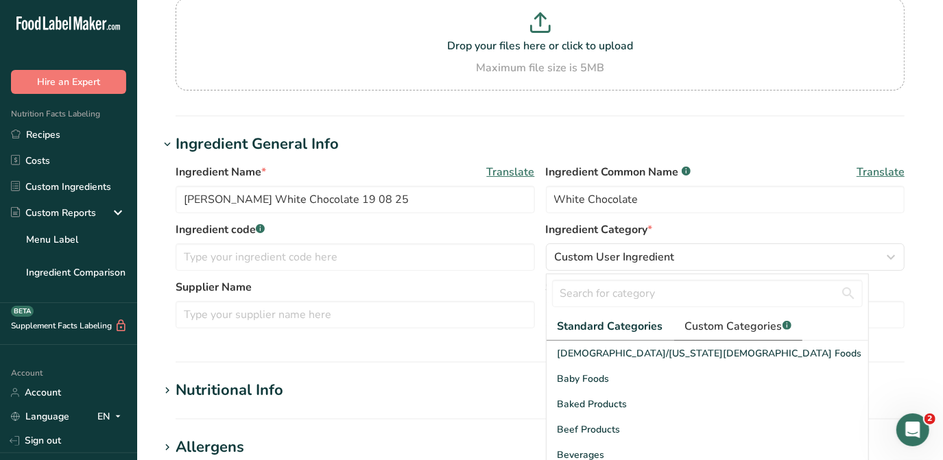
click at [732, 320] on span "Custom Categories .a-a{fill:#347362;}.b-a{fill:#fff;}" at bounding box center [738, 326] width 106 height 16
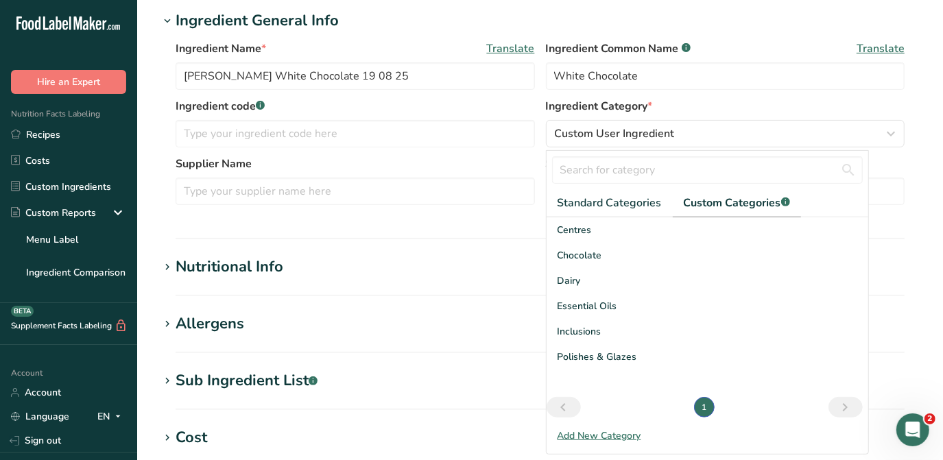
scroll to position [249, 0]
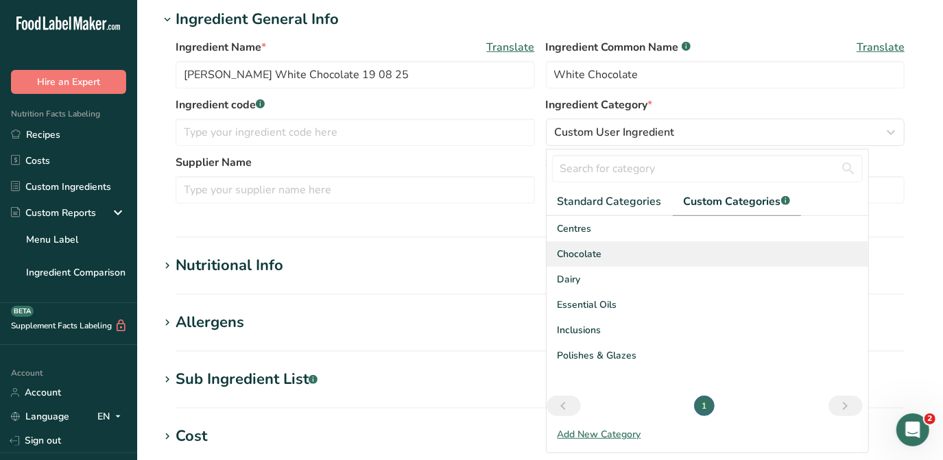
click at [600, 252] on span "Chocolate" at bounding box center [579, 254] width 45 height 14
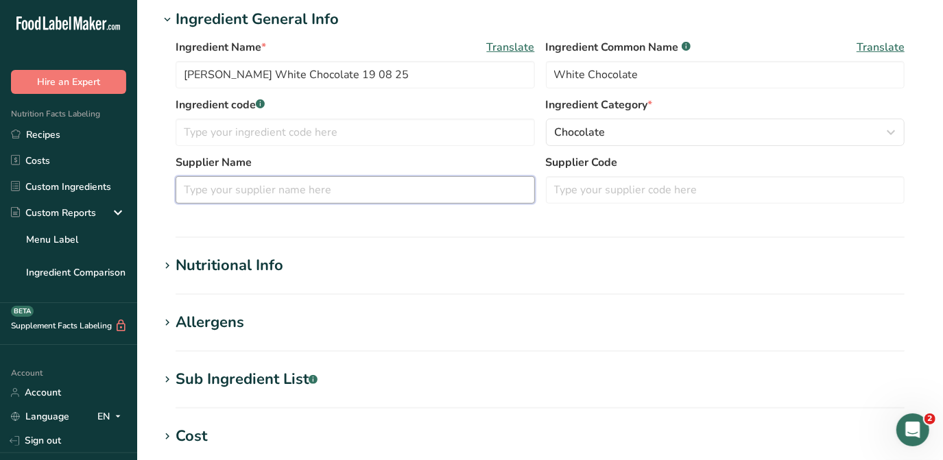
click at [229, 188] on input "text" at bounding box center [355, 189] width 359 height 27
type input "[PERSON_NAME] Chocolate"
click at [282, 269] on h1 "Nutritional Info" at bounding box center [540, 265] width 762 height 23
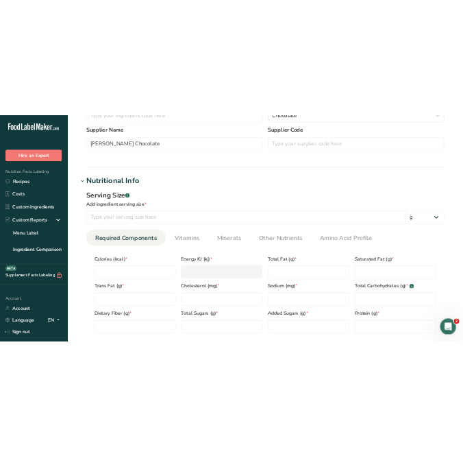
scroll to position [436, 0]
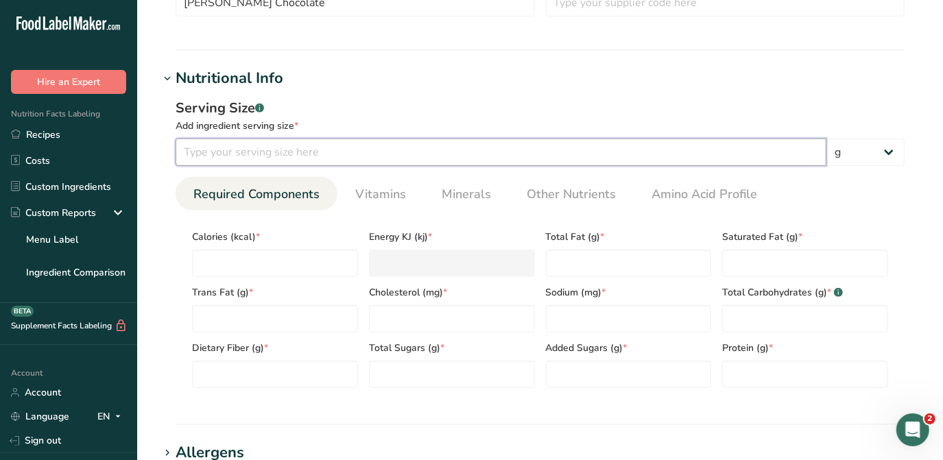
click at [238, 138] on input "number" at bounding box center [501, 151] width 651 height 27
type input "100"
click at [240, 262] on input "number" at bounding box center [275, 263] width 166 height 27
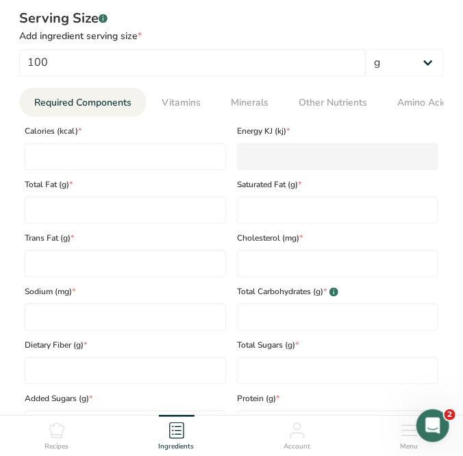
scroll to position [686, 0]
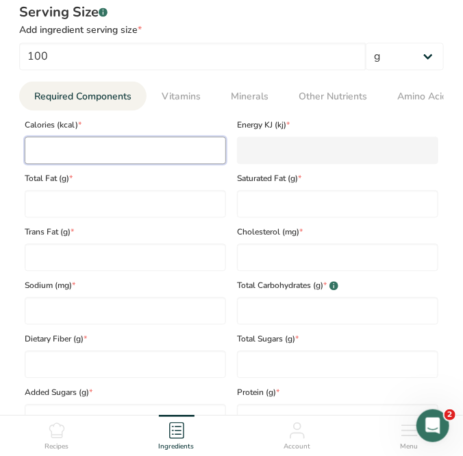
click at [64, 151] on input "number" at bounding box center [126, 149] width 202 height 27
type input "5"
type KJ "20.9"
type input "58"
type KJ "242.7"
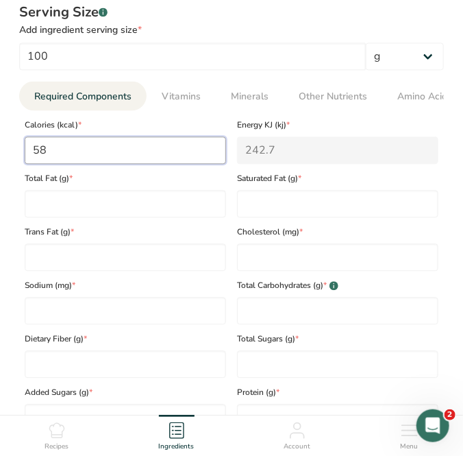
type input "589"
type KJ "2464.4"
type input "589.7"
type KJ "2467.3"
type input "589.72"
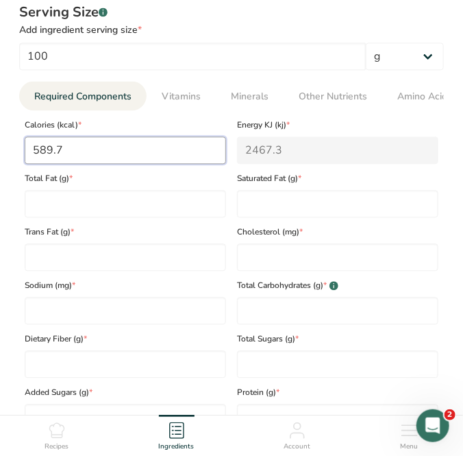
type KJ "2467.4"
type input "589.72"
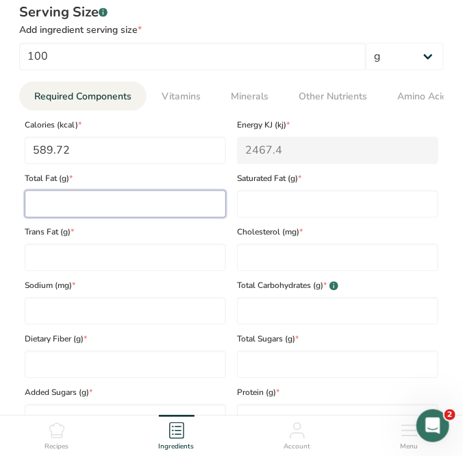
click at [69, 211] on Fat "number" at bounding box center [126, 203] width 202 height 27
type Fat "41.95"
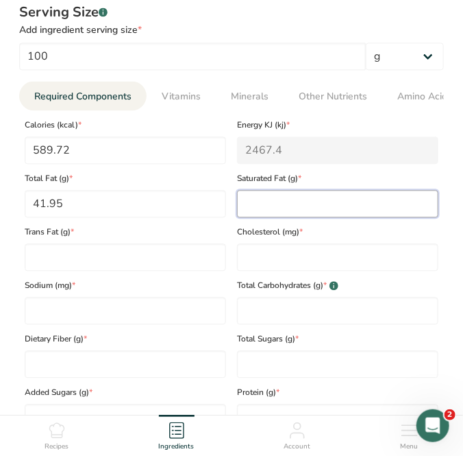
click at [252, 201] on Fat "number" at bounding box center [338, 203] width 202 height 27
type Fat "25.02"
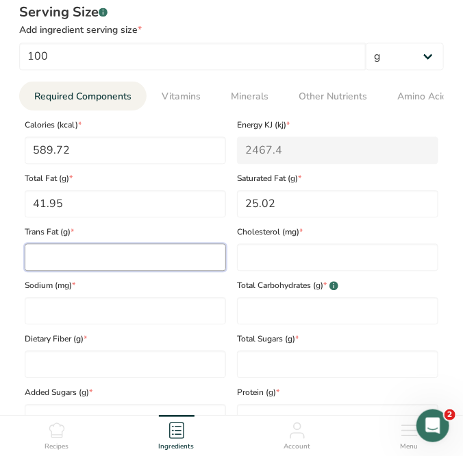
click at [49, 254] on Fat "number" at bounding box center [126, 256] width 202 height 27
type Fat "0.19"
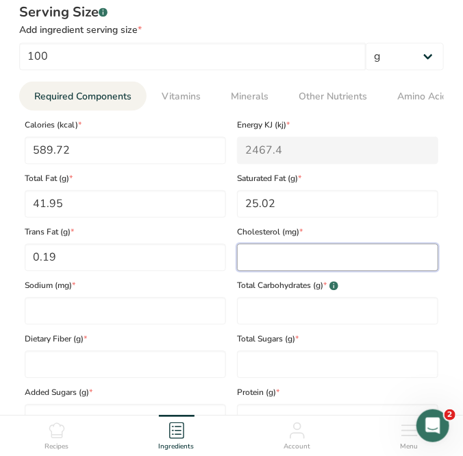
click at [255, 261] on input "number" at bounding box center [338, 256] width 202 height 27
type input "23.28"
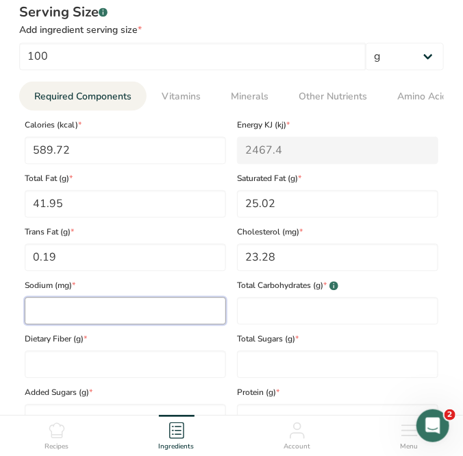
click at [111, 323] on input "number" at bounding box center [126, 310] width 202 height 27
click at [89, 307] on input "number" at bounding box center [126, 310] width 202 height 27
type input "89.45"
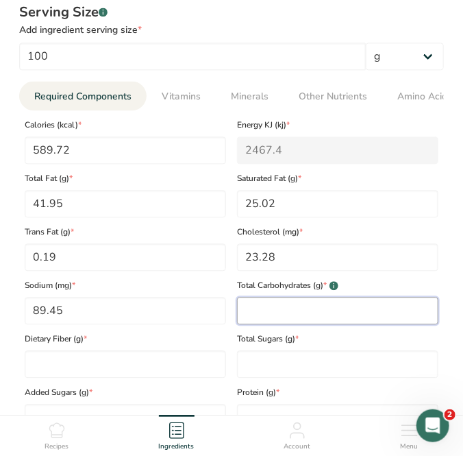
click at [254, 312] on Carbohydrates "number" at bounding box center [338, 310] width 202 height 27
click at [280, 314] on Carbohydrates "number" at bounding box center [338, 310] width 202 height 27
type Carbohydrates "49.6"
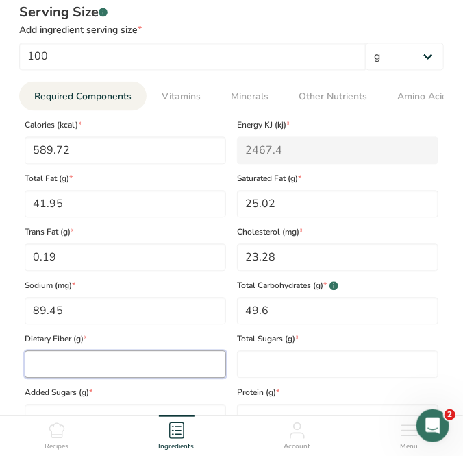
click at [63, 367] on Fiber "number" at bounding box center [126, 363] width 202 height 27
type Fiber "0"
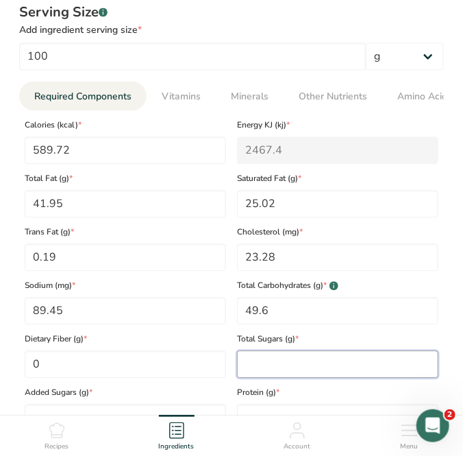
click at [278, 367] on Sugars "number" at bounding box center [338, 363] width 202 height 27
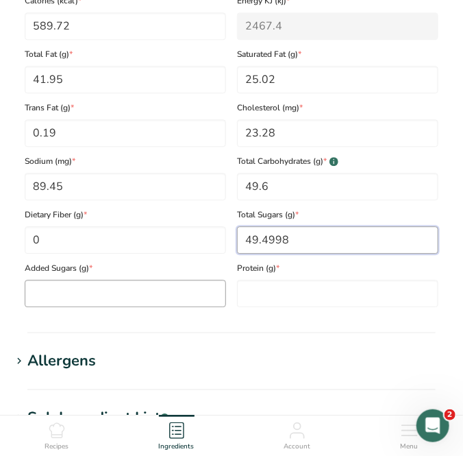
type Sugars "49.4998"
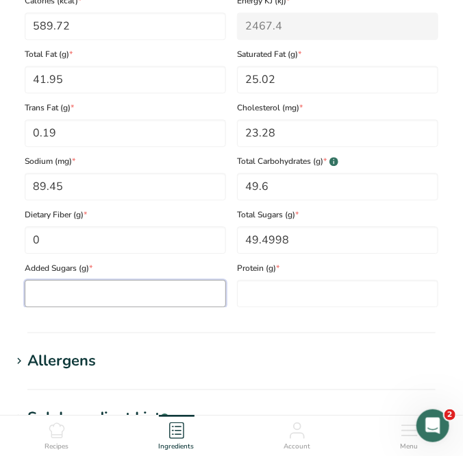
click at [97, 293] on Sugars "number" at bounding box center [126, 293] width 202 height 27
type Sugars "0"
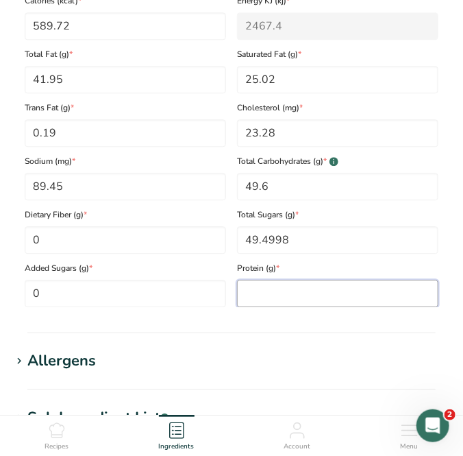
click at [256, 300] on input "number" at bounding box center [338, 293] width 202 height 27
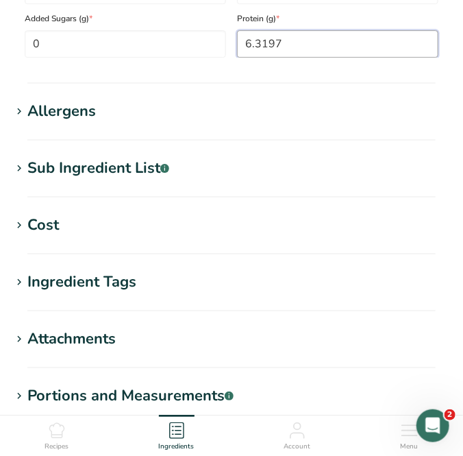
type input "6.3197"
click at [61, 112] on div "Allergens" at bounding box center [61, 111] width 69 height 23
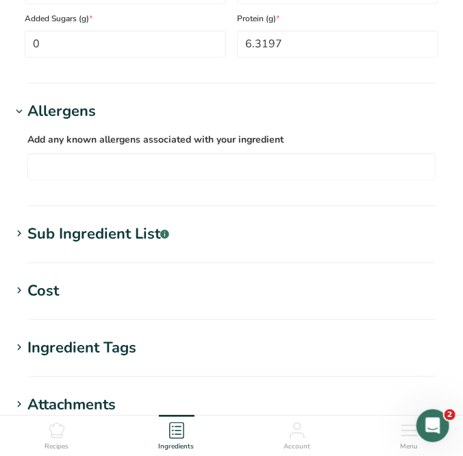
click at [101, 239] on div "Sub Ingredient List .a-a{fill:#347362;}.b-a{fill:#fff;}" at bounding box center [98, 234] width 142 height 23
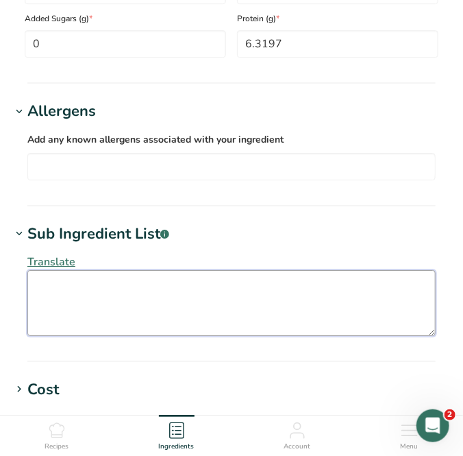
click at [99, 279] on textarea at bounding box center [231, 303] width 409 height 66
paste textarea "Sugar (40,35%), cocoa butter (35%), milk powder (24%), emulsifier (sunflower le…"
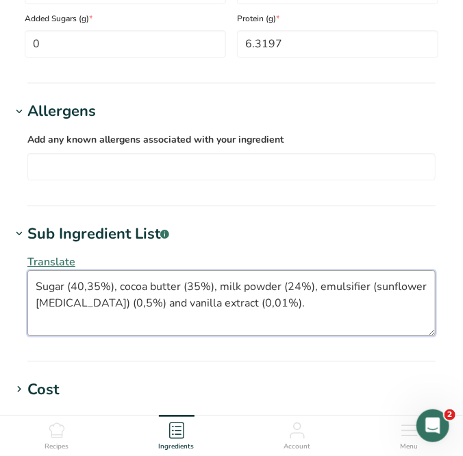
click at [112, 287] on textarea "Sugar (40,35%), cocoa butter (35%), milk powder (24%), emulsifier (sunflower le…" at bounding box center [231, 303] width 409 height 66
click at [209, 291] on textarea "Sugar, Cocoa Butter, <b>Milk</b> powder (24%), emulsifier (sunflower lecithin) …" at bounding box center [231, 303] width 409 height 66
click at [241, 287] on textarea "Sugar, Cocoa Butter, <b>Milk</b> Powder (24%), emulsifier (sunflower lecithin) …" at bounding box center [231, 303] width 409 height 66
click at [253, 285] on textarea "Sugar, Cocoa Butter, <b>Milk</b> Powder, emulsifier (sunflower lecithin) (0,5%)…" at bounding box center [231, 303] width 409 height 66
click at [307, 290] on textarea "Sugar, Cocoa Butter, <b>Milk</b> Powder, Emulsifier (sunflower lecithin) (0,5%)…" at bounding box center [231, 303] width 409 height 66
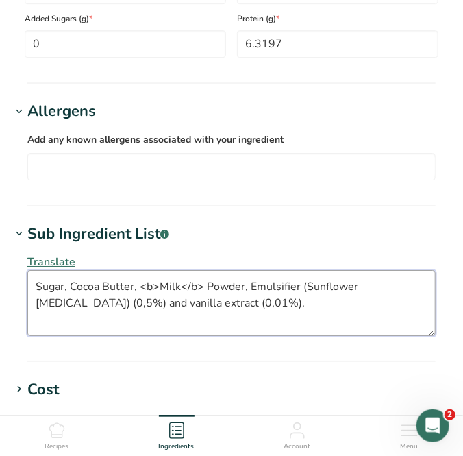
click at [358, 288] on textarea "Sugar, Cocoa Butter, <b>Milk</b> Powder, Emulsifier (Sunflower lecithin) (0,5%)…" at bounding box center [231, 303] width 409 height 66
click at [94, 303] on textarea "Sugar, Cocoa Butter, <b>Milk</b> Powder, Emulsifier (Sunflower Lecithin) (0,5%)…" at bounding box center [231, 303] width 409 height 66
click at [78, 306] on textarea "Sugar, Cocoa Butter, <b>Milk</b> Powder, Emulsifier (Sunflower Lecithin), Vanil…" at bounding box center [231, 303] width 409 height 66
click at [160, 306] on textarea "Sugar, Cocoa Butter, <b>Milk</b> Powder, Emulsifier (Sunflower Lecithin), Vanil…" at bounding box center [231, 303] width 409 height 66
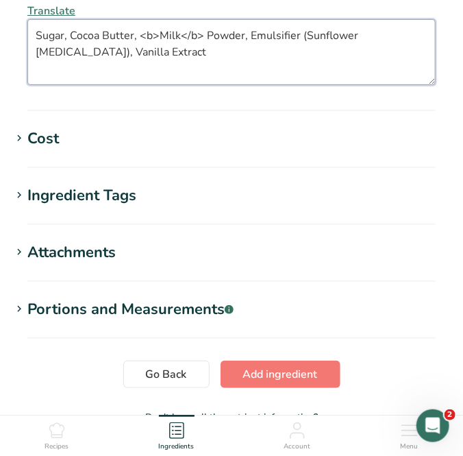
scroll to position [1402, 0]
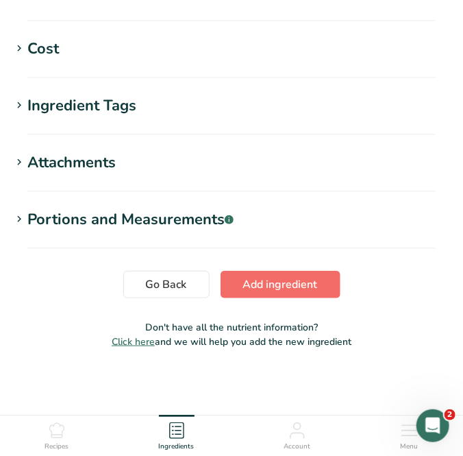
type textarea "Sugar, Cocoa Butter, <b>Milk</b> Powder, Emulsifier (Sunflower Lecithin), Vanil…"
click at [285, 287] on span "Add ingredient" at bounding box center [280, 284] width 75 height 16
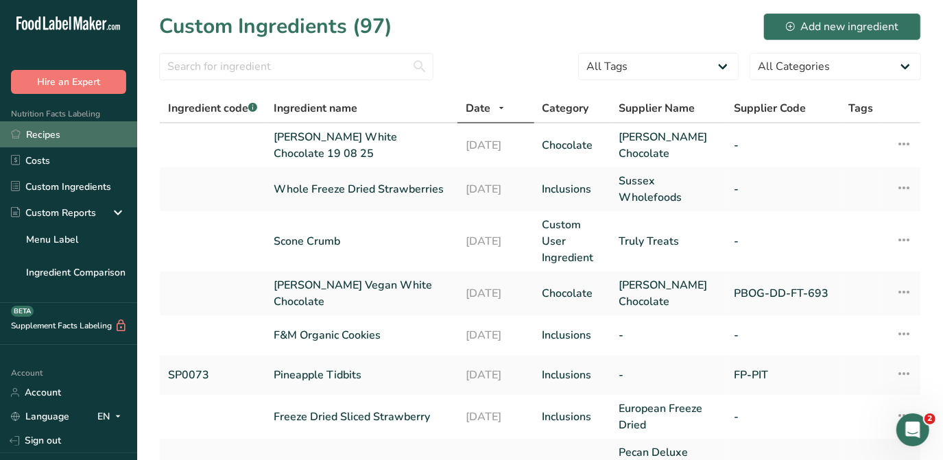
click at [38, 142] on link "Recipes" at bounding box center [68, 134] width 137 height 26
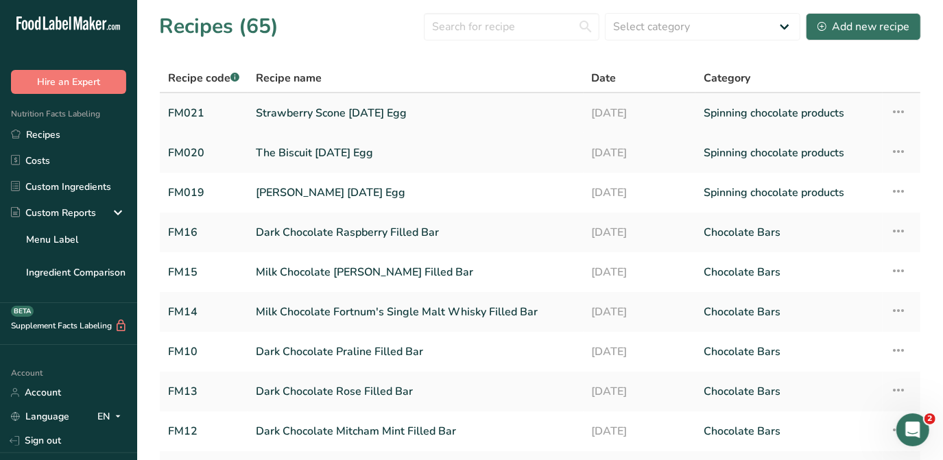
click at [330, 109] on link "Strawberry Scone [DATE] Egg" at bounding box center [416, 113] width 320 height 29
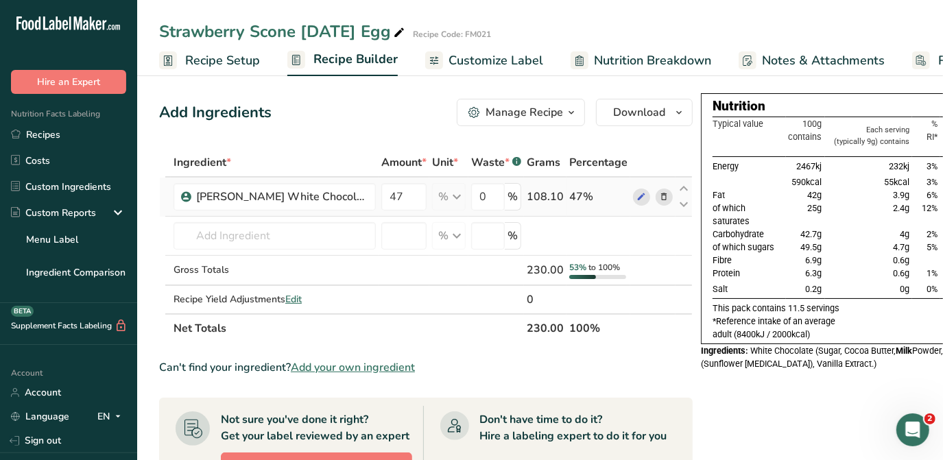
click at [660, 196] on icon at bounding box center [665, 197] width 10 height 14
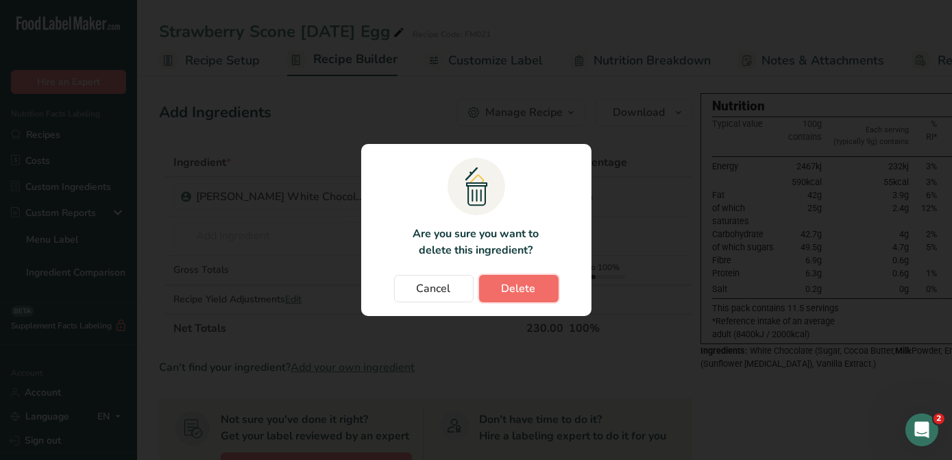
click at [539, 280] on button "Delete" at bounding box center [519, 288] width 80 height 27
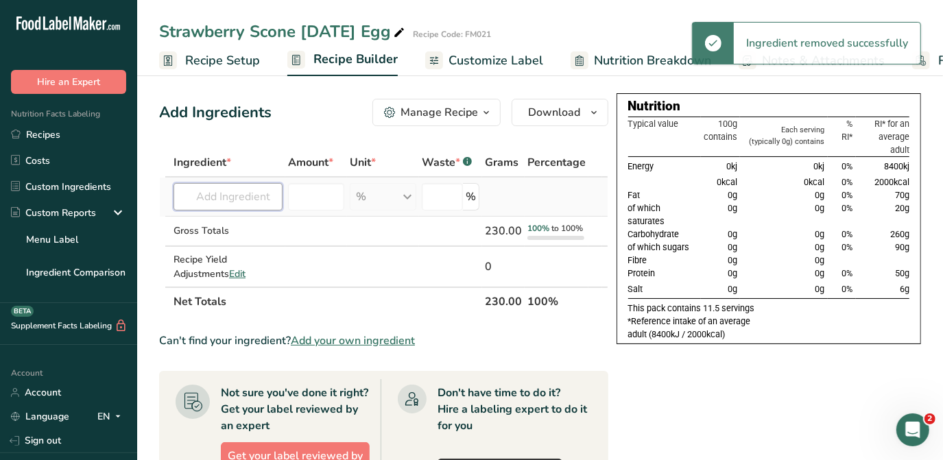
click at [217, 193] on input "text" at bounding box center [227, 196] width 109 height 27
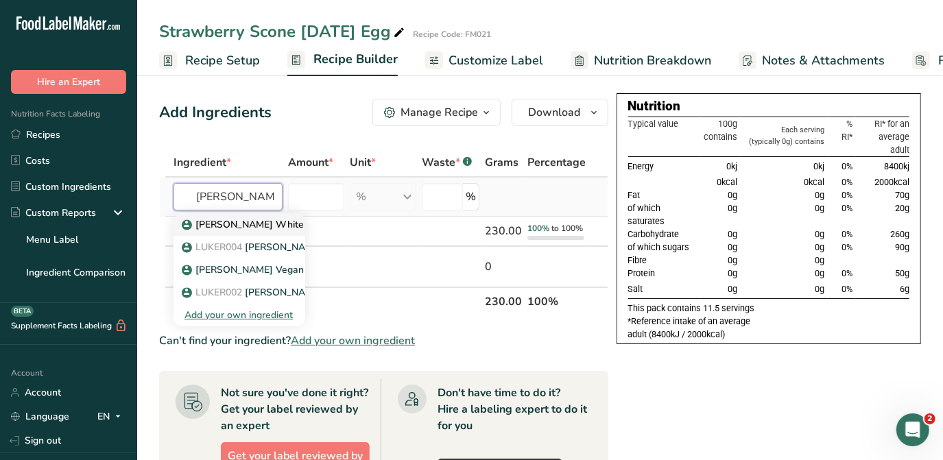
type input "luker white"
click at [272, 226] on p "Luker White Chocolate 19 08 25" at bounding box center [288, 224] width 208 height 14
type input "Luker White Chocolate 19 08 25"
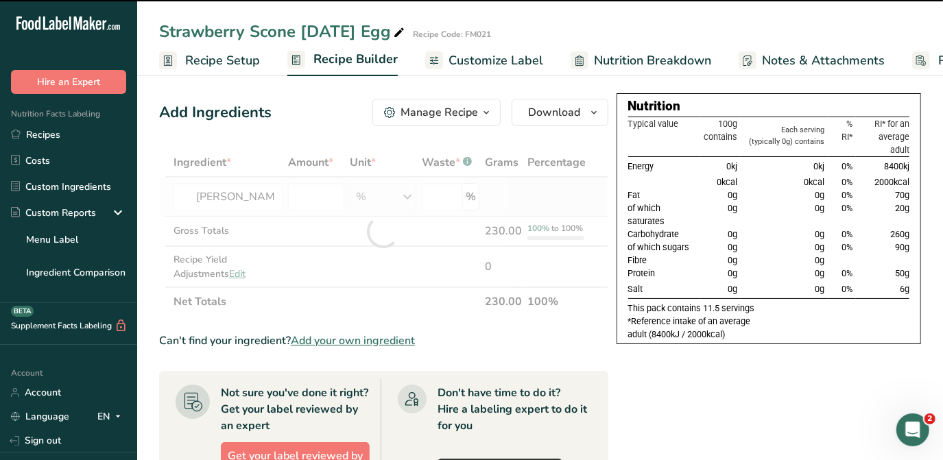
type input "0"
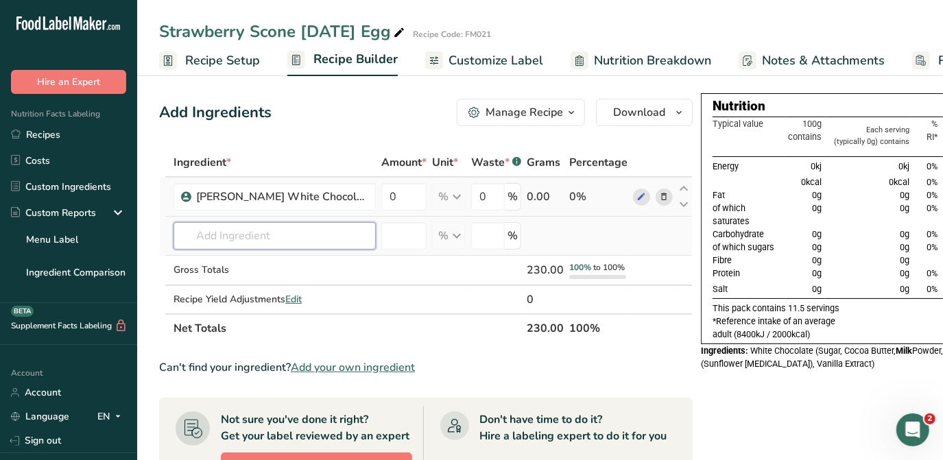
click at [281, 234] on input "text" at bounding box center [274, 235] width 202 height 27
click at [402, 196] on input "0" at bounding box center [403, 196] width 45 height 27
type input "47"
click at [293, 231] on div "Ingredient * Amount * Unit * Waste * .a-a{fill:#347362;}.b-a{fill:#fff;} Grams …" at bounding box center [425, 245] width 533 height 195
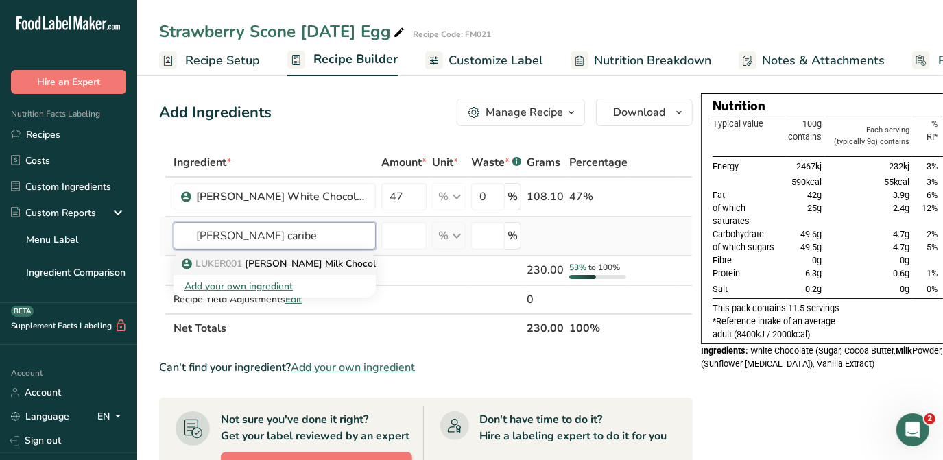
type input "luker caribe"
click at [305, 261] on p "LUKER001 Luker Milk Chocolate - Caribe - 45%" at bounding box center [356, 263] width 345 height 14
type input "Luker Milk Chocolate - Caribe - 45%"
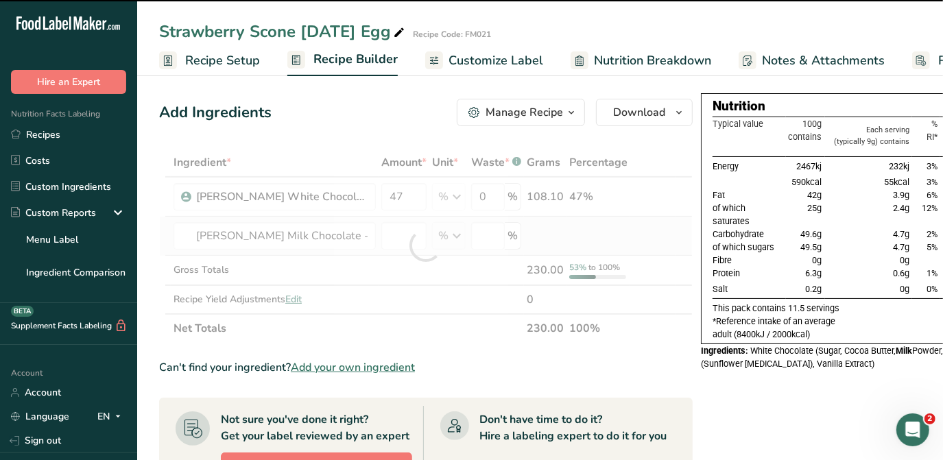
type input "0"
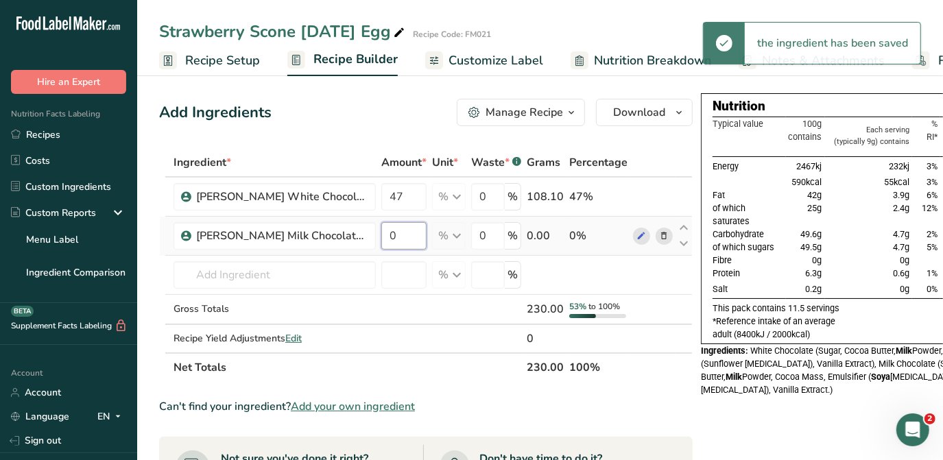
click at [407, 236] on input "0" at bounding box center [403, 235] width 45 height 27
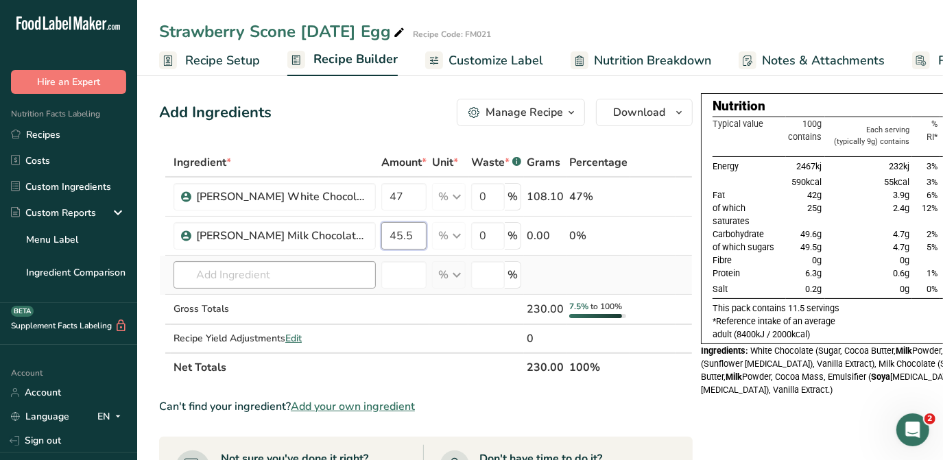
type input "45.5"
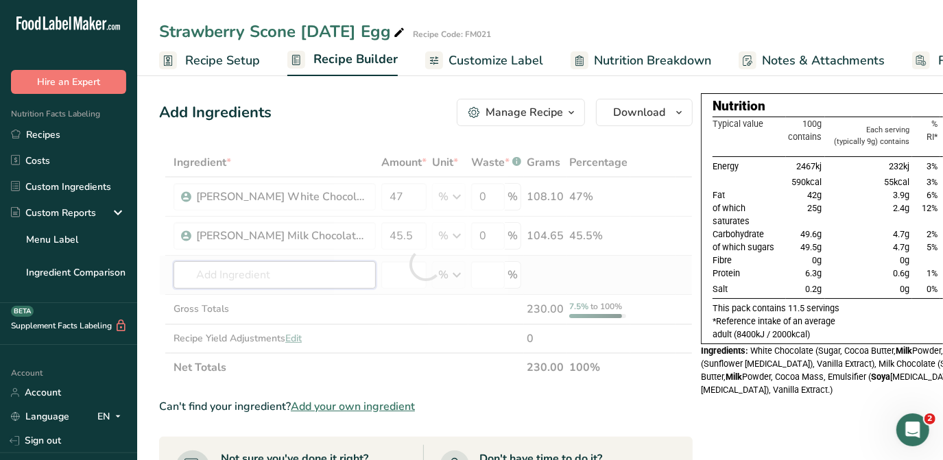
click at [285, 267] on div "Ingredient * Amount * Unit * Waste * .a-a{fill:#347362;}.b-a{fill:#fff;} Grams …" at bounding box center [425, 265] width 533 height 234
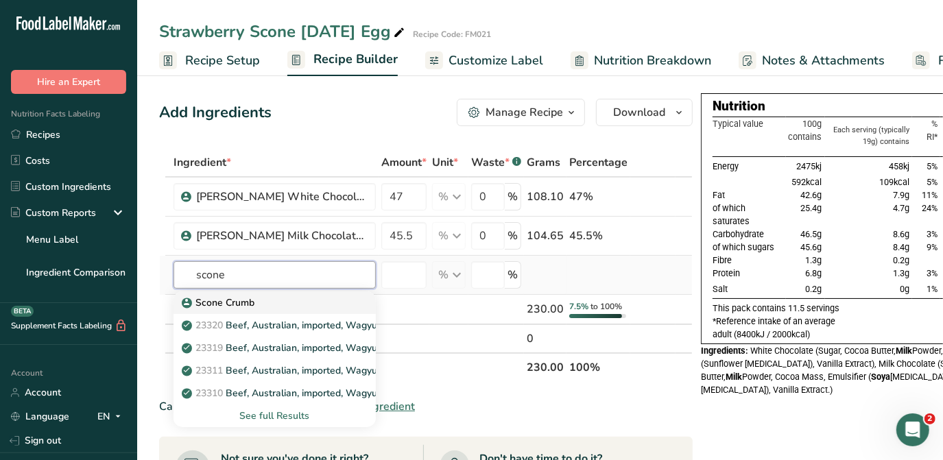
type input "scone"
click at [247, 300] on p "Scone Crumb" at bounding box center [219, 303] width 70 height 14
type input "Scone Crumb"
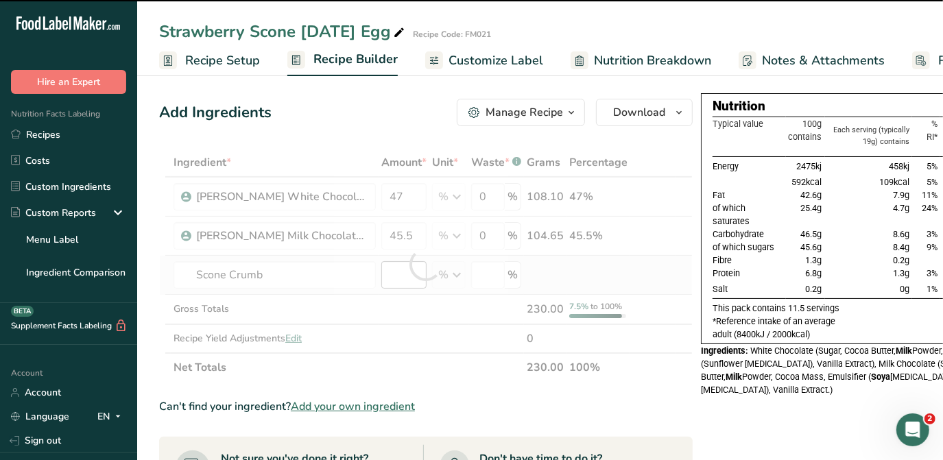
type input "0"
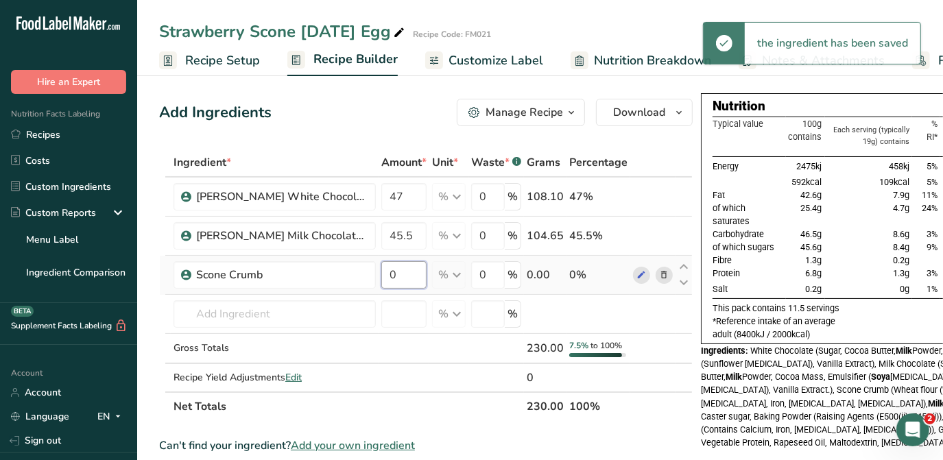
click at [405, 261] on input "0" at bounding box center [403, 274] width 45 height 27
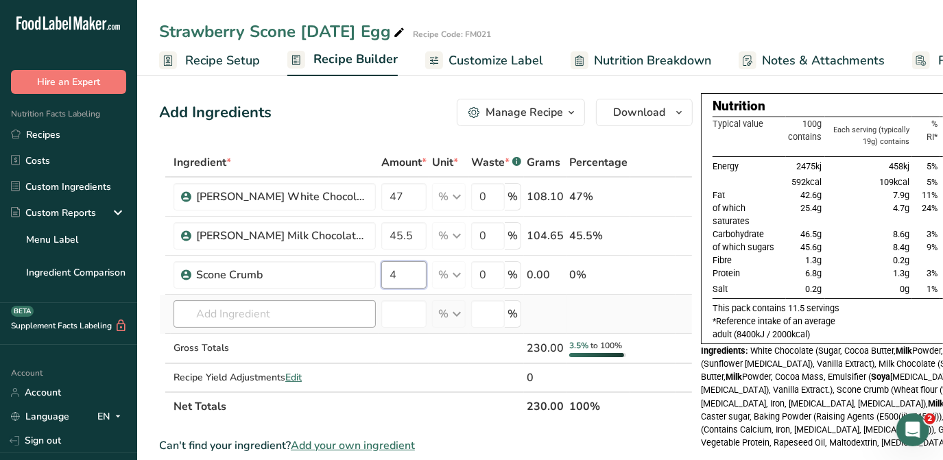
type input "4"
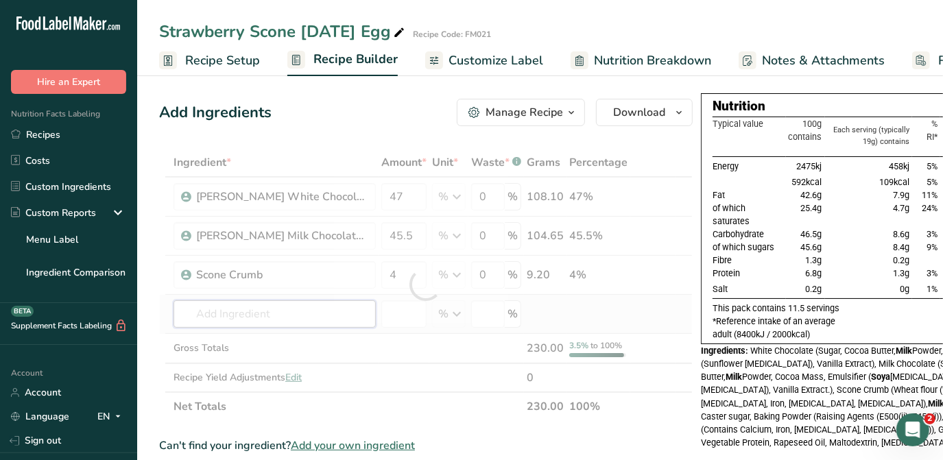
click at [221, 308] on div "Ingredient * Amount * Unit * Waste * .a-a{fill:#347362;}.b-a{fill:#fff;} Grams …" at bounding box center [425, 284] width 533 height 273
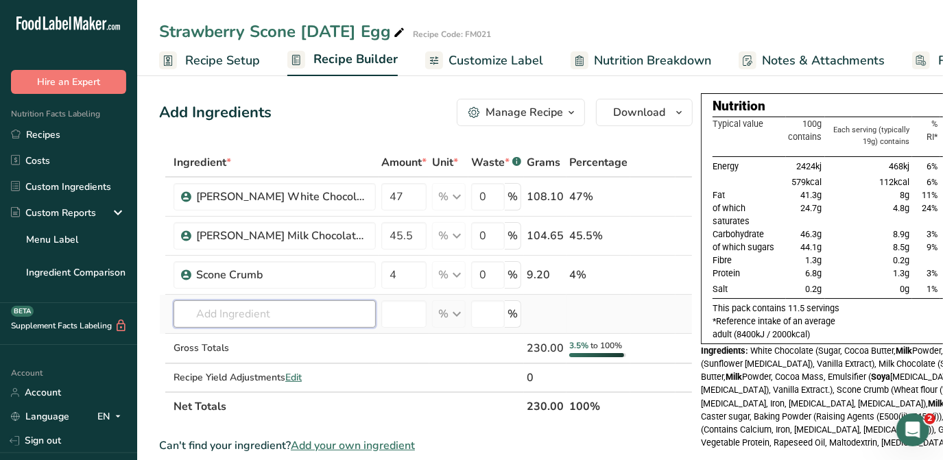
type input "S"
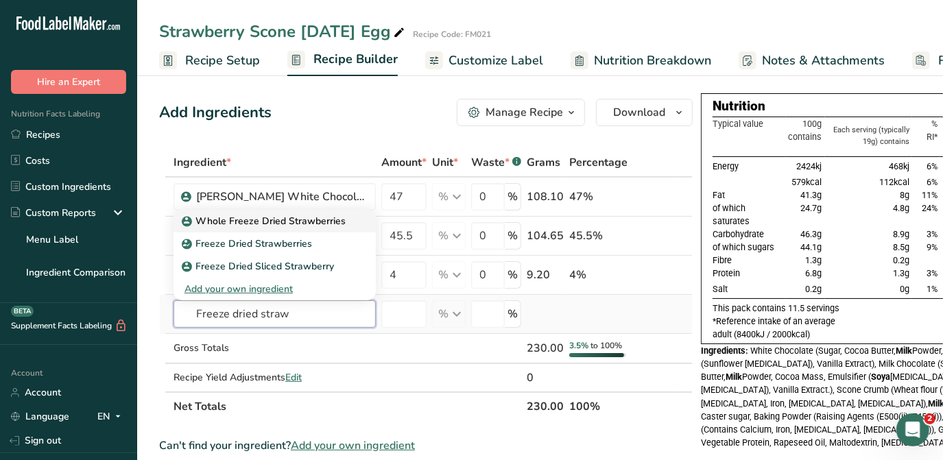
type input "Freeze dried straw"
click at [262, 220] on p "Whole Freeze Dried Strawberries" at bounding box center [264, 221] width 161 height 14
type input "Whole Freeze Dried Strawberries"
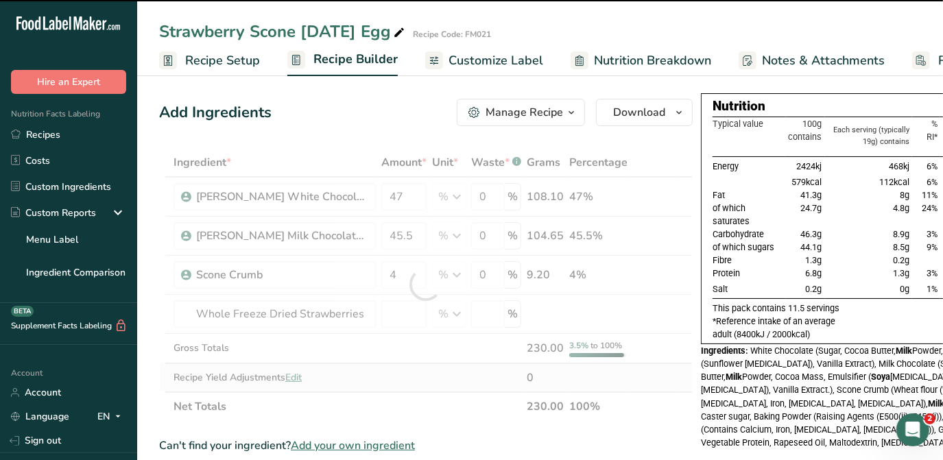
type input "0"
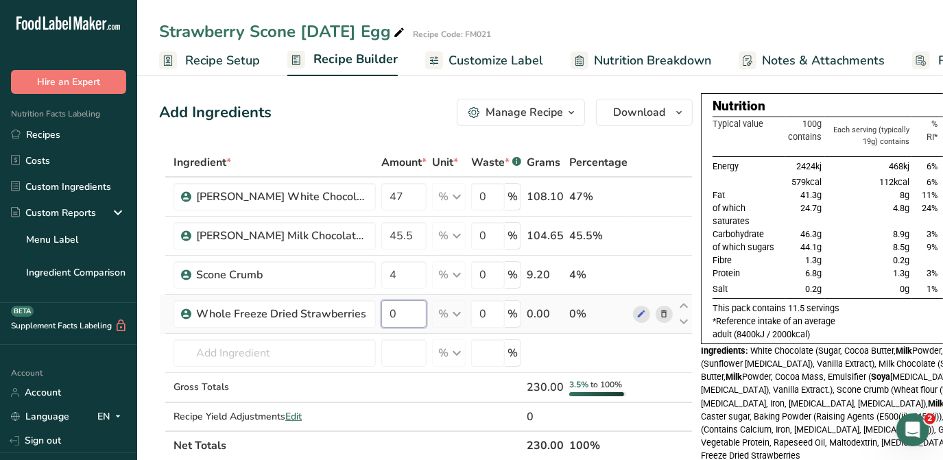
click at [406, 302] on input "0" at bounding box center [403, 313] width 45 height 27
type input "3.5"
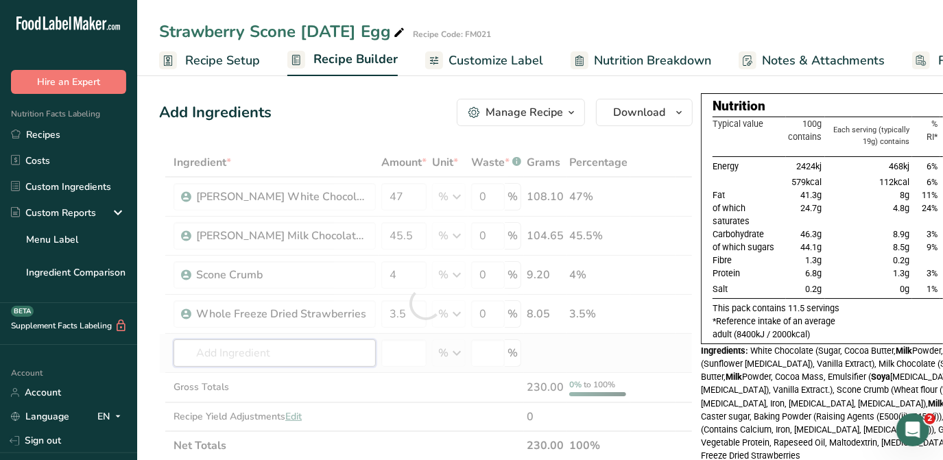
click at [217, 348] on div "Ingredient * Amount * Unit * Waste * .a-a{fill:#347362;}.b-a{fill:#fff;} Grams …" at bounding box center [425, 304] width 533 height 312
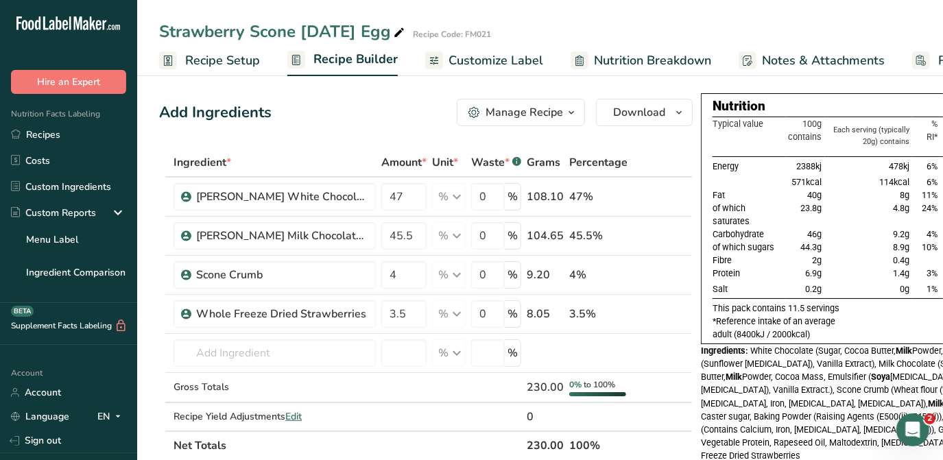
click at [471, 55] on span "Customize Label" at bounding box center [495, 60] width 95 height 19
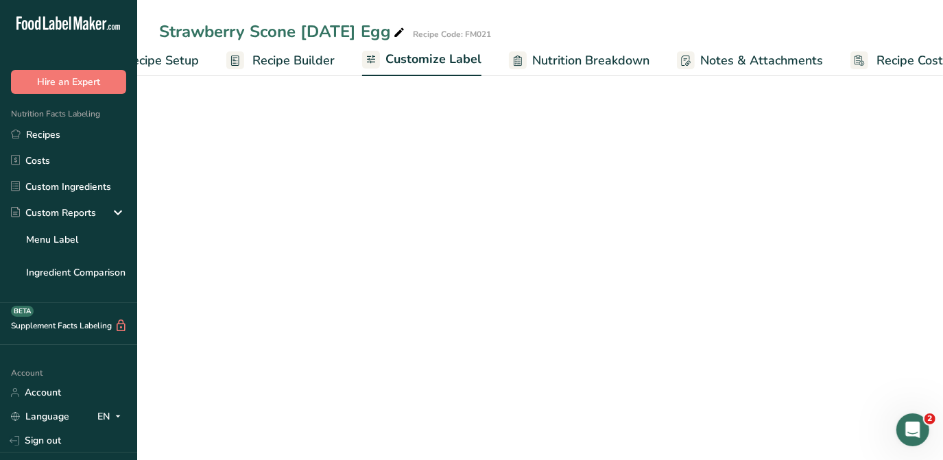
scroll to position [0, 100]
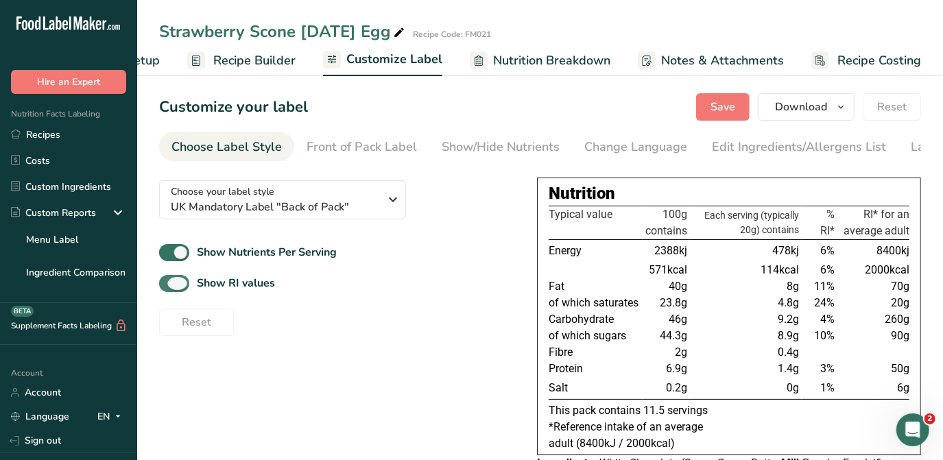
click at [177, 285] on span at bounding box center [174, 283] width 30 height 17
click at [168, 285] on input "Show RI values" at bounding box center [163, 283] width 9 height 9
checkbox input "false"
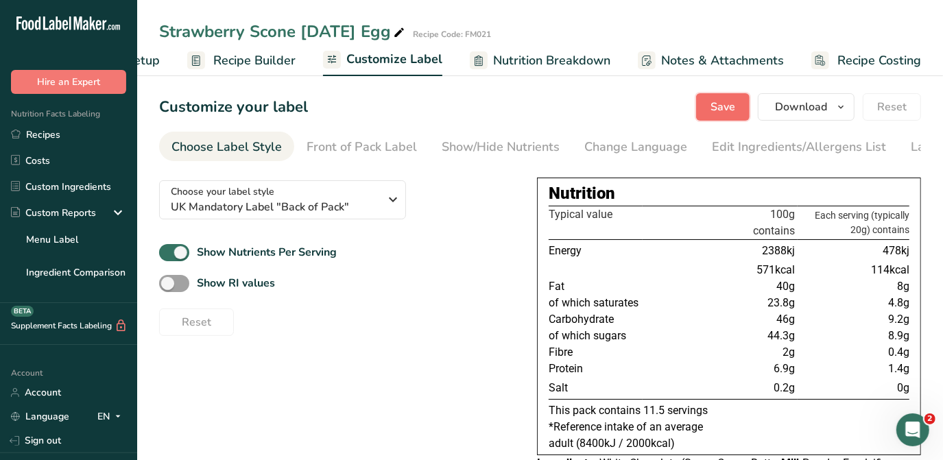
click at [719, 107] on span "Save" at bounding box center [722, 107] width 25 height 16
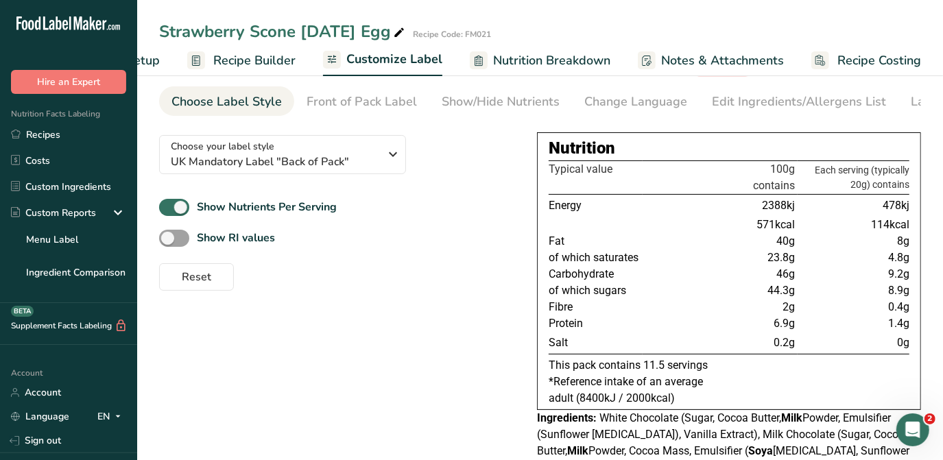
scroll to position [0, 0]
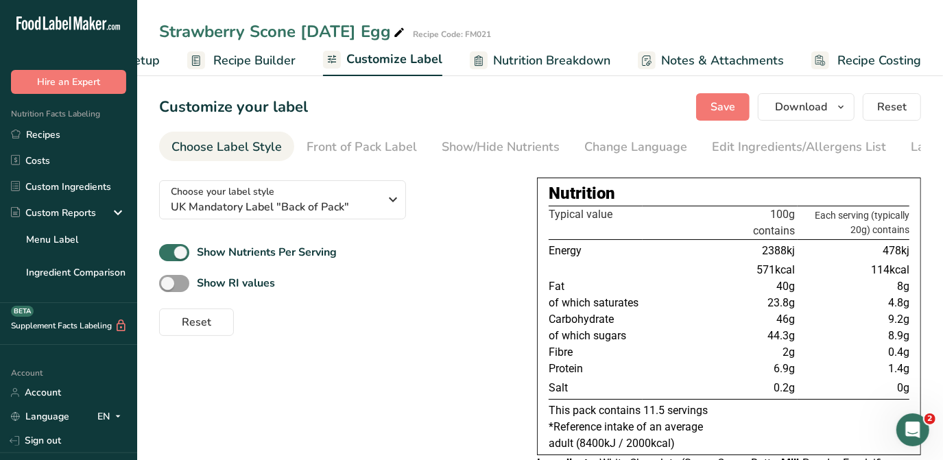
click at [568, 191] on div "Nutrition" at bounding box center [729, 193] width 361 height 25
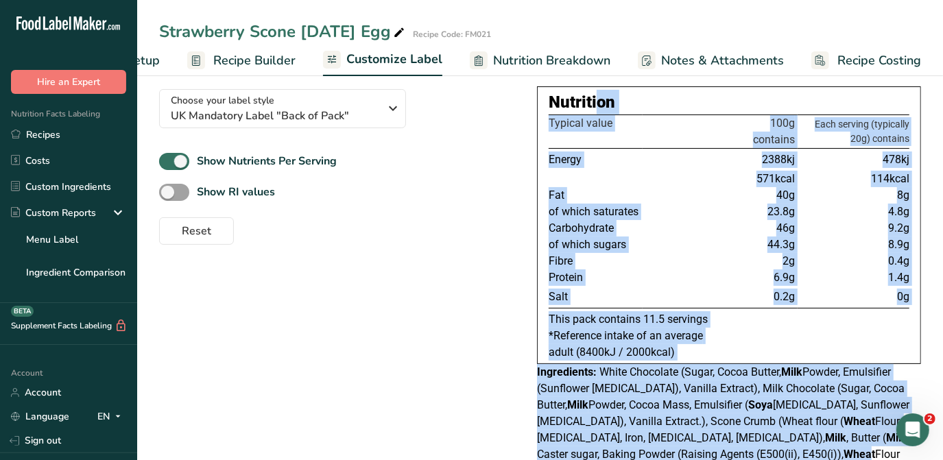
scroll to position [159, 0]
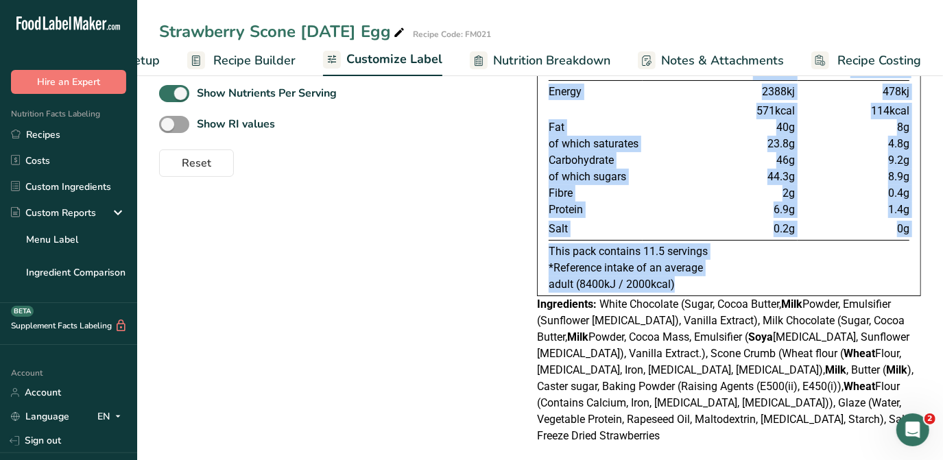
drag, startPoint x: 550, startPoint y: 195, endPoint x: 727, endPoint y: 285, distance: 198.7
click at [727, 285] on div "Nutrition Typical value 100g contains Each serving (typically 20g) contains Ene…" at bounding box center [729, 158] width 384 height 278
drag, startPoint x: 727, startPoint y: 285, endPoint x: 698, endPoint y: 298, distance: 31.6
click at [698, 298] on div "Ingredients: White Chocolate (Sugar, Cocoa Butter, Milk Powder, Emulsifier (Sun…" at bounding box center [729, 370] width 384 height 148
click at [725, 258] on p "This pack contains 11.5 servings" at bounding box center [729, 251] width 361 height 16
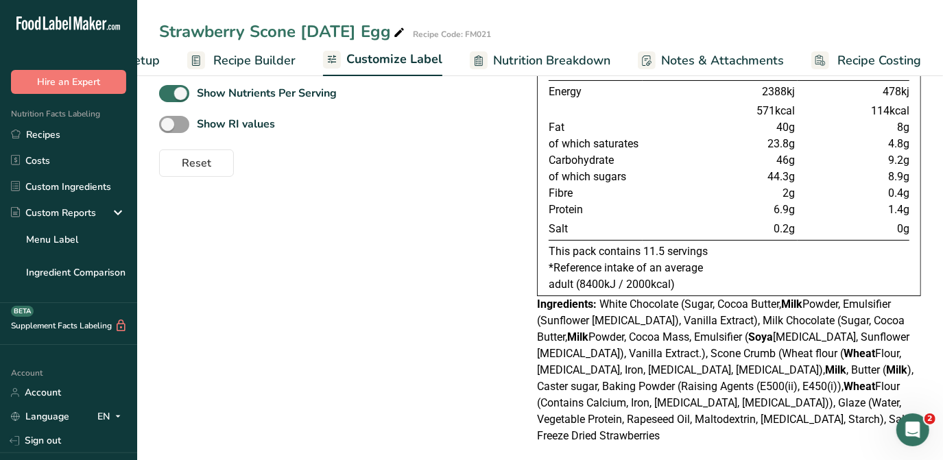
drag, startPoint x: 706, startPoint y: 254, endPoint x: 543, endPoint y: 56, distance: 256.2
click at [543, 56] on div "Strawberry Scone Easter Egg Recipe Code: FM021 Recipe Setup Recipe Builder Cust…" at bounding box center [540, 193] width 806 height 562
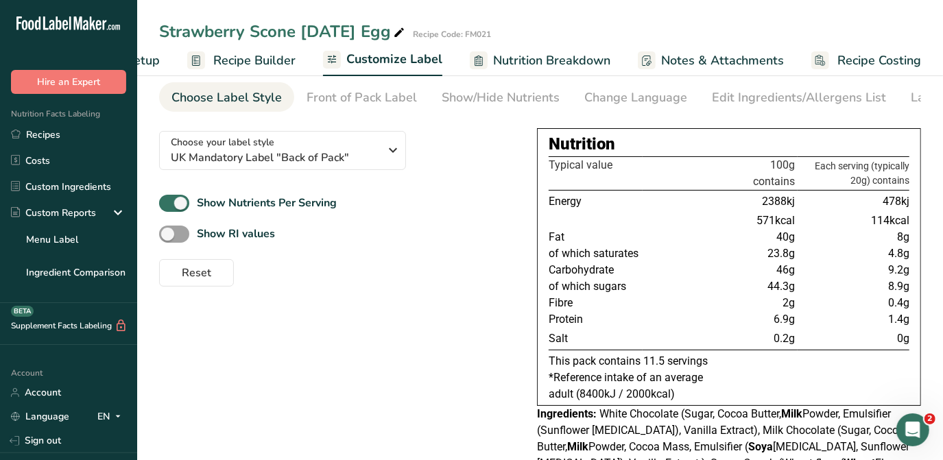
scroll to position [0, 0]
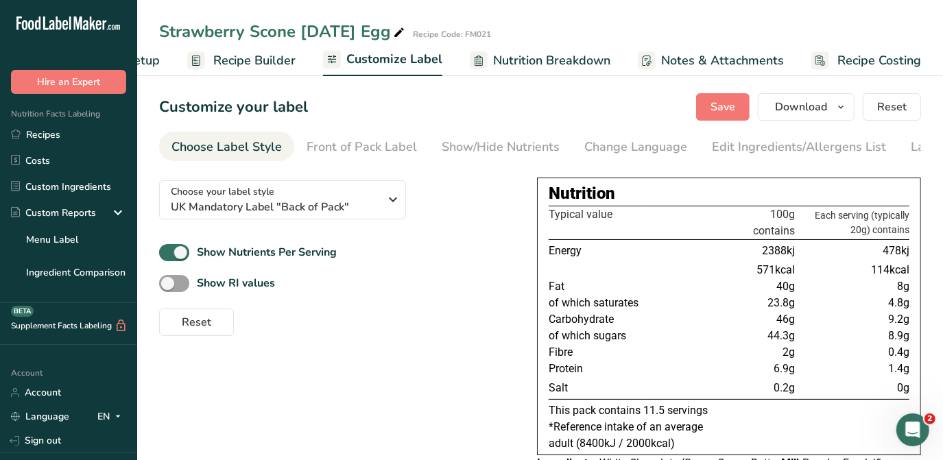
copy section "Customize your label Save Download Choose what to show on your downloaded label…"
click at [459, 350] on div "Choose your label style UK Mandatory Label "Back of Pack" USA (FDA) Standard FD…" at bounding box center [540, 390] width 762 height 442
click at [735, 110] on span "Save" at bounding box center [722, 107] width 25 height 16
click at [67, 132] on link "Recipes" at bounding box center [68, 134] width 137 height 26
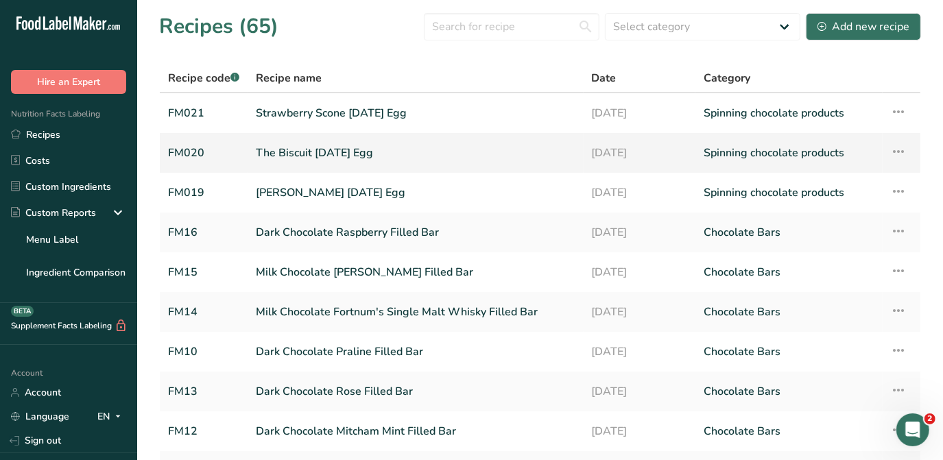
click at [354, 154] on link "The Biscuit Easter Egg" at bounding box center [416, 152] width 320 height 29
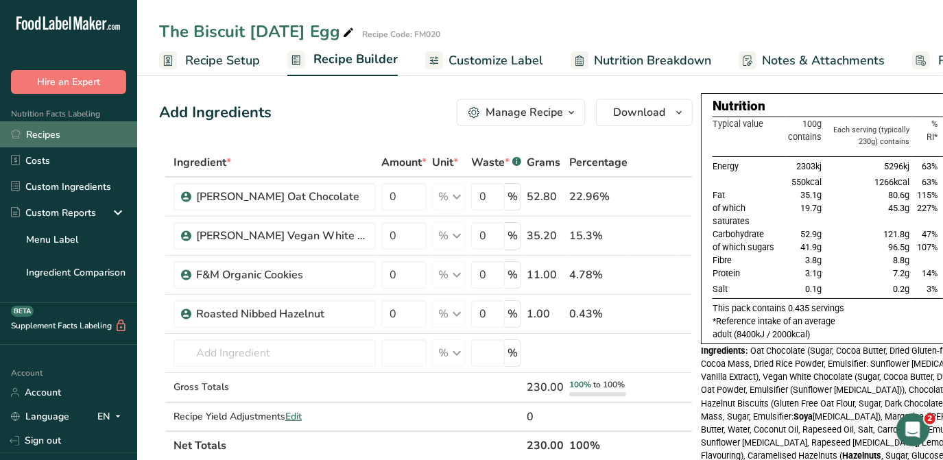
click at [60, 140] on link "Recipes" at bounding box center [68, 134] width 137 height 26
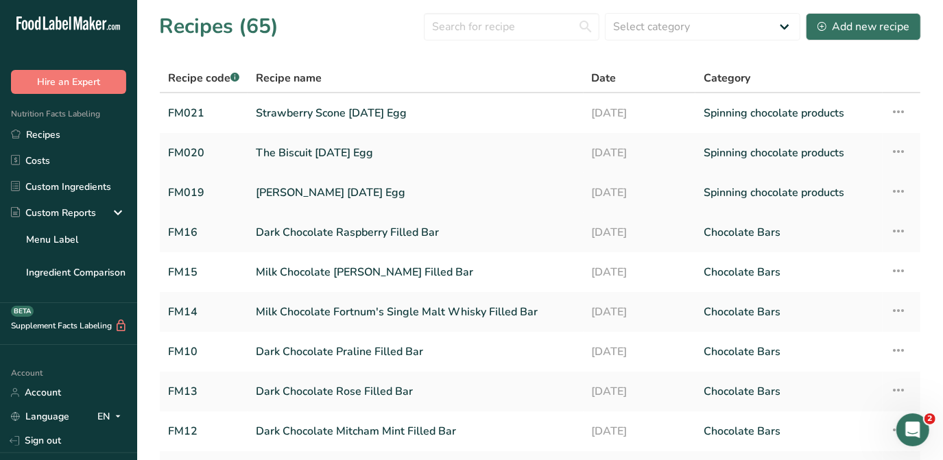
click at [321, 195] on link "Knickerbocker Easter Egg" at bounding box center [416, 192] width 320 height 29
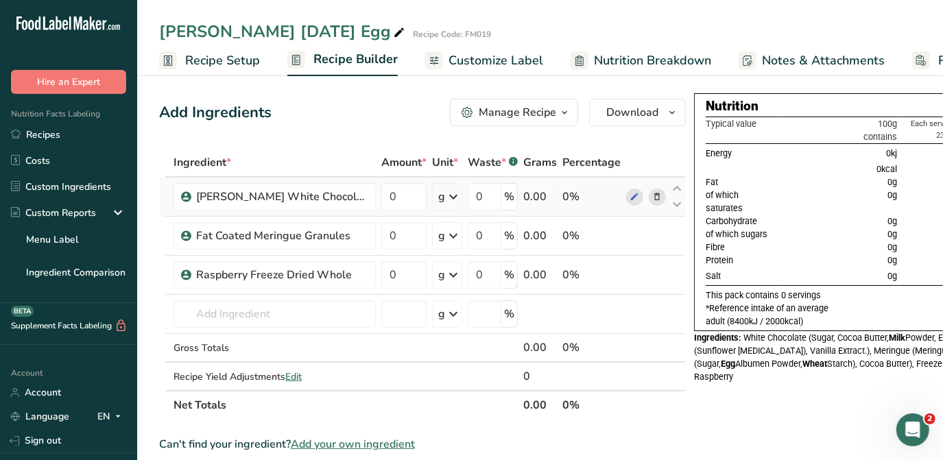
click at [649, 191] on span at bounding box center [657, 197] width 16 height 16
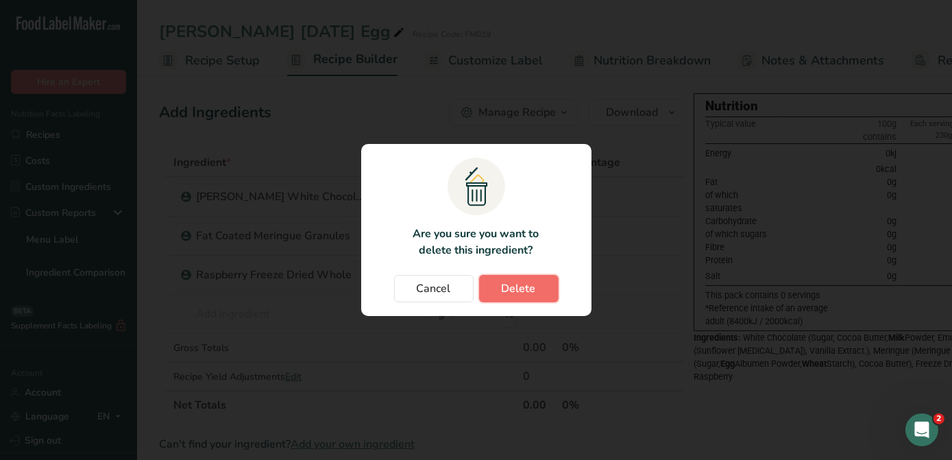
click at [548, 291] on button "Delete" at bounding box center [519, 288] width 80 height 27
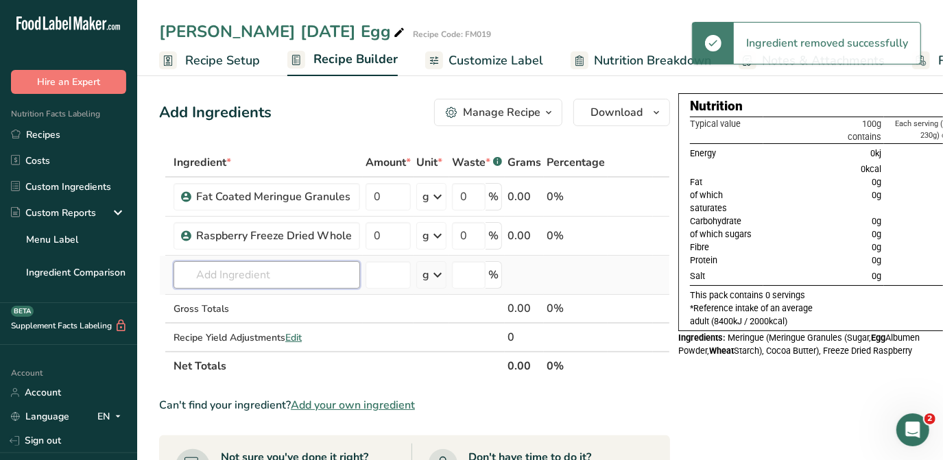
click at [274, 278] on input "text" at bounding box center [266, 274] width 186 height 27
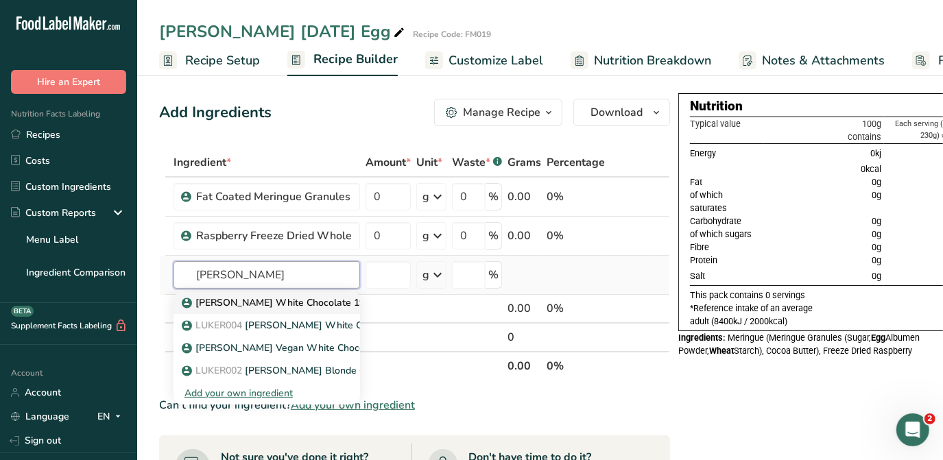
type input "Luker White"
click at [280, 302] on p "Luker White Chocolate 19 08 25" at bounding box center [288, 303] width 208 height 14
type input "Luker White Chocolate 19 08 25"
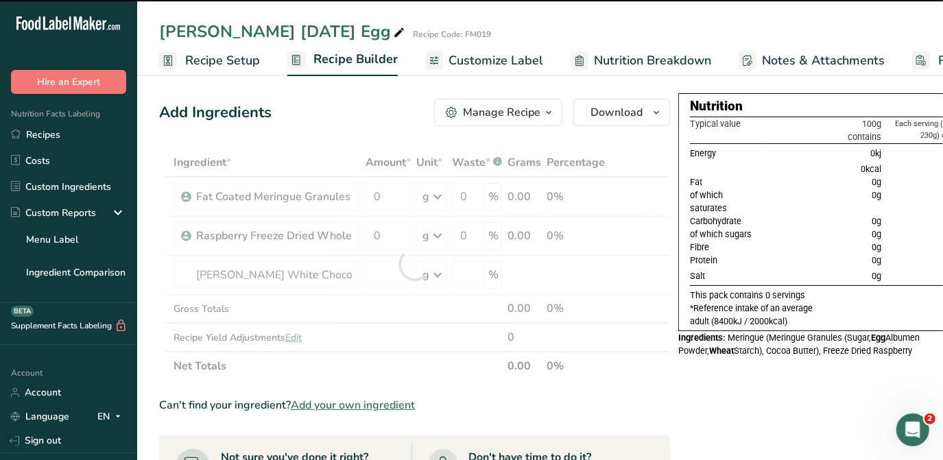
type input "0"
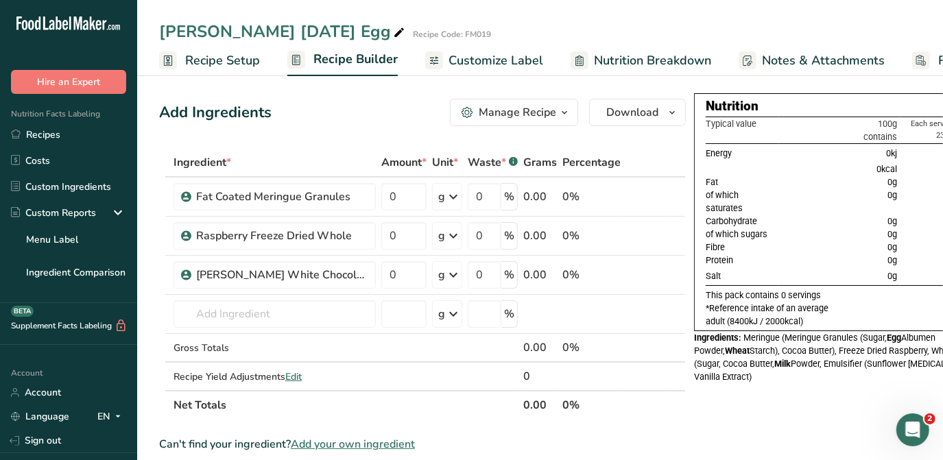
click at [503, 56] on span "Customize Label" at bounding box center [495, 60] width 95 height 19
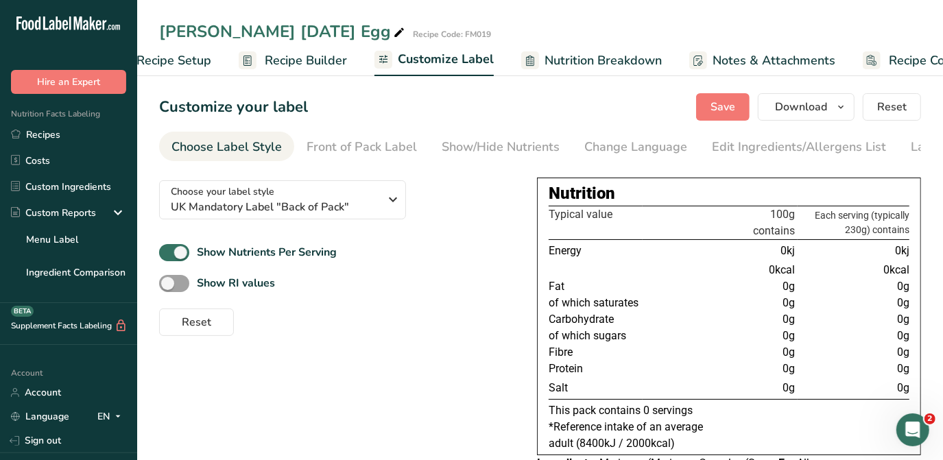
scroll to position [0, 100]
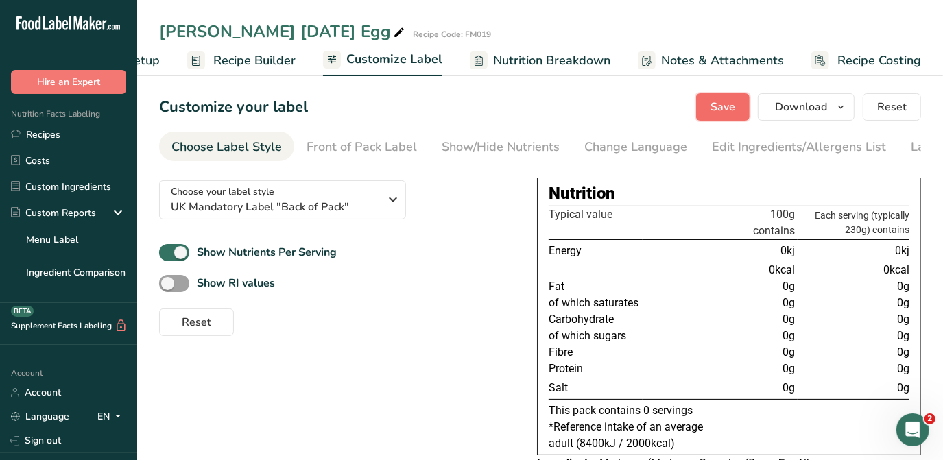
click at [735, 103] on span "Save" at bounding box center [722, 107] width 25 height 16
click at [713, 103] on span "Save" at bounding box center [722, 107] width 25 height 16
click at [241, 52] on span "Recipe Builder" at bounding box center [254, 60] width 82 height 19
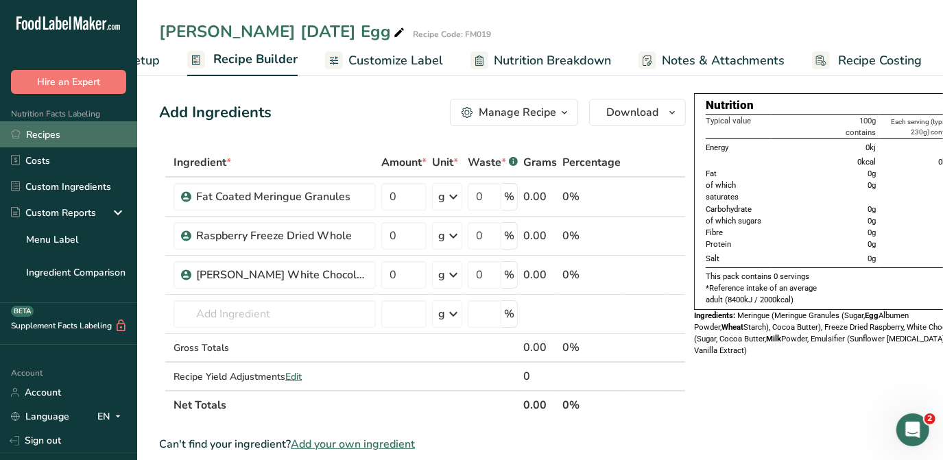
click at [62, 132] on link "Recipes" at bounding box center [68, 134] width 137 height 26
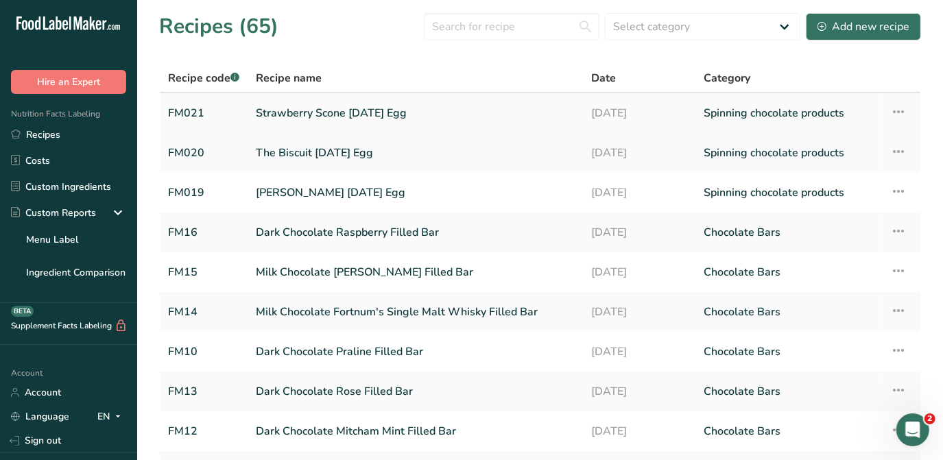
click at [367, 117] on link "Strawberry Scone [DATE] Egg" at bounding box center [416, 113] width 320 height 29
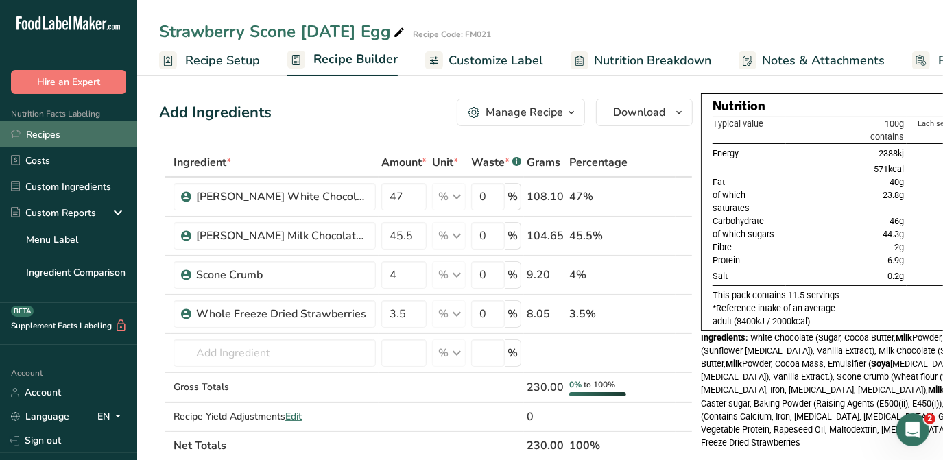
click at [55, 135] on link "Recipes" at bounding box center [68, 134] width 137 height 26
